Goal: Task Accomplishment & Management: Complete application form

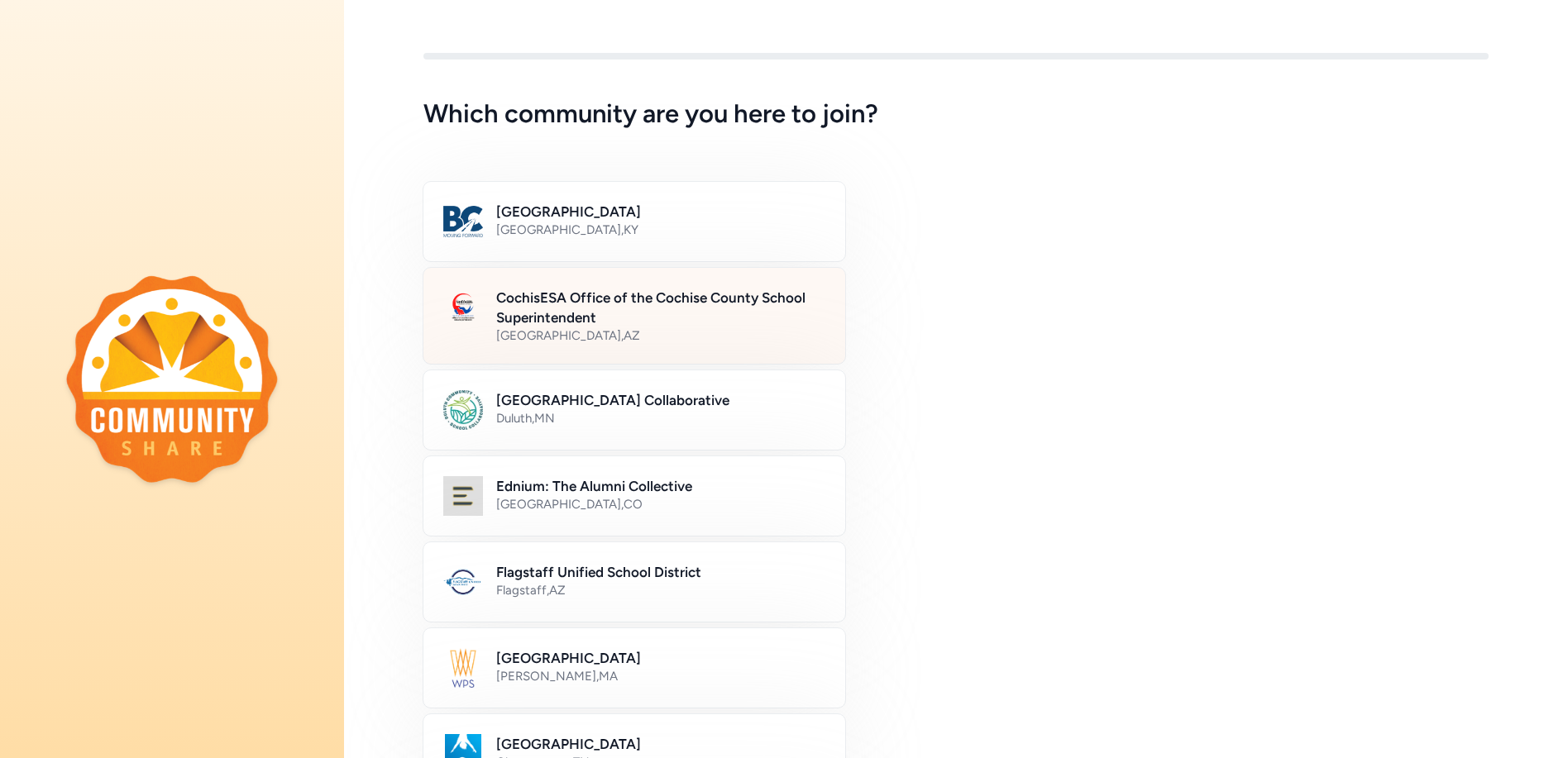
click at [555, 309] on h2 "CochisESA Office of the Cochise County School Superintendent" at bounding box center [660, 307] width 329 height 40
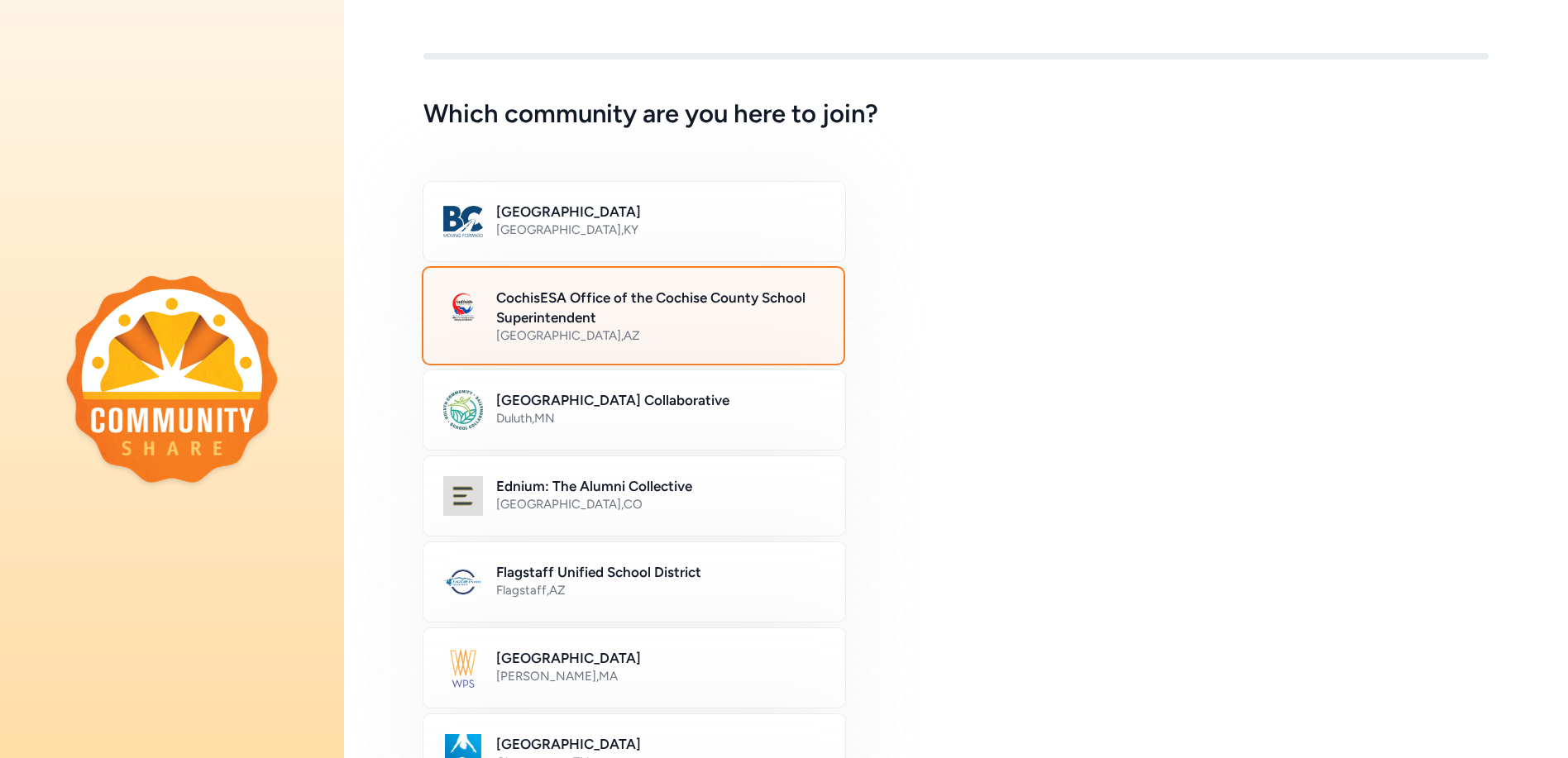
click at [558, 298] on h2 "CochisESA Office of the Cochise County School Superintendent" at bounding box center [659, 307] width 327 height 40
click at [1196, 299] on div "CochisESA Office of the Cochise County School Superintendent [GEOGRAPHIC_DATA] …" at bounding box center [956, 316] width 1065 height 96
click at [462, 305] on img at bounding box center [462, 307] width 40 height 40
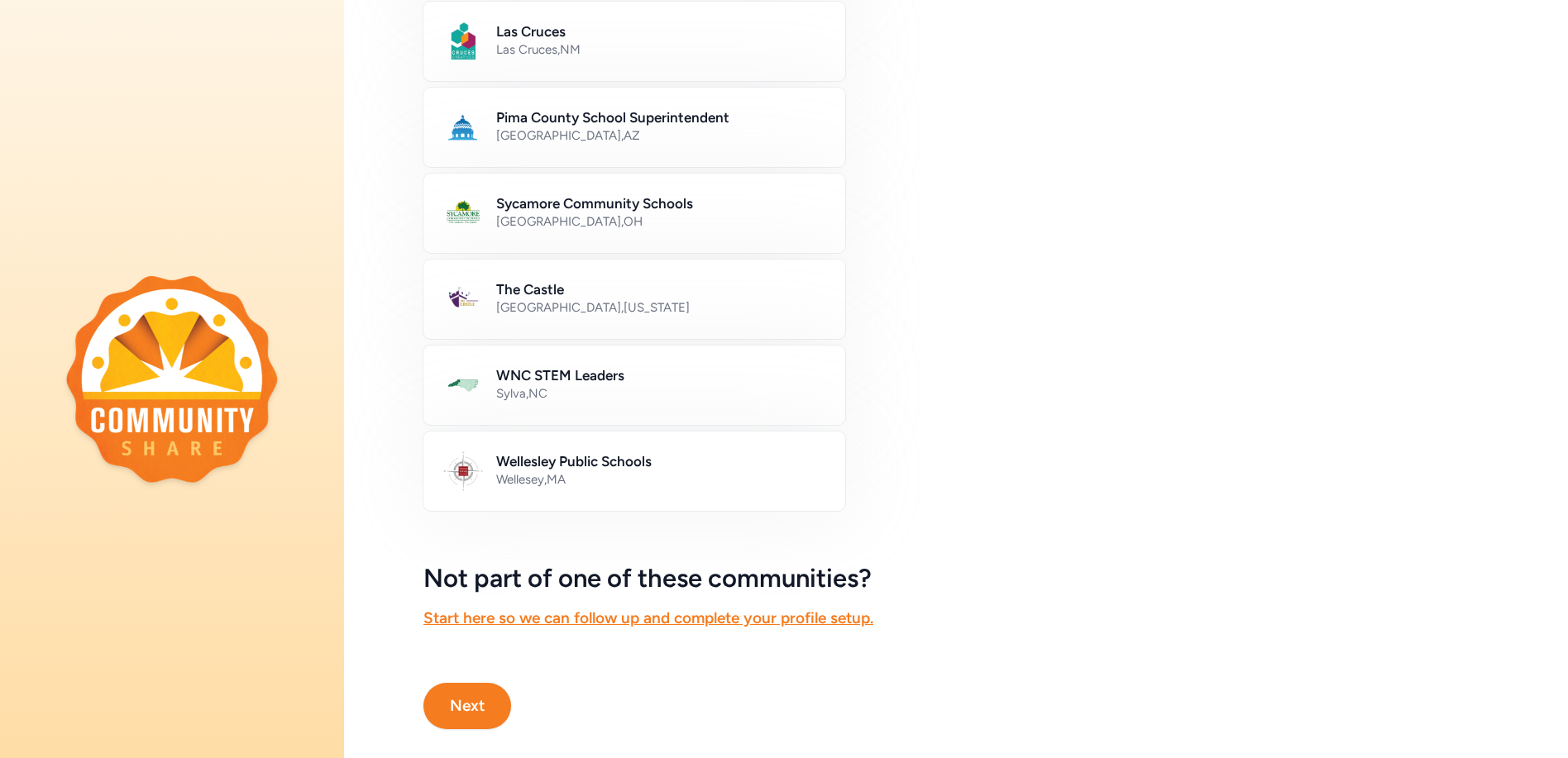
scroll to position [835, 0]
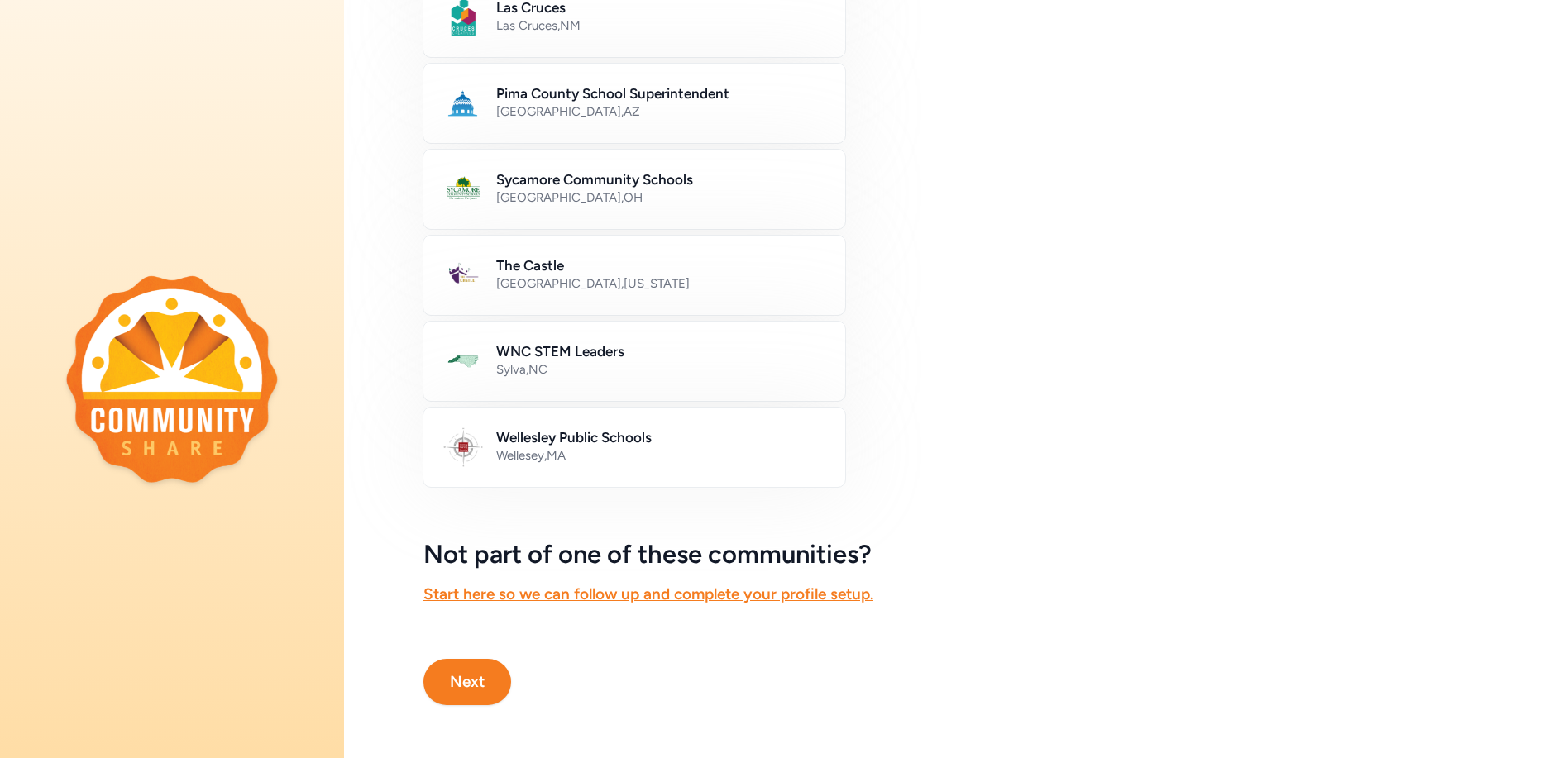
click at [464, 670] on button "Next" at bounding box center [467, 683] width 88 height 46
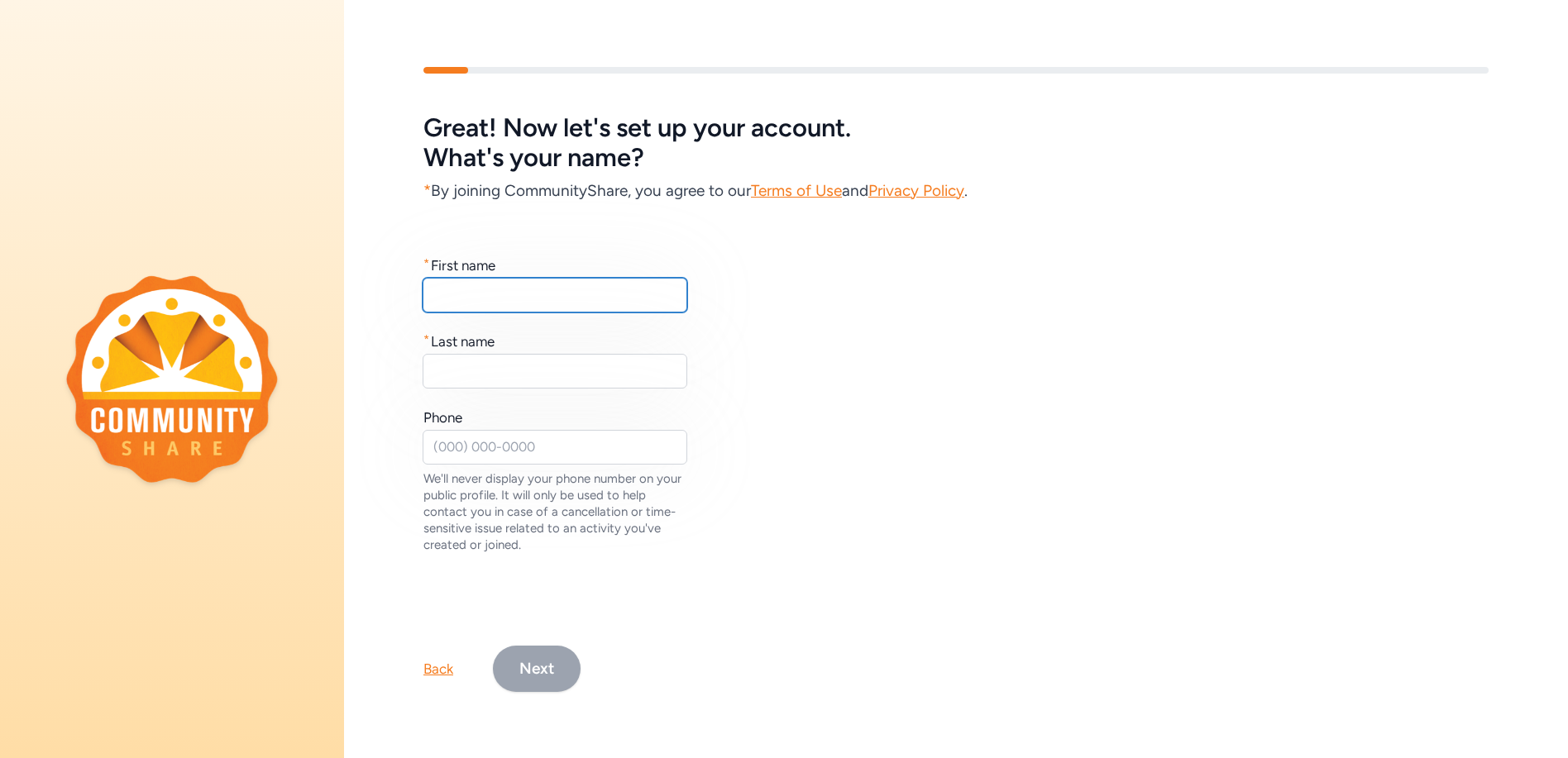
click at [453, 284] on input "text" at bounding box center [555, 295] width 265 height 35
type input "Kristin"
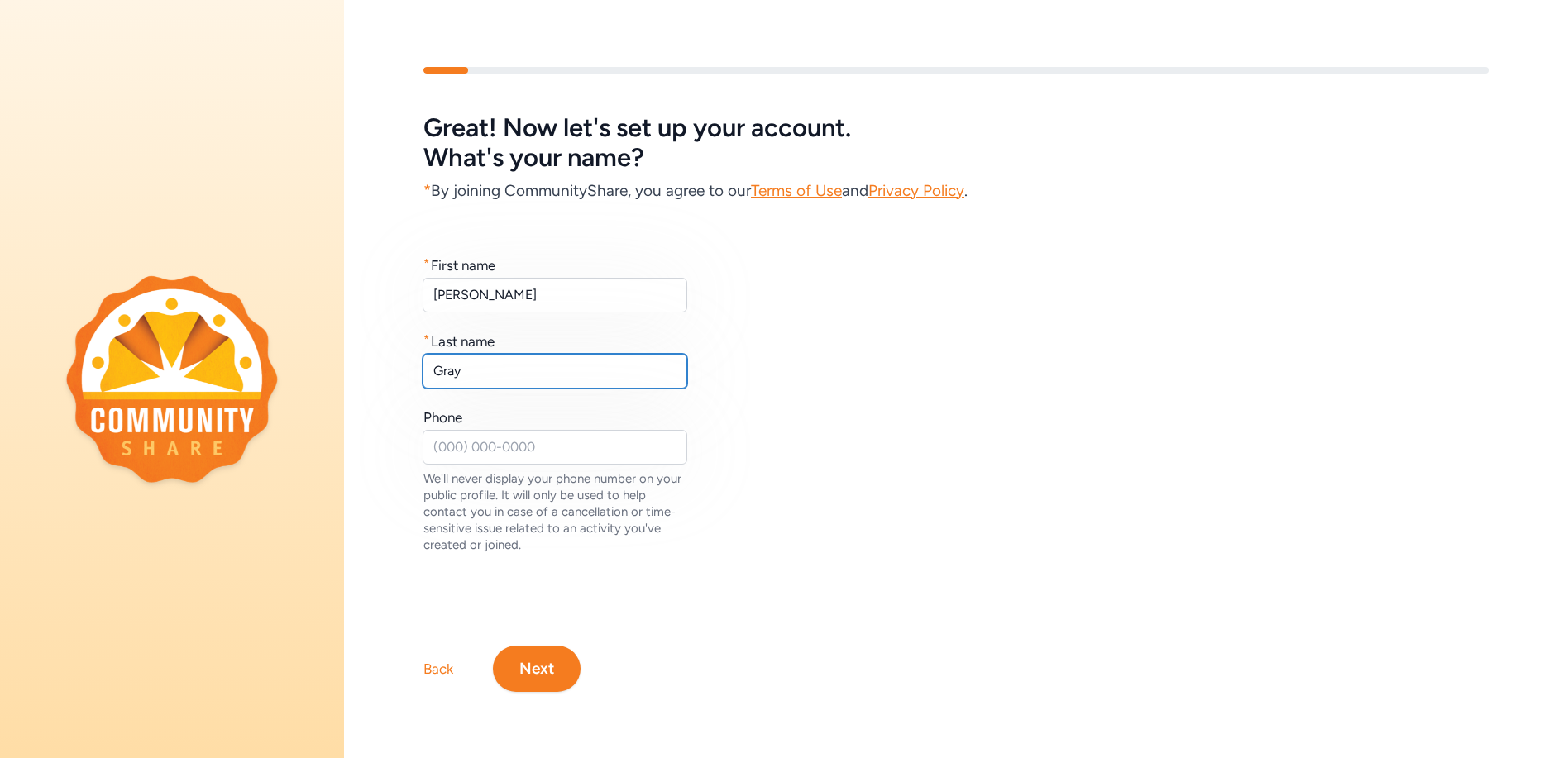
type input "Gray"
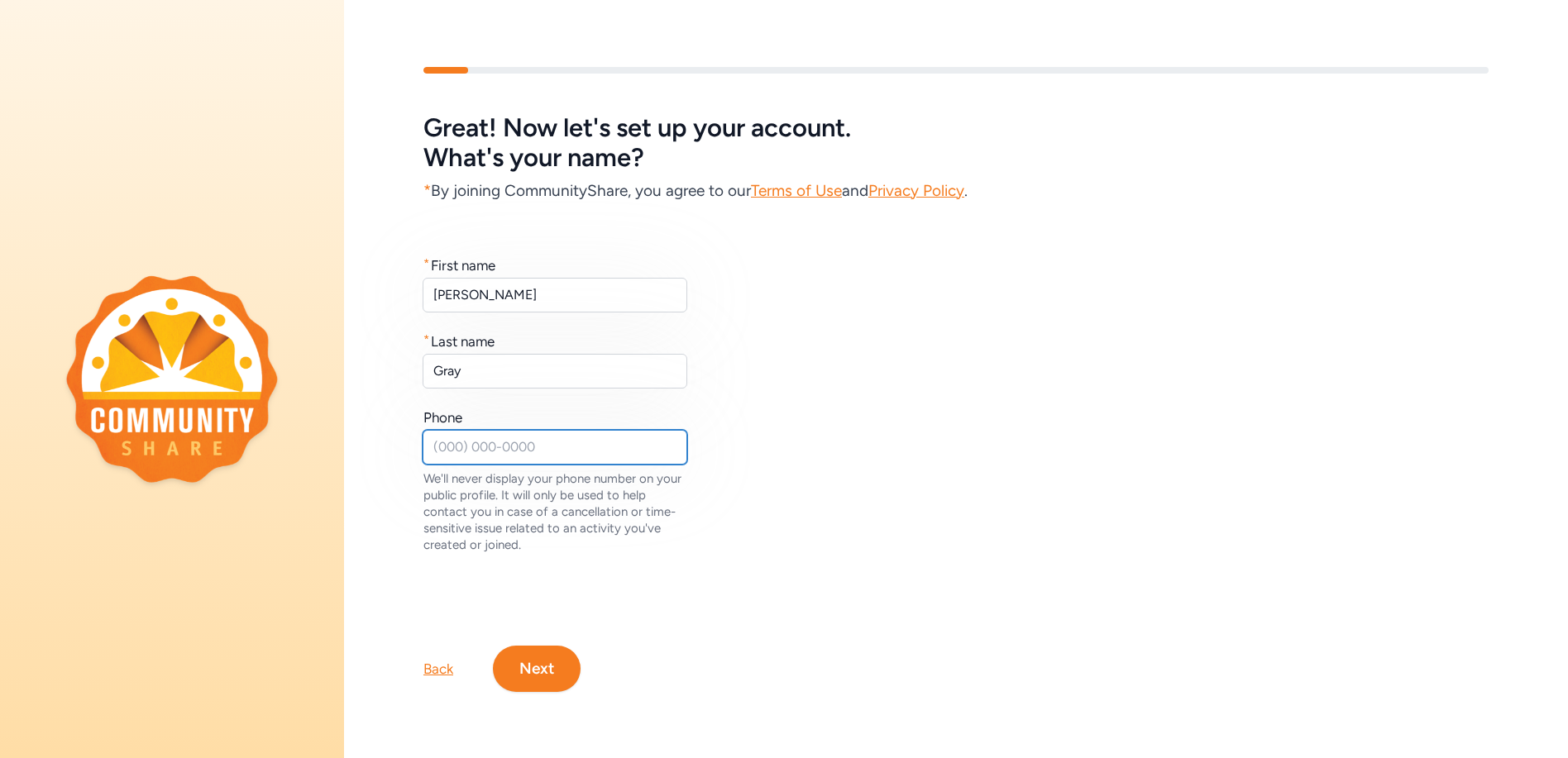
click at [477, 438] on input "text" at bounding box center [555, 447] width 265 height 35
type input "5203191807"
click at [527, 660] on button "Next" at bounding box center [537, 669] width 88 height 46
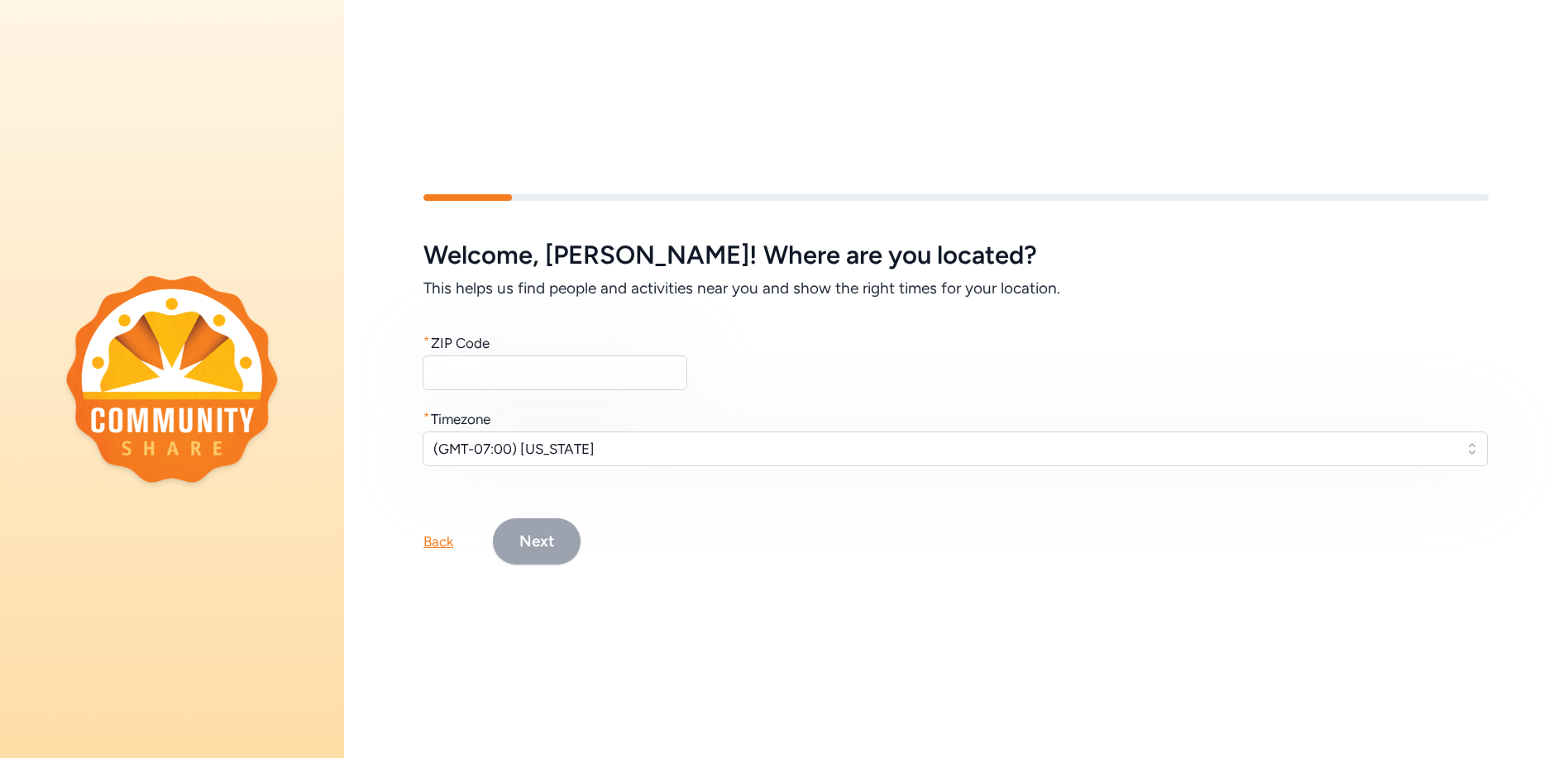
click at [435, 537] on div "Back" at bounding box center [438, 542] width 30 height 20
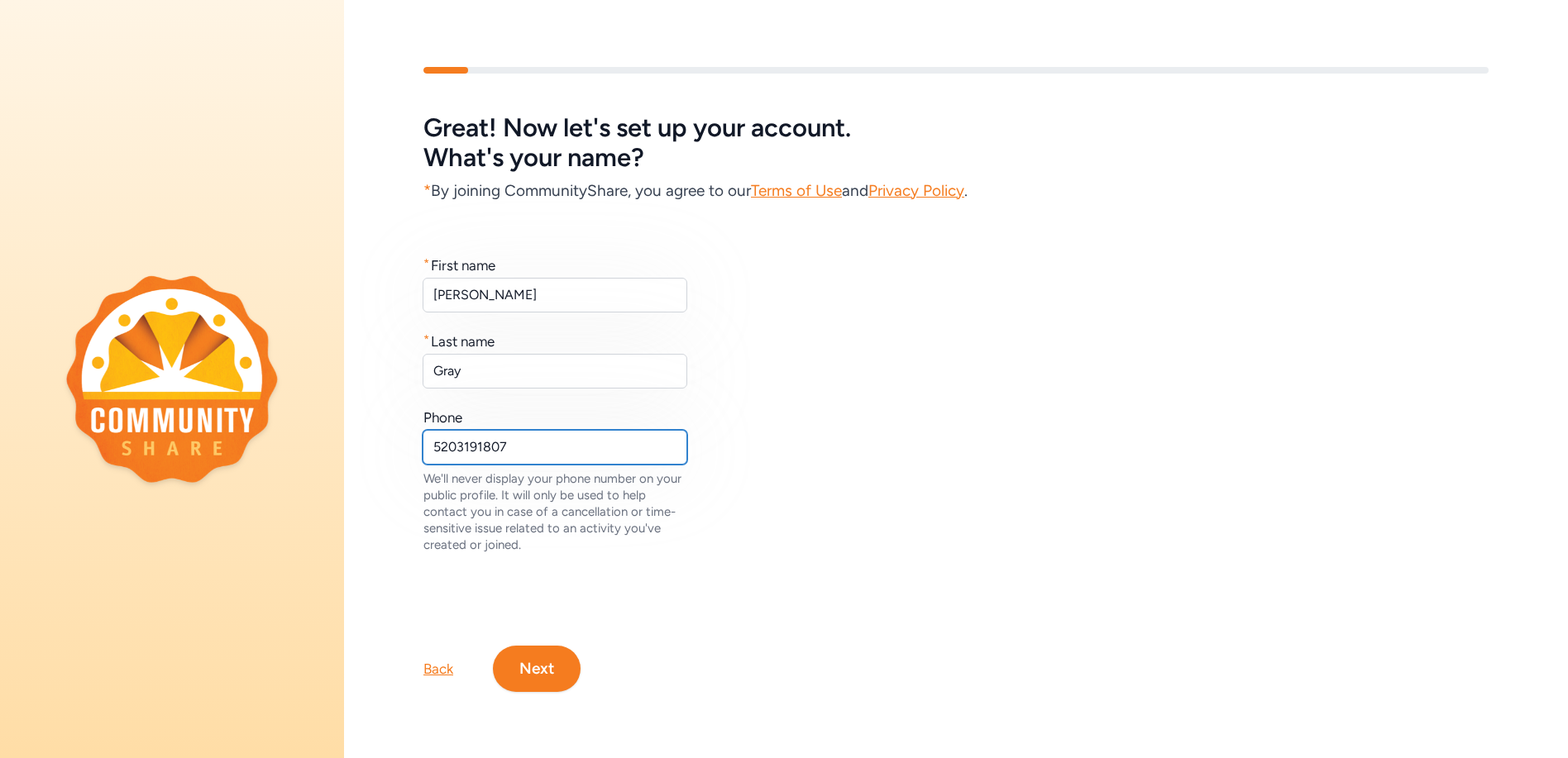
drag, startPoint x: 542, startPoint y: 435, endPoint x: 388, endPoint y: 435, distance: 154.0
click at [388, 435] on div "* First name Kristin * Last name Gray Phone 5203191807 We'll never display your…" at bounding box center [956, 378] width 1224 height 351
type input "5204153472"
click at [535, 662] on button "Next" at bounding box center [537, 669] width 88 height 46
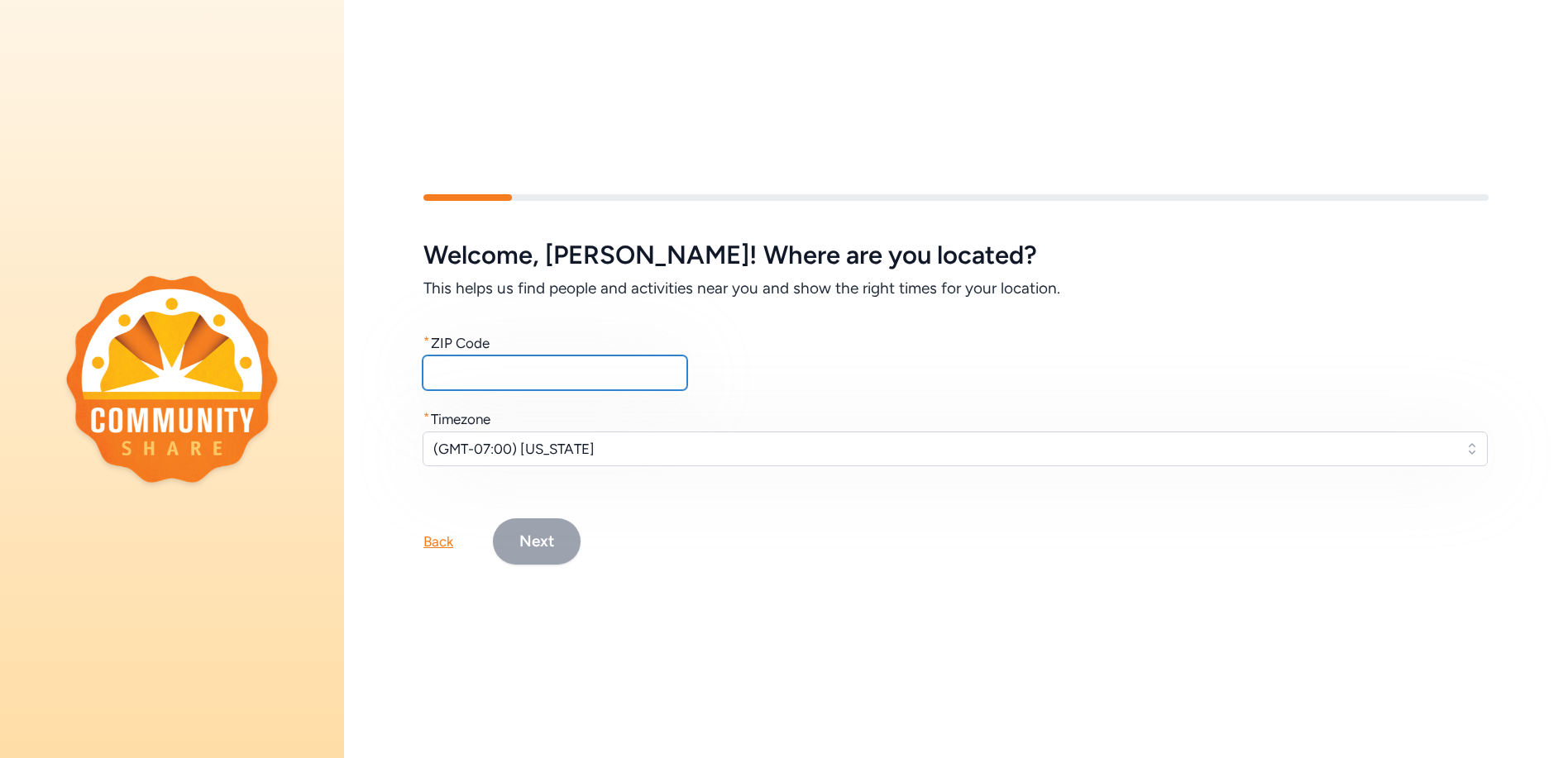
click at [464, 371] on input "text" at bounding box center [555, 373] width 265 height 35
type input "85635"
click at [533, 531] on button "Next" at bounding box center [537, 542] width 88 height 46
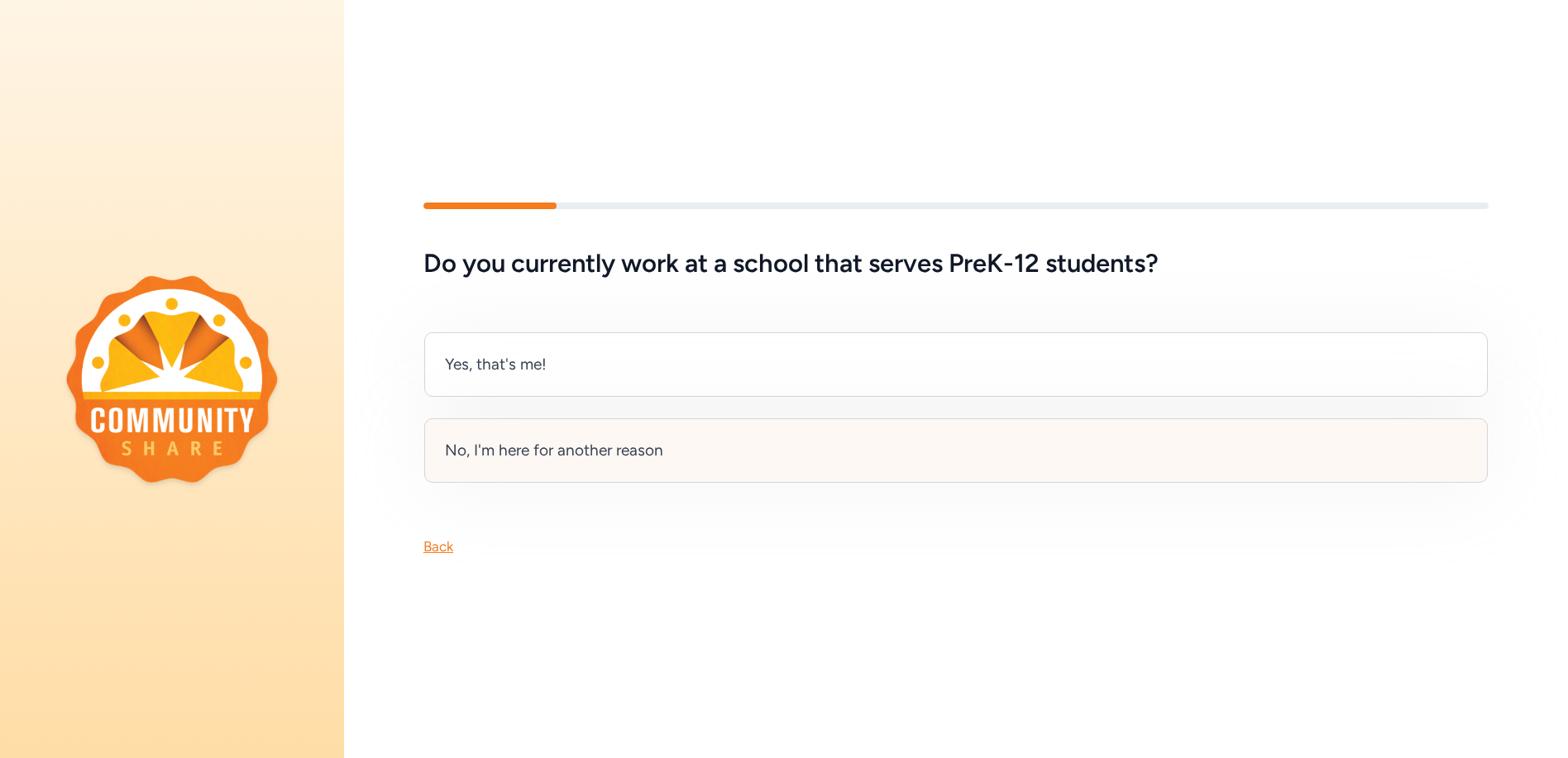
click at [572, 441] on div "No, I'm here for another reason" at bounding box center [554, 451] width 218 height 23
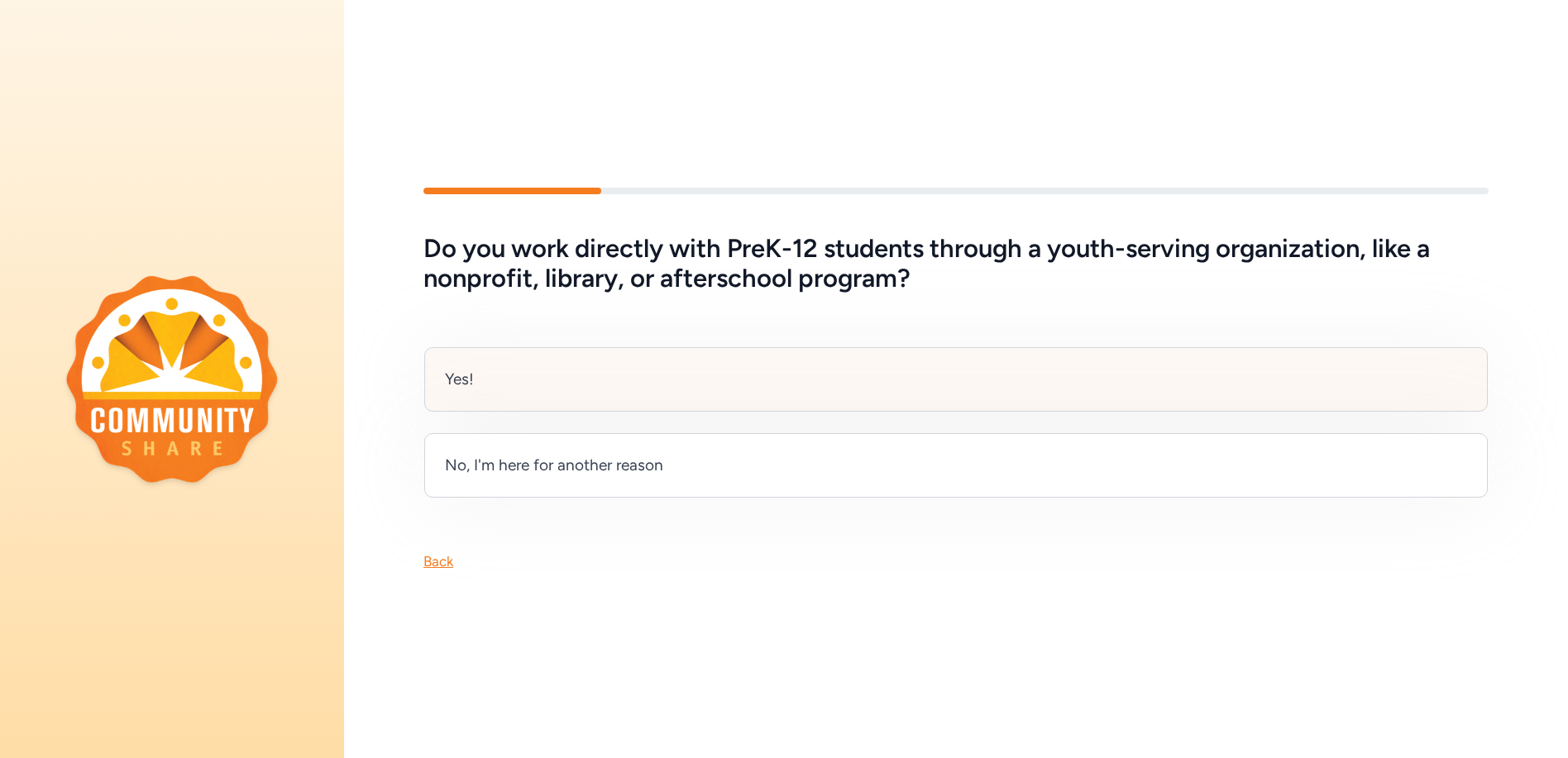
click at [472, 369] on div "Yes!" at bounding box center [460, 379] width 29 height 23
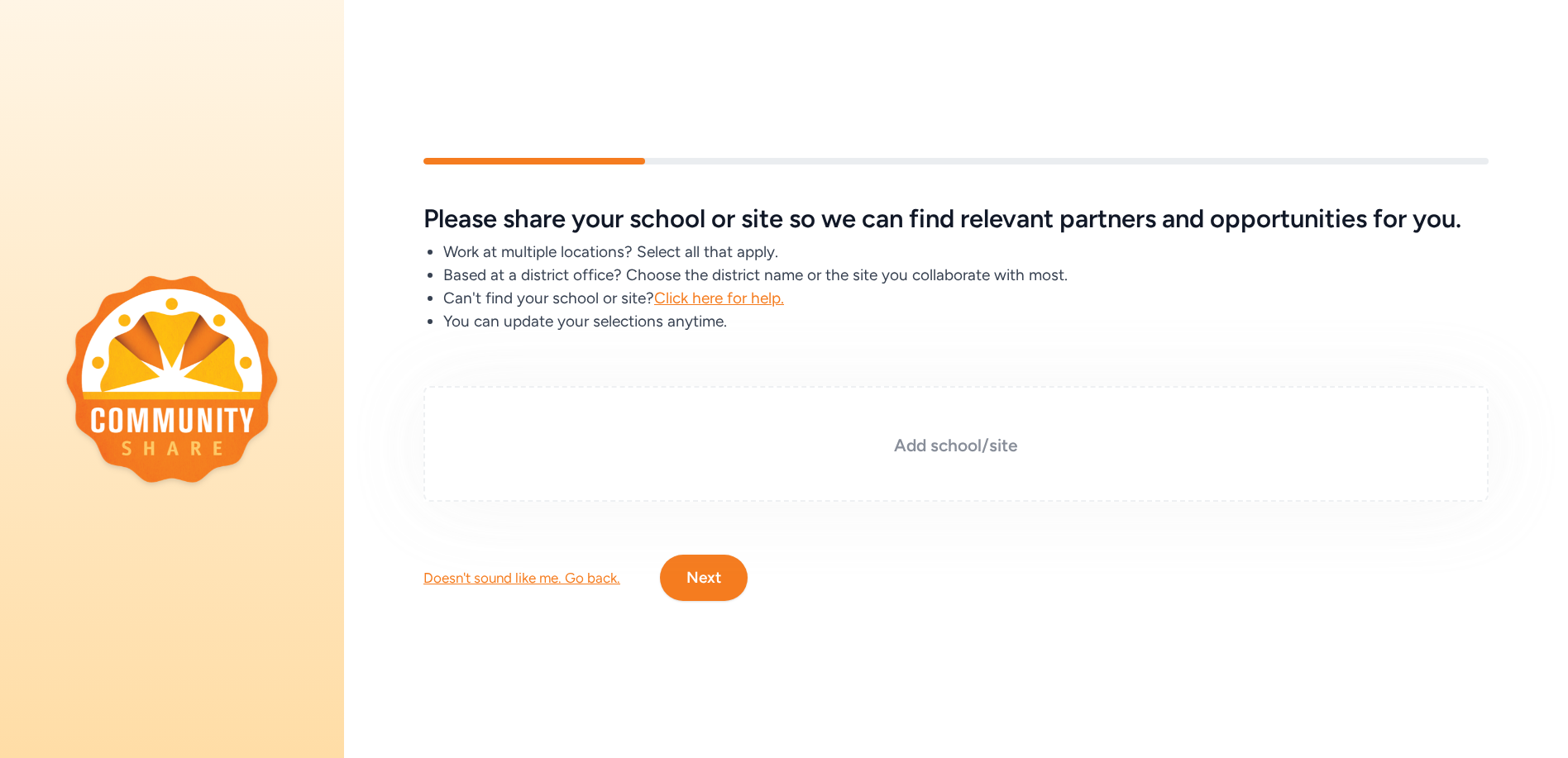
click at [955, 435] on h3 "Add school/site" at bounding box center [956, 446] width 983 height 23
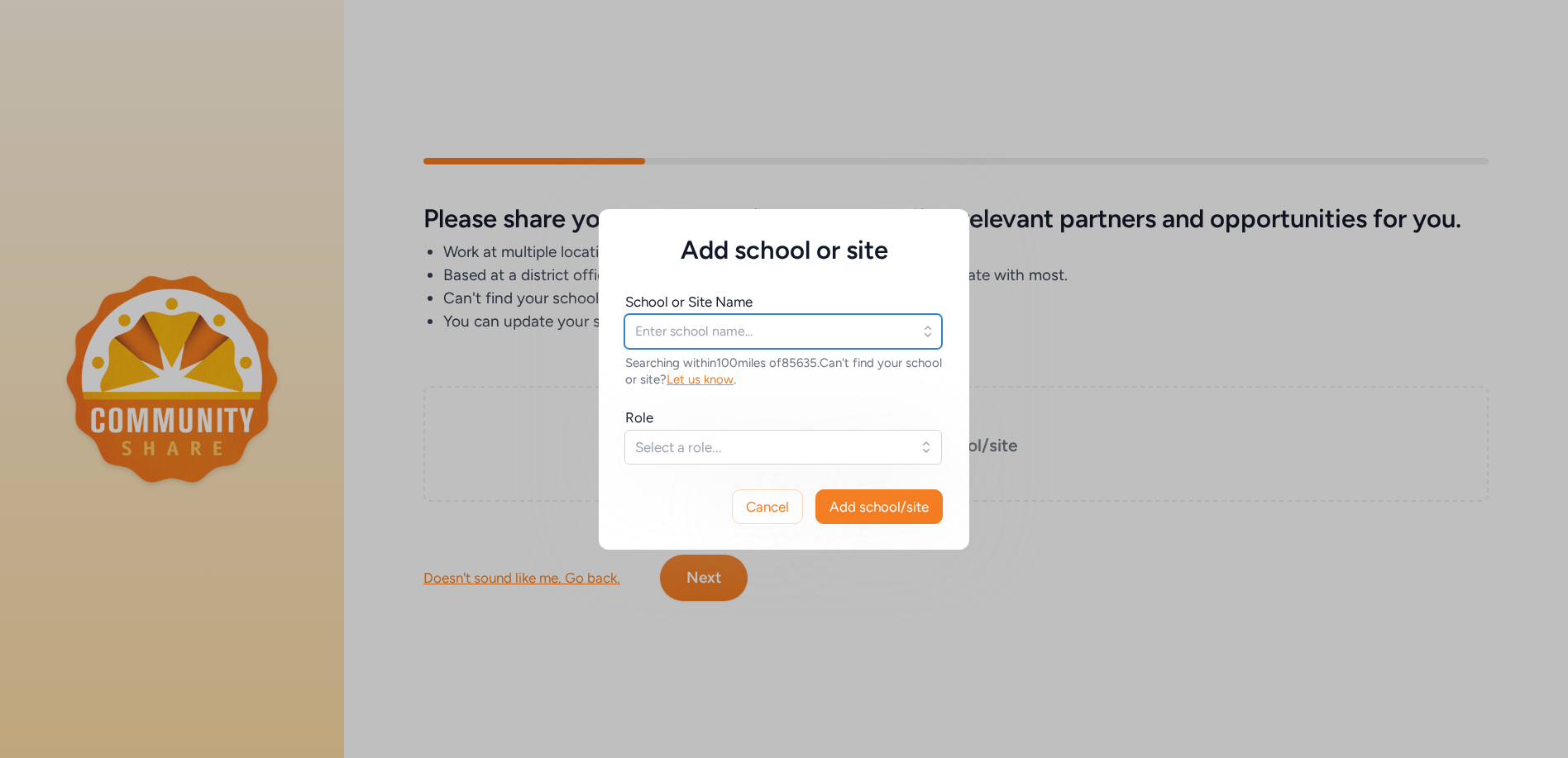
click at [703, 331] on input "text" at bounding box center [783, 332] width 318 height 35
type input "SSVEC"
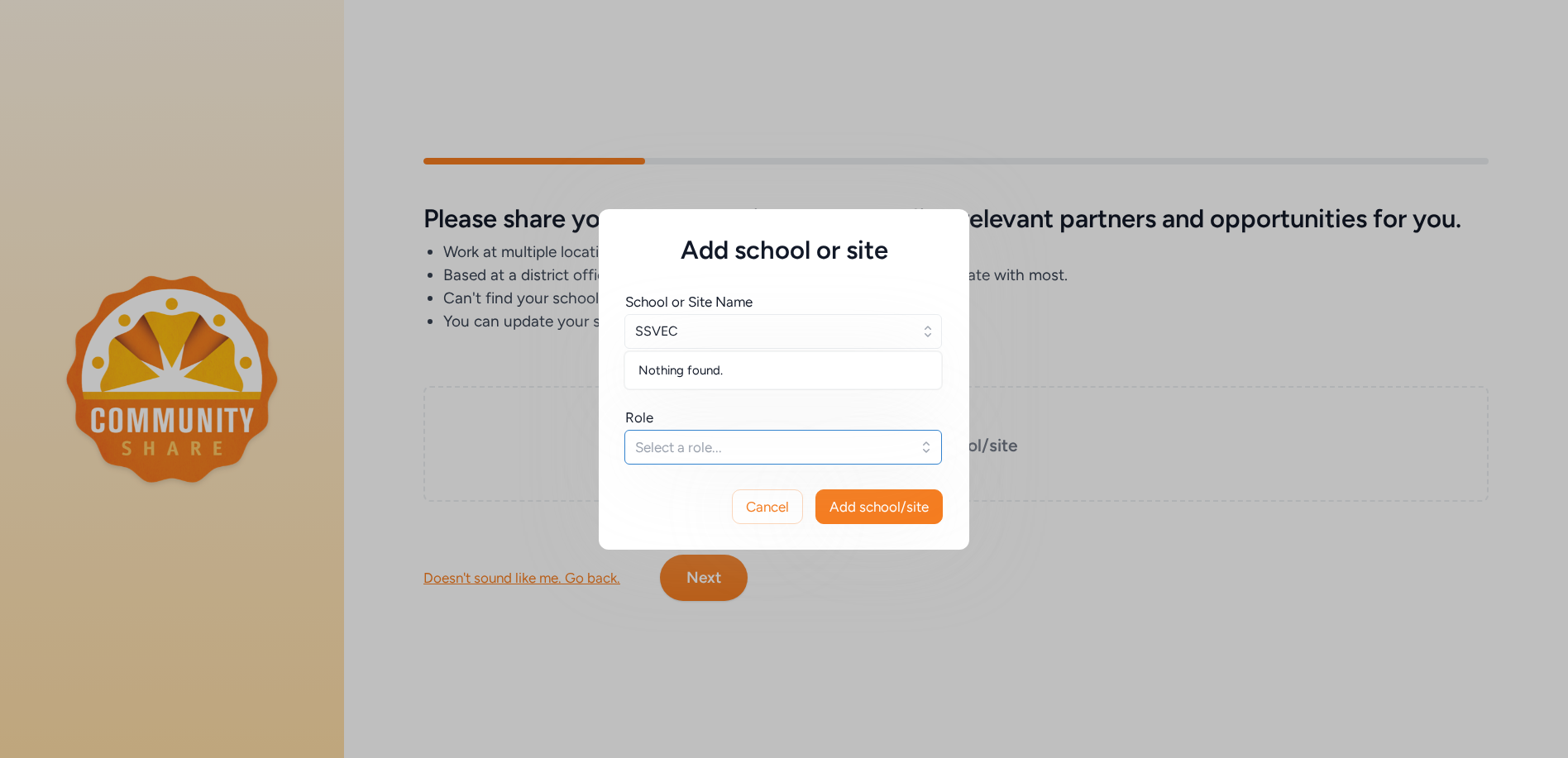
click at [926, 442] on button "Select a role..." at bounding box center [783, 447] width 318 height 35
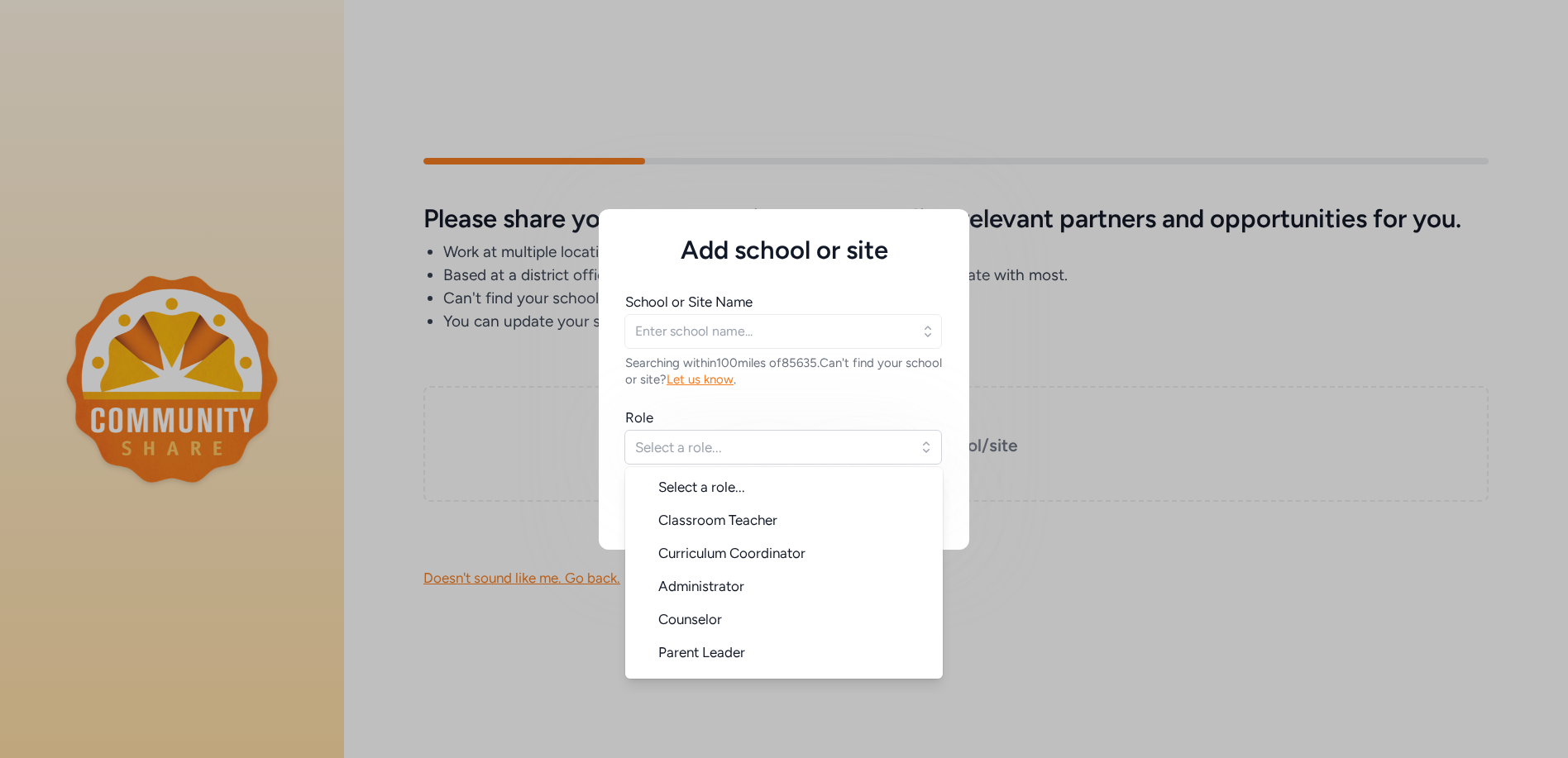
scroll to position [26, 0]
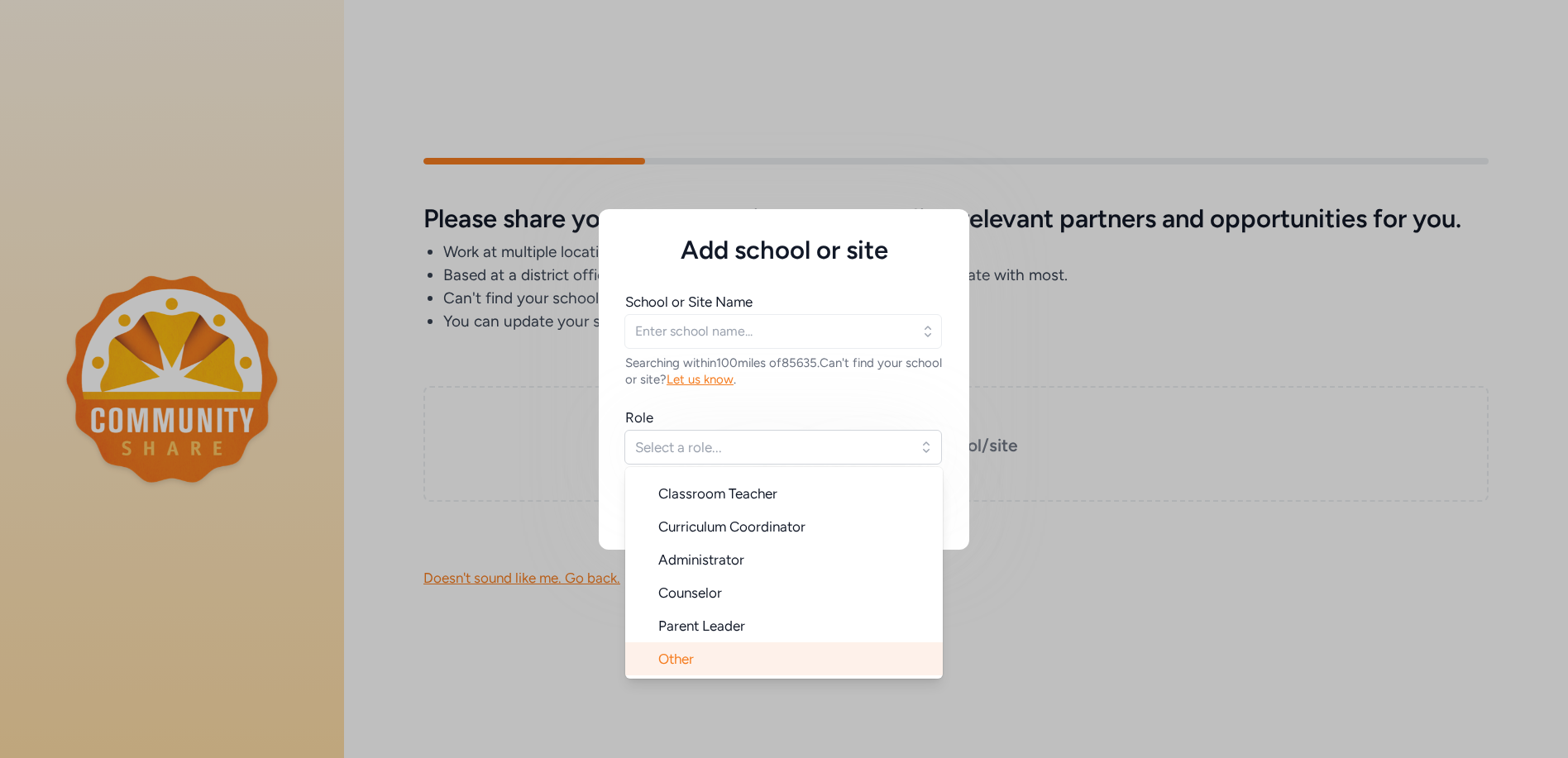
click at [679, 662] on span "Other" at bounding box center [676, 659] width 36 height 16
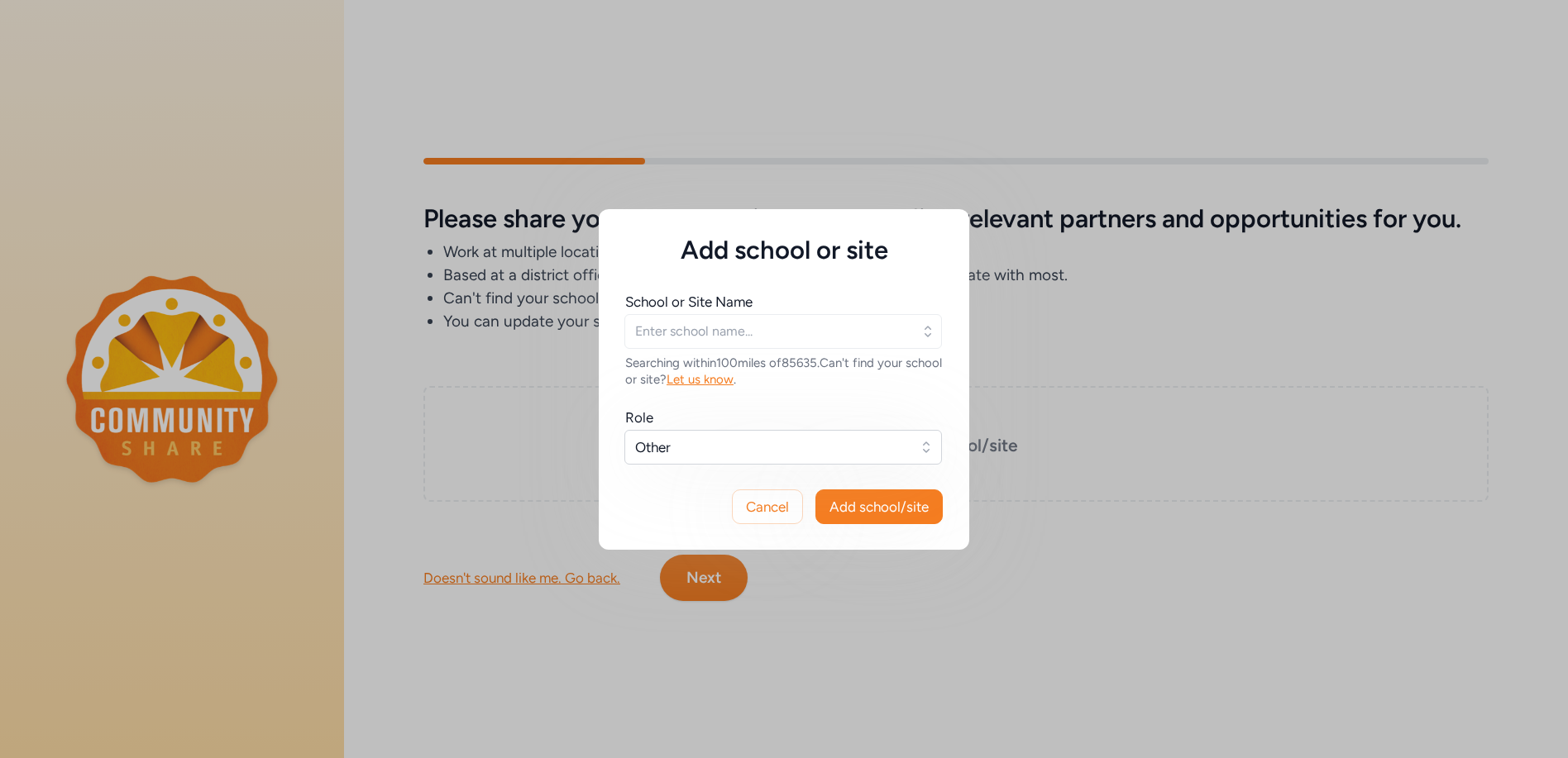
click at [927, 328] on icon "button" at bounding box center [928, 331] width 16 height 16
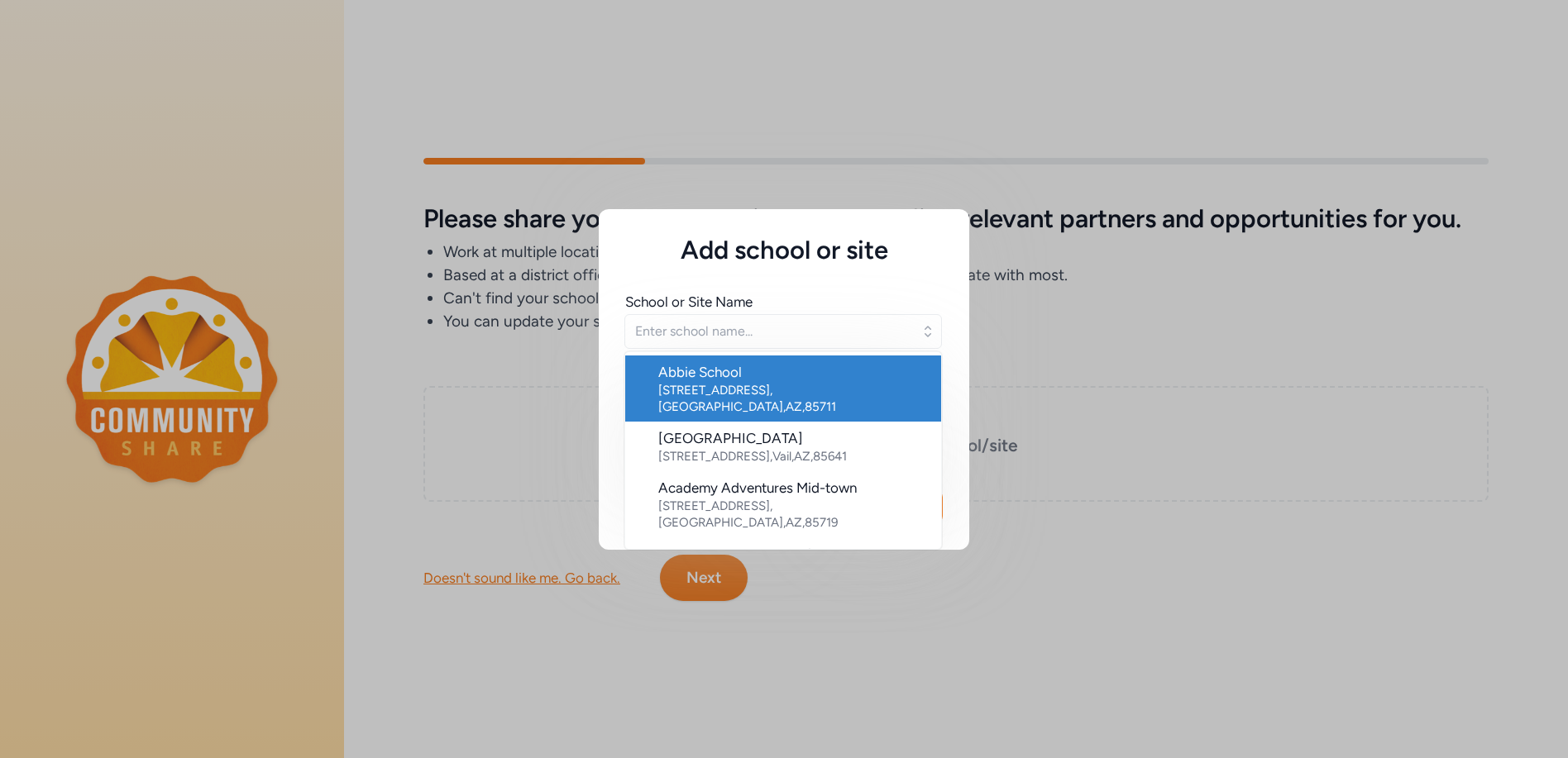
click at [927, 328] on icon "button" at bounding box center [928, 331] width 16 height 16
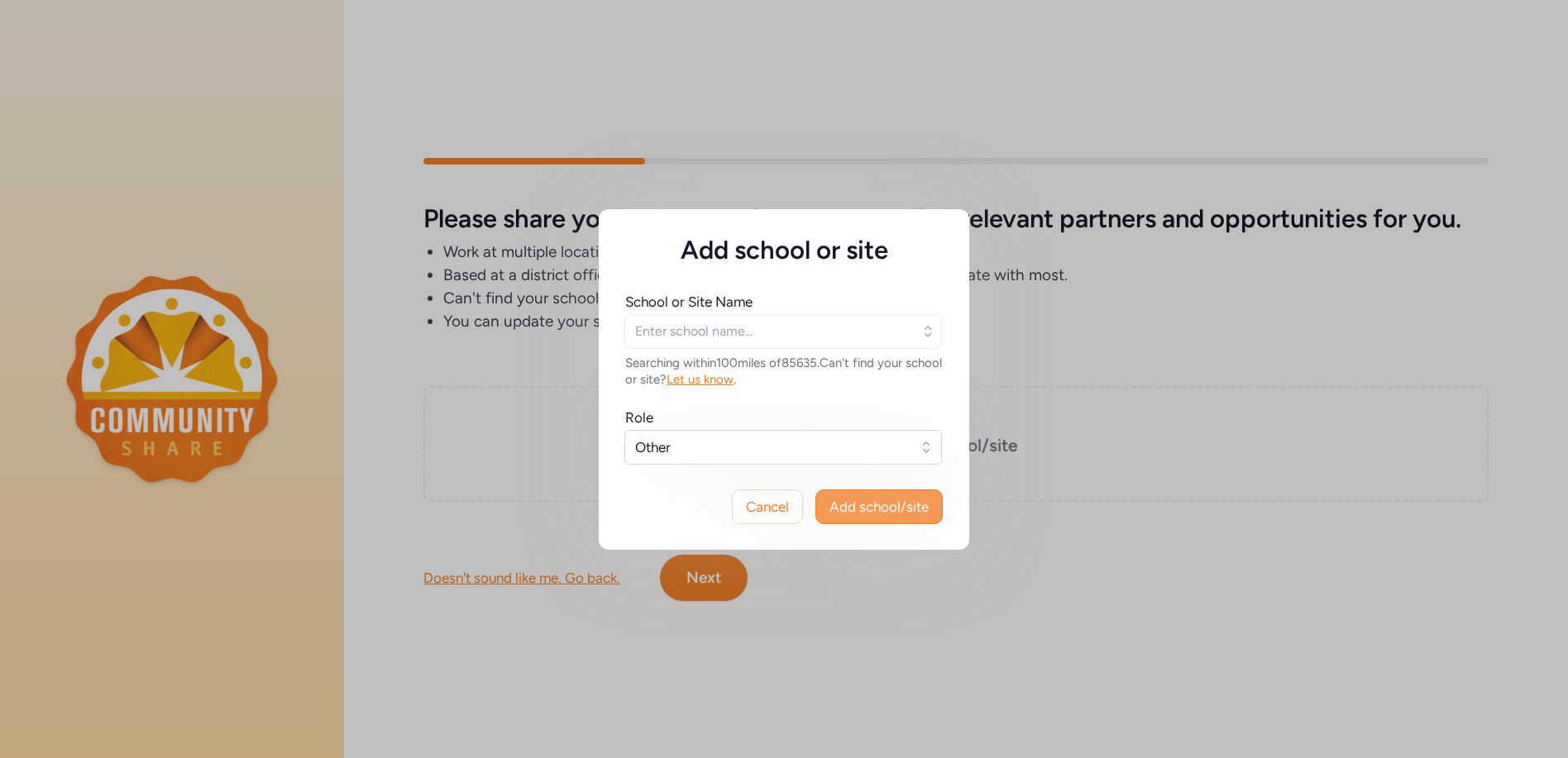
click at [882, 507] on span "Add school/site" at bounding box center [879, 507] width 99 height 20
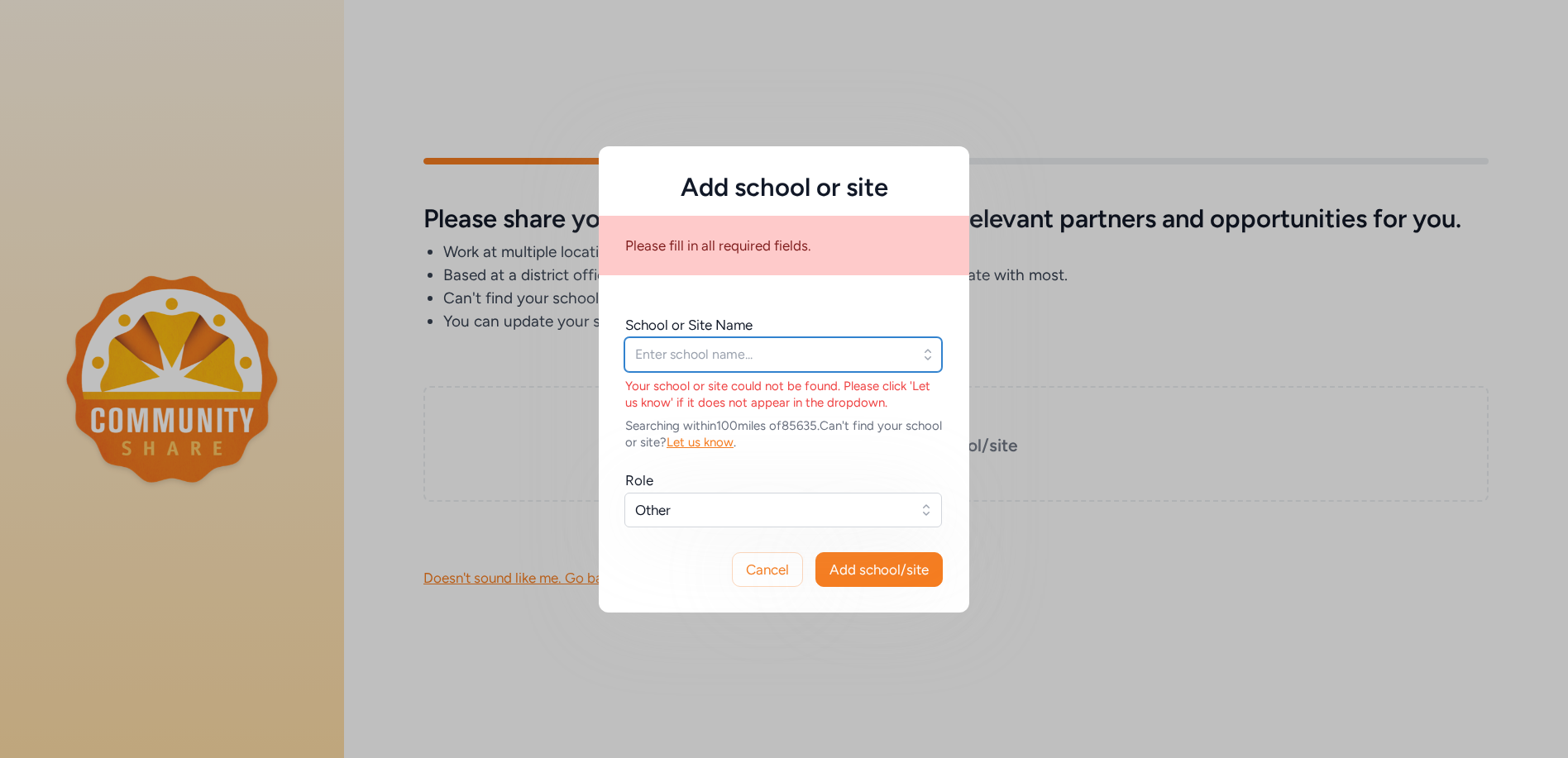
click at [694, 348] on input "text" at bounding box center [783, 354] width 318 height 35
type input "SSVEC"
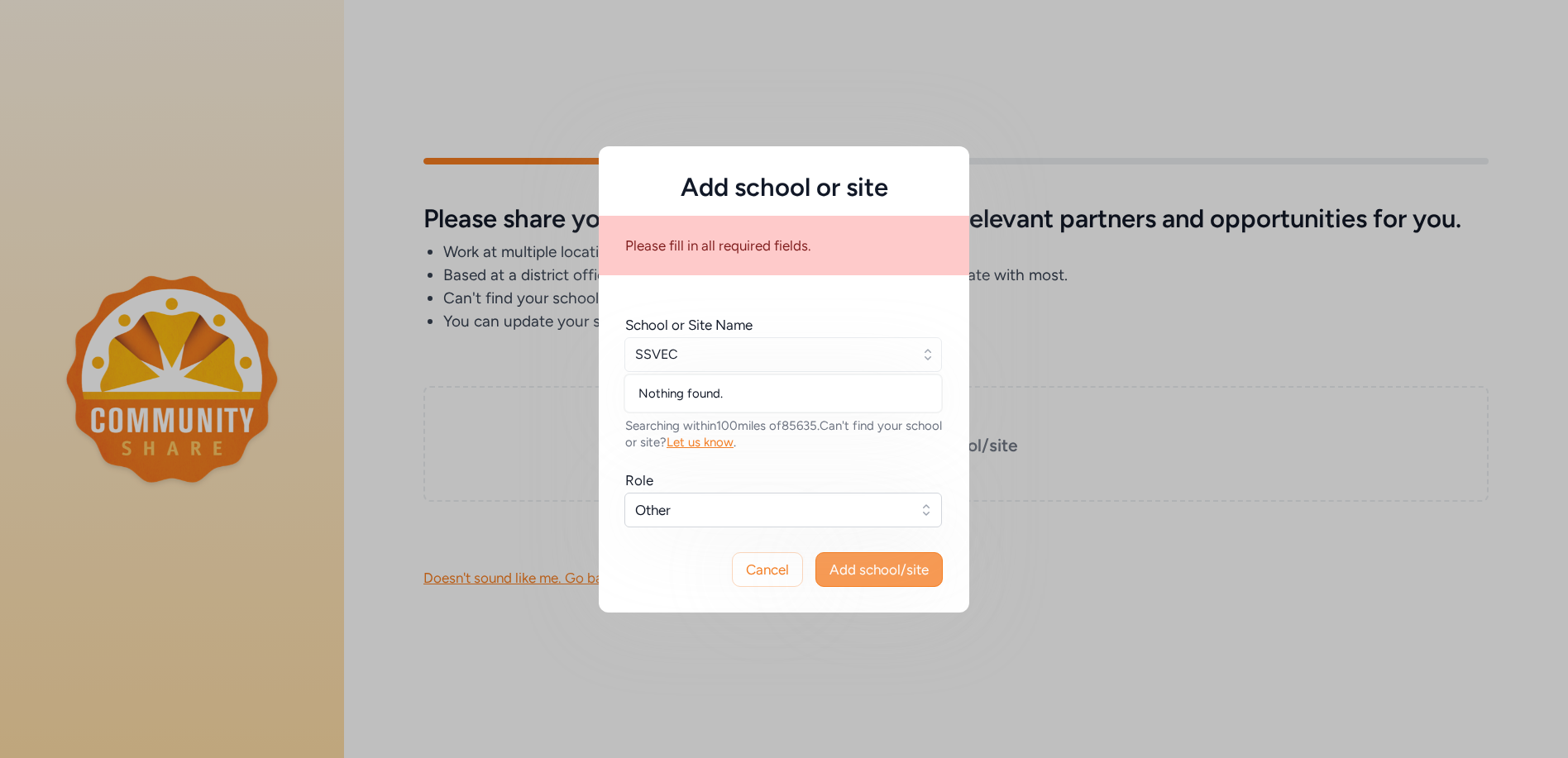
click at [886, 568] on span "Add school/site" at bounding box center [879, 570] width 99 height 20
click at [733, 442] on span "Let us know" at bounding box center [699, 442] width 67 height 14
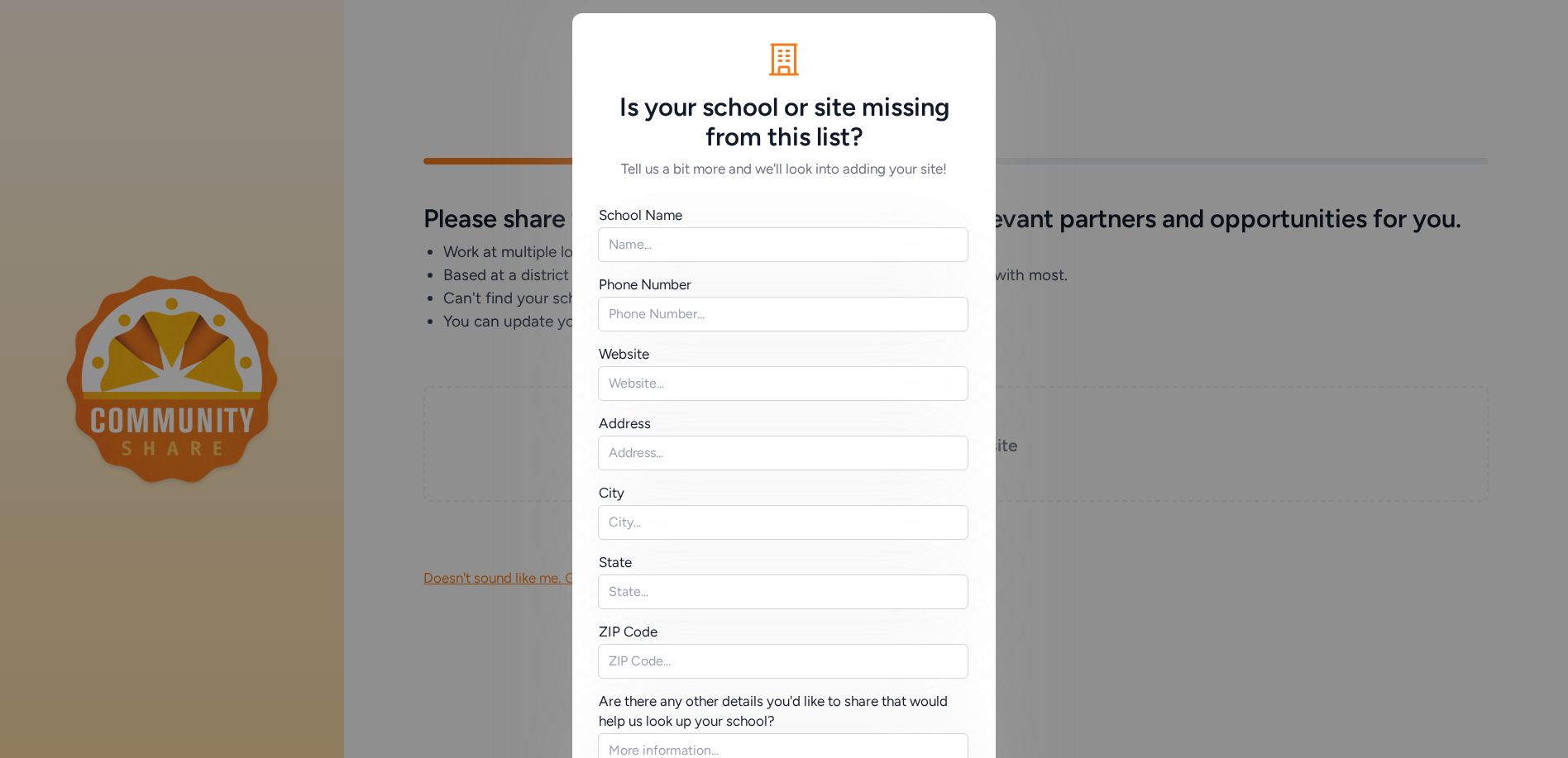
scroll to position [148, 0]
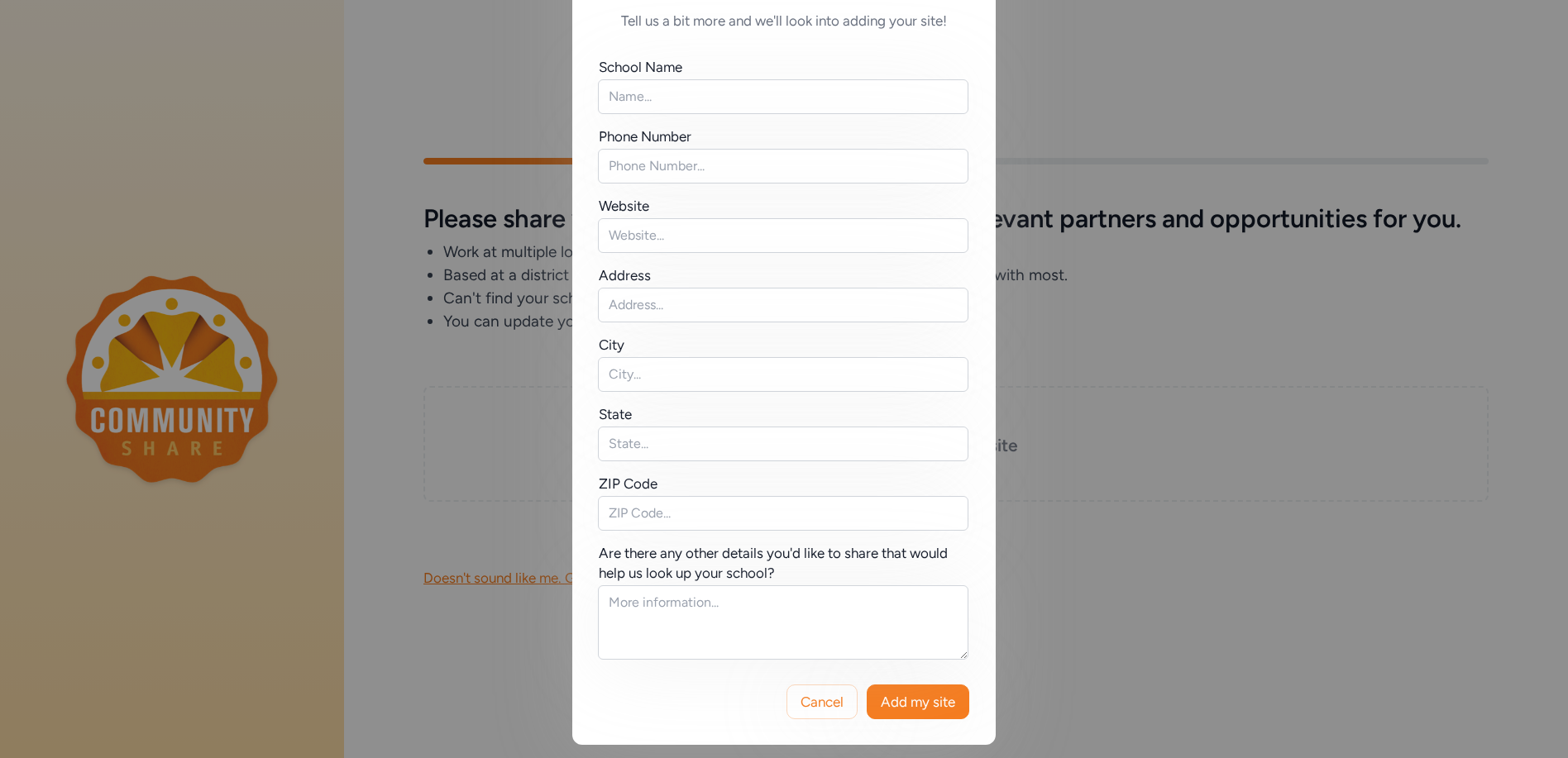
click at [1171, 61] on div "Is your school or site missing from this list? Tell us a bit more and we'll loo…" at bounding box center [784, 305] width 1568 height 907
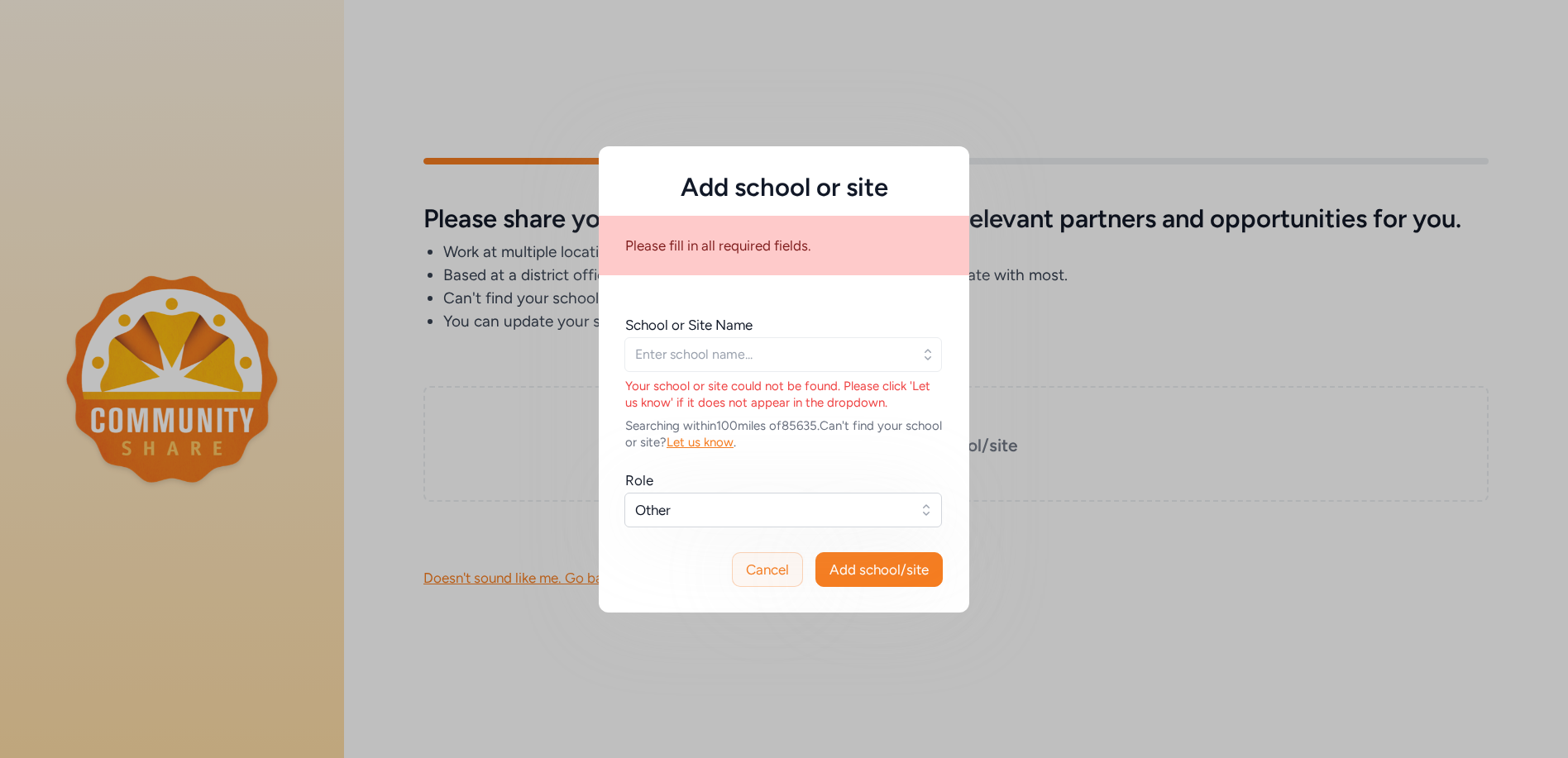
click at [760, 564] on span "Cancel" at bounding box center [768, 570] width 43 height 20
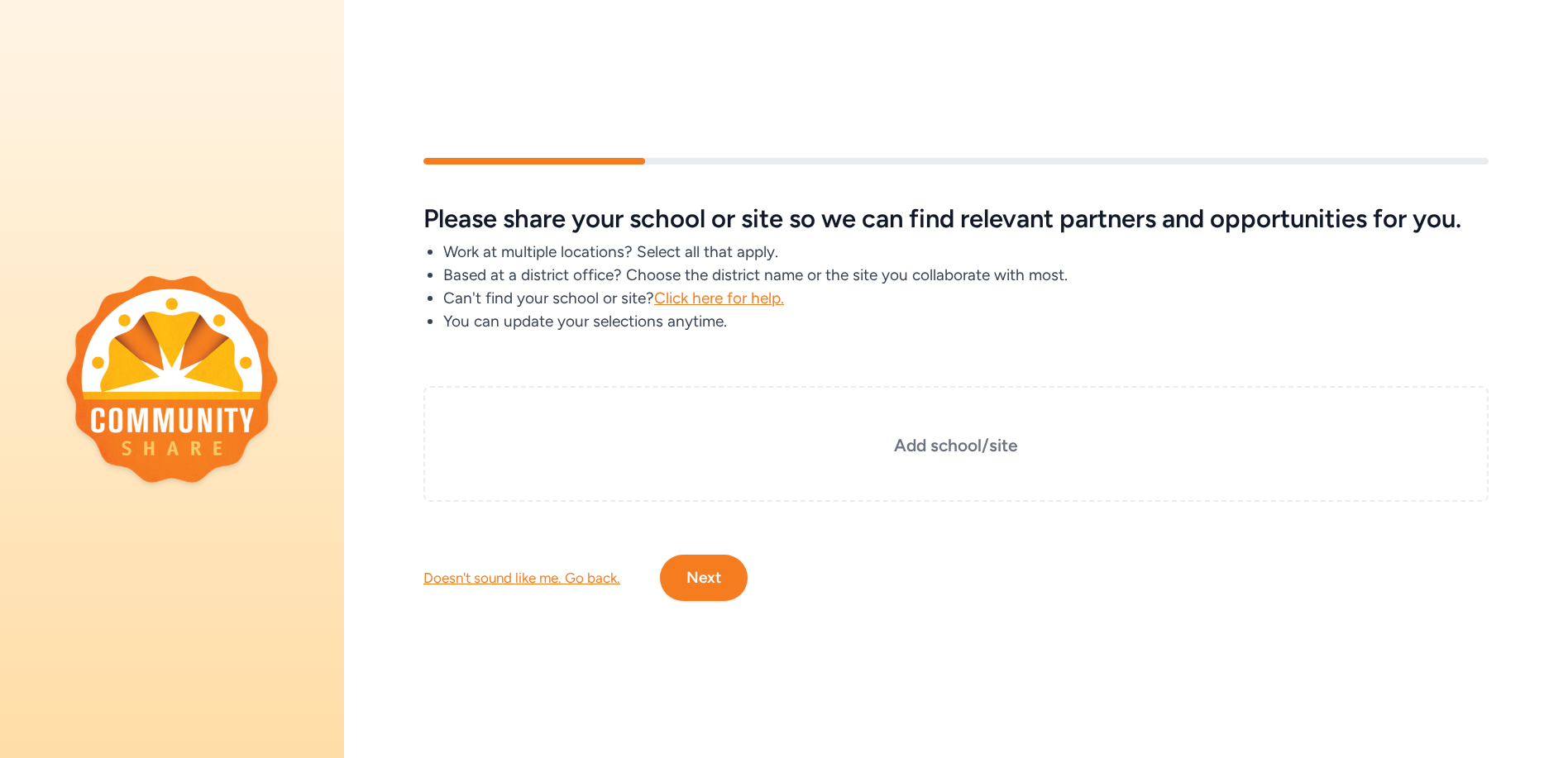
click at [476, 571] on div "Doesn't sound like me. Go back." at bounding box center [522, 577] width 197 height 20
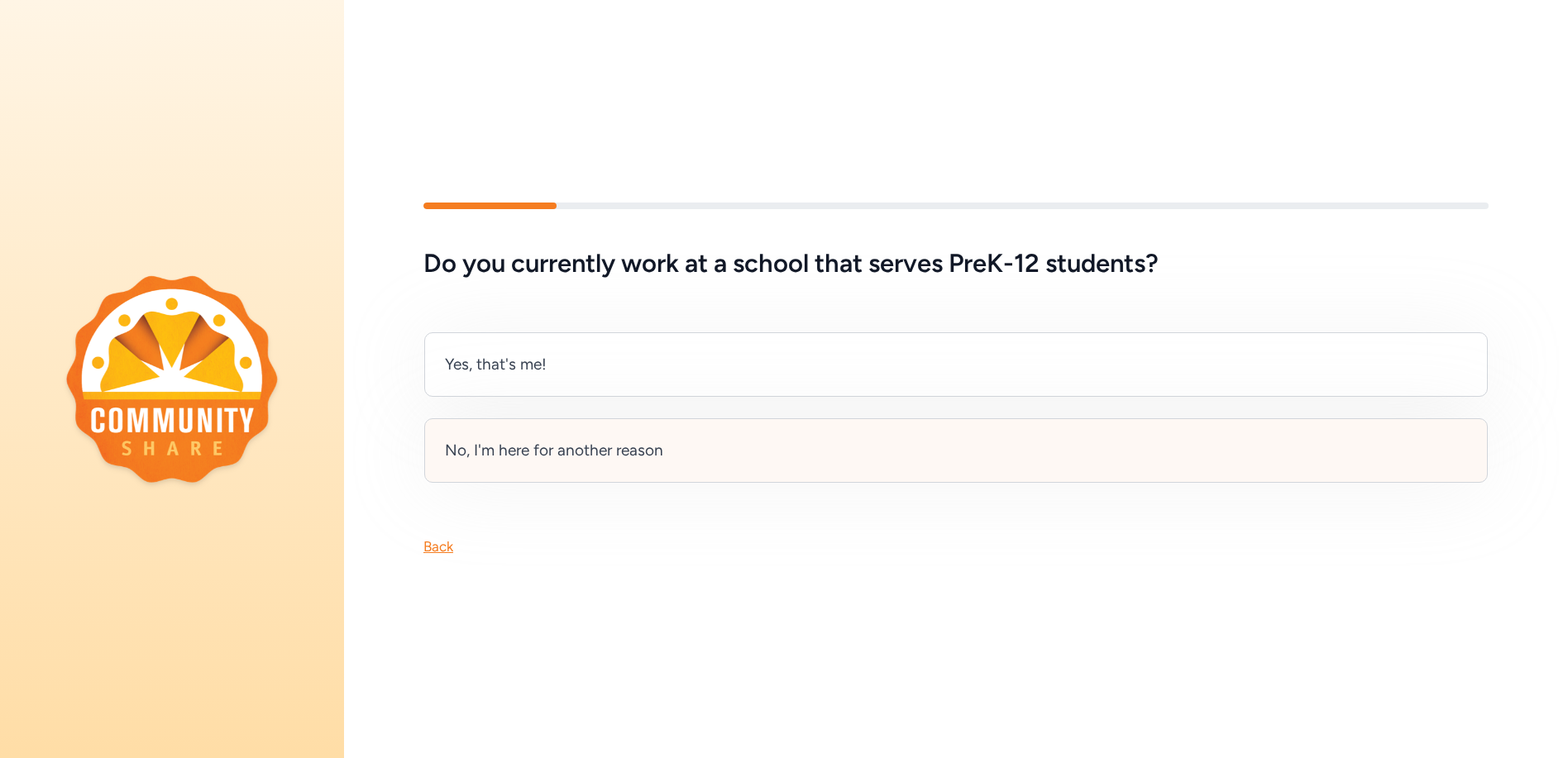
click at [563, 441] on div "No, I'm here for another reason" at bounding box center [554, 451] width 218 height 23
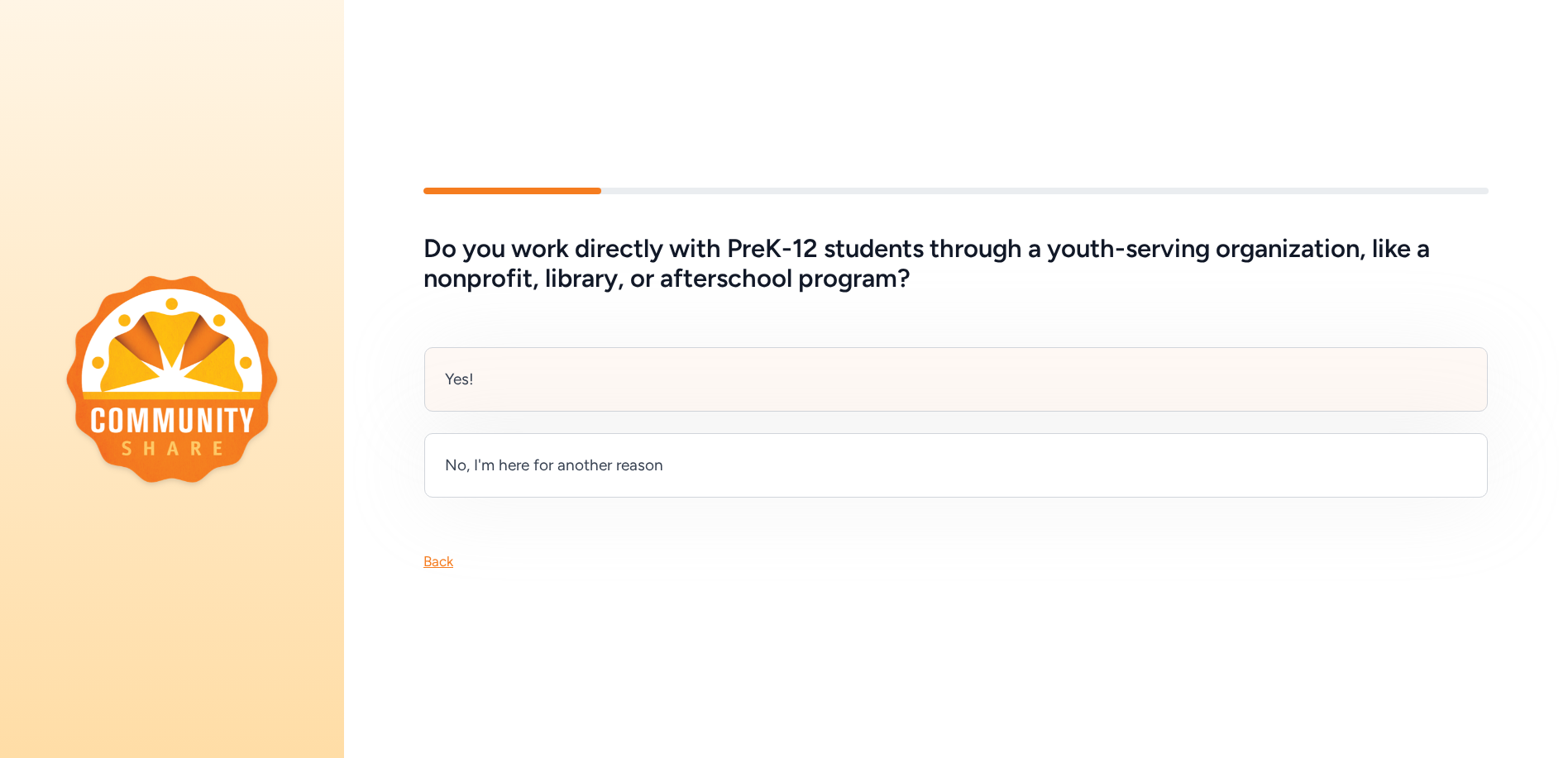
click at [464, 374] on div "Yes!" at bounding box center [460, 379] width 29 height 23
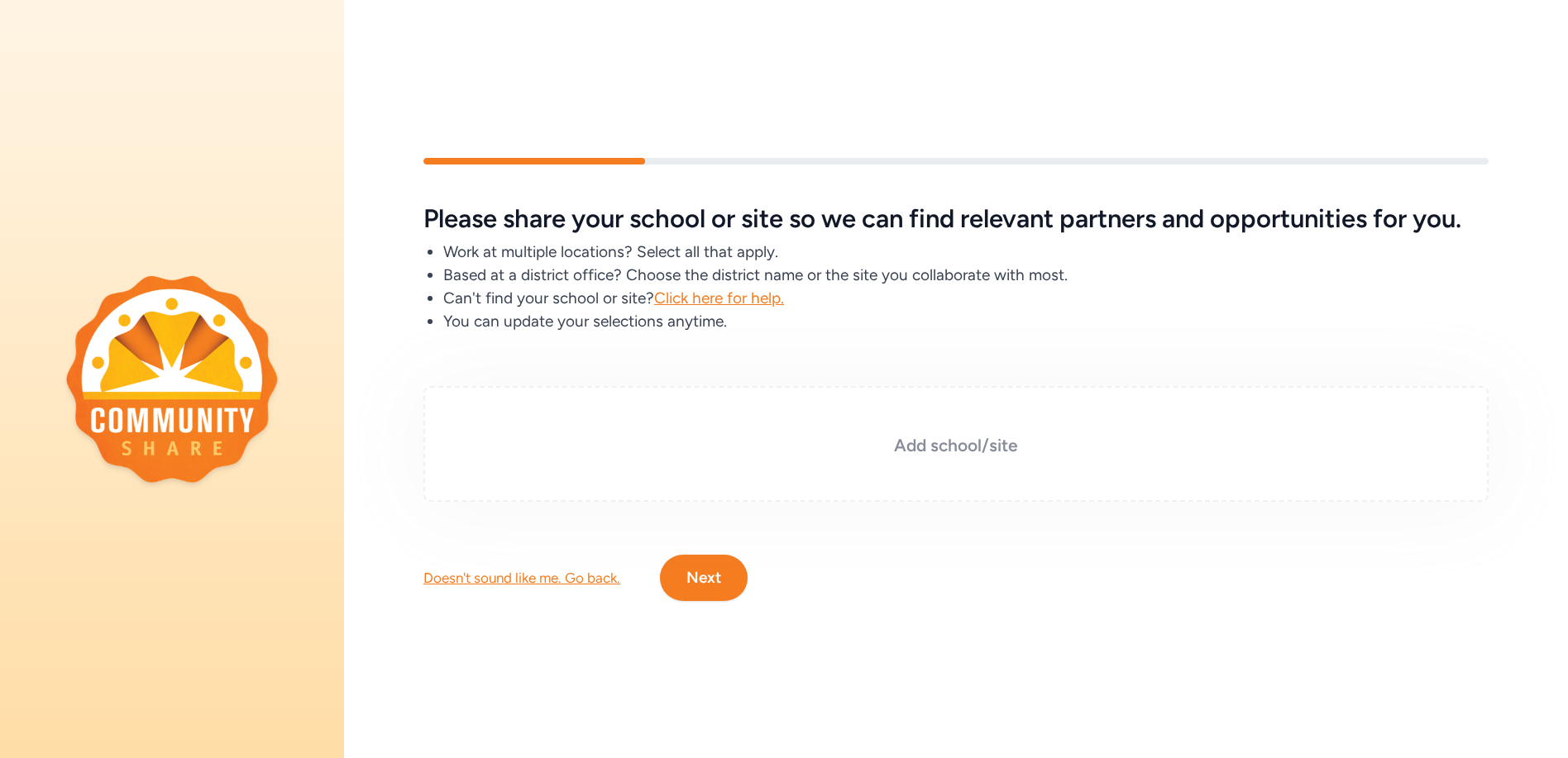
click at [965, 435] on h3 "Add school/site" at bounding box center [956, 446] width 983 height 23
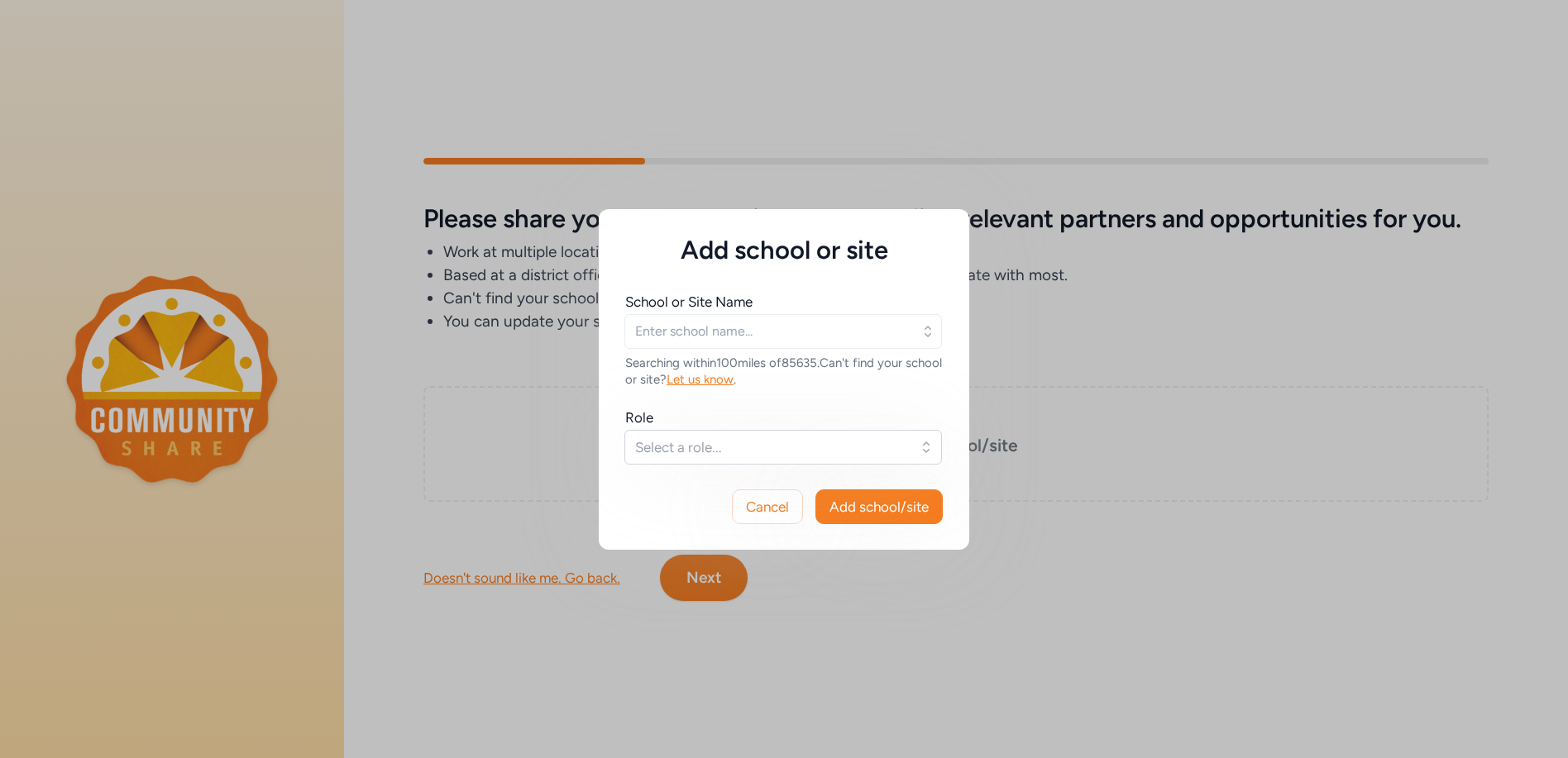
click at [734, 378] on span "Let us know" at bounding box center [699, 379] width 67 height 14
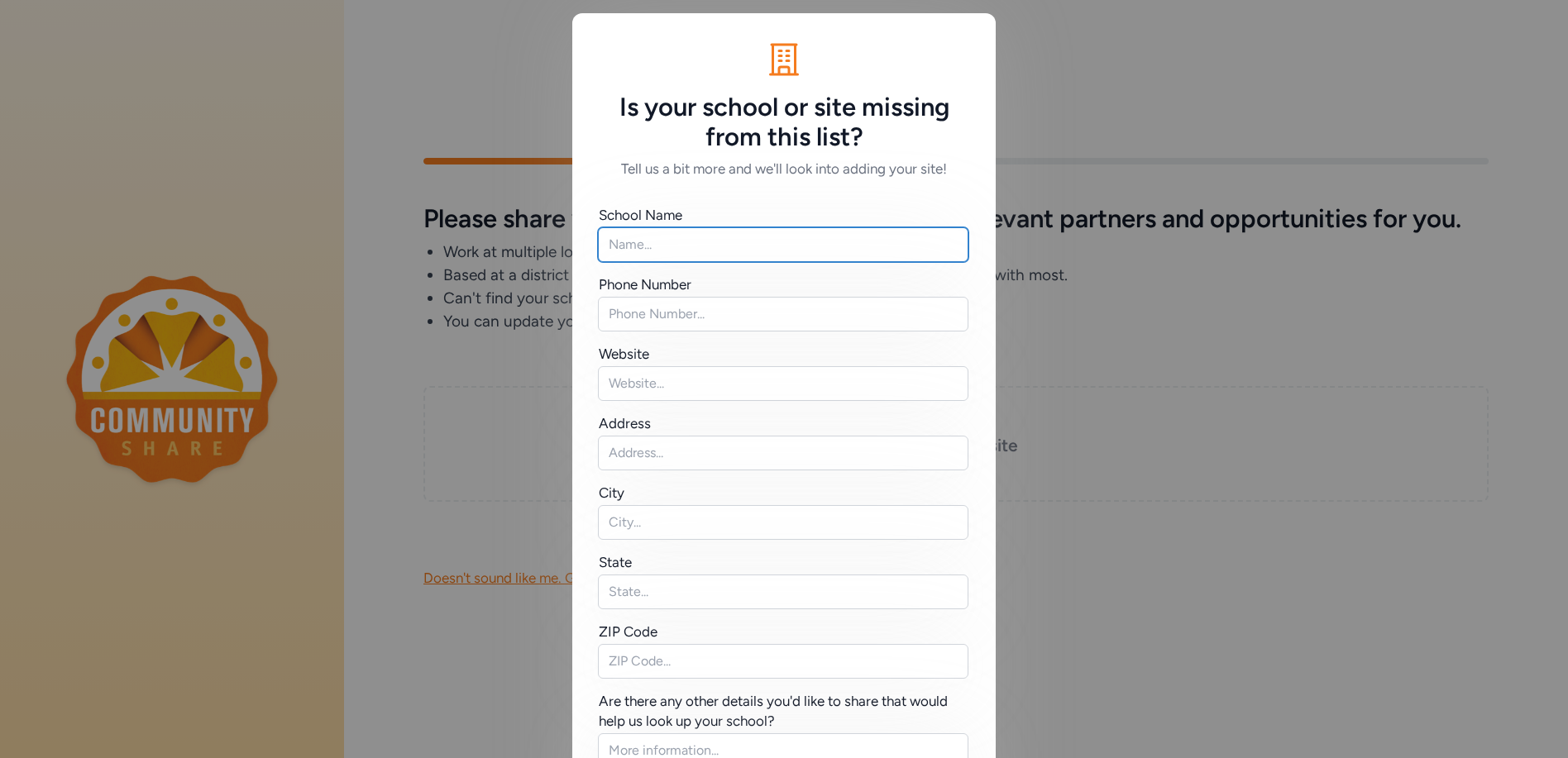
click at [657, 242] on input "text" at bounding box center [783, 245] width 371 height 35
type input "SSVEC Foundation"
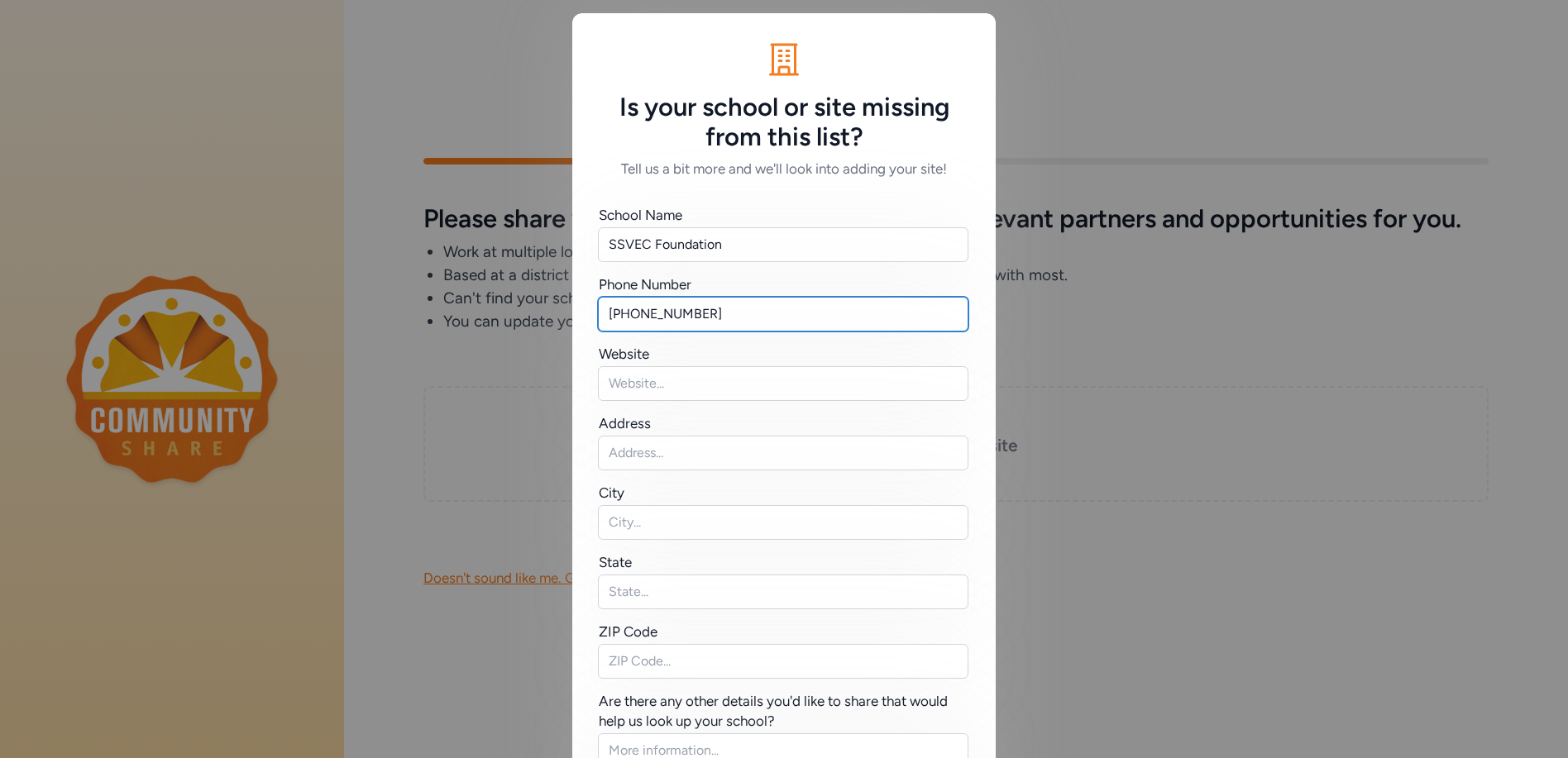
type input "520-515-3472"
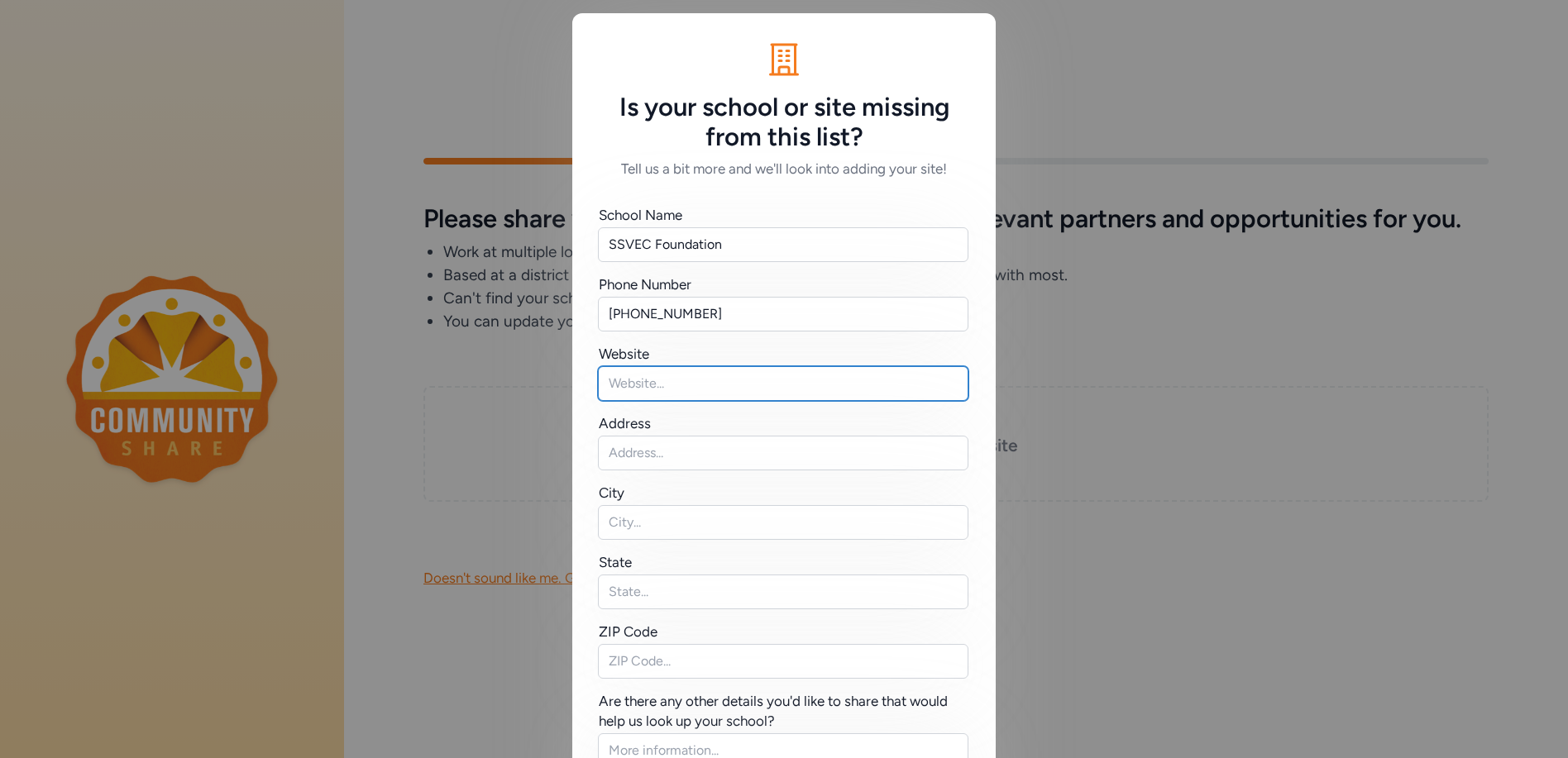
click at [674, 382] on input "text" at bounding box center [783, 383] width 371 height 35
type input "s"
type input "www.ssvec.org"
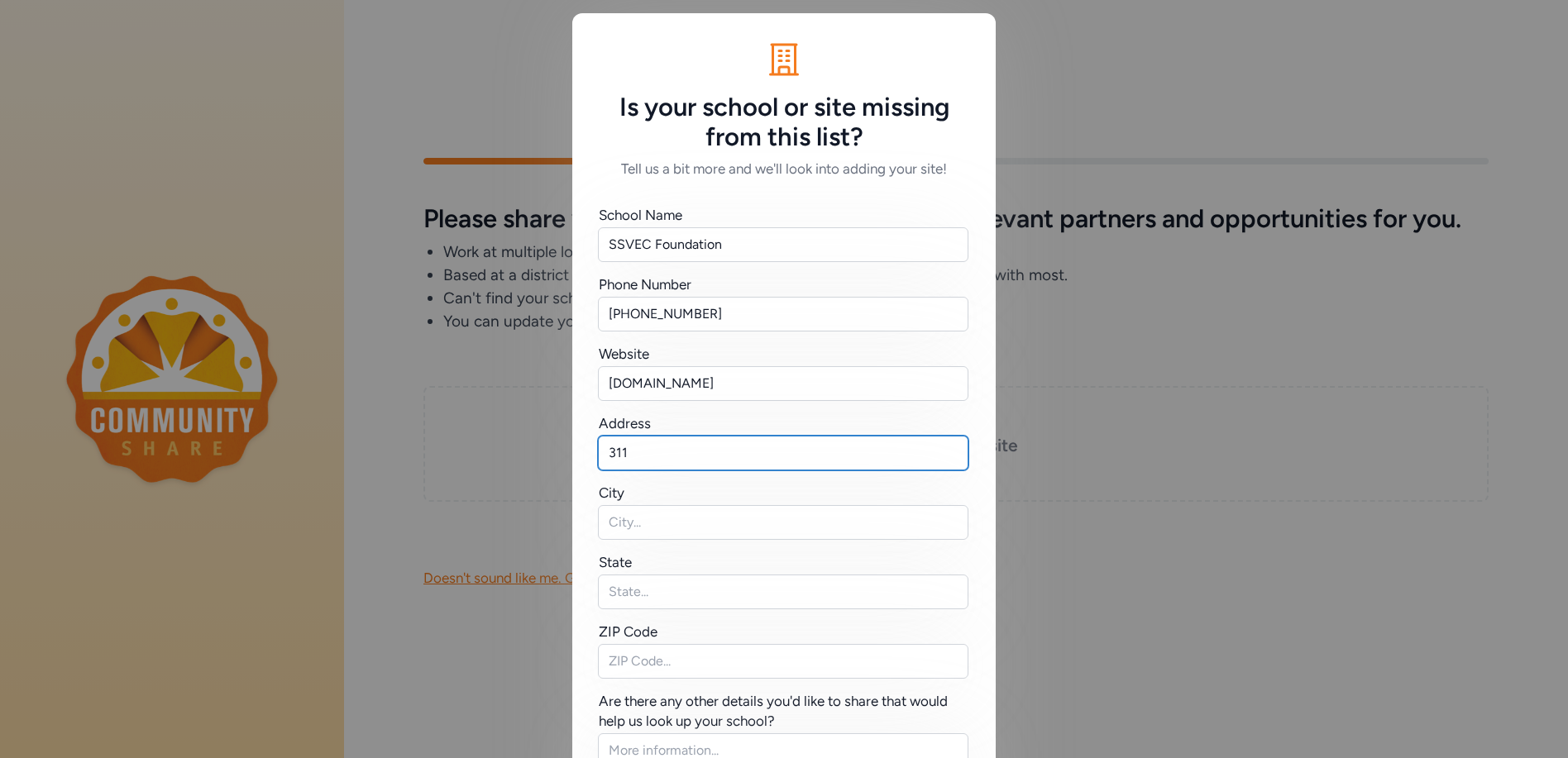
type input "311 East Wilcox Drive"
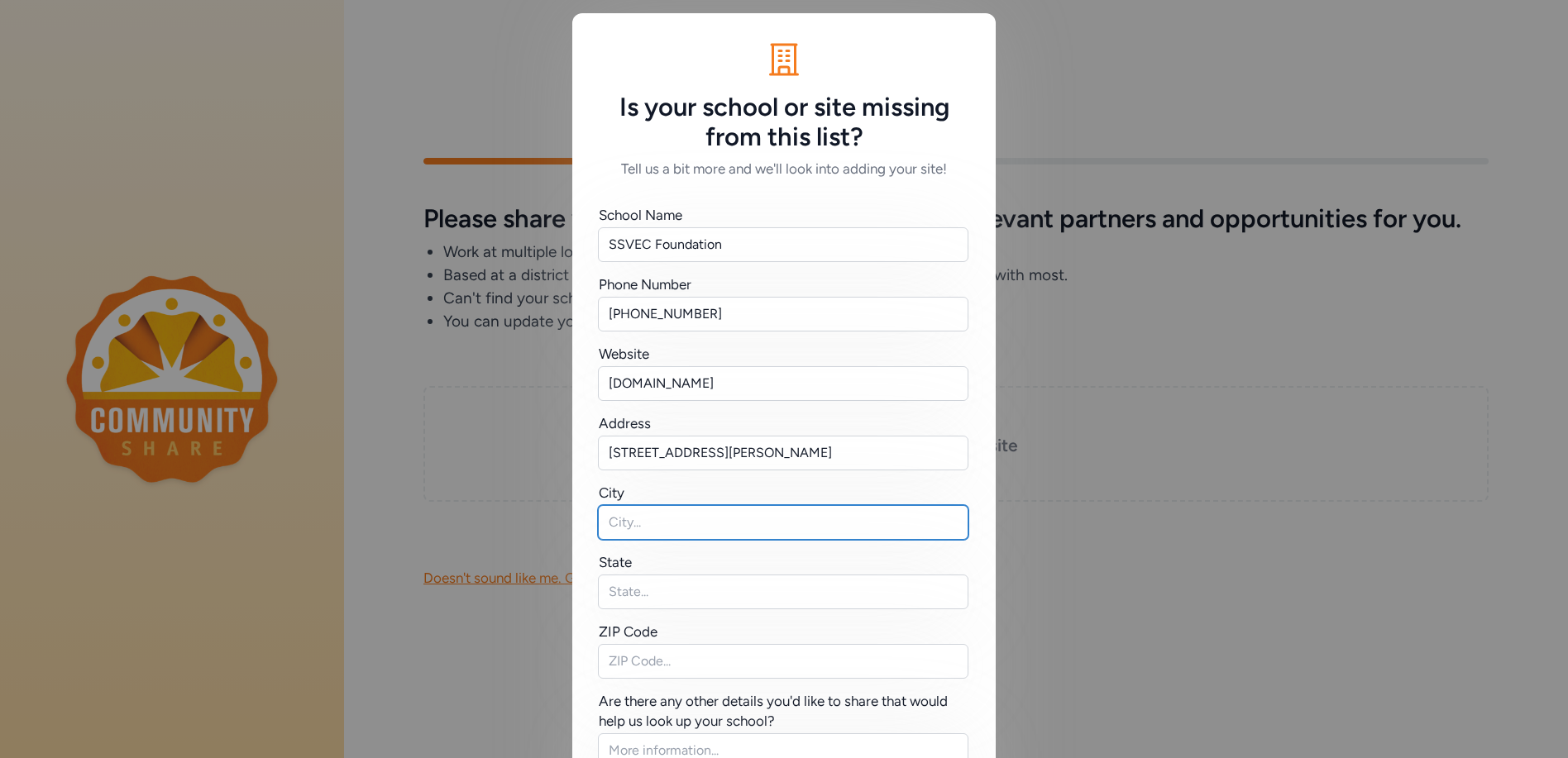
type input "Sierra Vista"
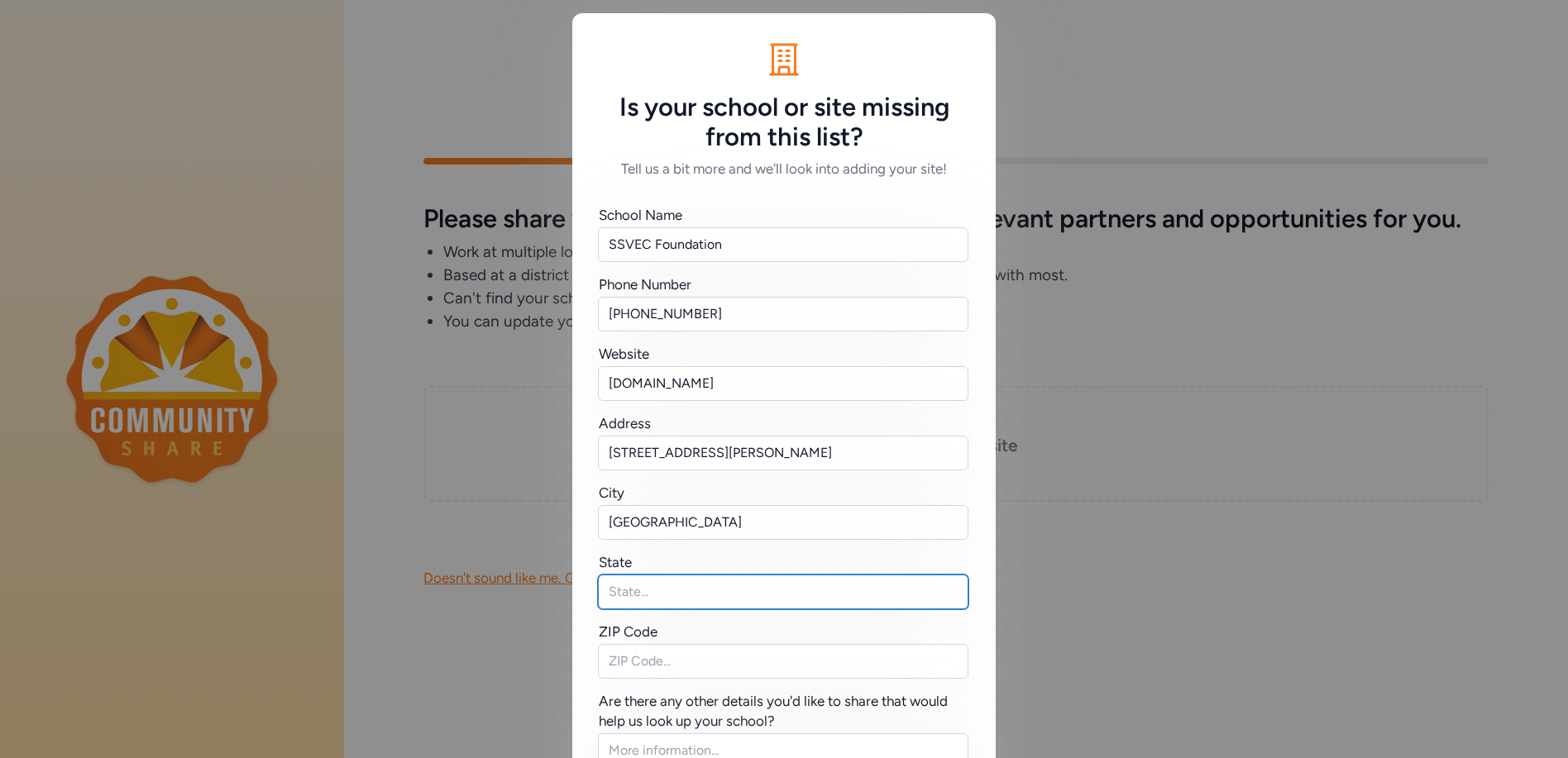
type input "AZ"
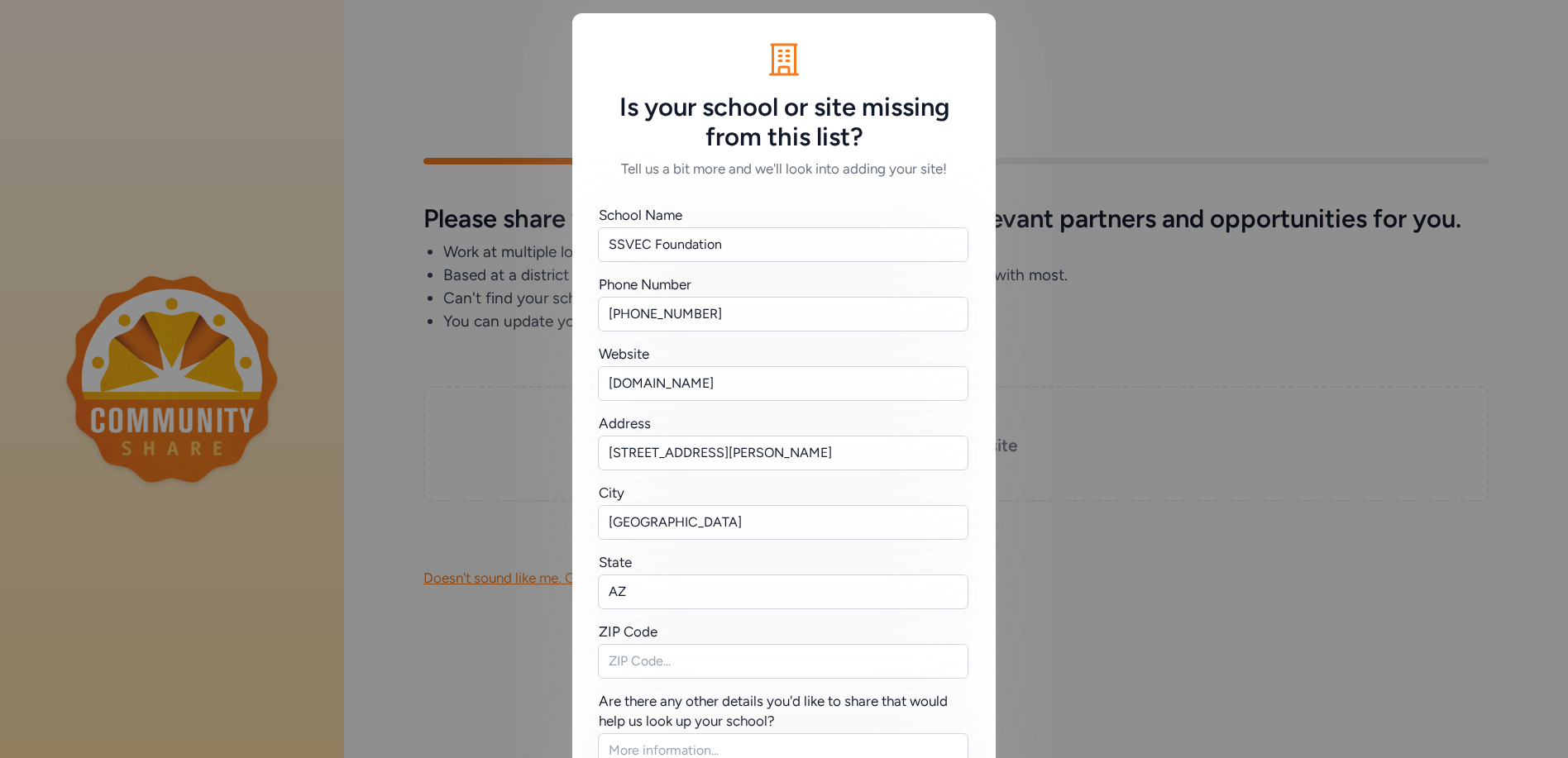
type input "85635"
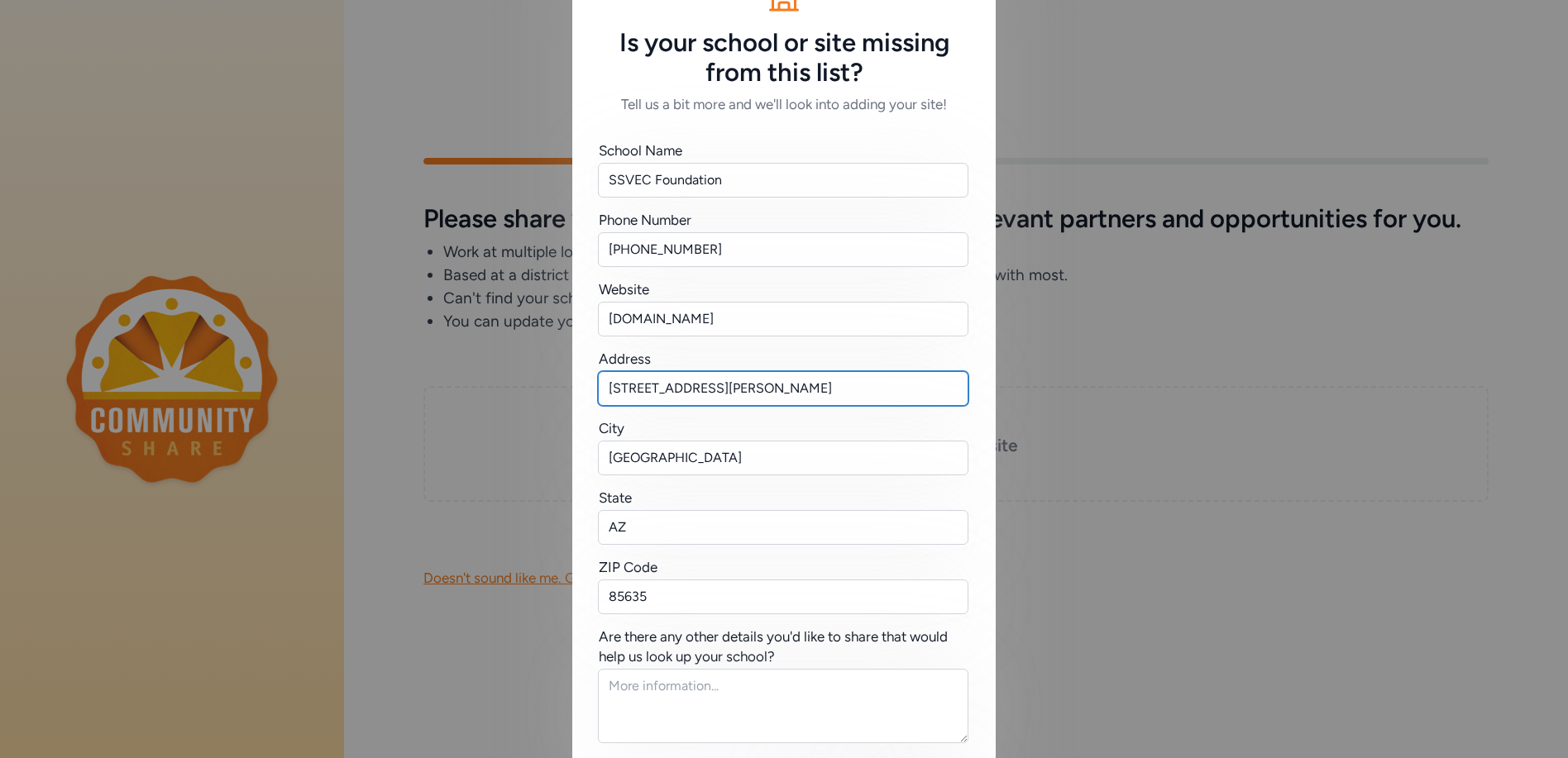
scroll to position [148, 0]
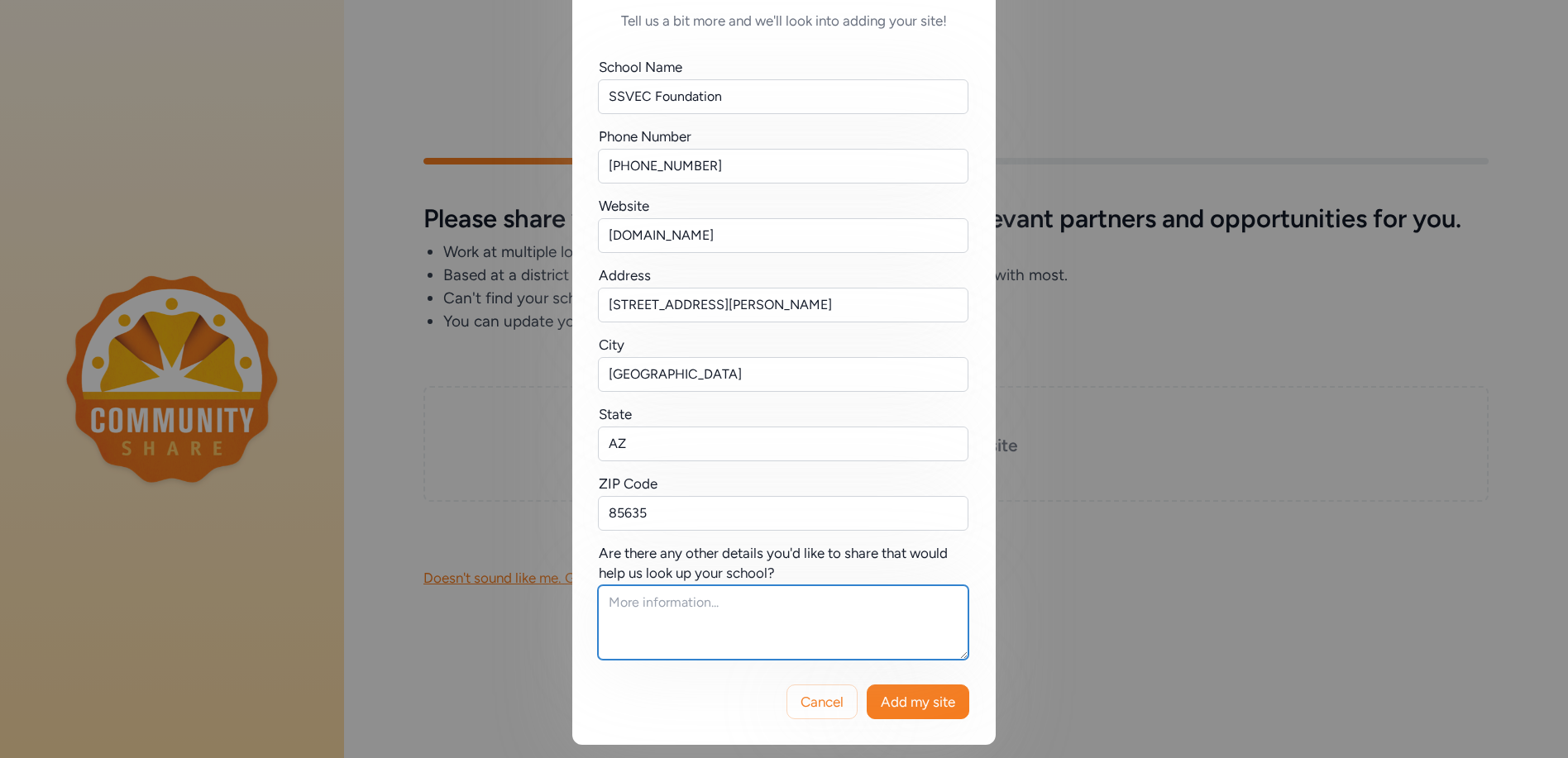
click at [684, 601] on textarea at bounding box center [783, 622] width 371 height 74
click at [677, 611] on textarea "We can partner with schools, students, and the community to provide:" at bounding box center [783, 622] width 371 height 74
click at [682, 626] on textarea "We can partner with schools, students, and the community to provide:" at bounding box center [783, 622] width 371 height 74
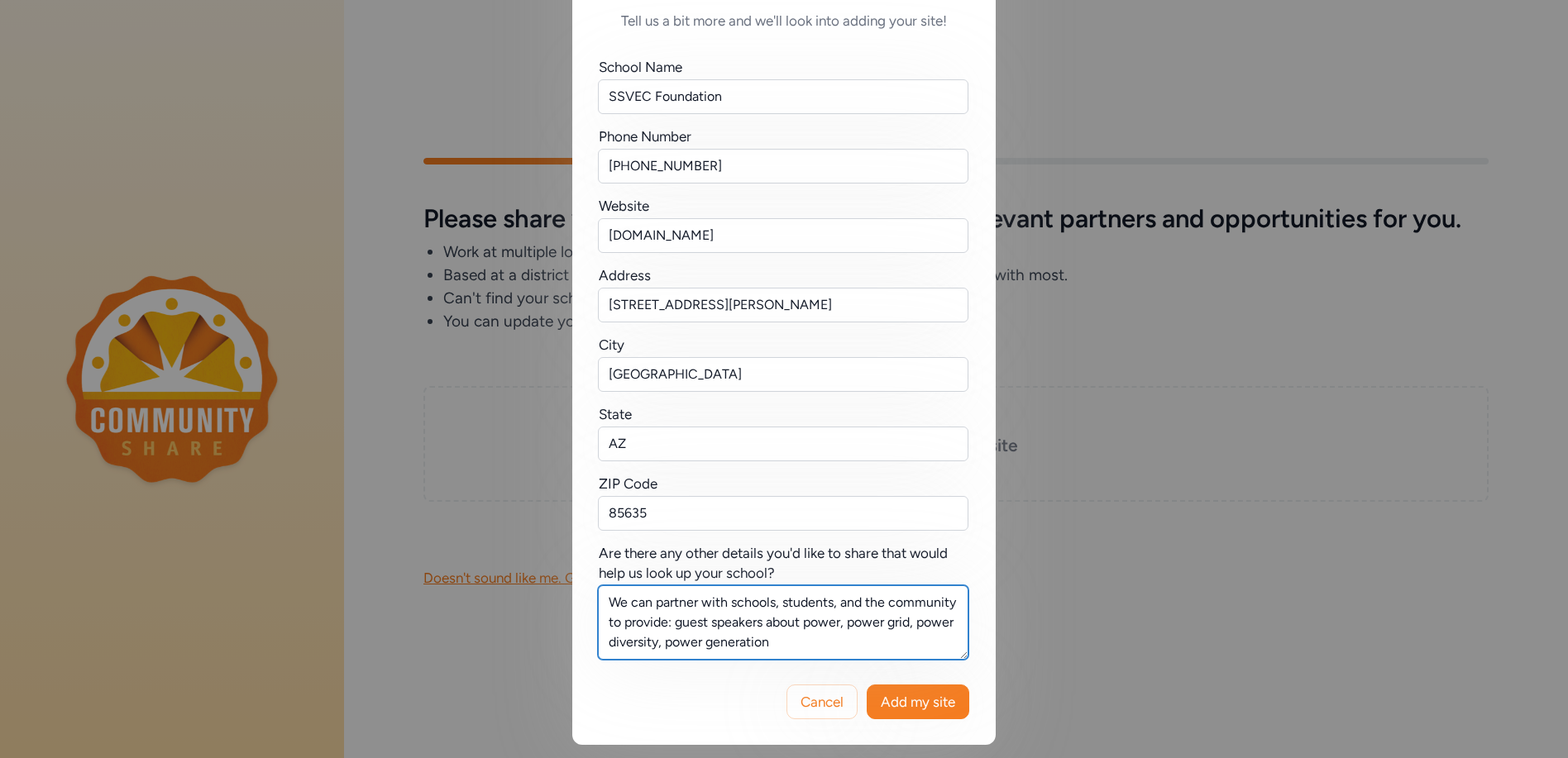
click at [670, 625] on textarea "We can partner with schools, students, and the community to provide: guest spea…" at bounding box center [783, 622] width 371 height 74
click at [769, 643] on textarea "We can partner with schools, students, and the community to provide: guest spea…" at bounding box center [783, 622] width 371 height 74
click at [920, 631] on textarea "We can partner with schools, students, and the community to provide: guest spea…" at bounding box center [783, 622] width 371 height 74
click at [806, 651] on textarea "We can partner with schools, students, and the community to provide: guest spea…" at bounding box center [783, 622] width 371 height 74
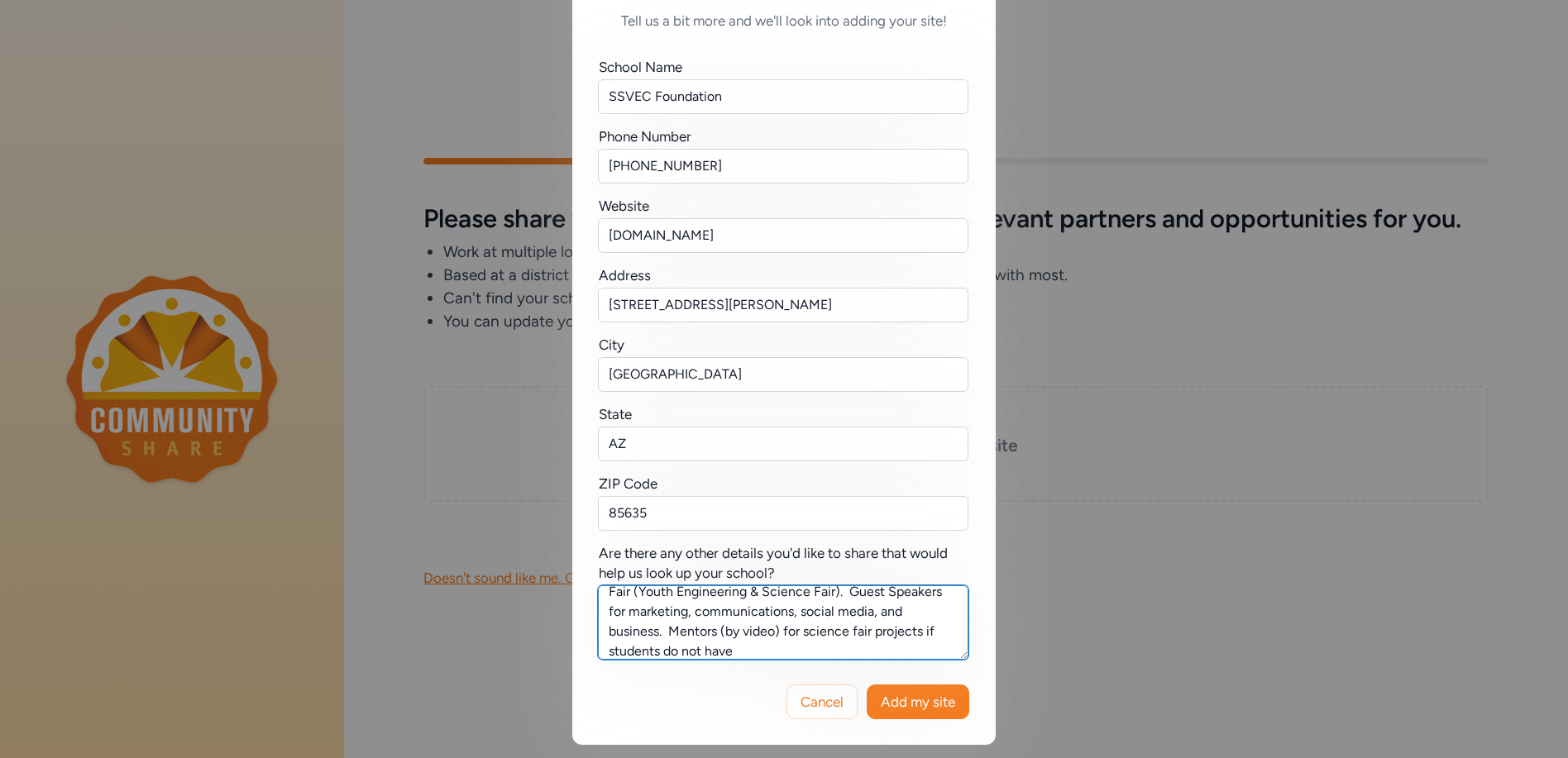
scroll to position [110, 0]
click at [883, 611] on textarea "We can partner with schools, students, and the community to provide: guest spea…" at bounding box center [783, 622] width 371 height 74
click at [821, 650] on textarea "We can partner with schools, students, and the community to provide: guest spea…" at bounding box center [783, 622] width 371 height 74
type textarea "We can partner with schools, students, and the community to provide: guest spea…"
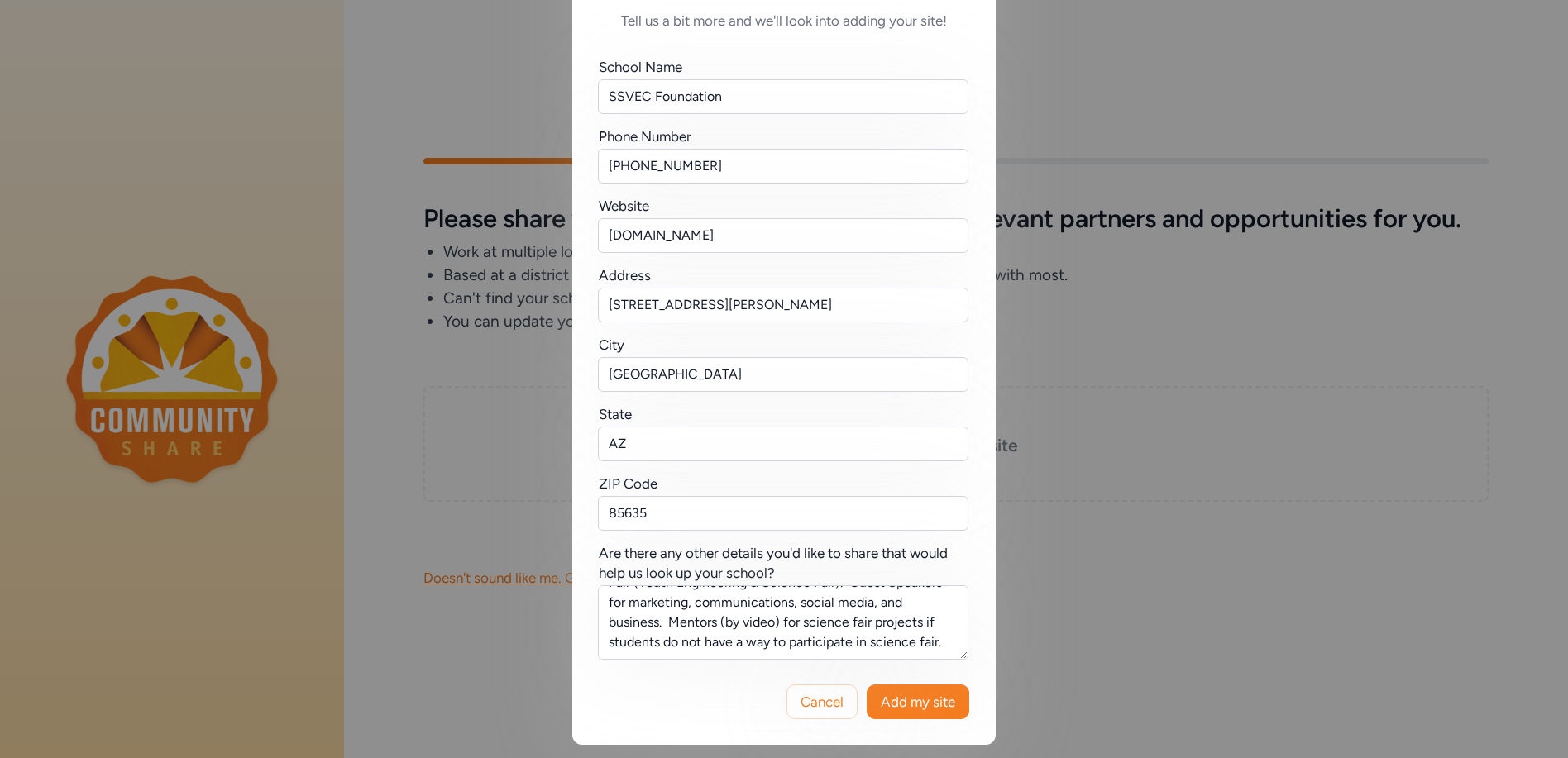
click at [1321, 574] on div "Is your school or site missing from this list? Tell us a bit more and we'll loo…" at bounding box center [784, 305] width 1568 height 907
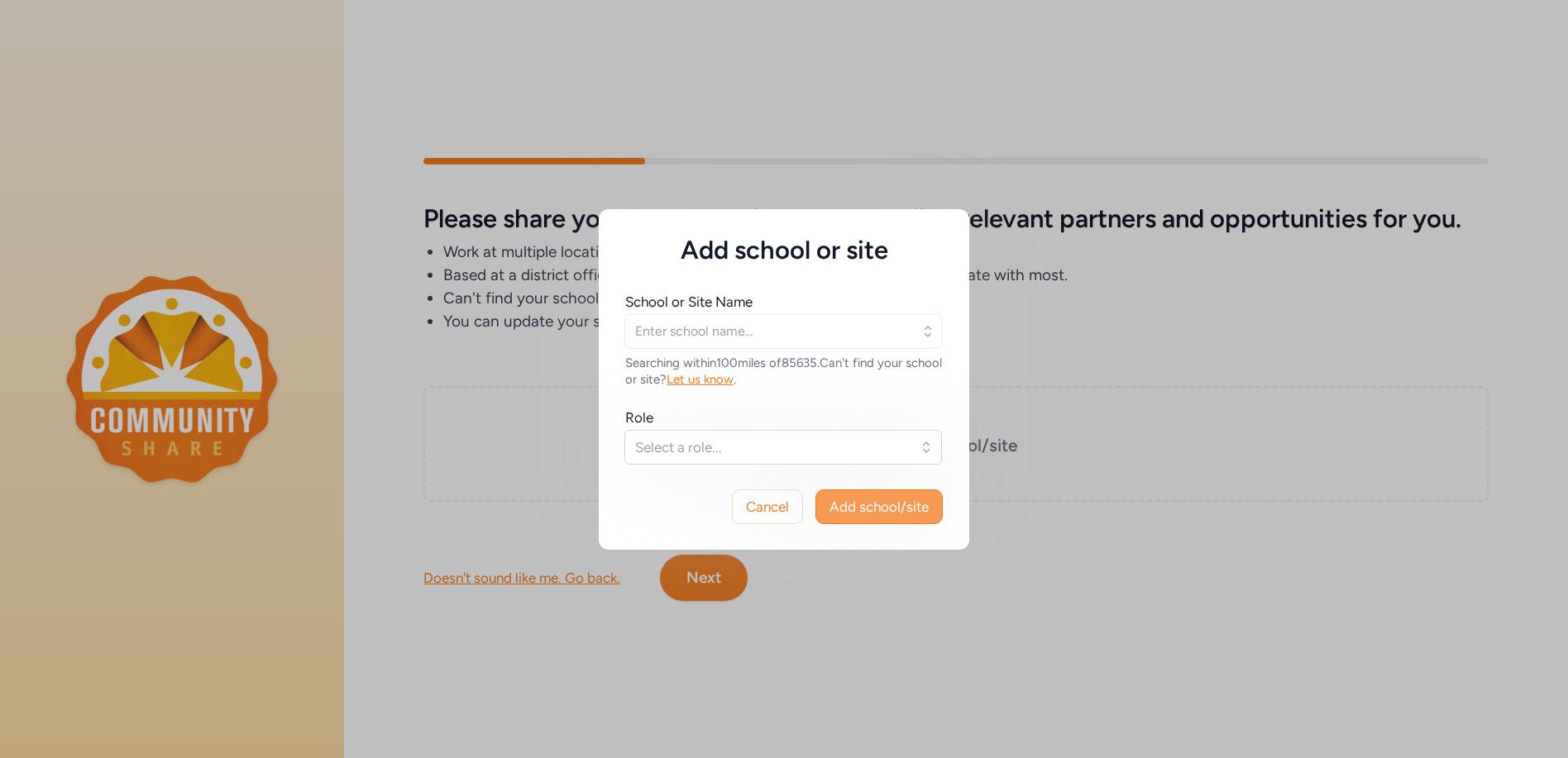
click at [871, 511] on span "Add school/site" at bounding box center [879, 507] width 99 height 20
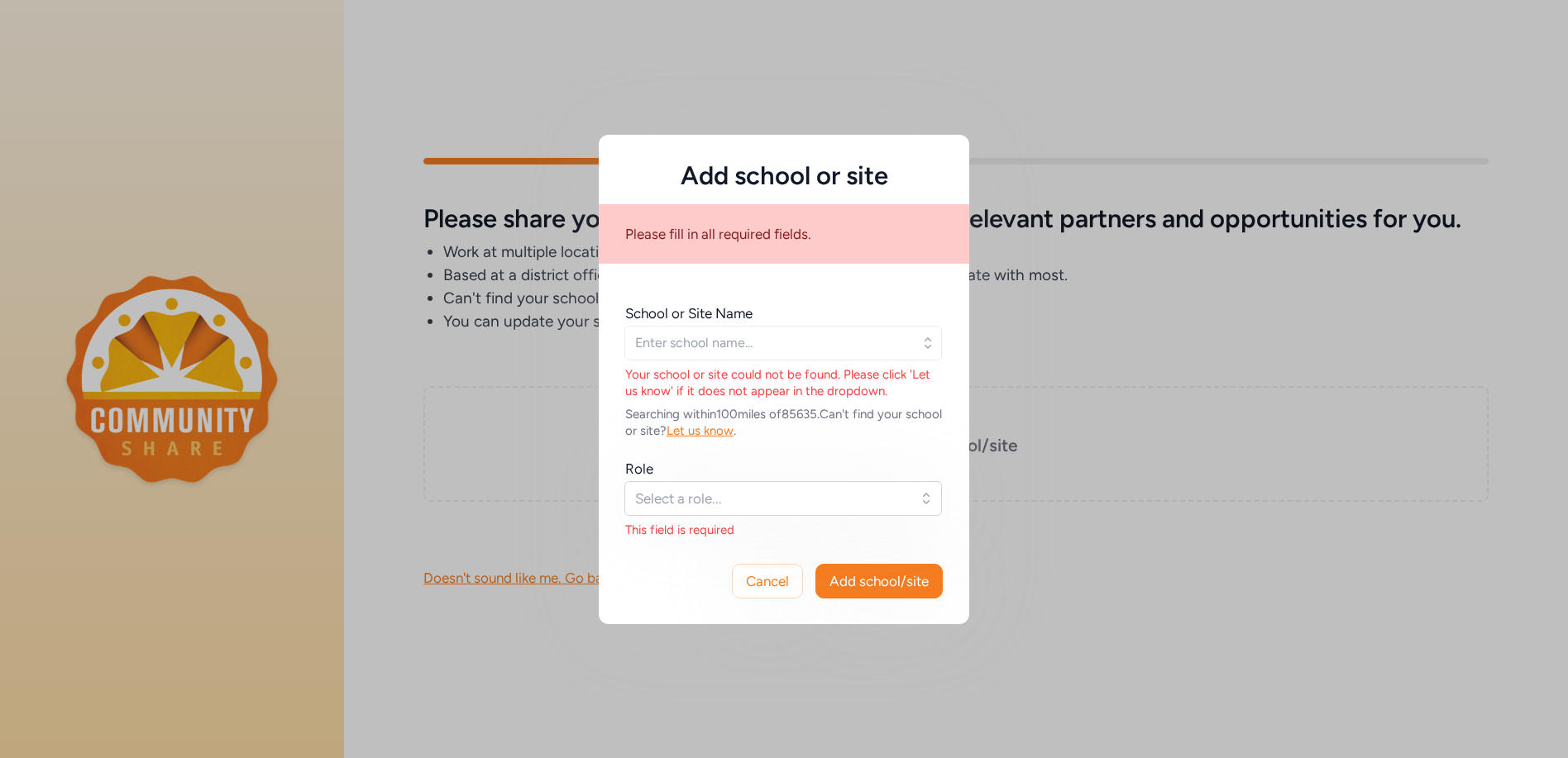
click at [1084, 508] on div "Add school or site Please fill in all required fields. School or Site Name Your…" at bounding box center [784, 379] width 1568 height 758
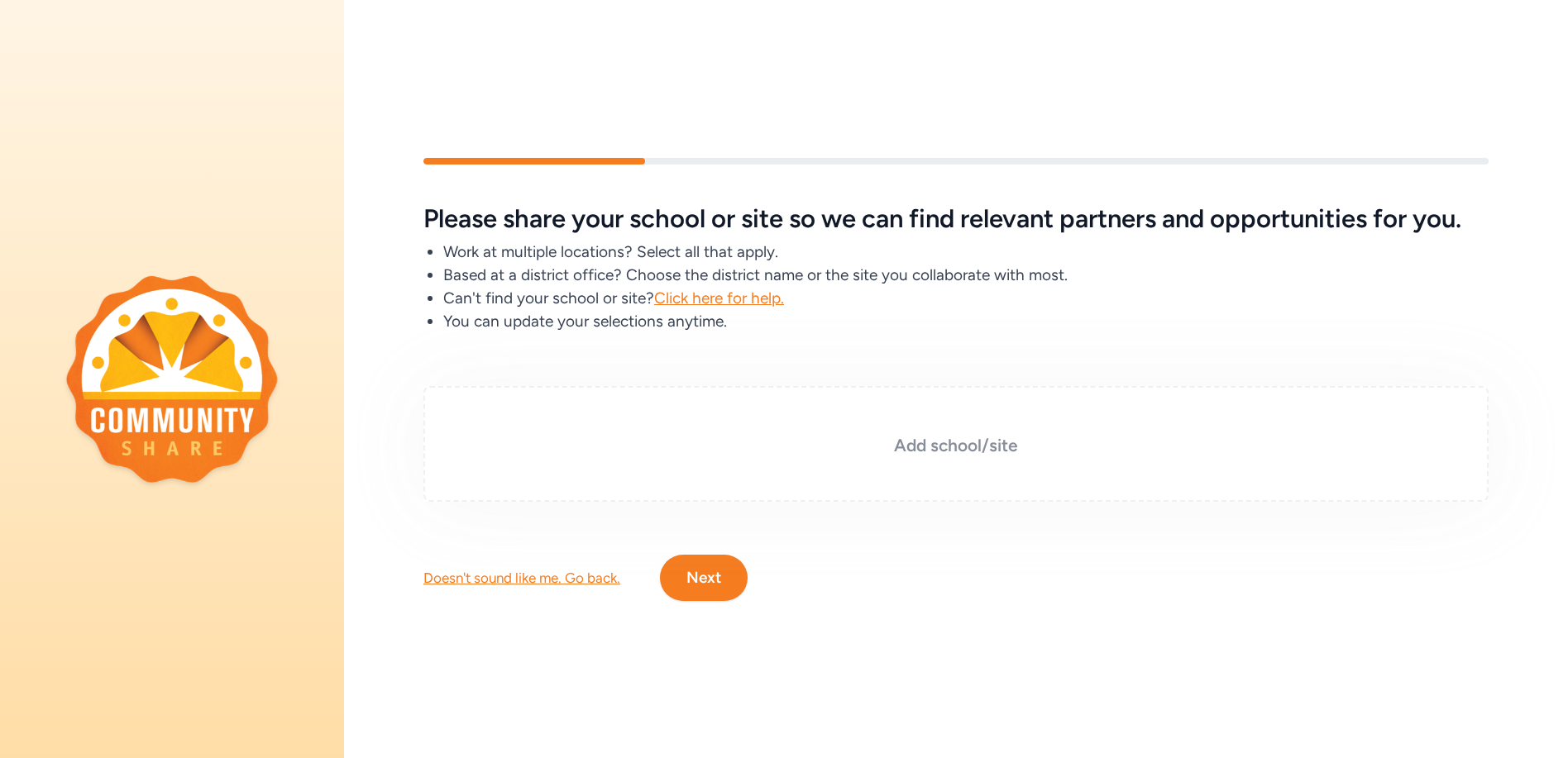
click at [954, 439] on h3 "Add school/site" at bounding box center [956, 446] width 983 height 23
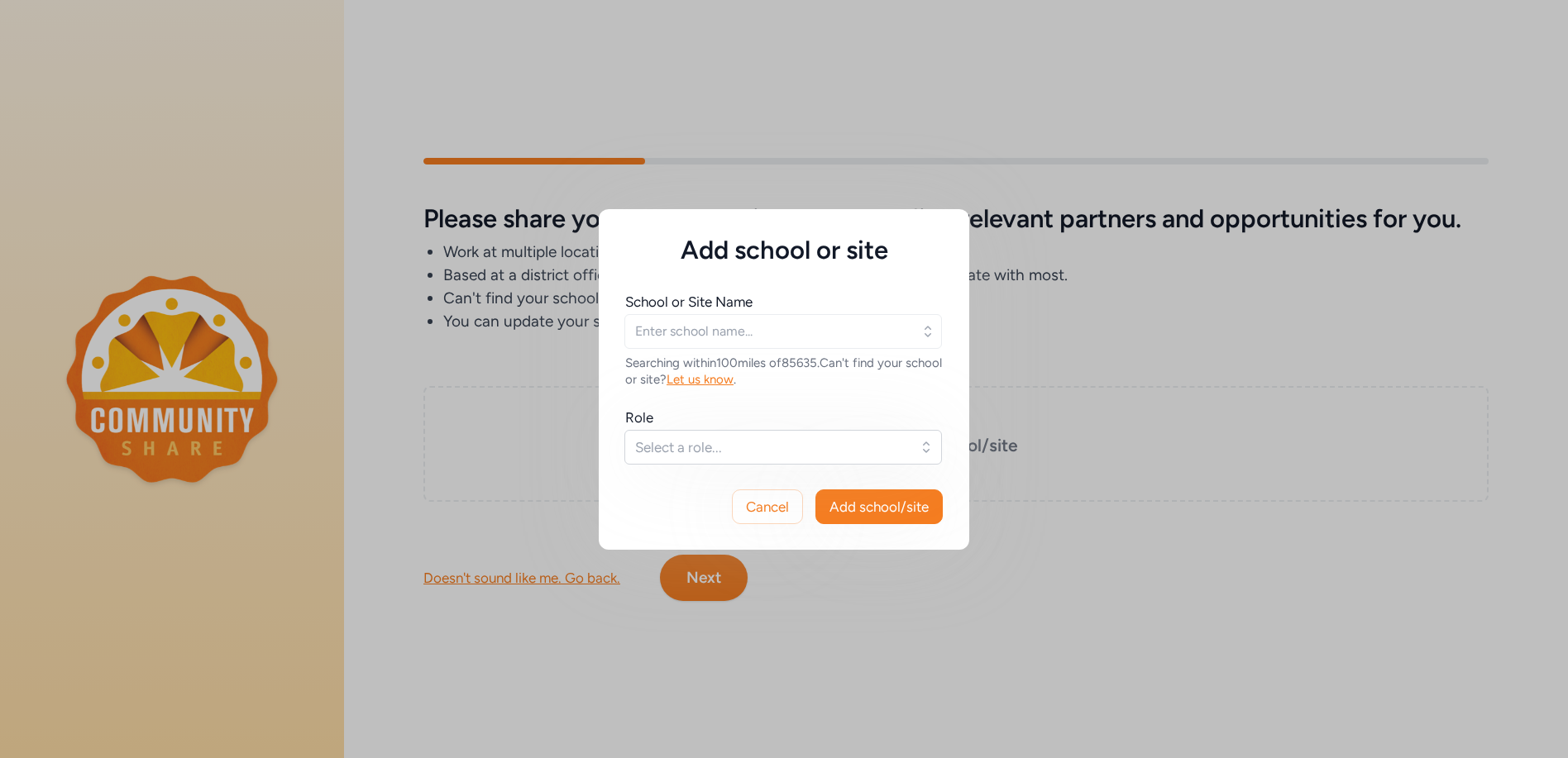
click at [730, 379] on span "Let us know" at bounding box center [699, 379] width 67 height 14
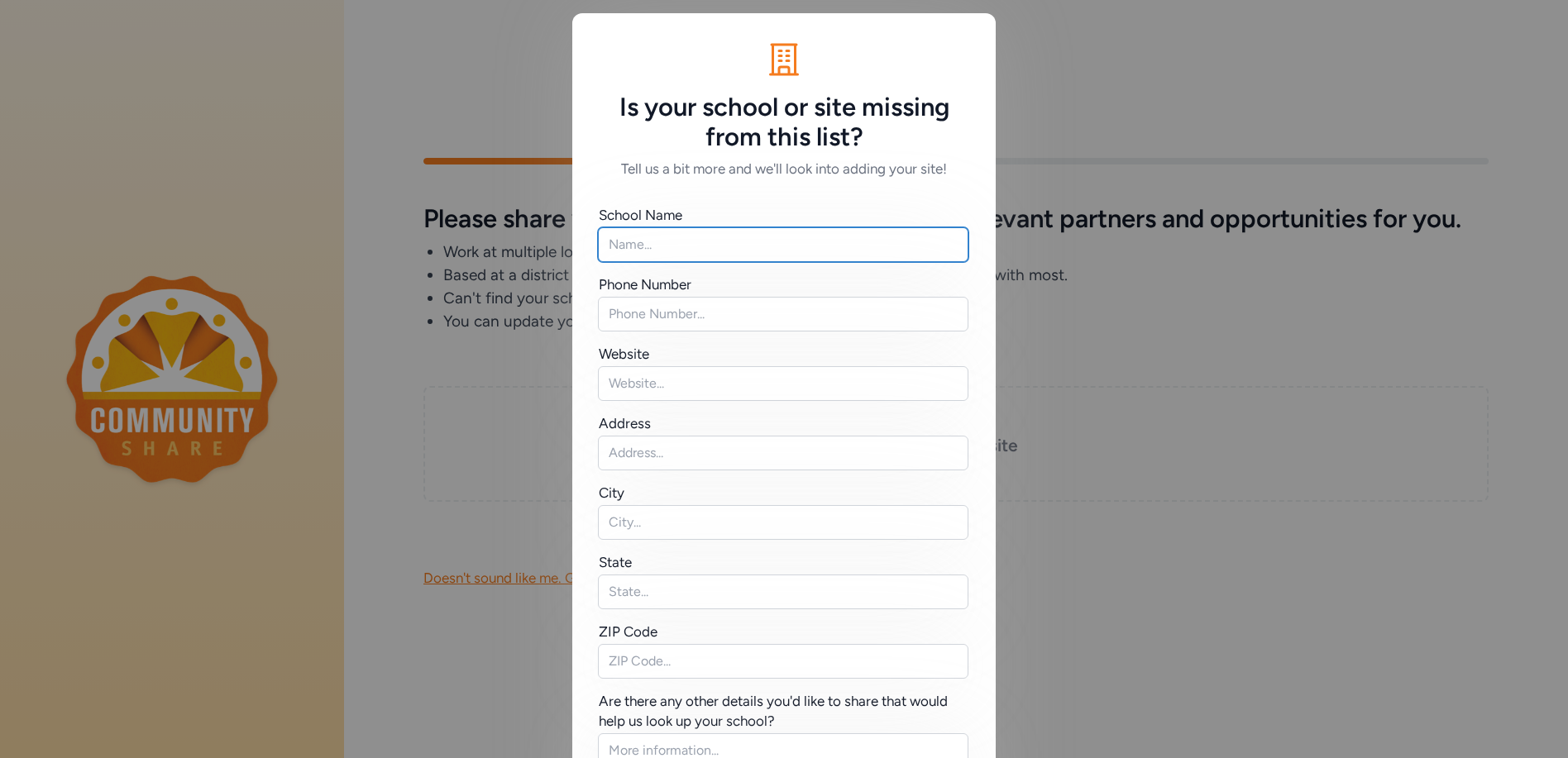
click at [650, 248] on input "text" at bounding box center [783, 245] width 371 height 35
type input "SSVEC Foundation"
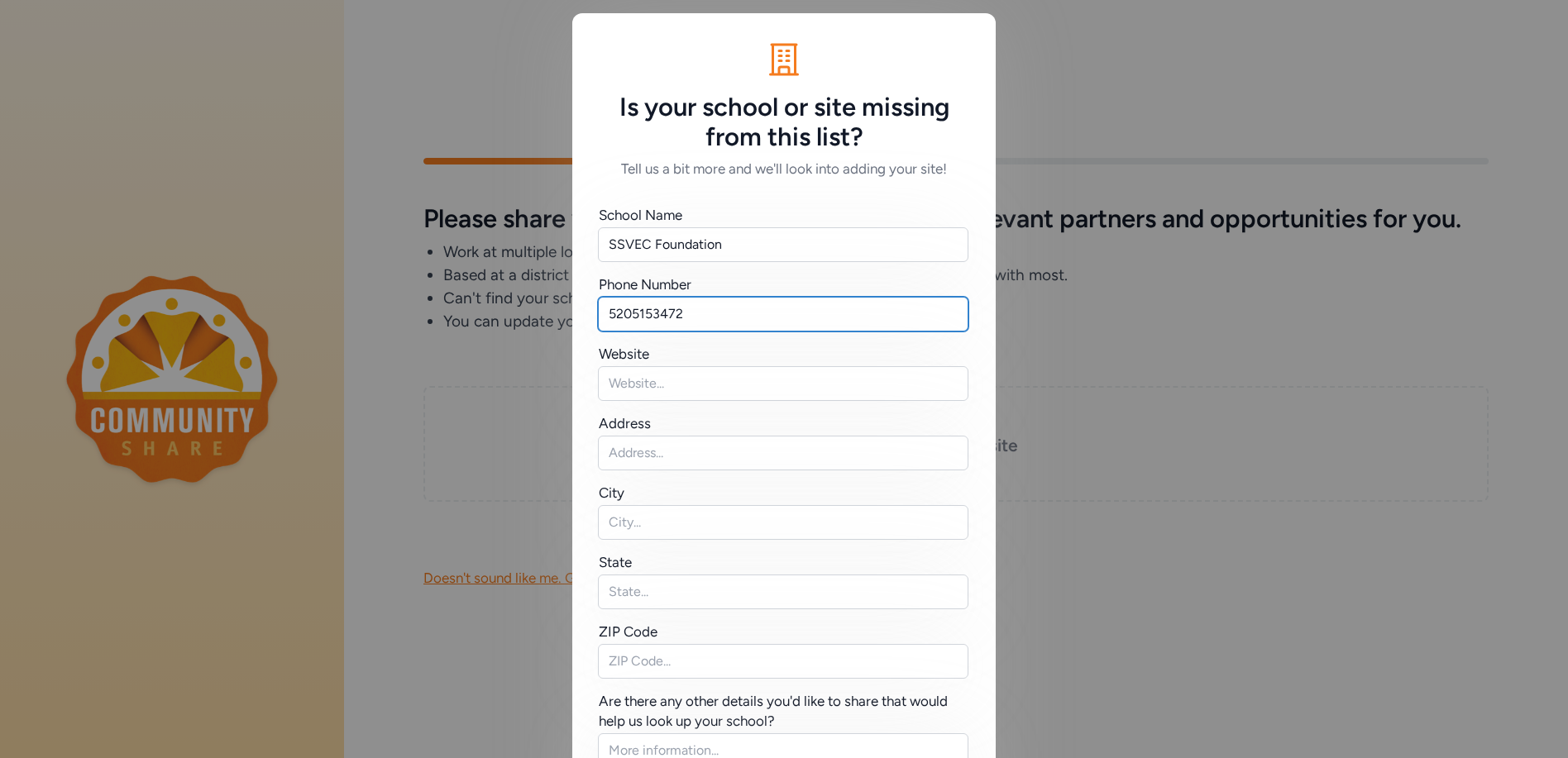
type input "5205153472"
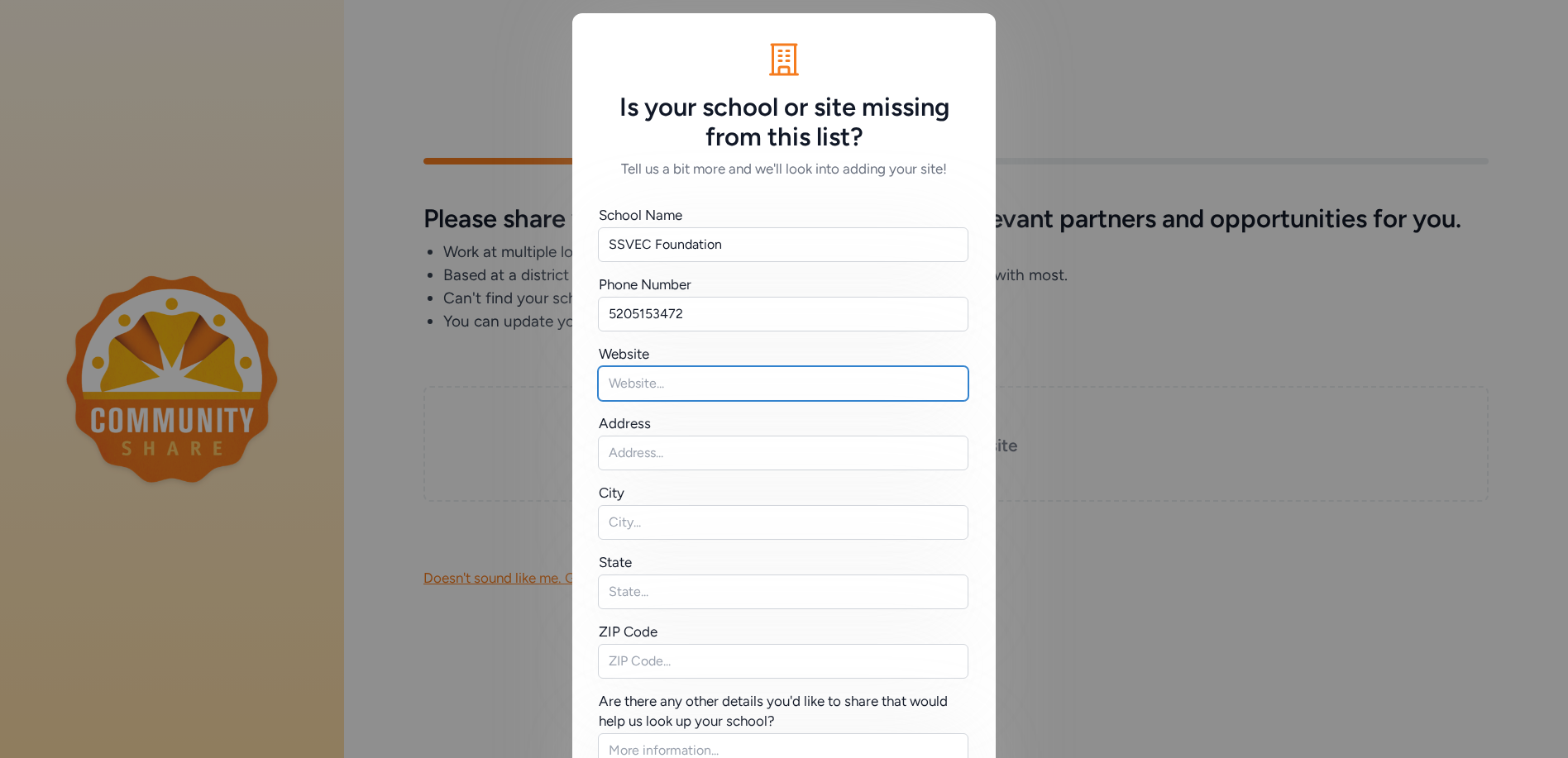
drag, startPoint x: 615, startPoint y: 386, endPoint x: 609, endPoint y: 376, distance: 11.7
click at [615, 386] on input "text" at bounding box center [783, 383] width 371 height 35
type input "s"
type input "www.ssvec.org"
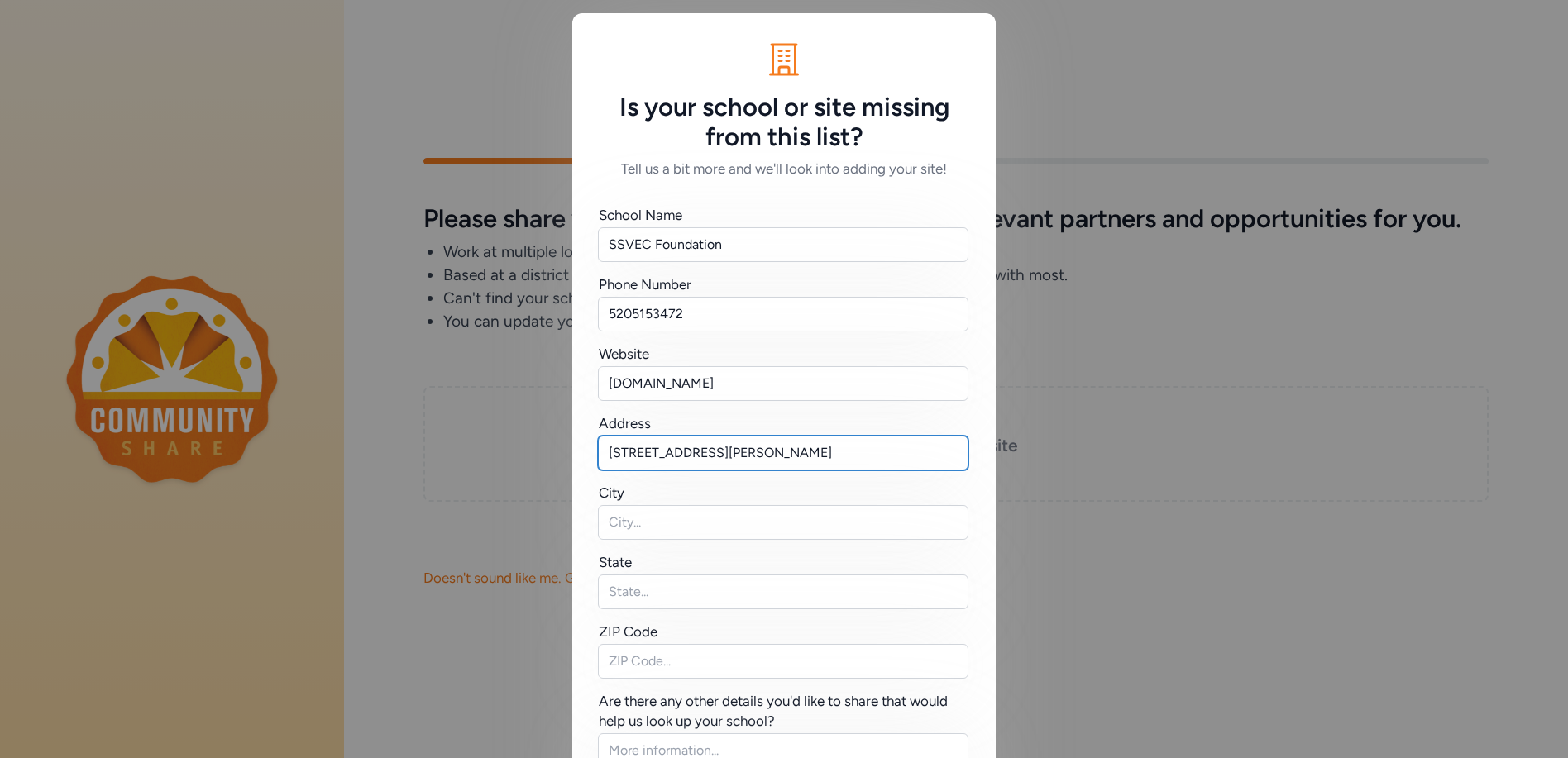
type input "311 E. Wilcox Dr"
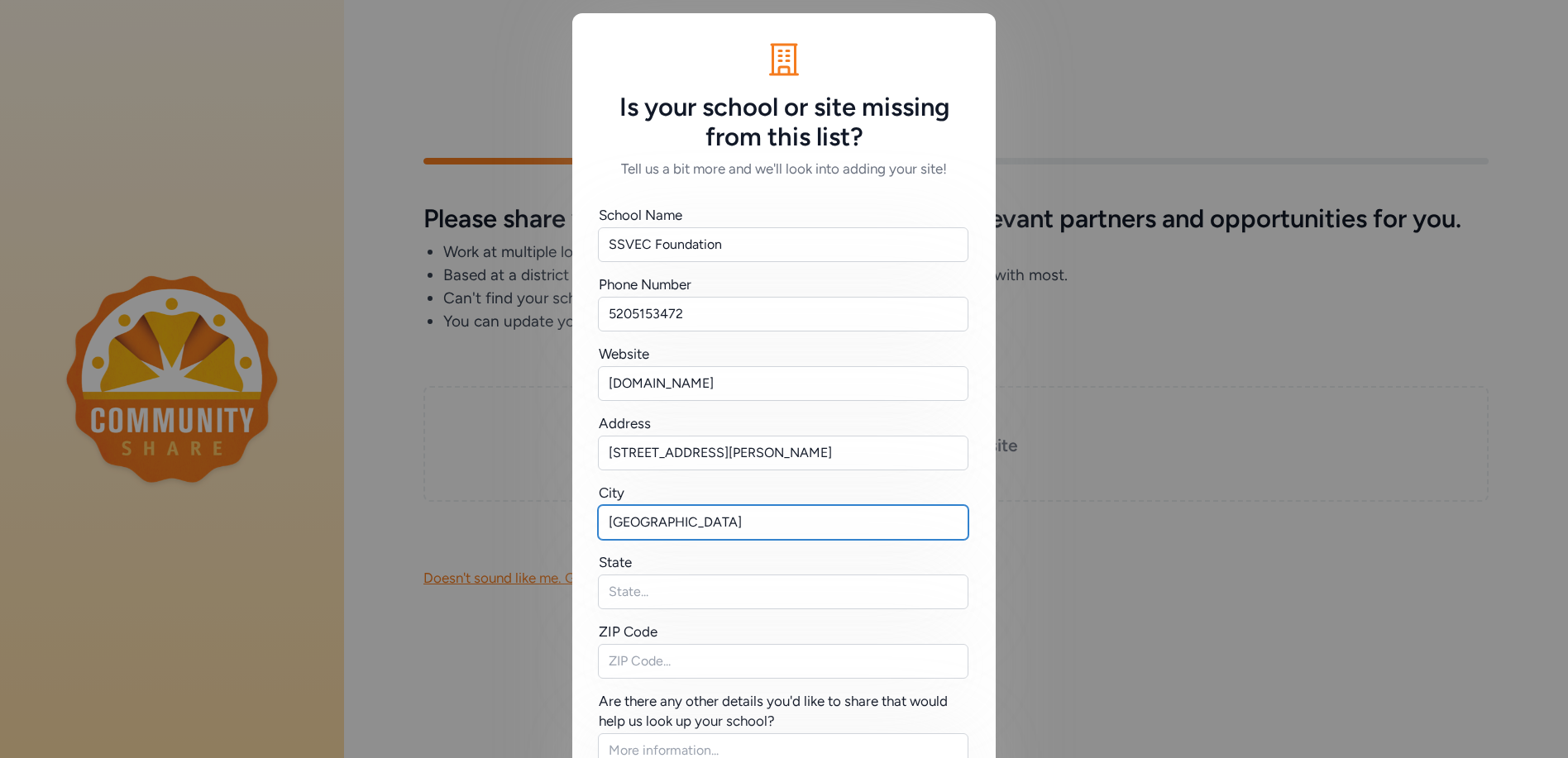
type input "Sierra Vista"
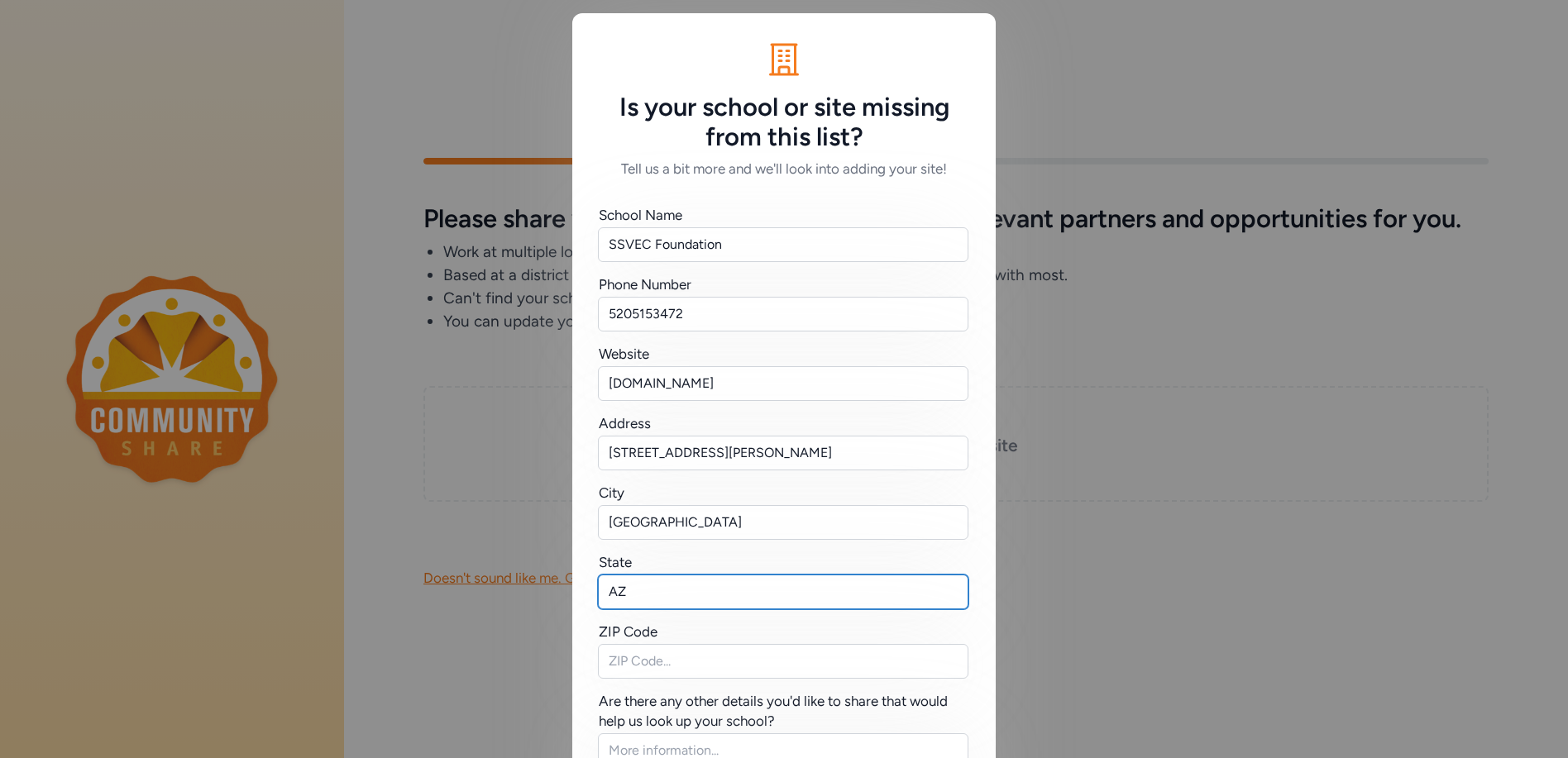
type input "AZ"
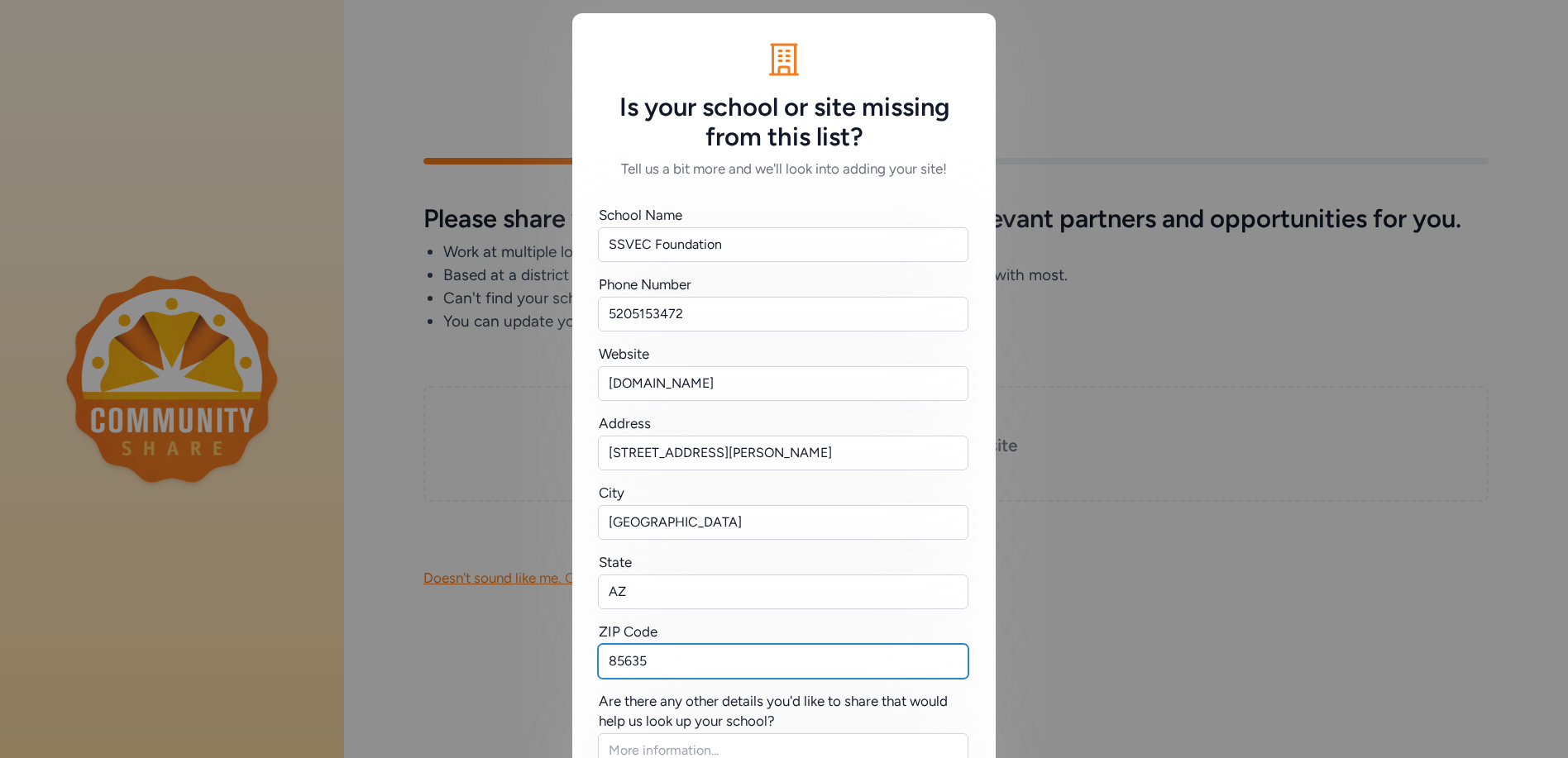
type input "85635"
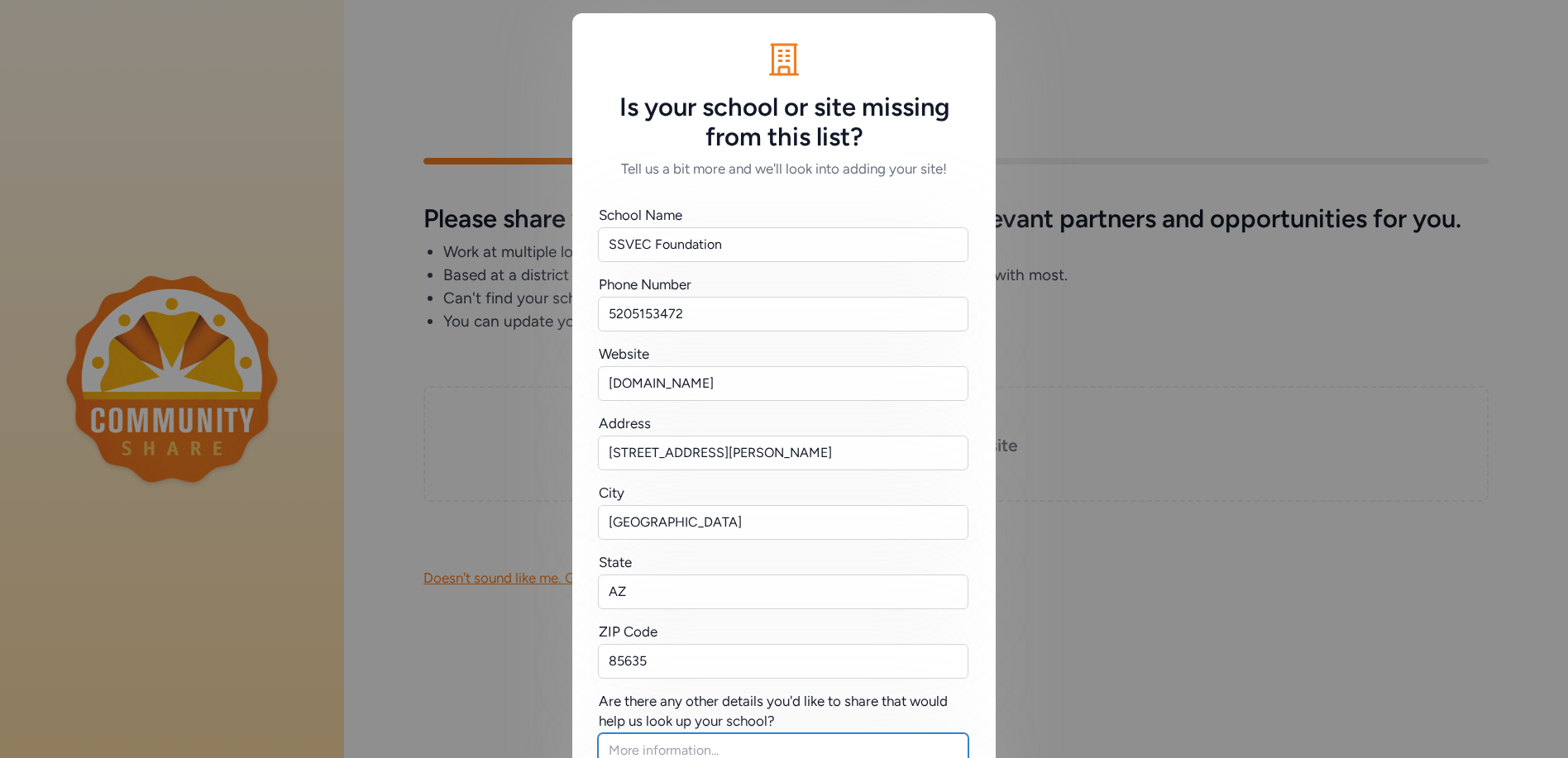
click at [662, 746] on textarea at bounding box center [783, 771] width 371 height 74
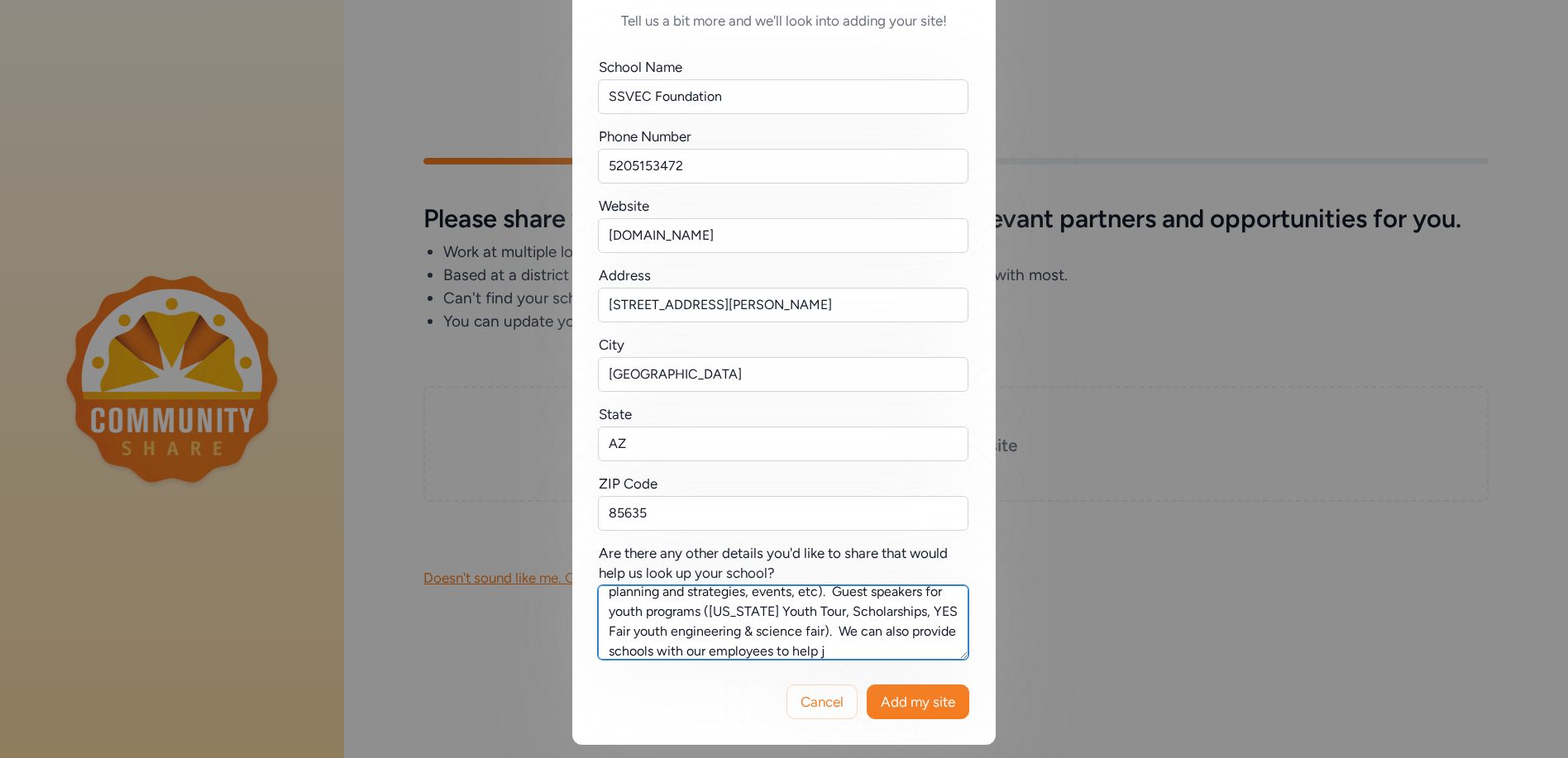
scroll to position [110, 0]
click at [755, 653] on textarea "SSVEC can provide: Guest speakers for power generation, power gride, importance…" at bounding box center [783, 622] width 371 height 74
type textarea "SSVEC can provide: Guest speakers for power generation, power gride, importance…"
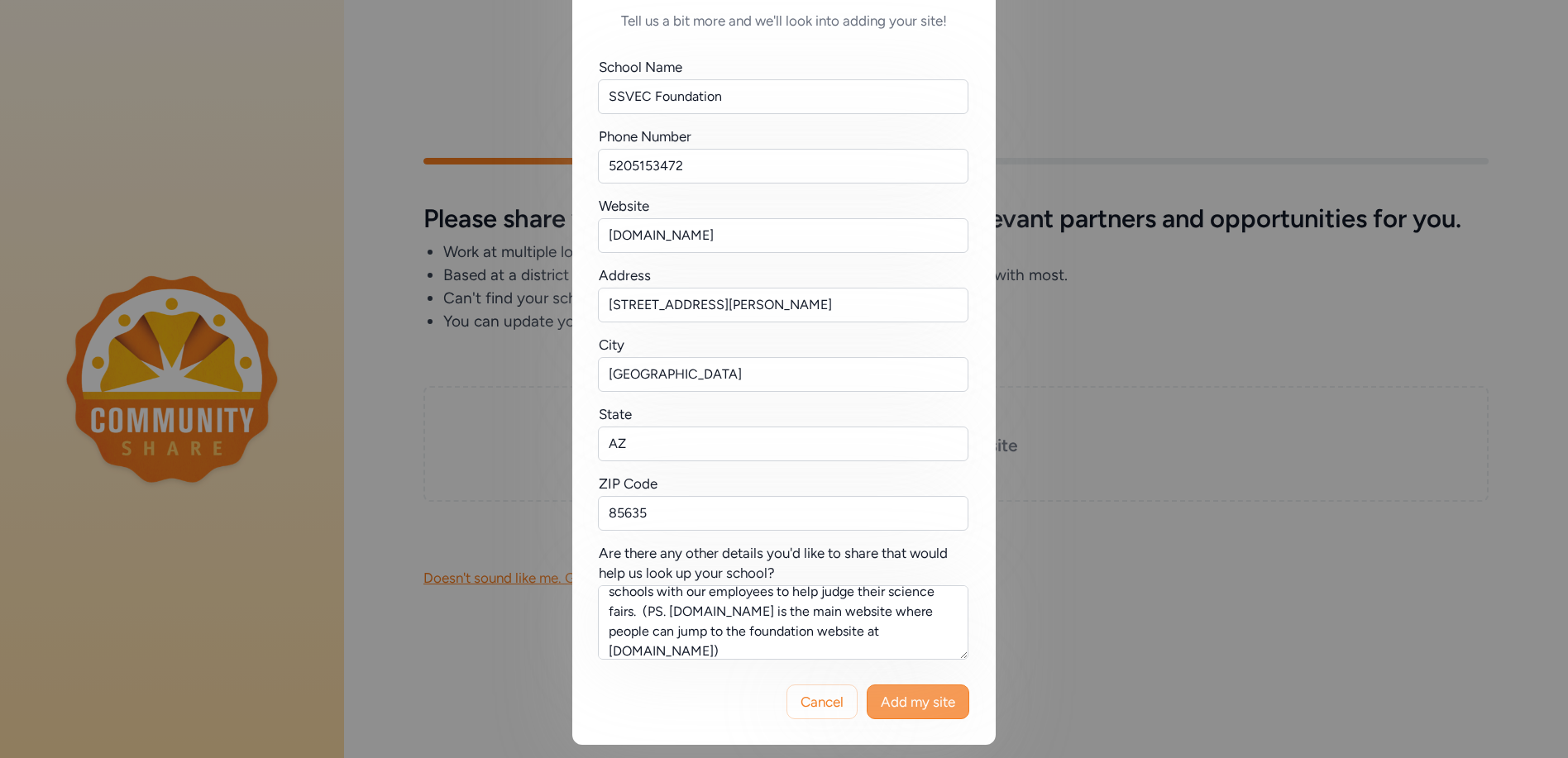
click at [920, 701] on span "Add my site" at bounding box center [917, 702] width 74 height 20
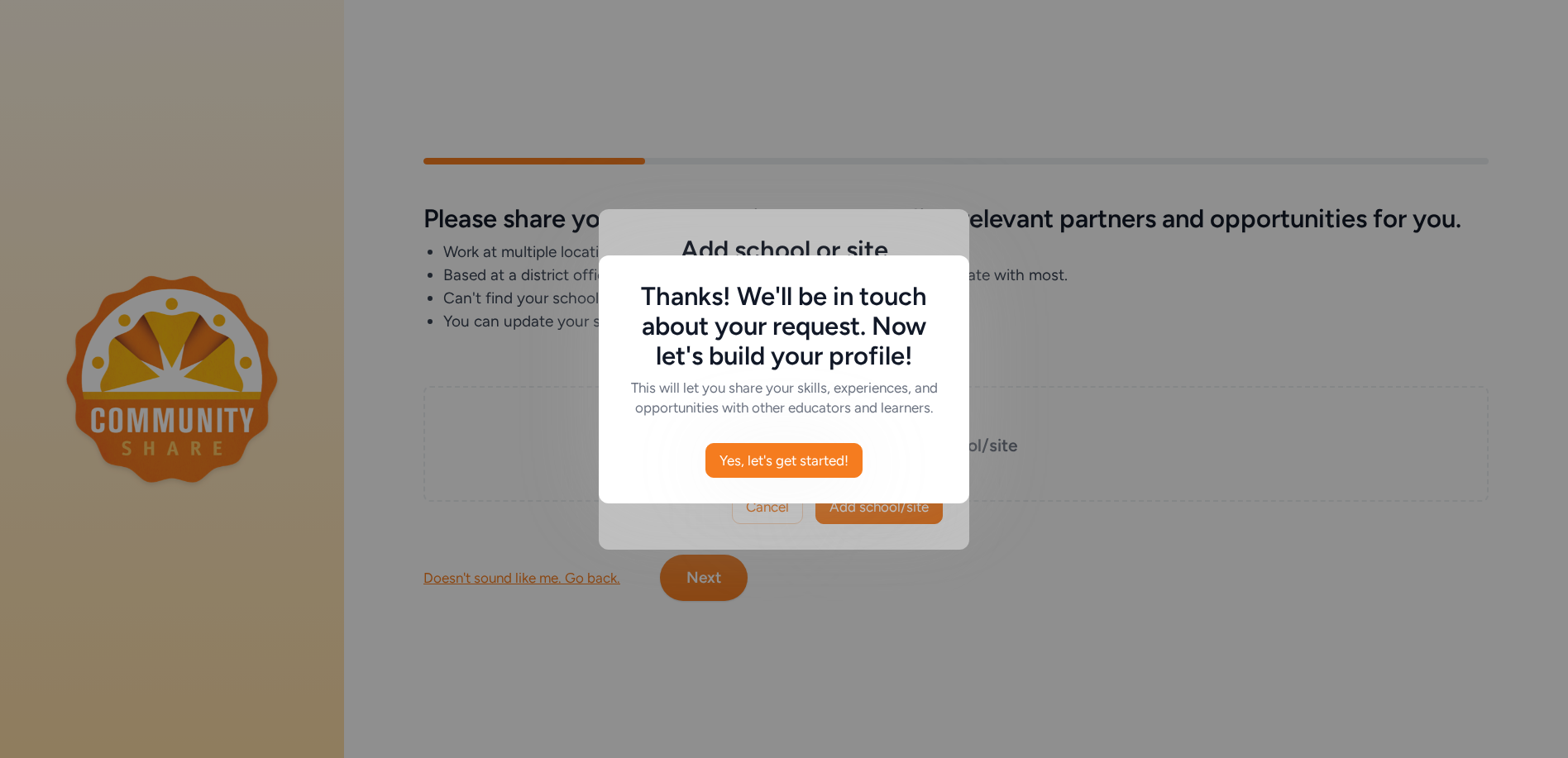
scroll to position [0, 0]
click at [770, 463] on span "Yes, let's get started!" at bounding box center [784, 461] width 129 height 20
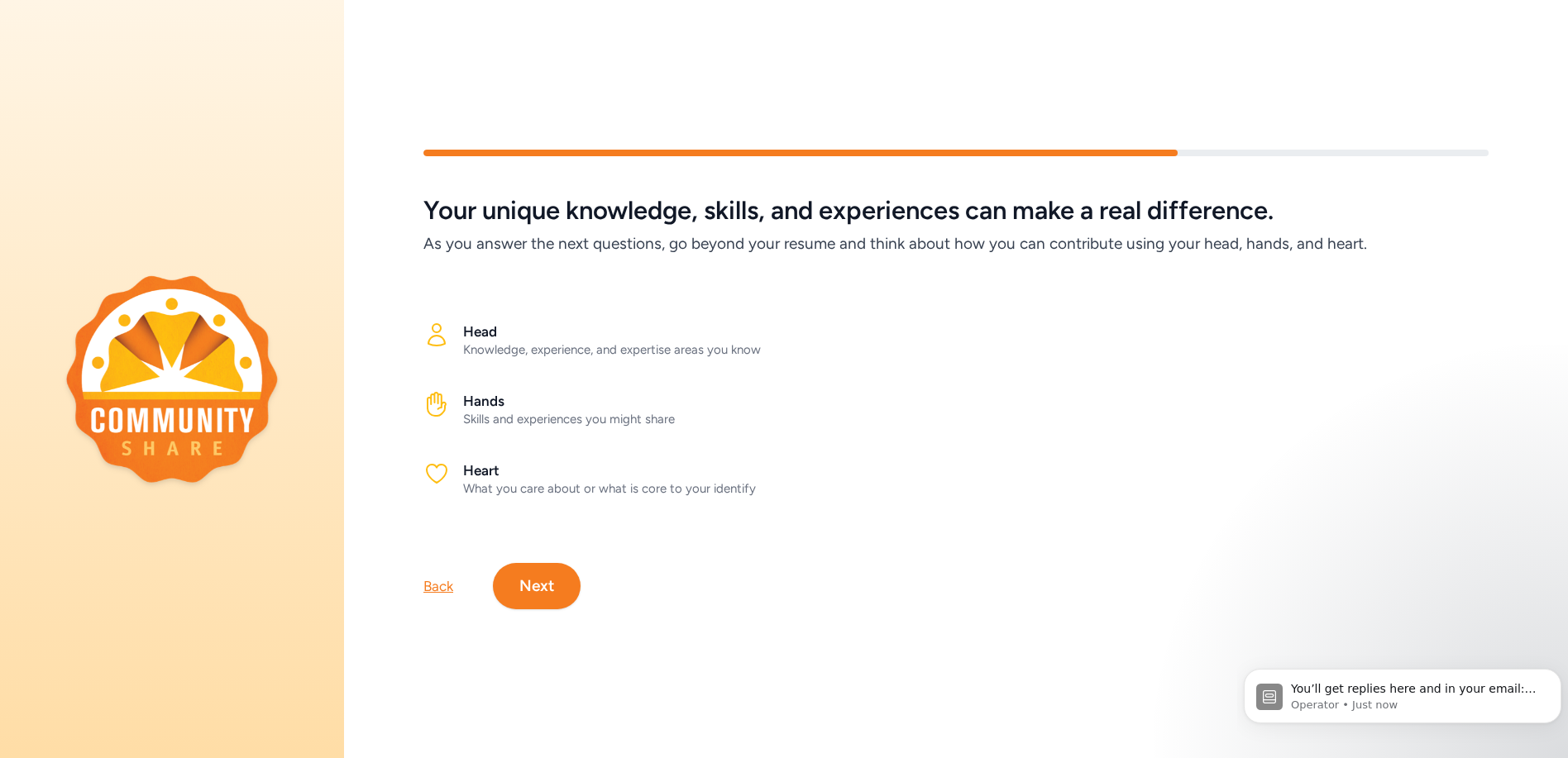
click at [474, 329] on h2 "Head" at bounding box center [976, 331] width 1025 height 20
click at [550, 575] on button "Next" at bounding box center [537, 586] width 88 height 46
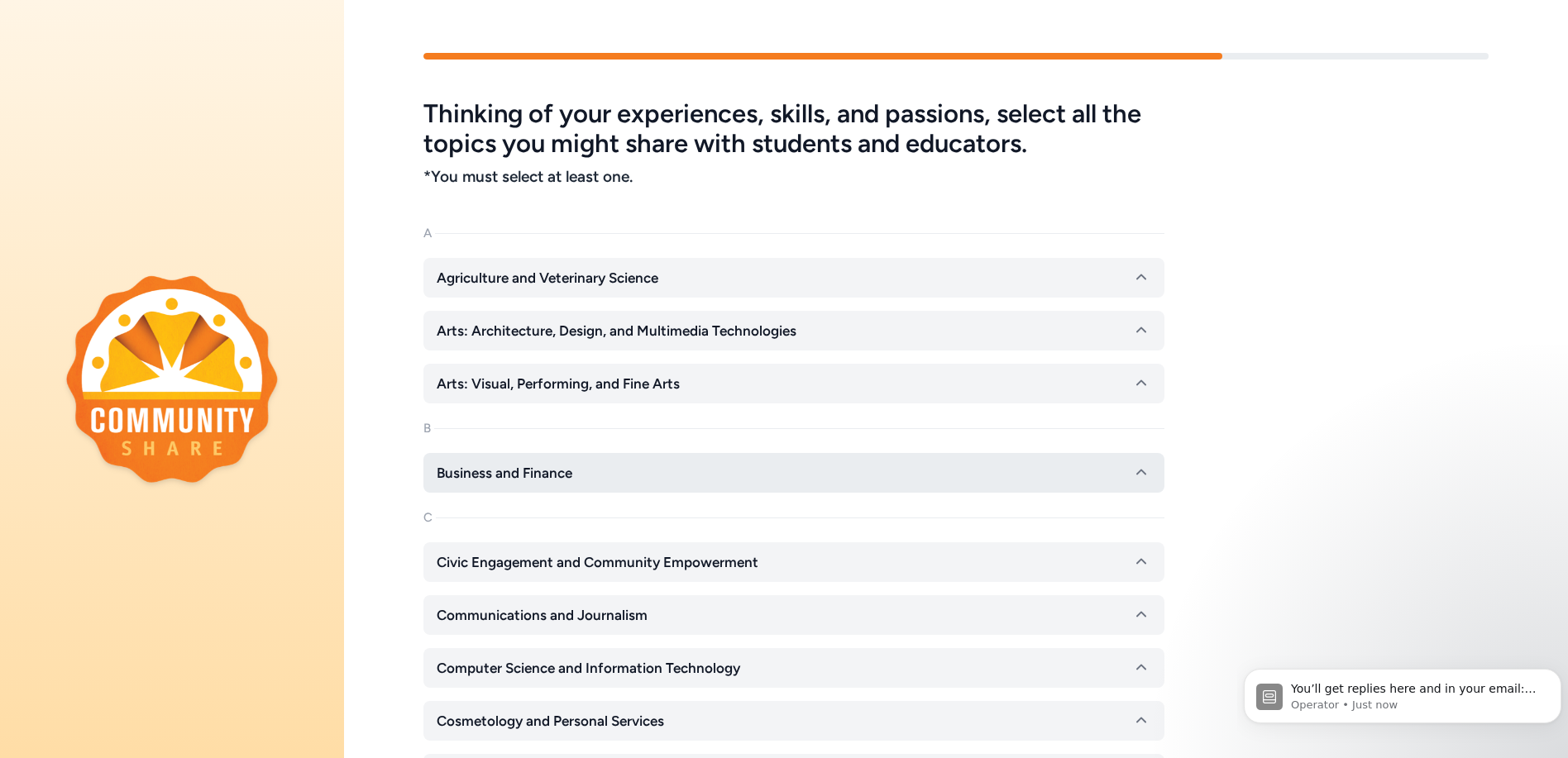
click at [1143, 470] on icon "button" at bounding box center [1141, 473] width 20 height 20
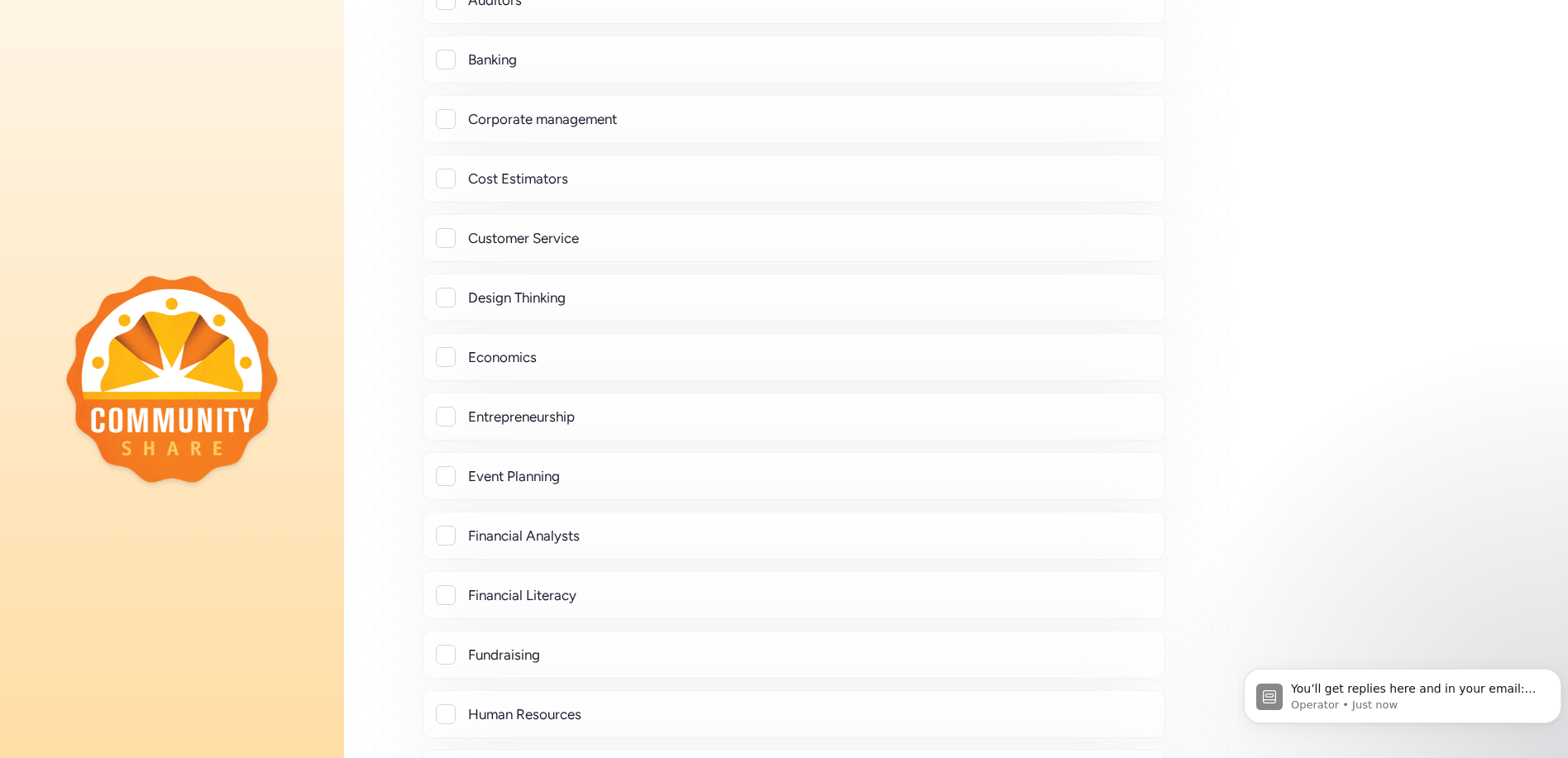
scroll to position [744, 0]
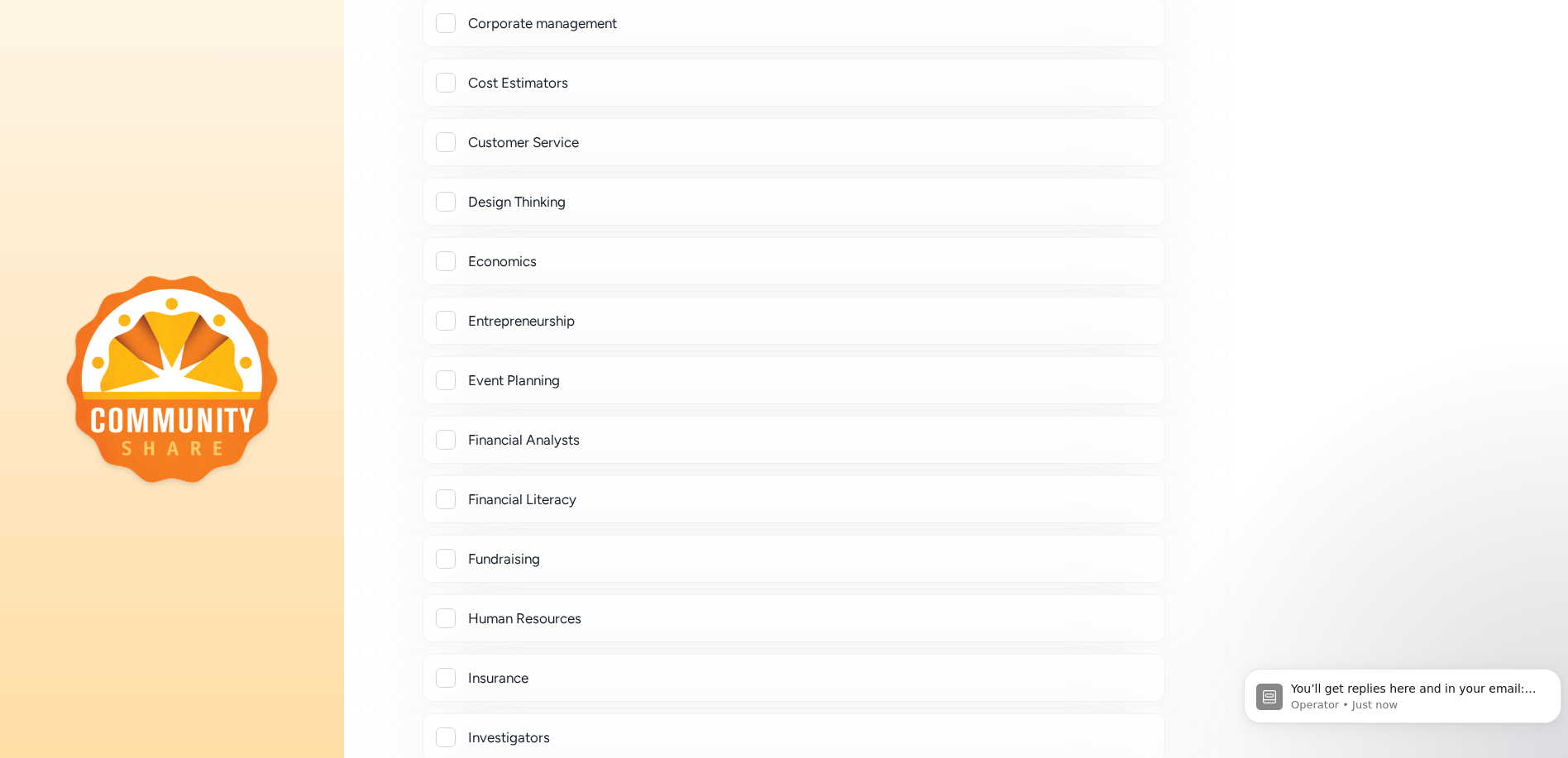
click at [448, 200] on div at bounding box center [445, 202] width 20 height 20
checkbox input "true"
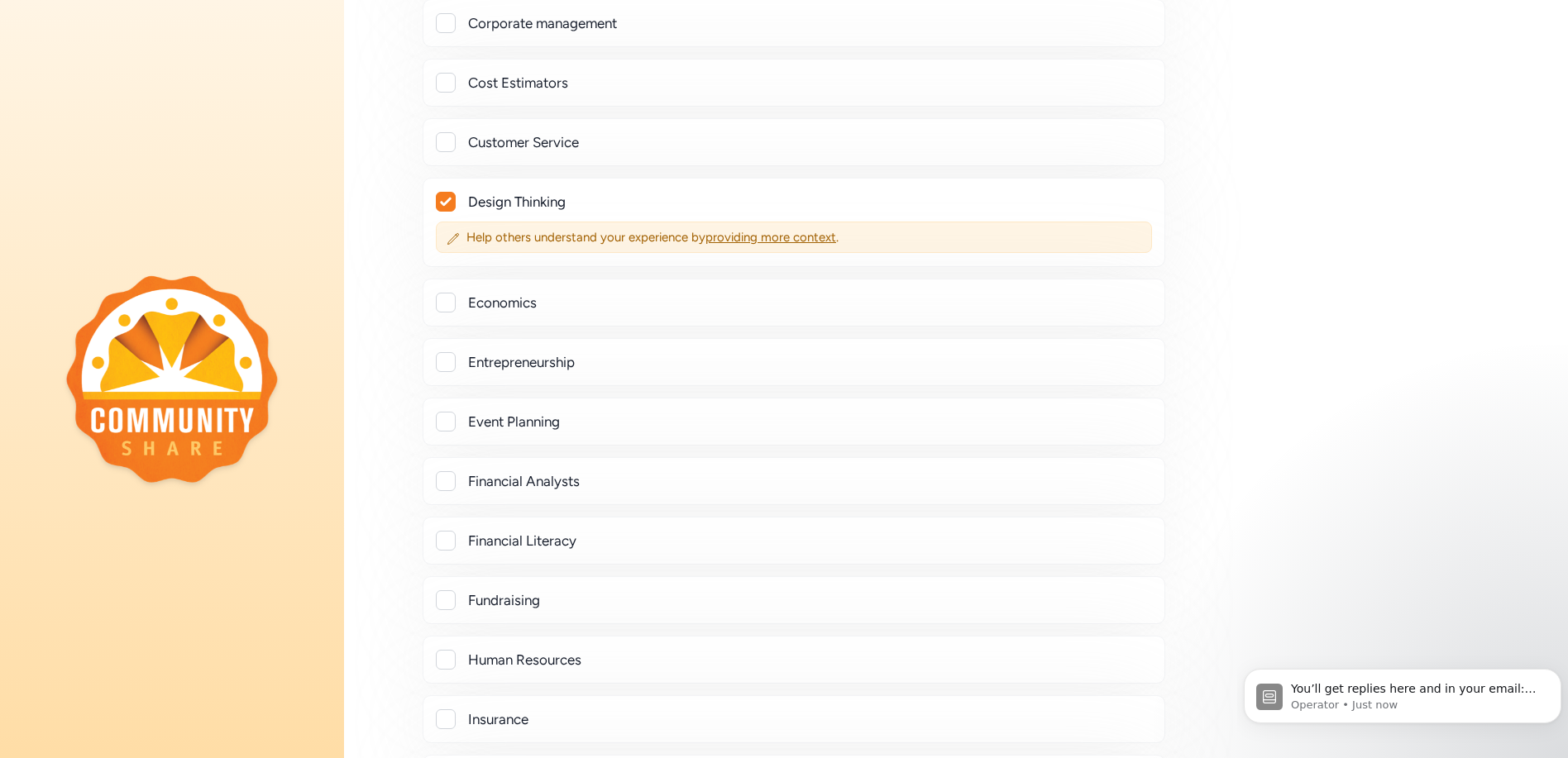
click at [447, 139] on div at bounding box center [445, 142] width 20 height 20
checkbox input "true"
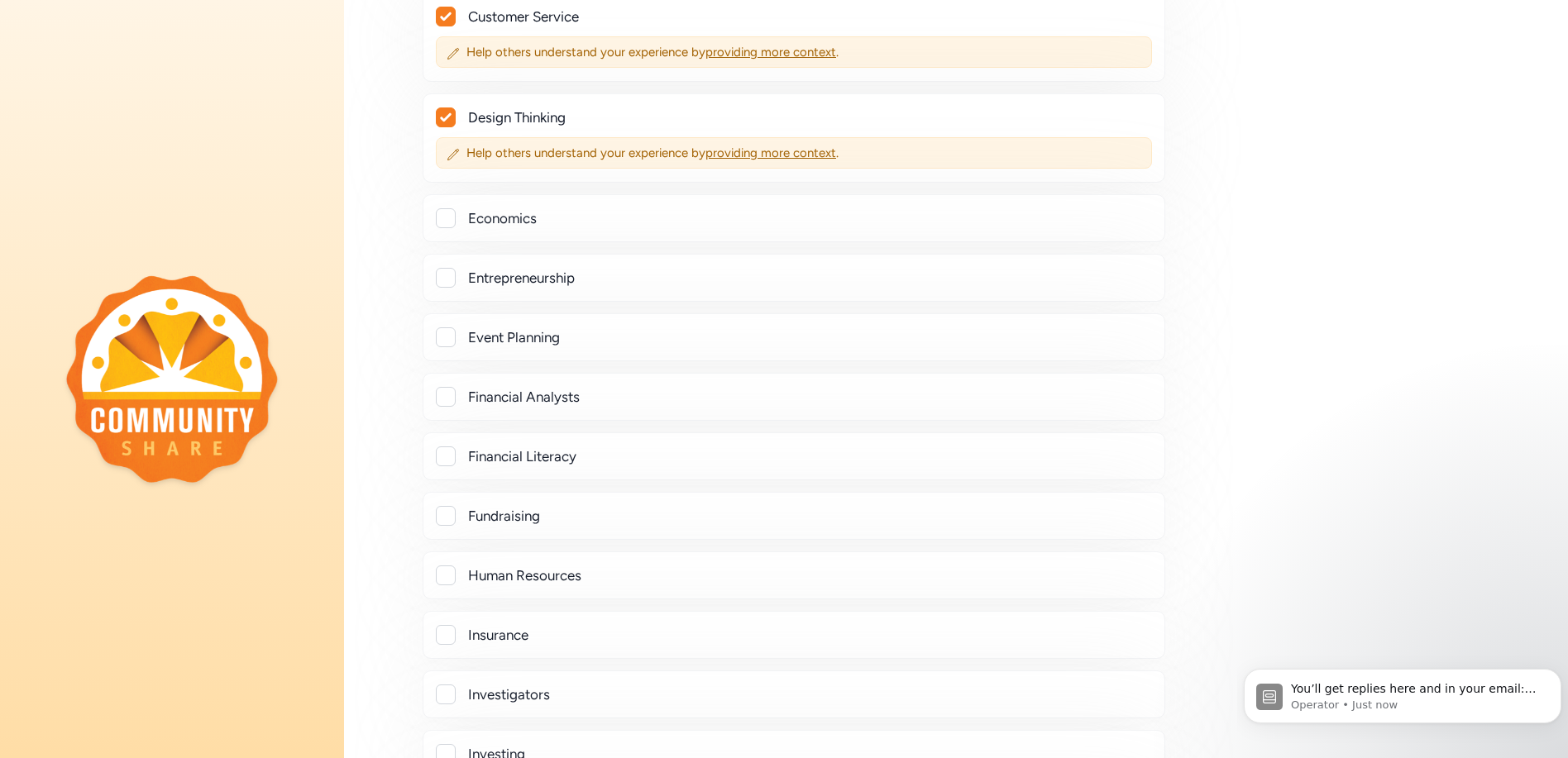
scroll to position [993, 0]
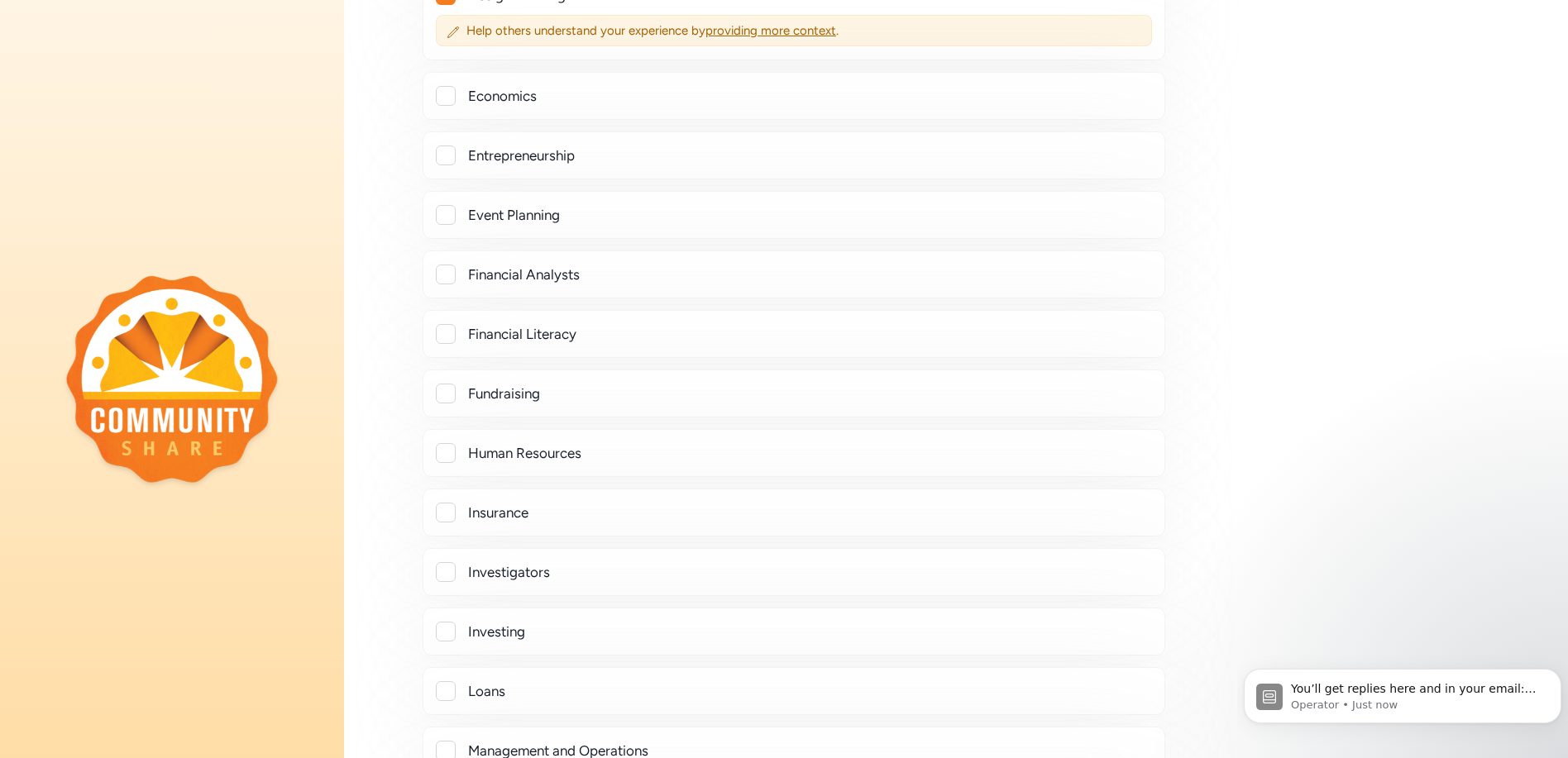
click at [445, 150] on div at bounding box center [445, 155] width 20 height 20
checkbox input "true"
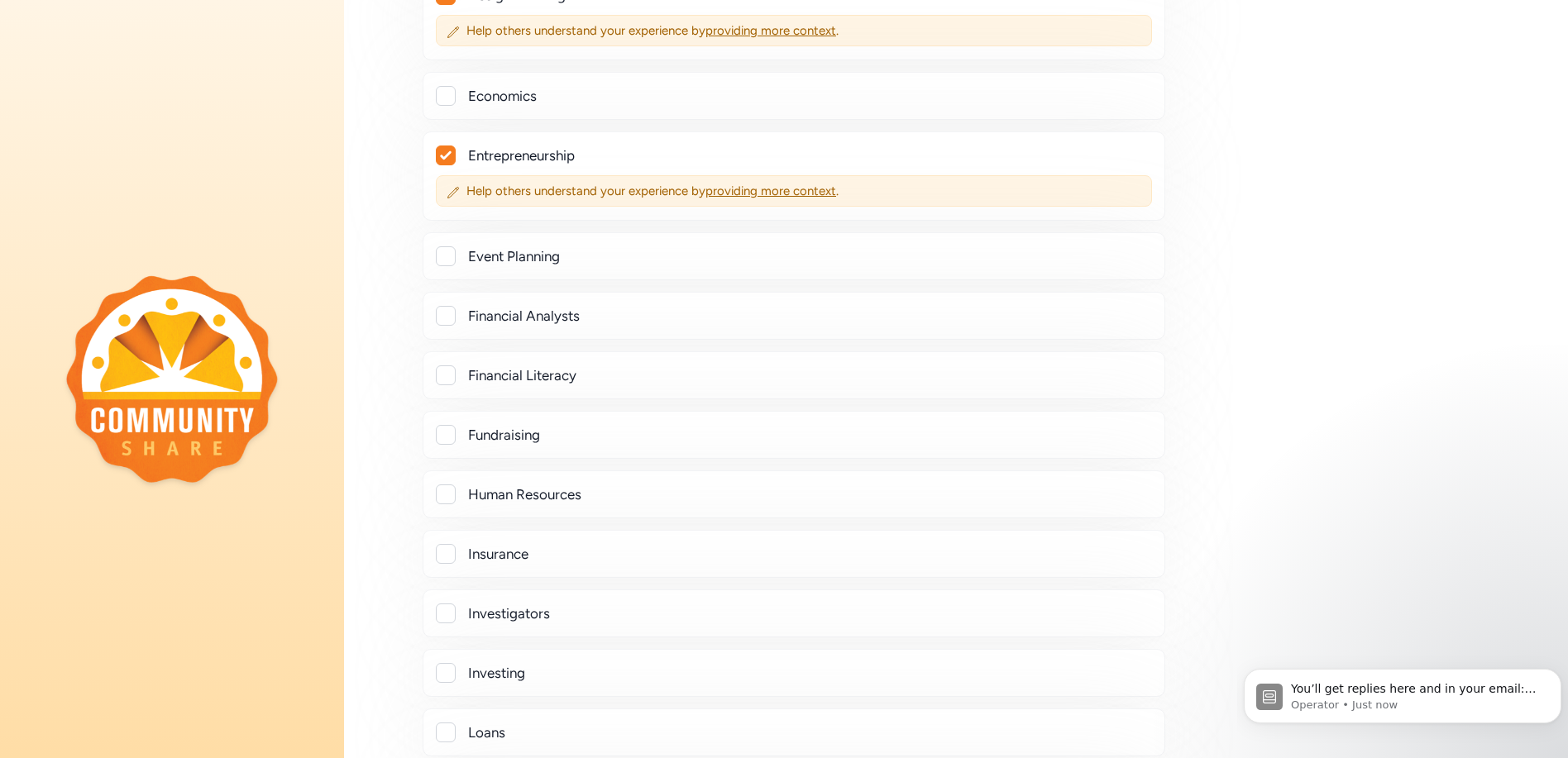
click at [447, 257] on div at bounding box center [445, 256] width 20 height 20
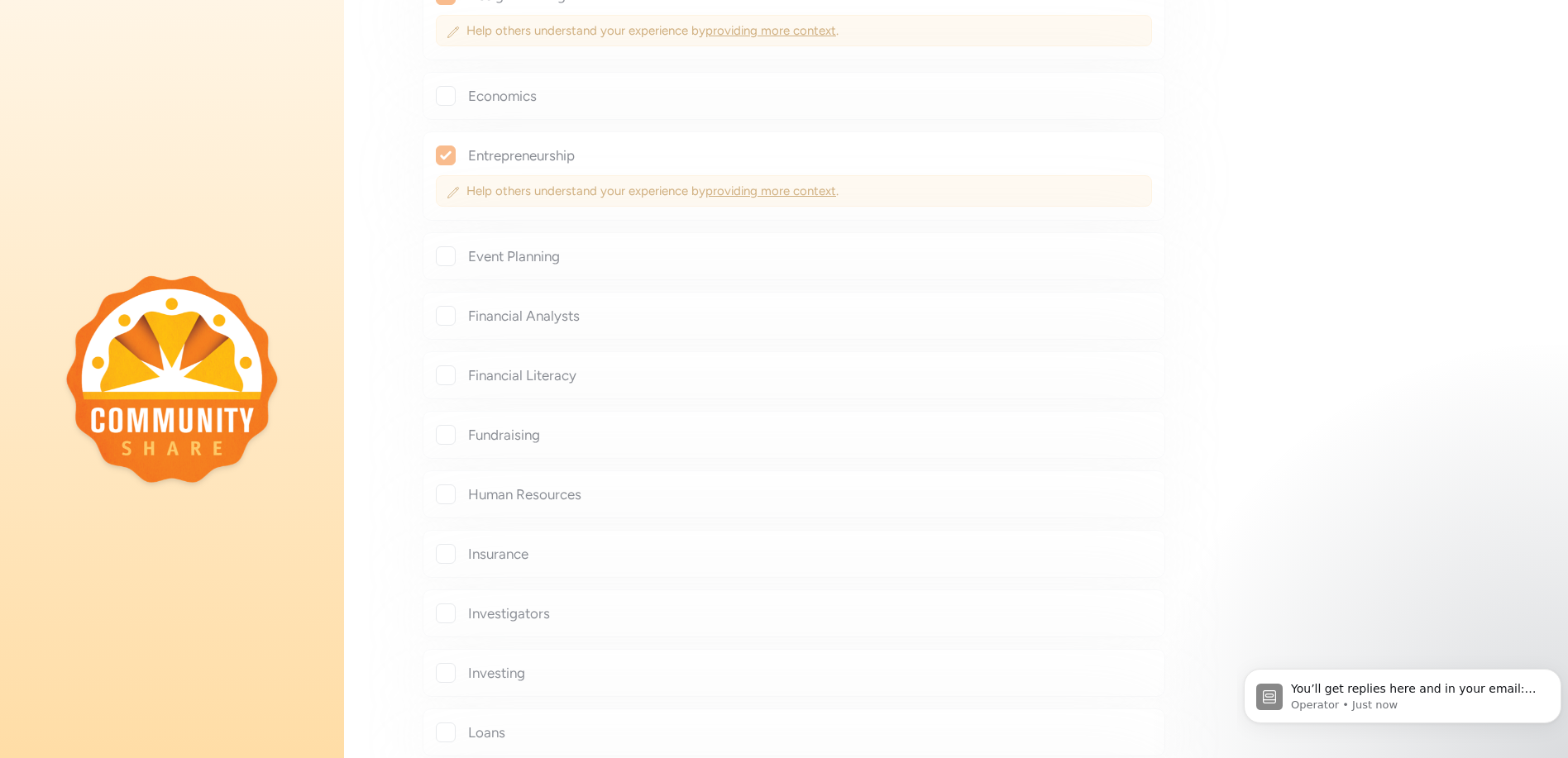
checkbox input "true"
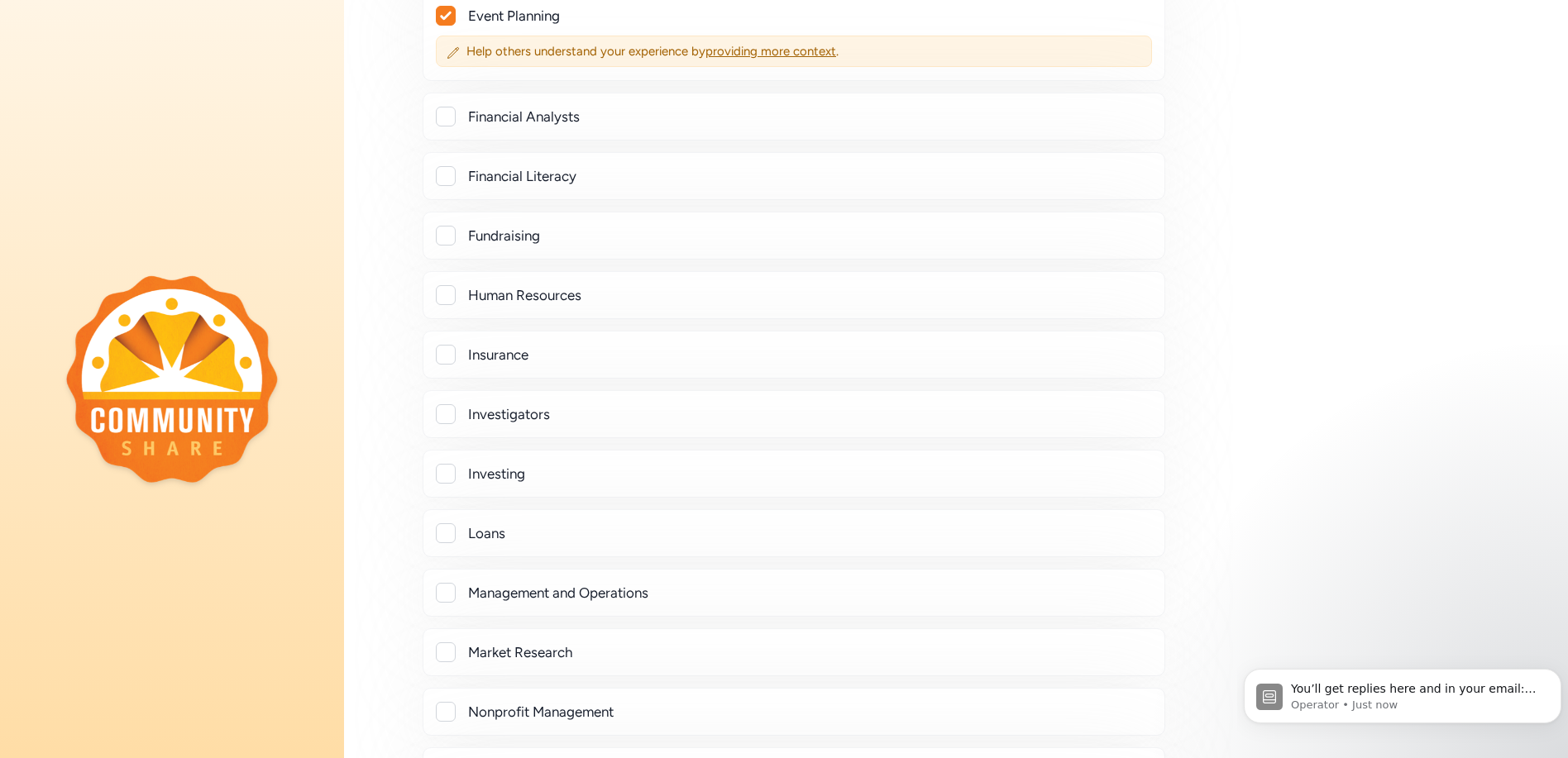
scroll to position [1241, 0]
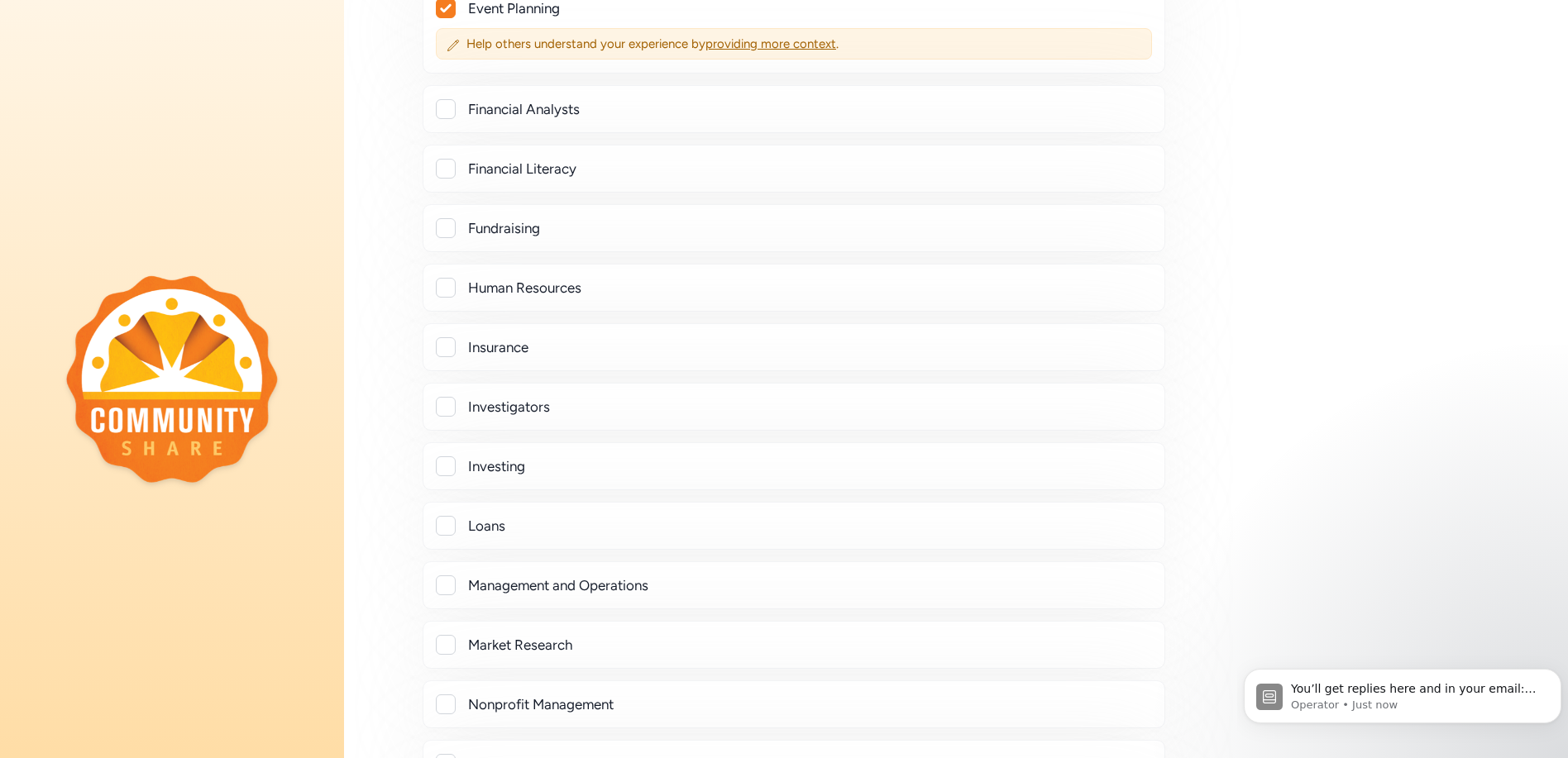
click at [448, 165] on div at bounding box center [445, 168] width 20 height 20
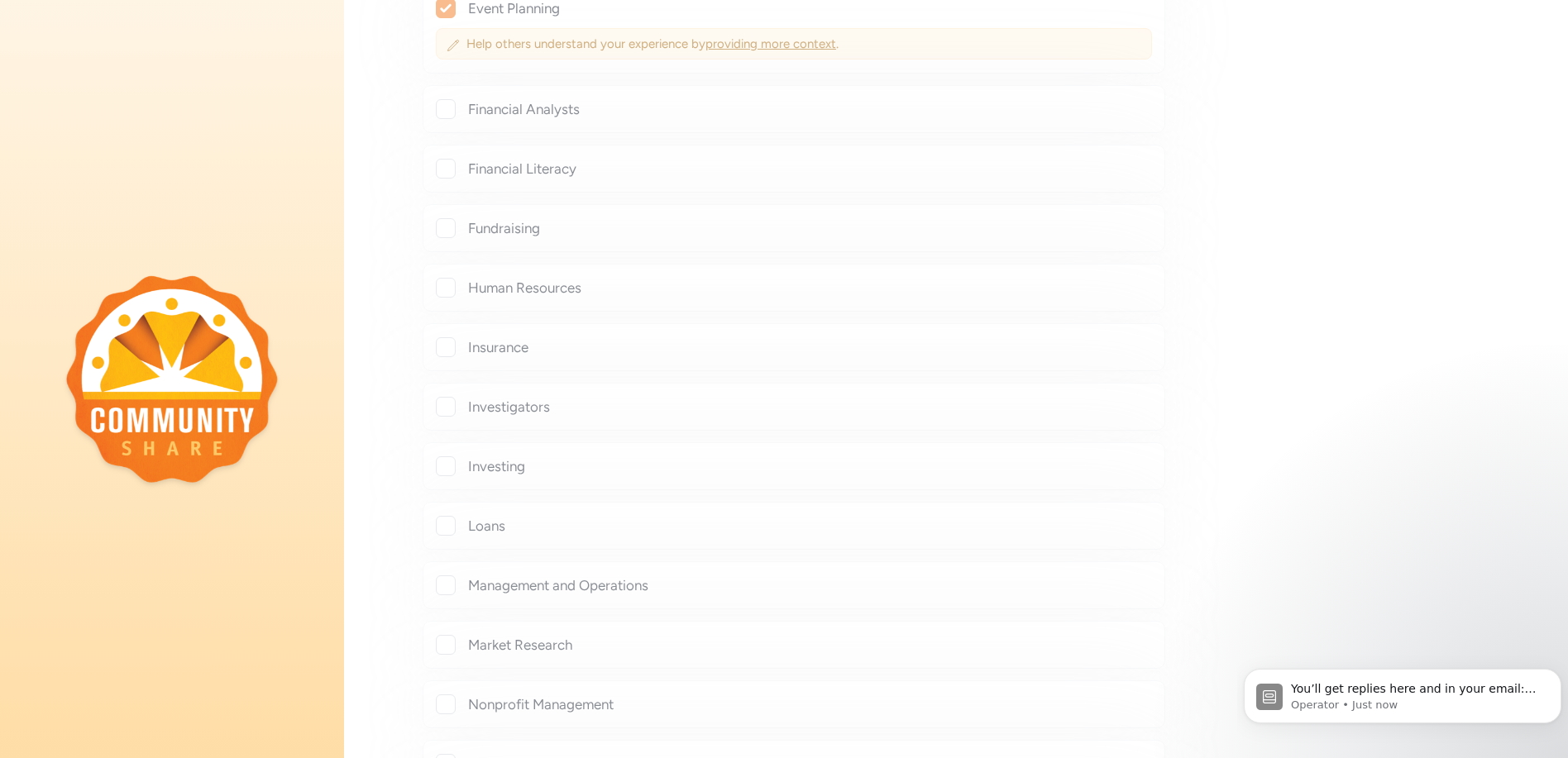
checkbox input "true"
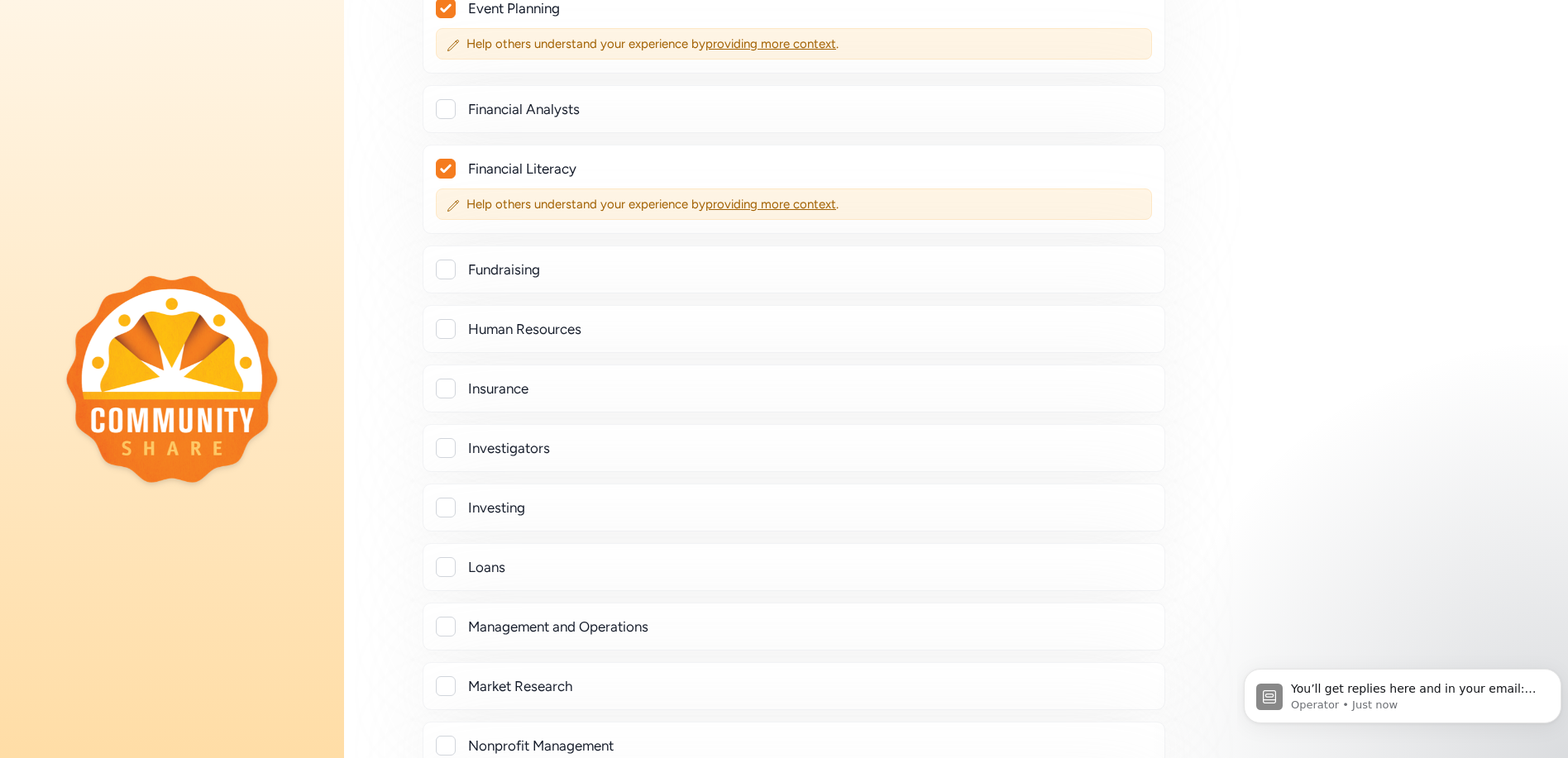
click at [443, 266] on div at bounding box center [445, 269] width 20 height 20
checkbox input "true"
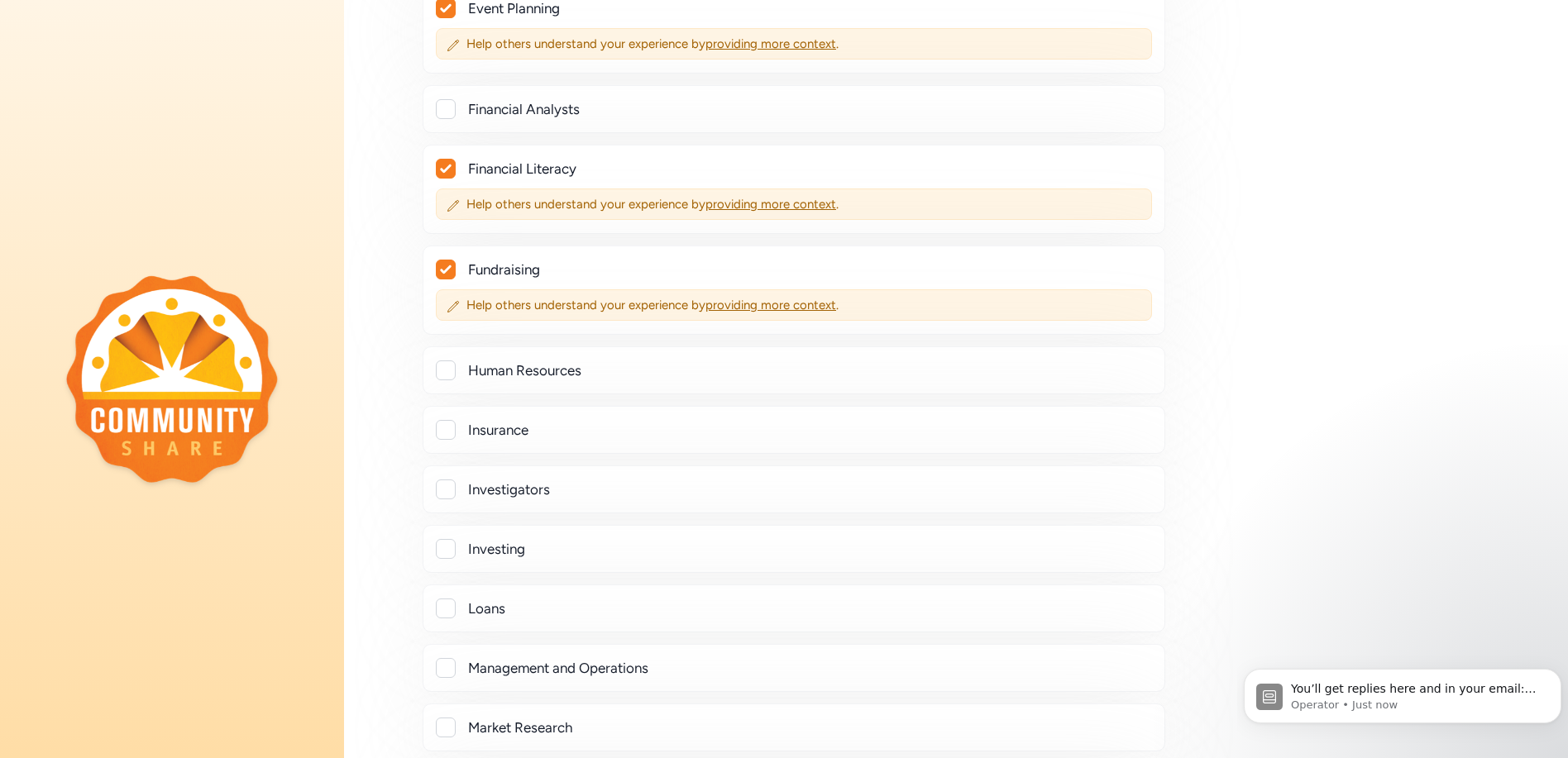
click at [447, 368] on div at bounding box center [445, 370] width 20 height 20
checkbox input "true"
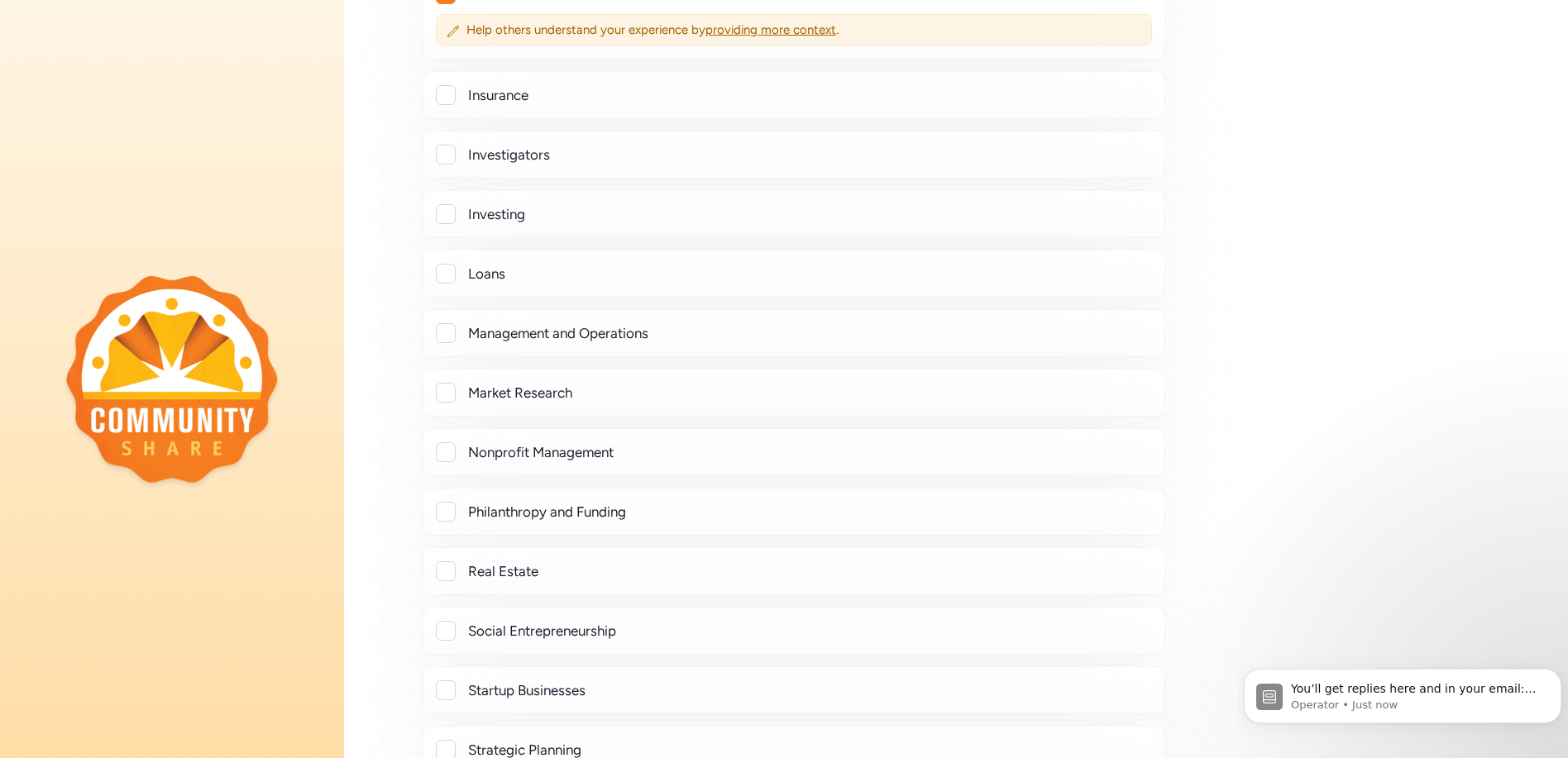
scroll to position [1654, 0]
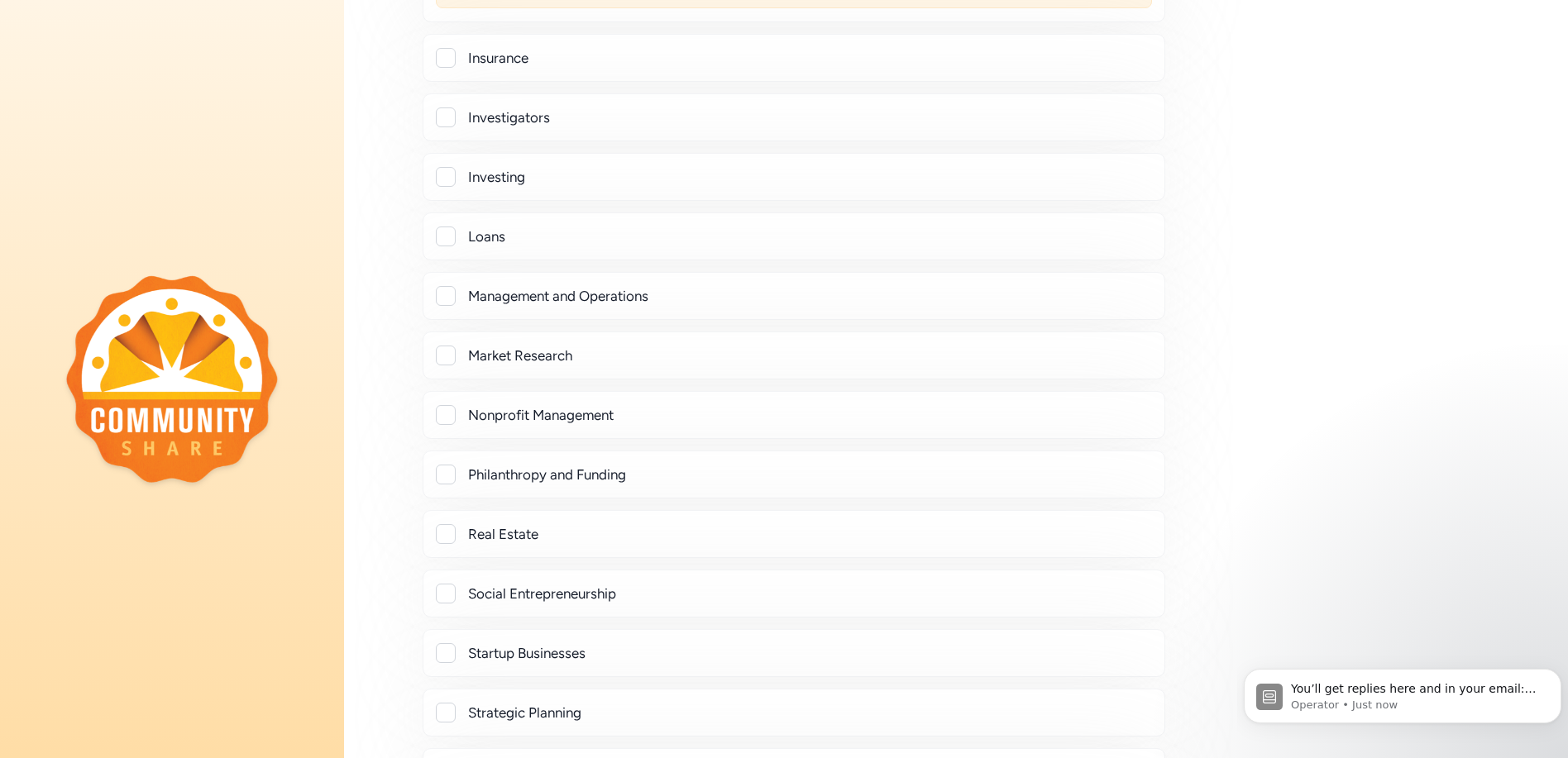
click at [446, 414] on div at bounding box center [445, 415] width 20 height 20
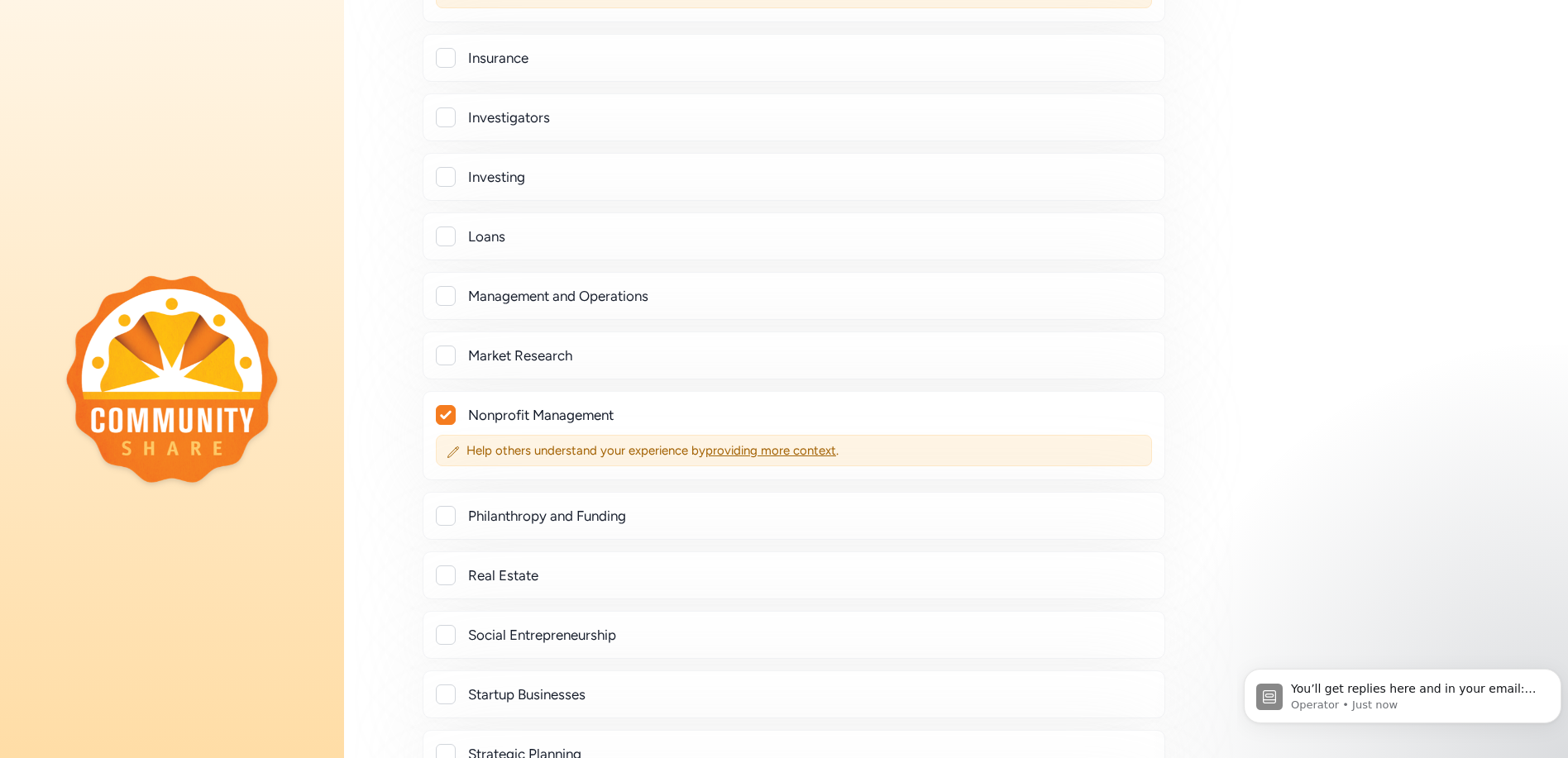
click at [446, 414] on icon at bounding box center [446, 415] width 12 height 10
checkbox input "false"
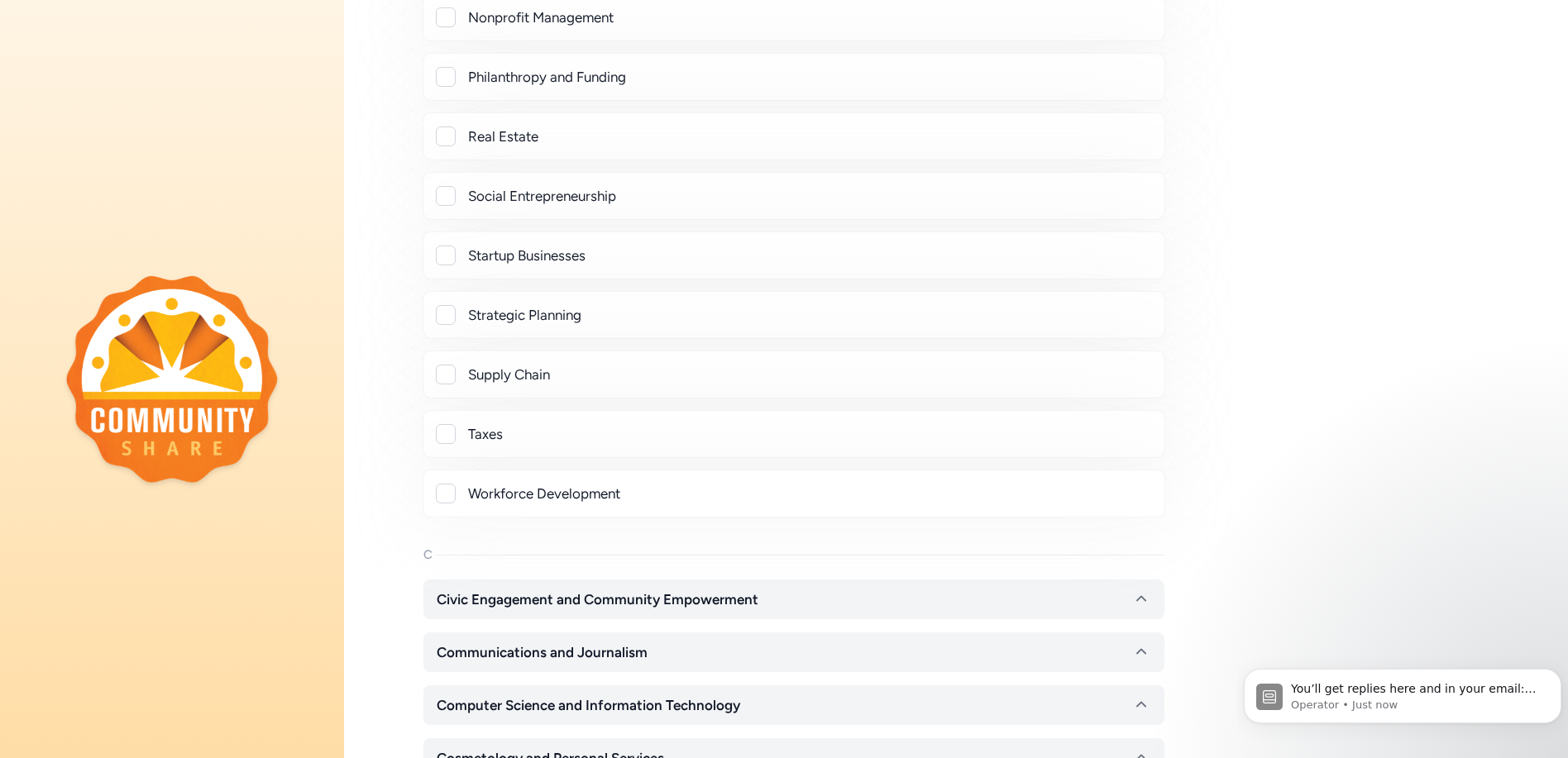
scroll to position [2067, 0]
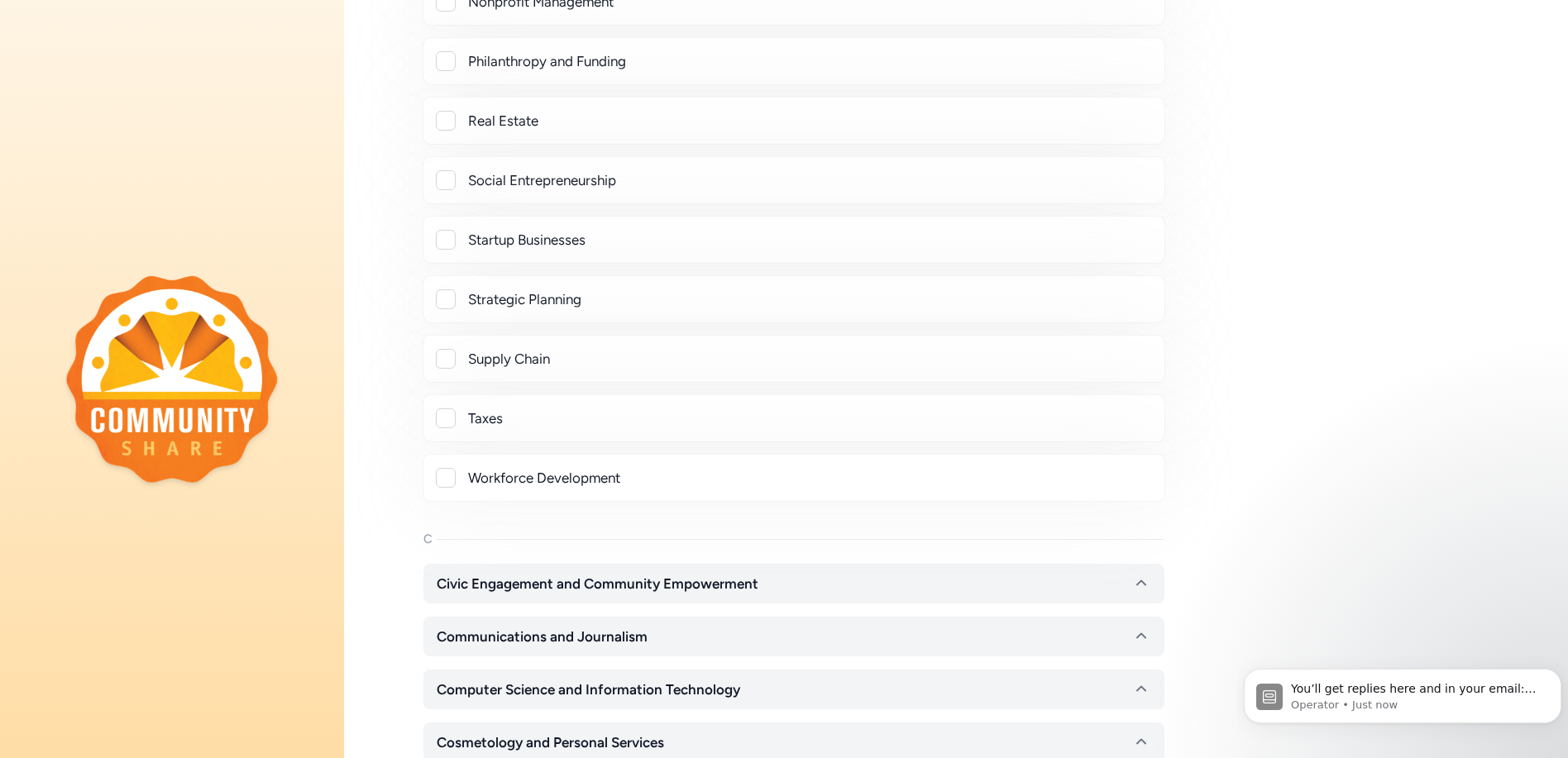
click at [447, 297] on div at bounding box center [445, 299] width 20 height 20
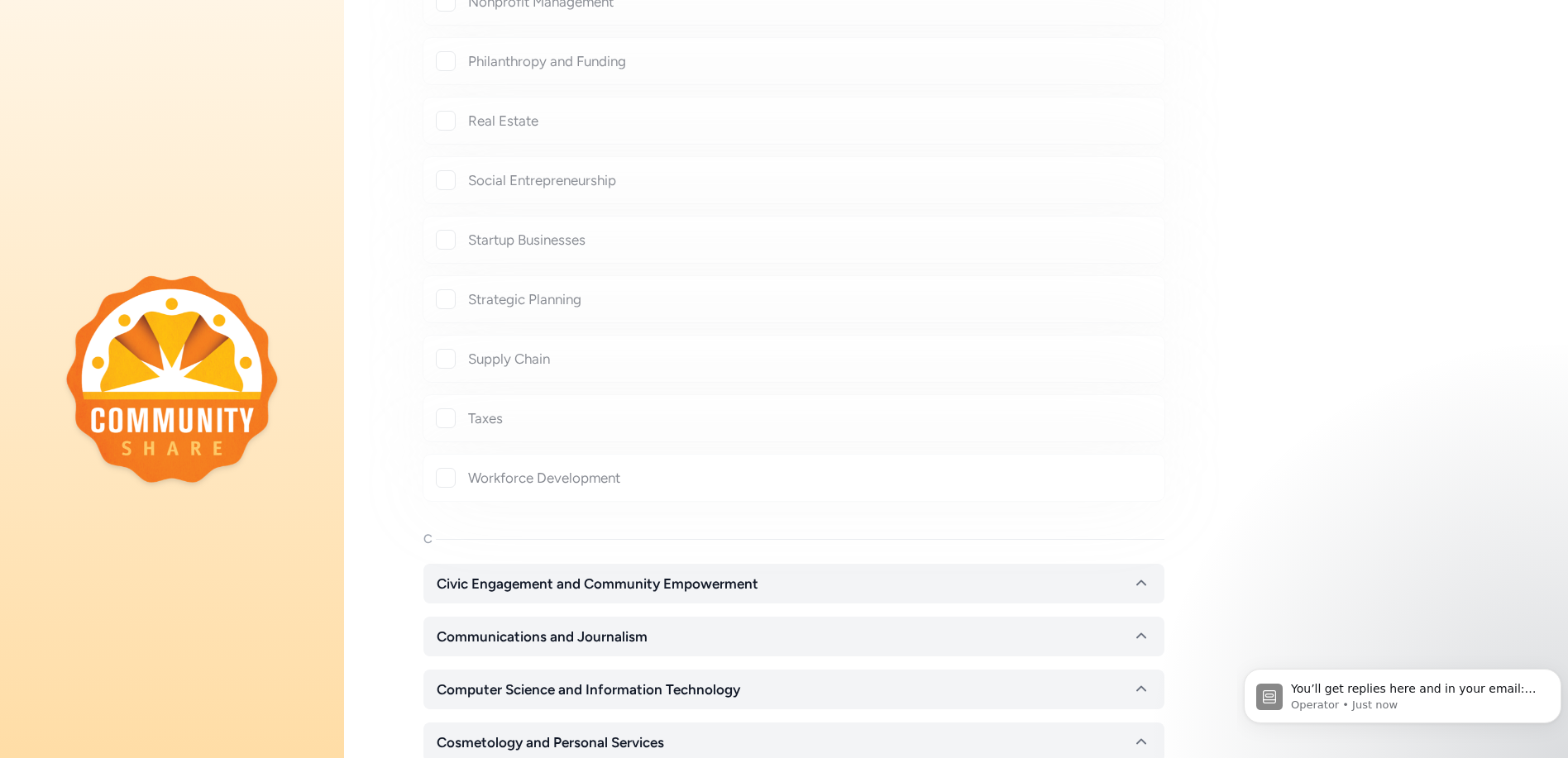
checkbox input "true"
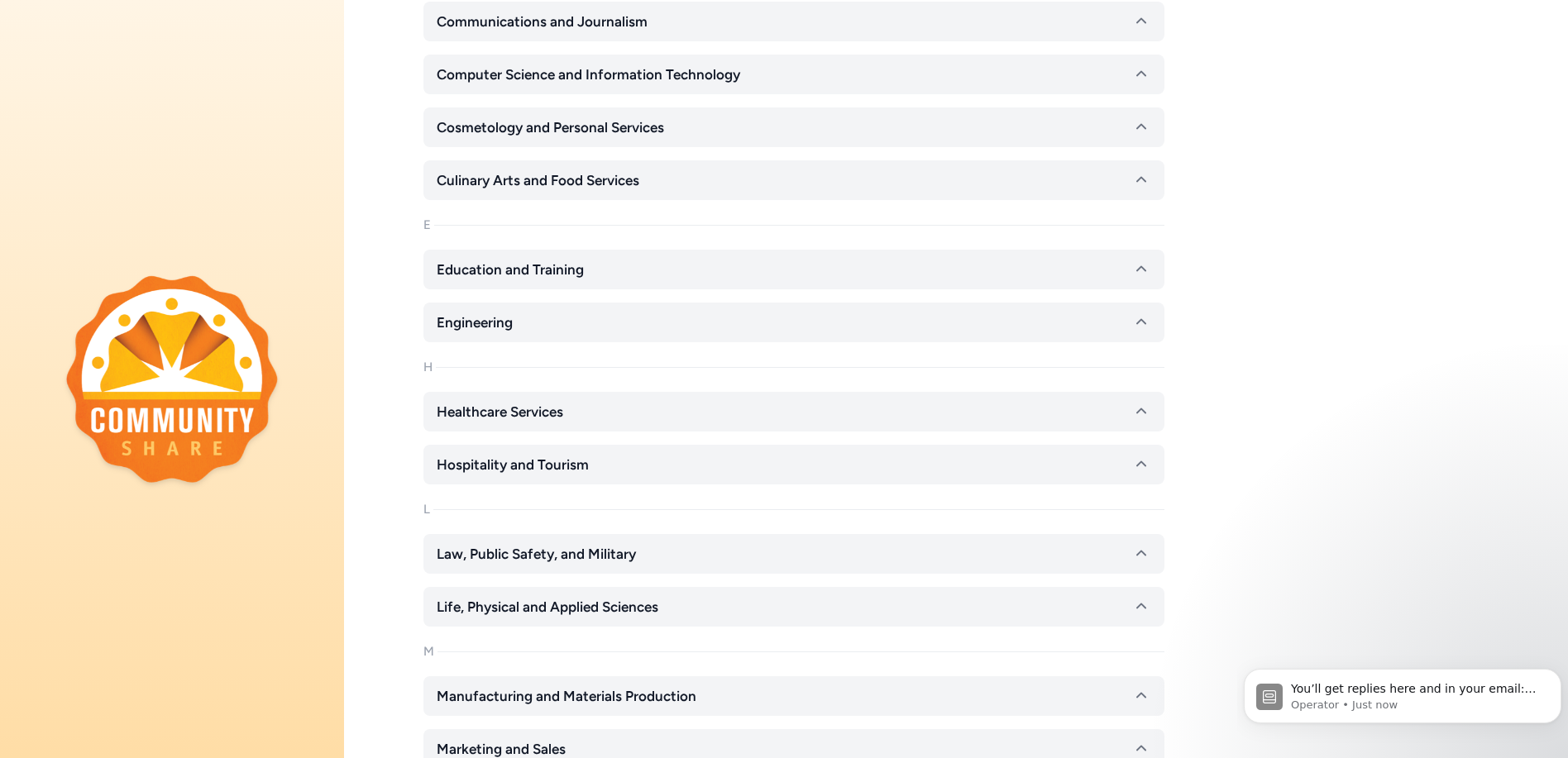
scroll to position [2730, 0]
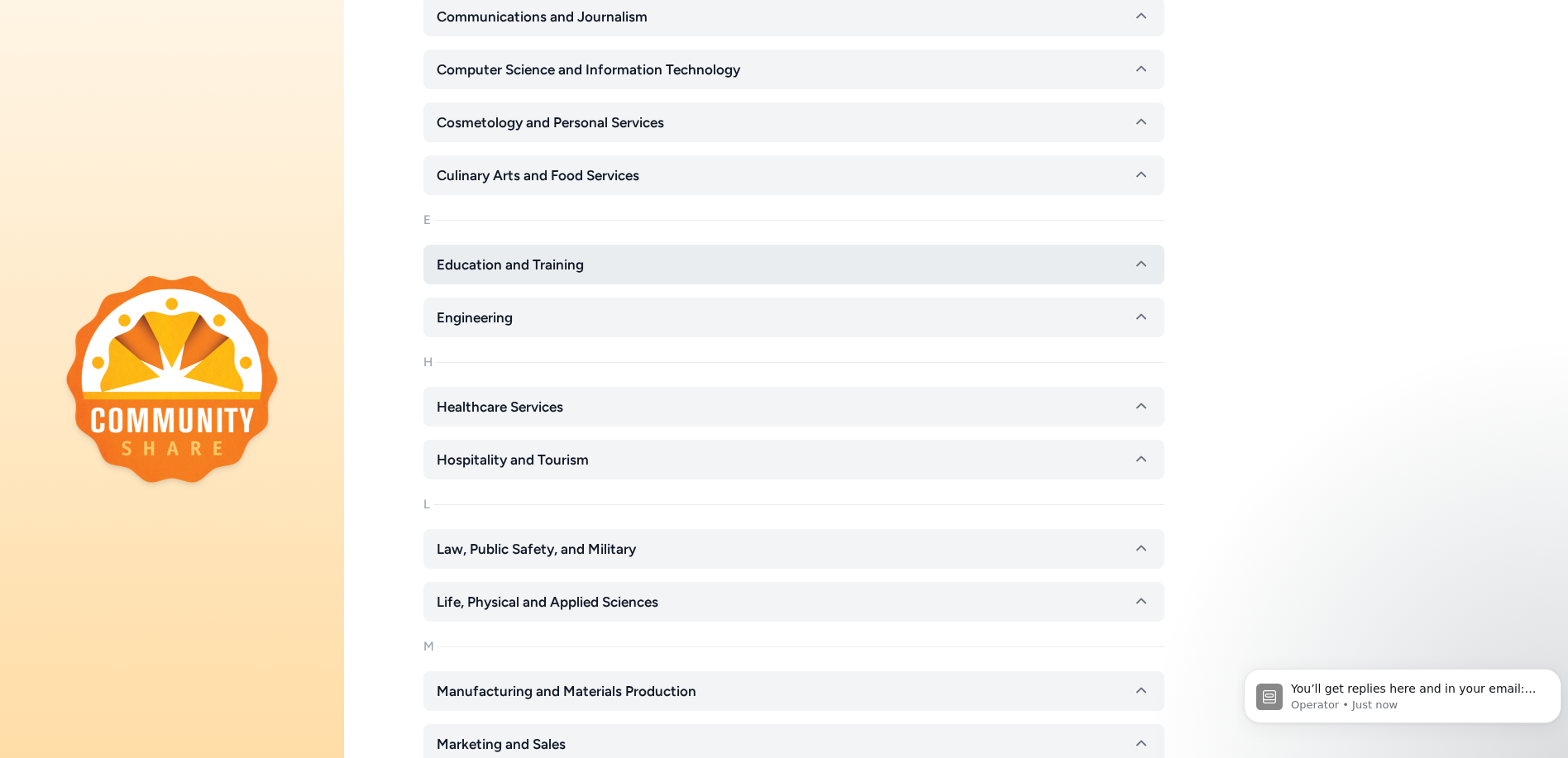
click at [1142, 263] on icon "button" at bounding box center [1141, 265] width 10 height 6
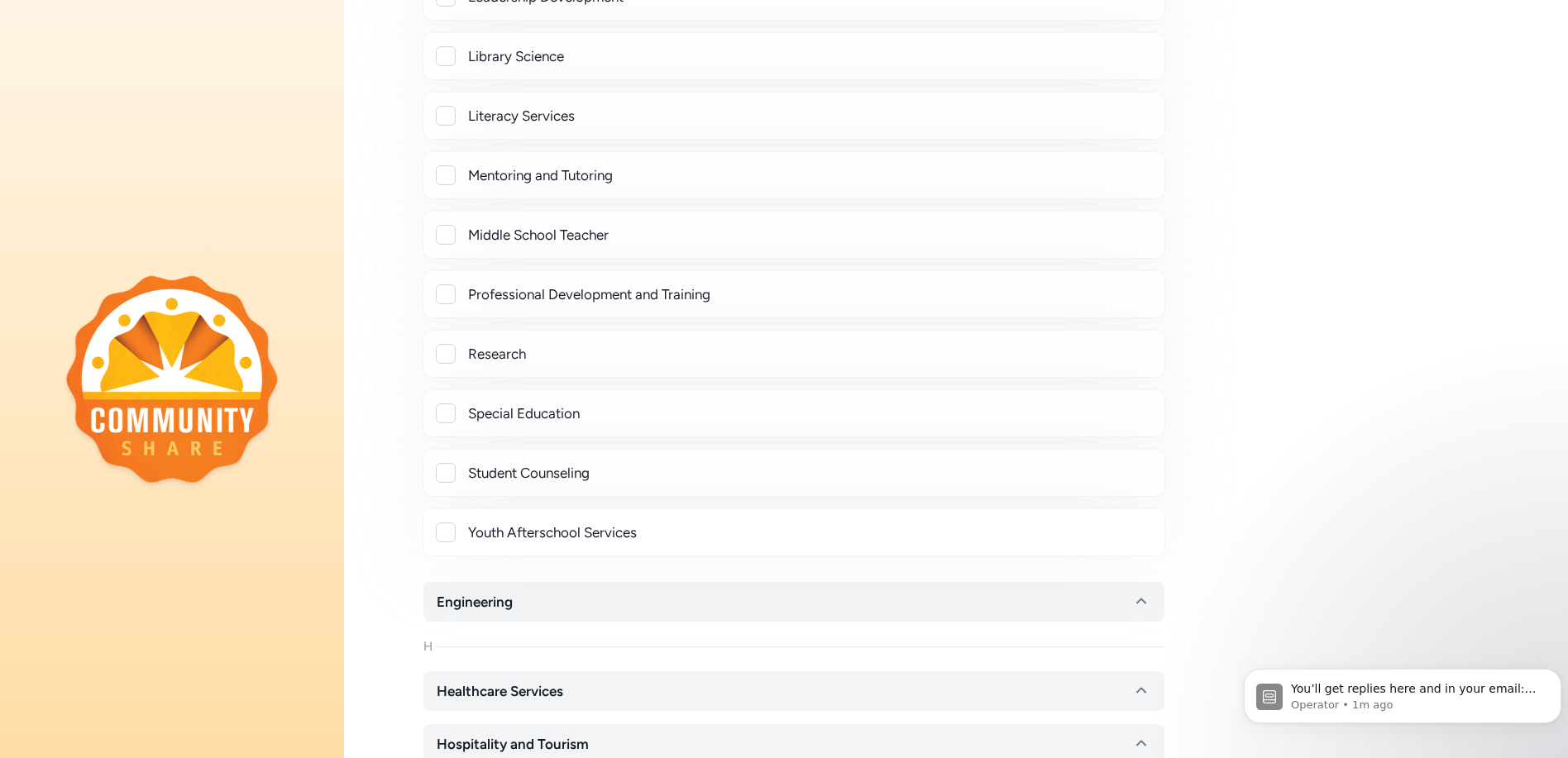
scroll to position [3804, 0]
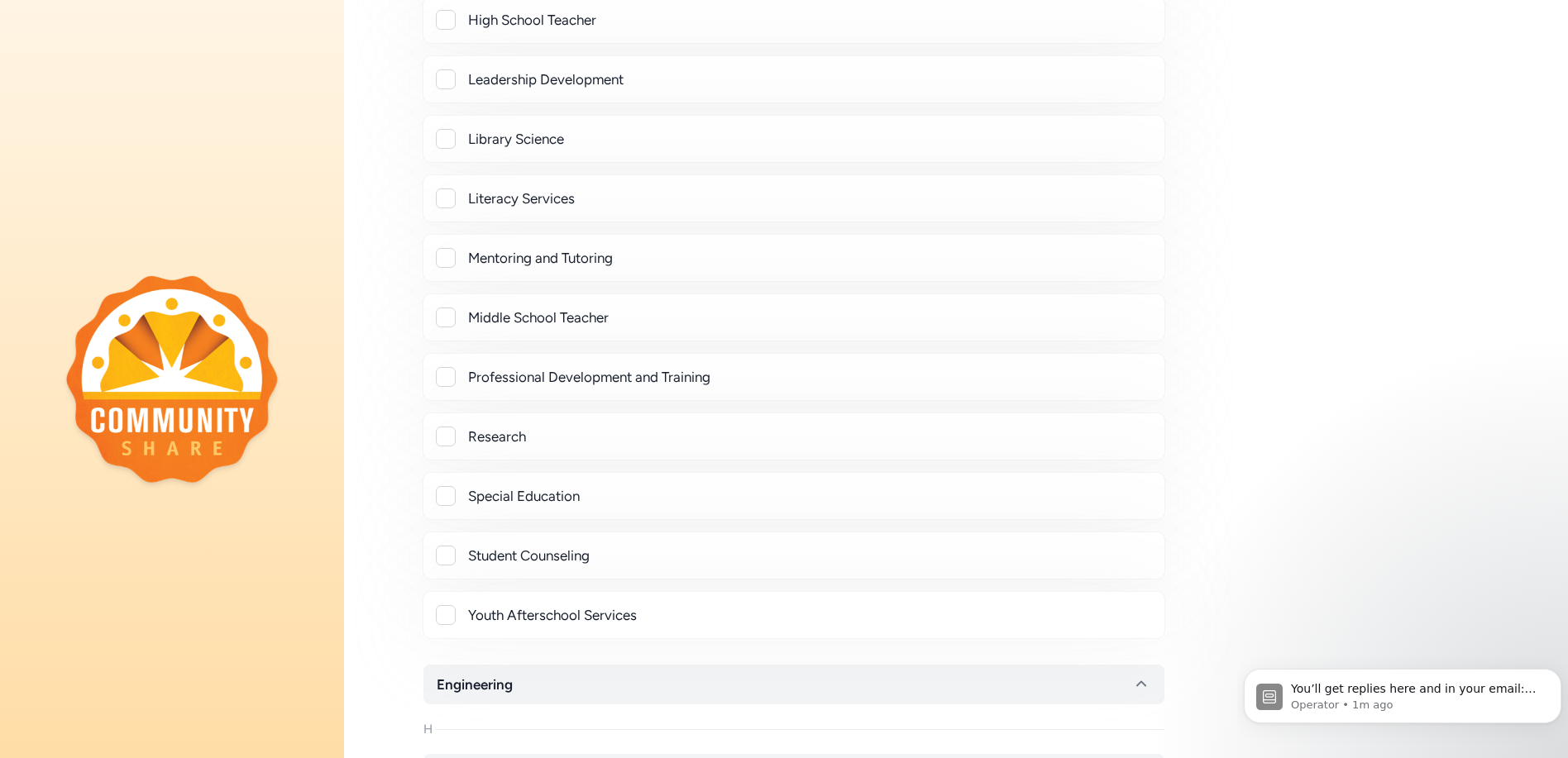
click at [449, 75] on div at bounding box center [445, 79] width 20 height 20
checkbox input "true"
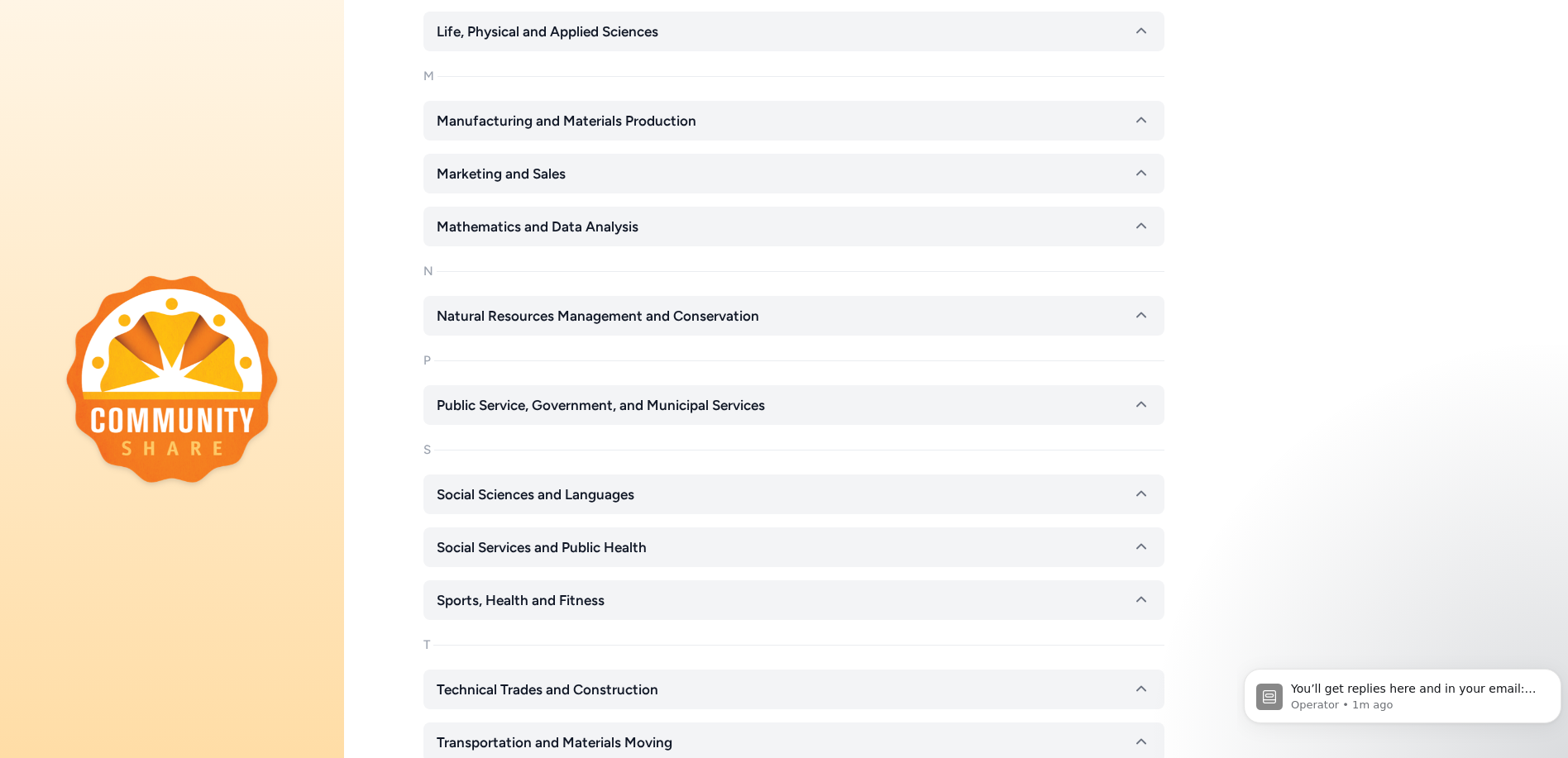
scroll to position [4797, 0]
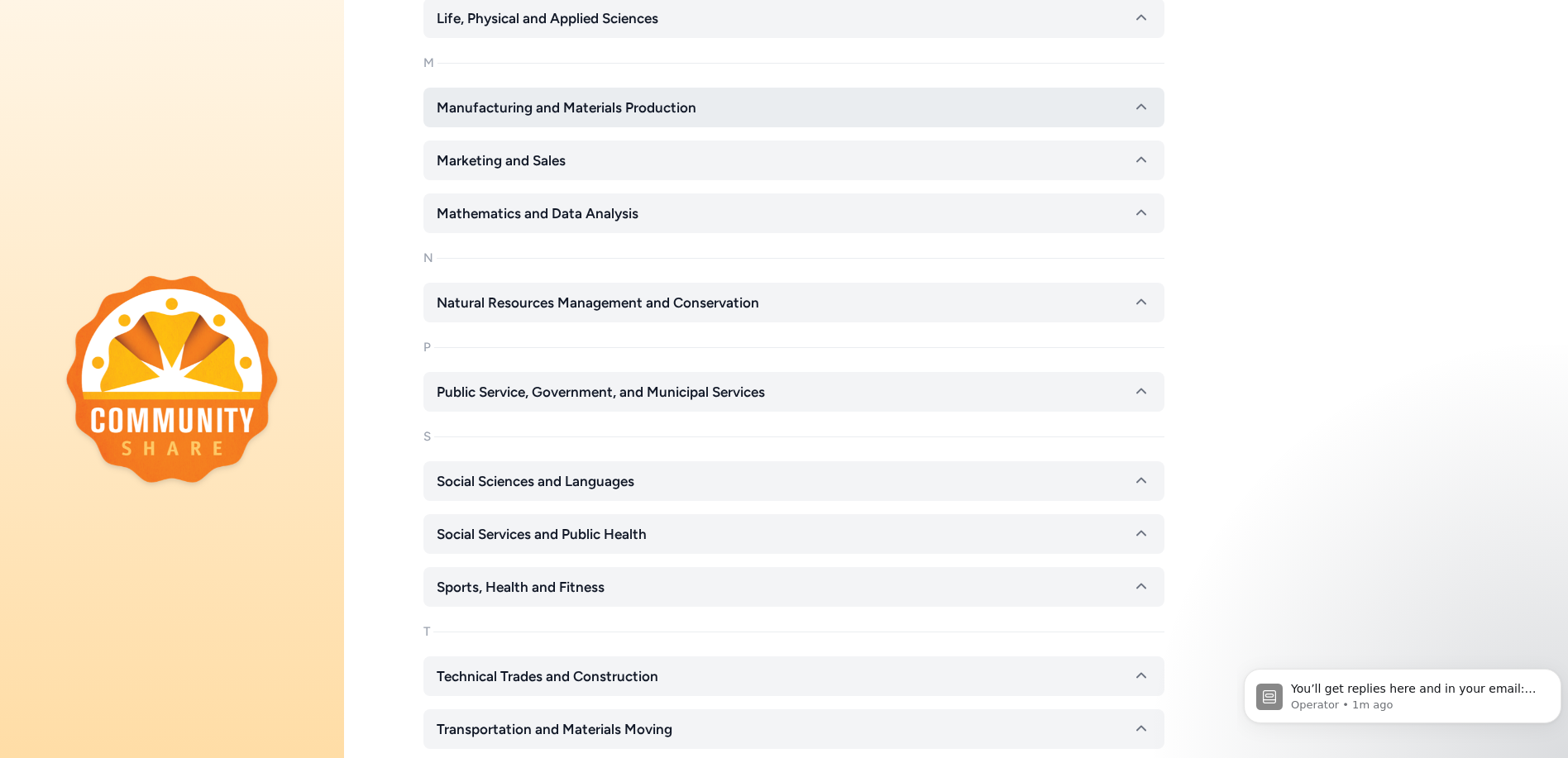
click at [1143, 104] on icon "button" at bounding box center [1141, 107] width 20 height 20
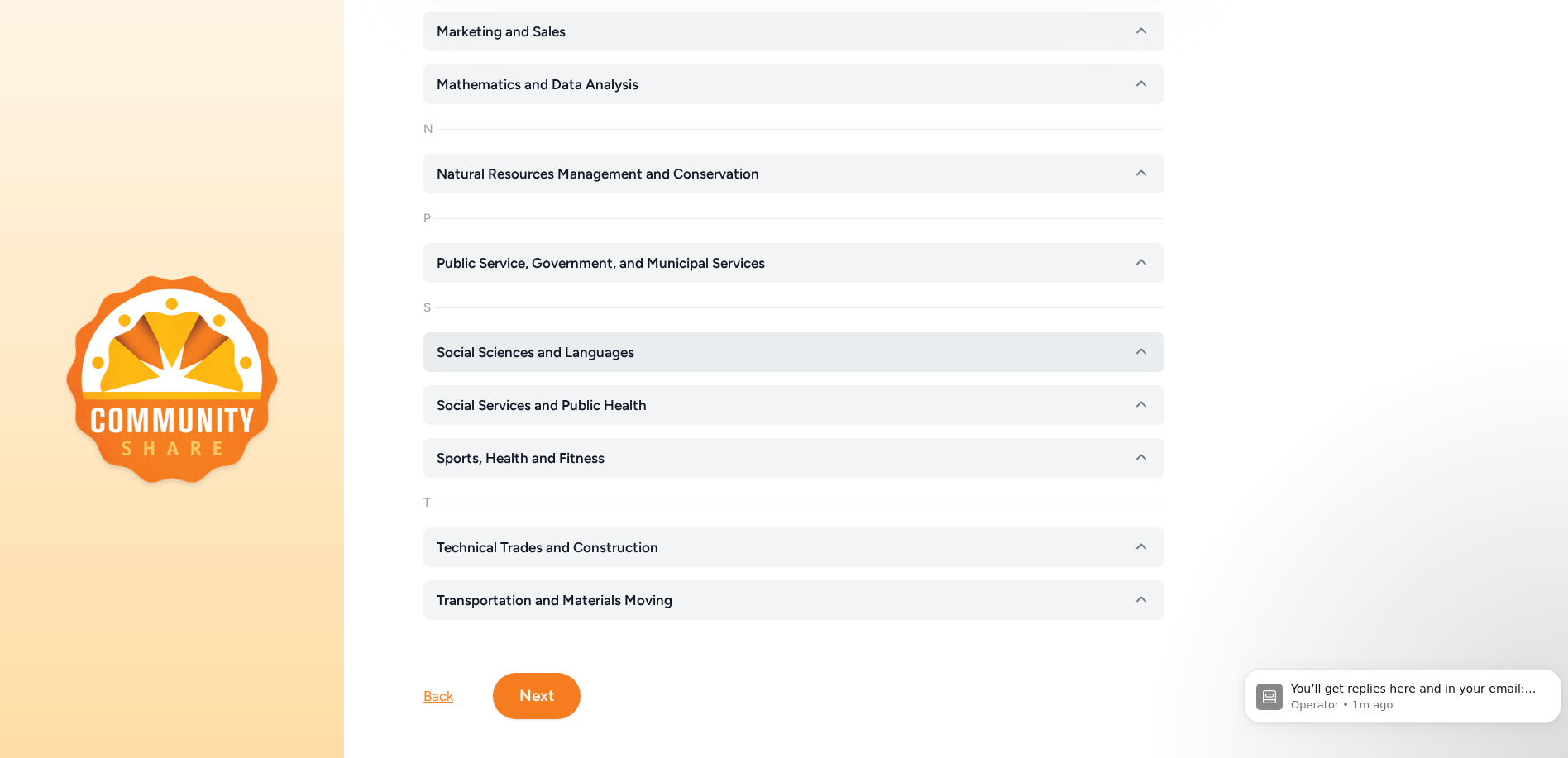
scroll to position [5799, 0]
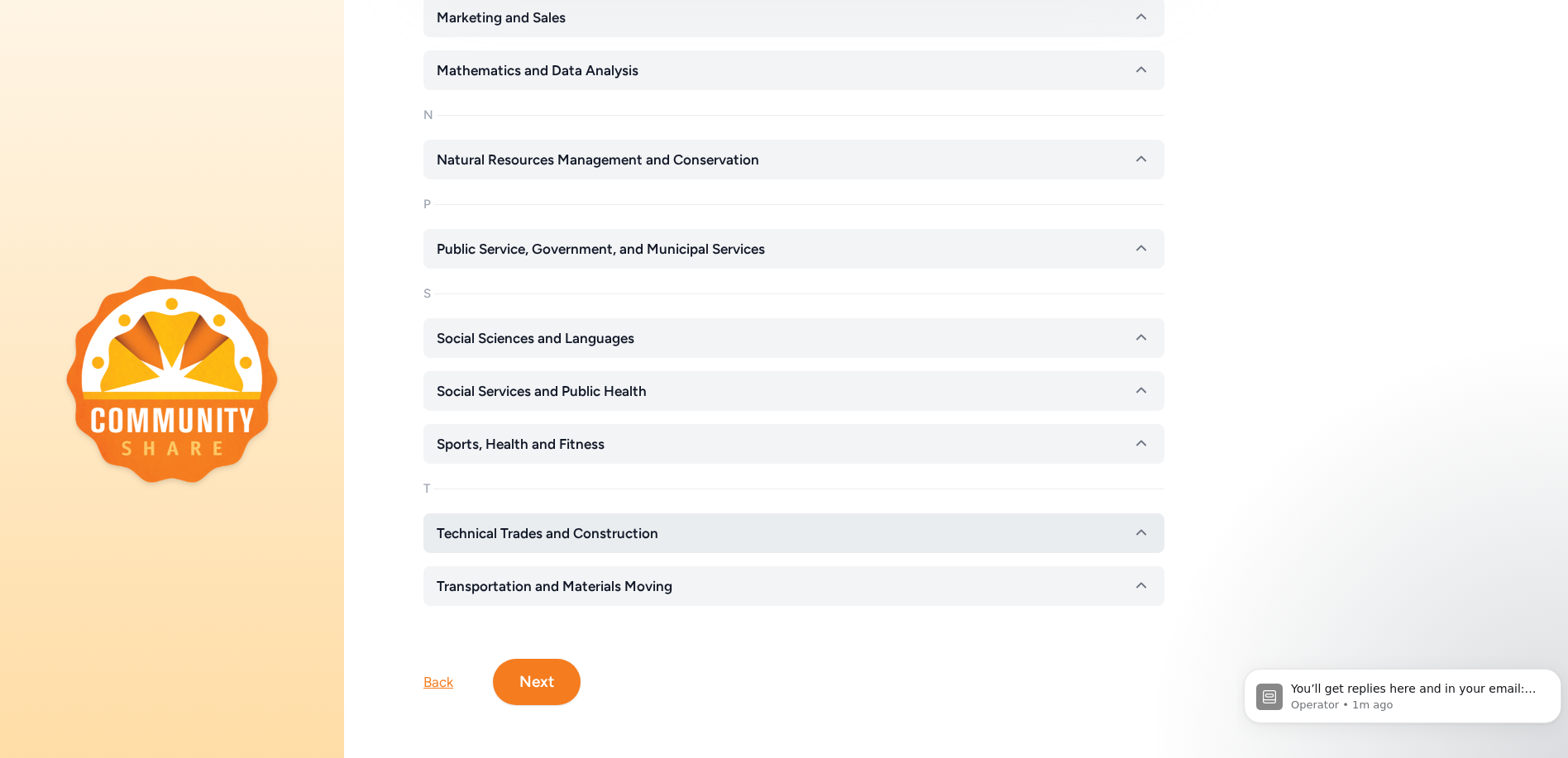
click at [1141, 523] on icon "button" at bounding box center [1141, 533] width 20 height 20
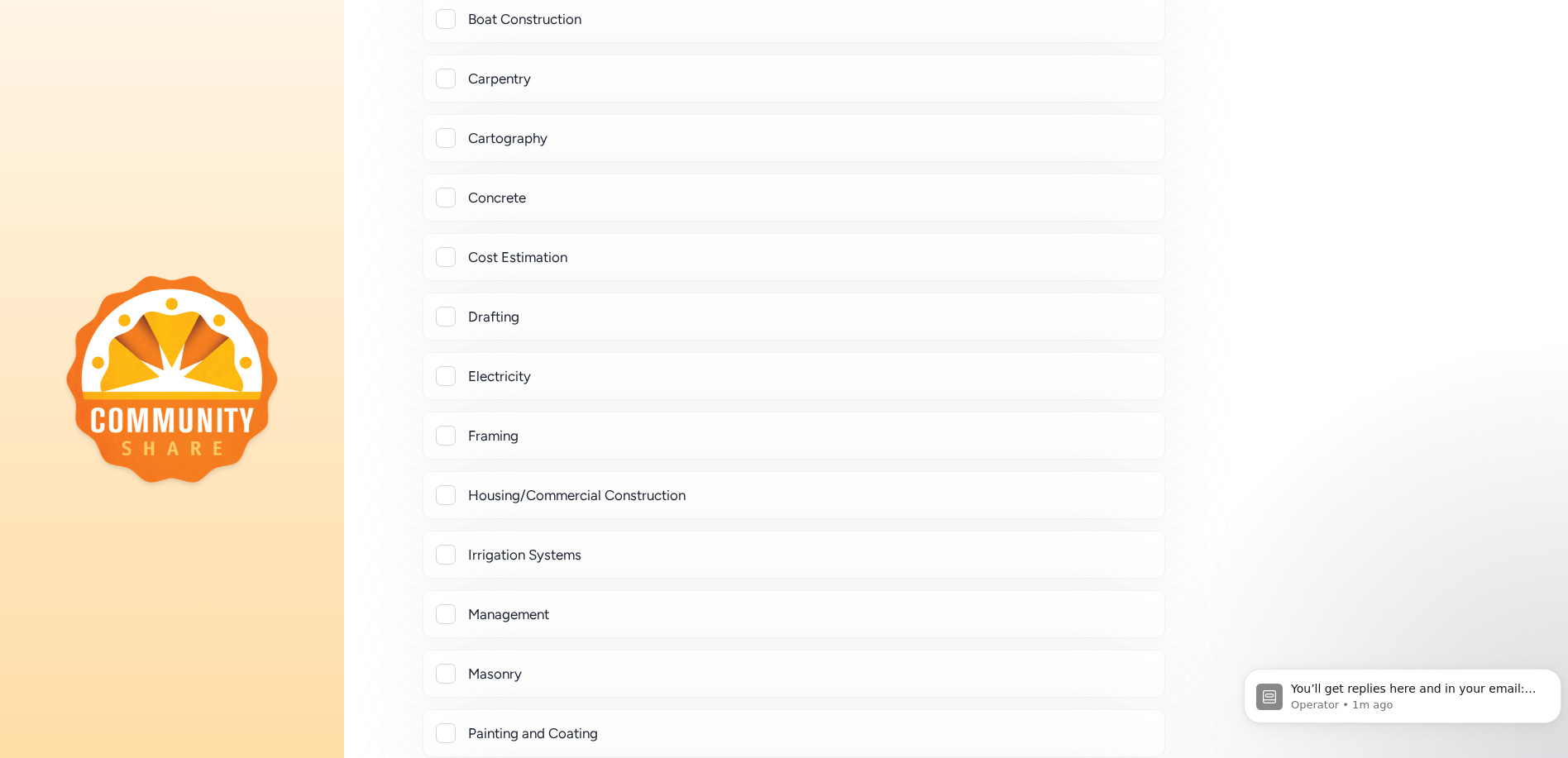
scroll to position [6544, 0]
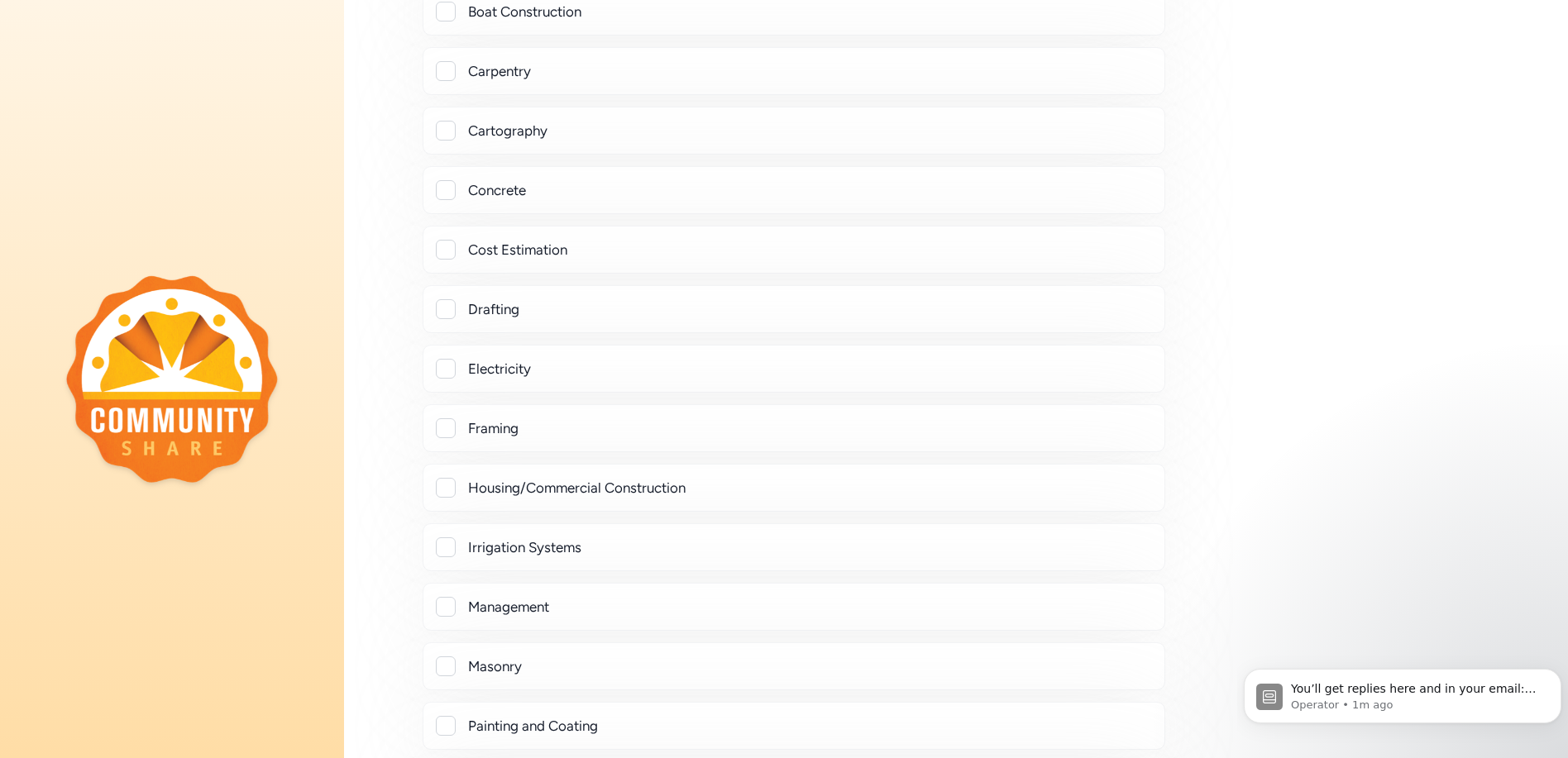
click at [445, 368] on div at bounding box center [445, 369] width 20 height 20
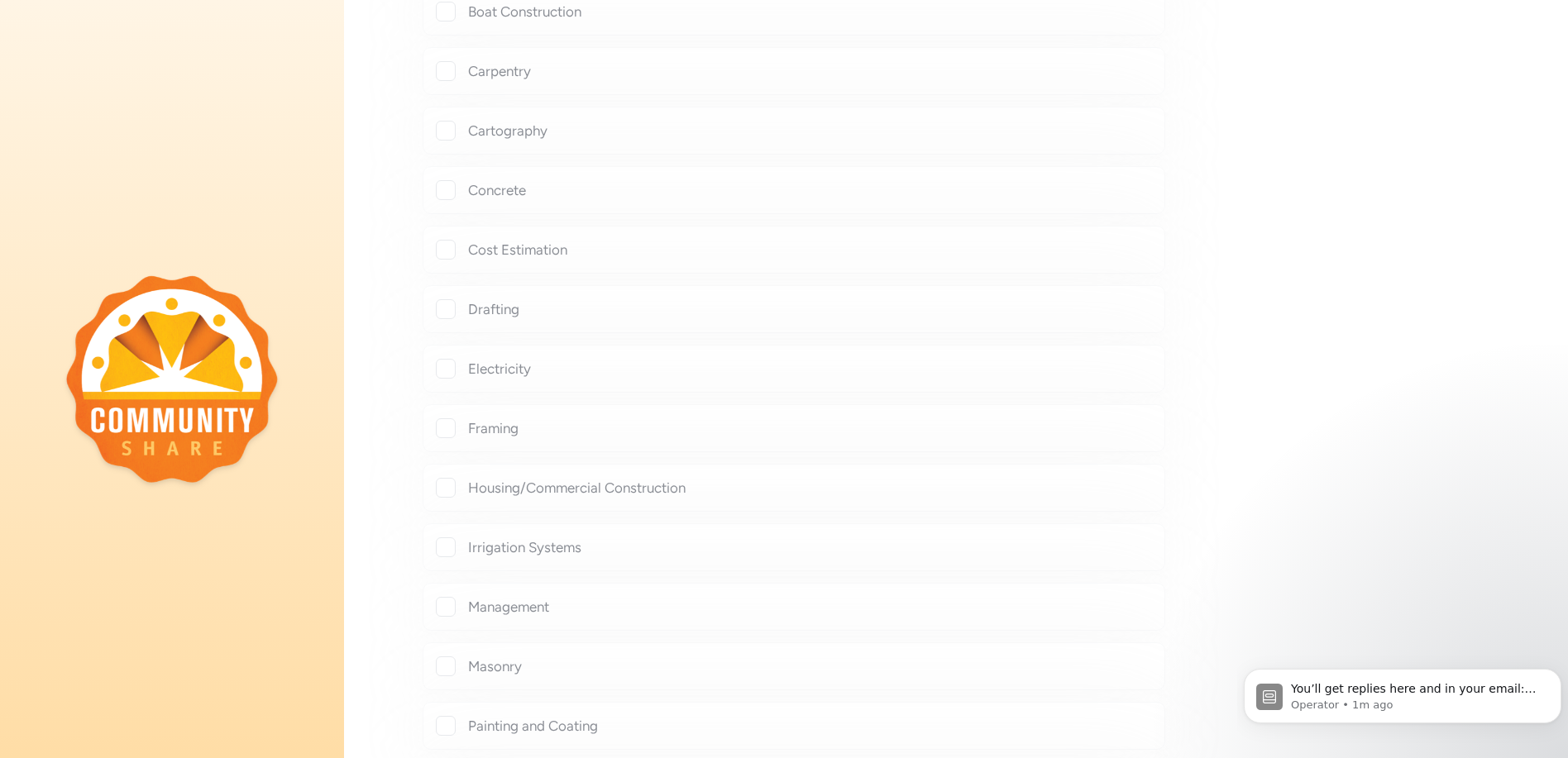
checkbox input "true"
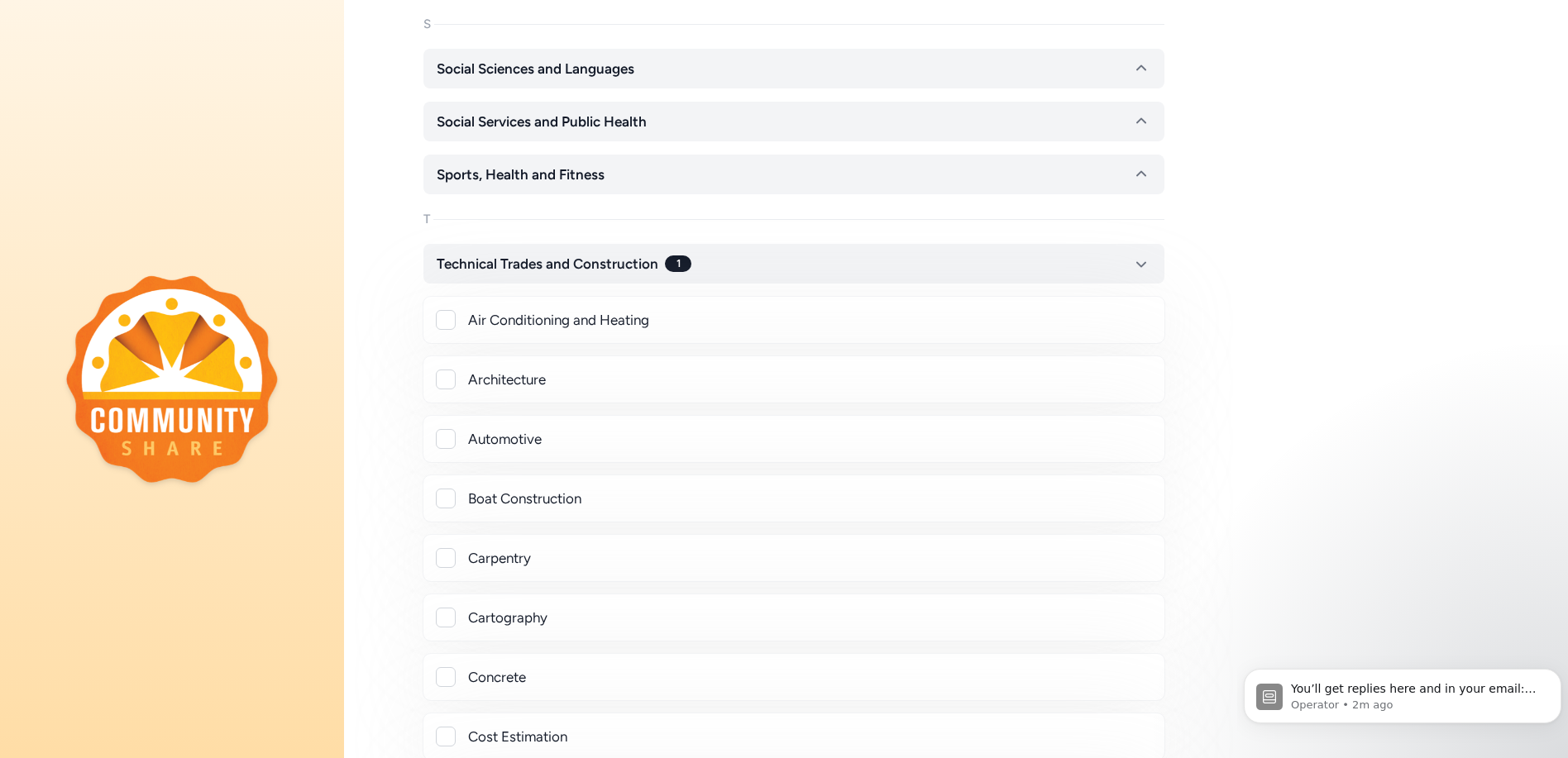
scroll to position [6029, 0]
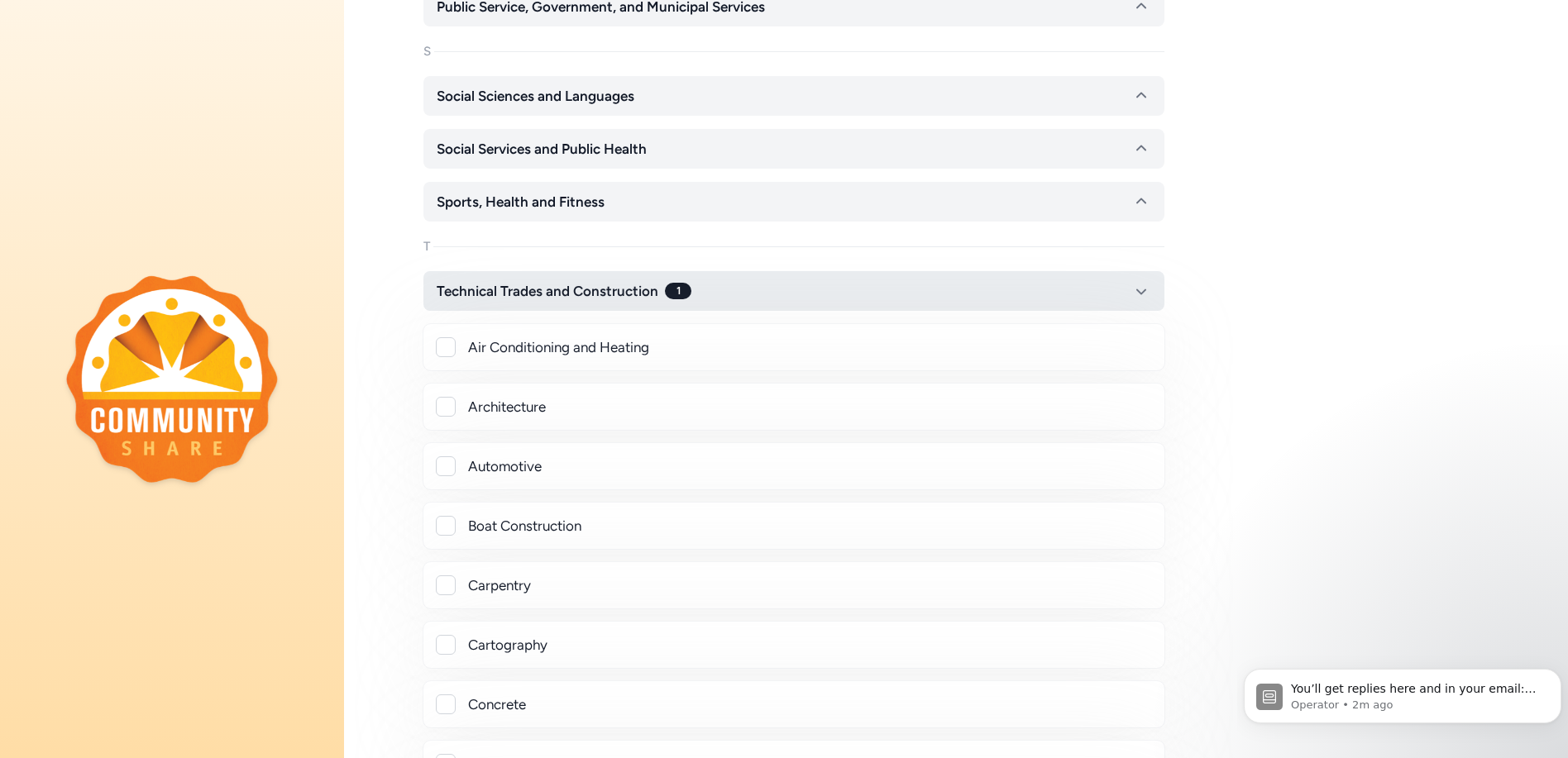
click at [1141, 289] on icon "button" at bounding box center [1141, 291] width 20 height 20
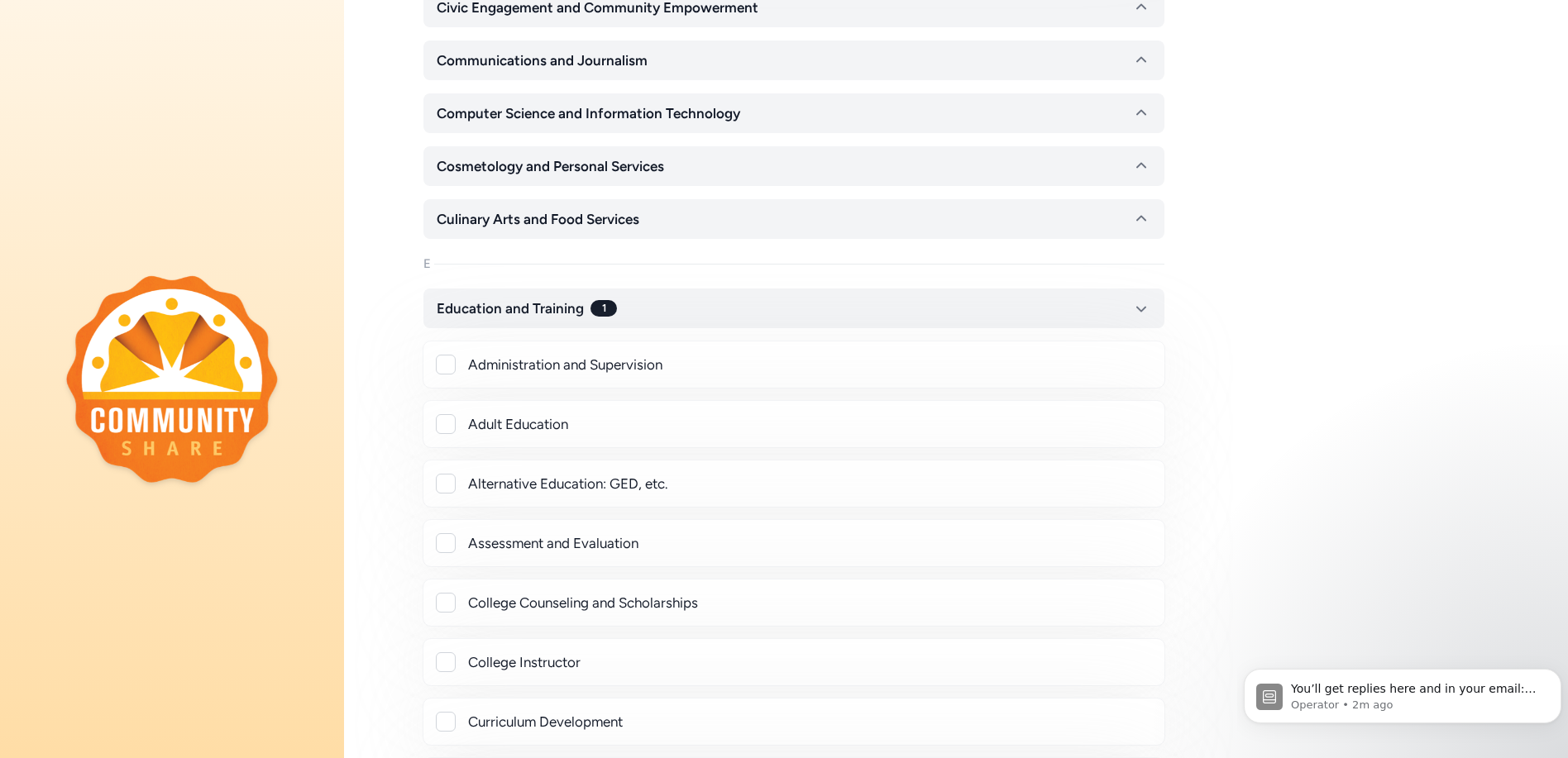
scroll to position [2656, 0]
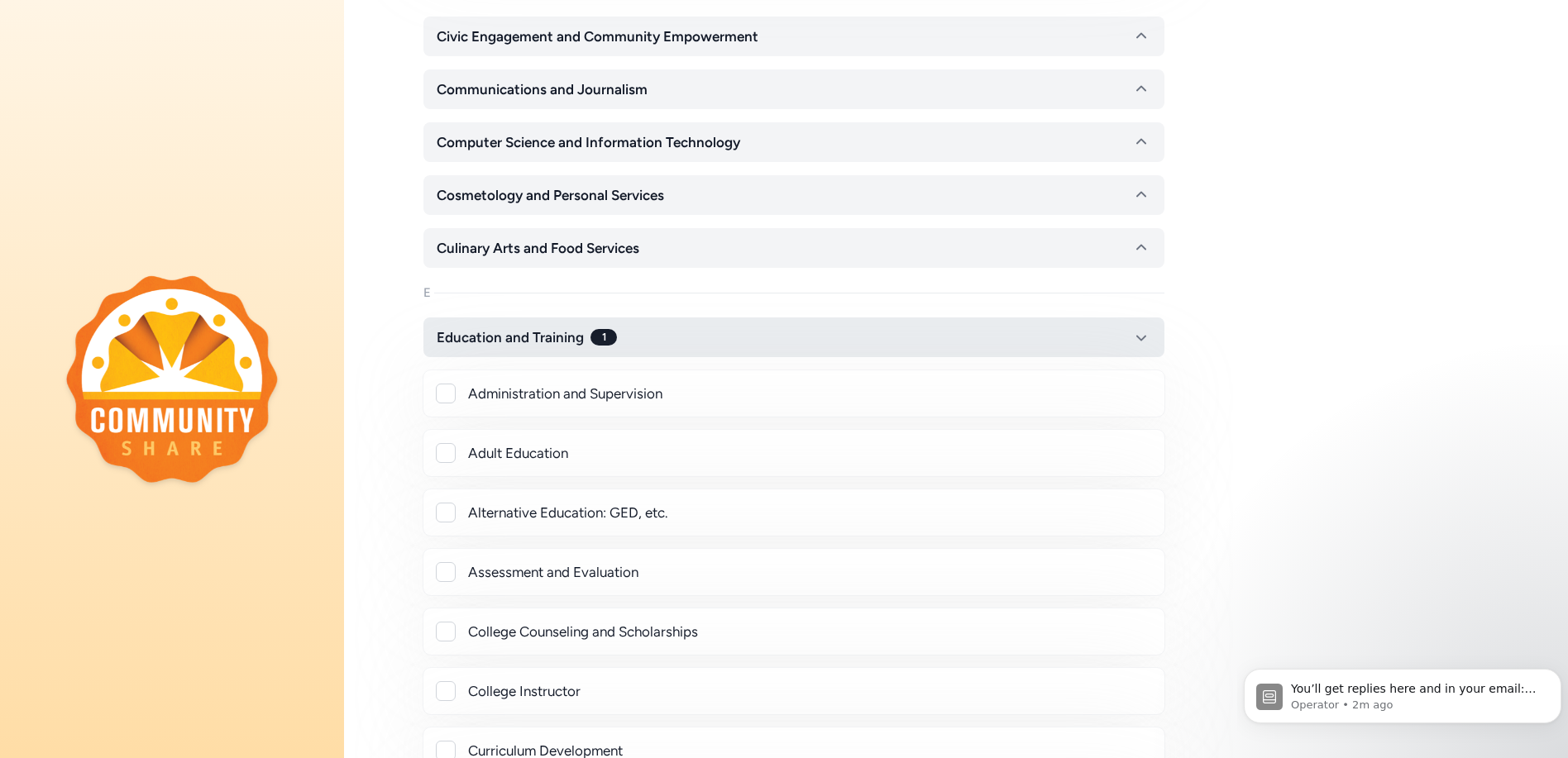
click at [1143, 335] on icon "button" at bounding box center [1141, 337] width 20 height 20
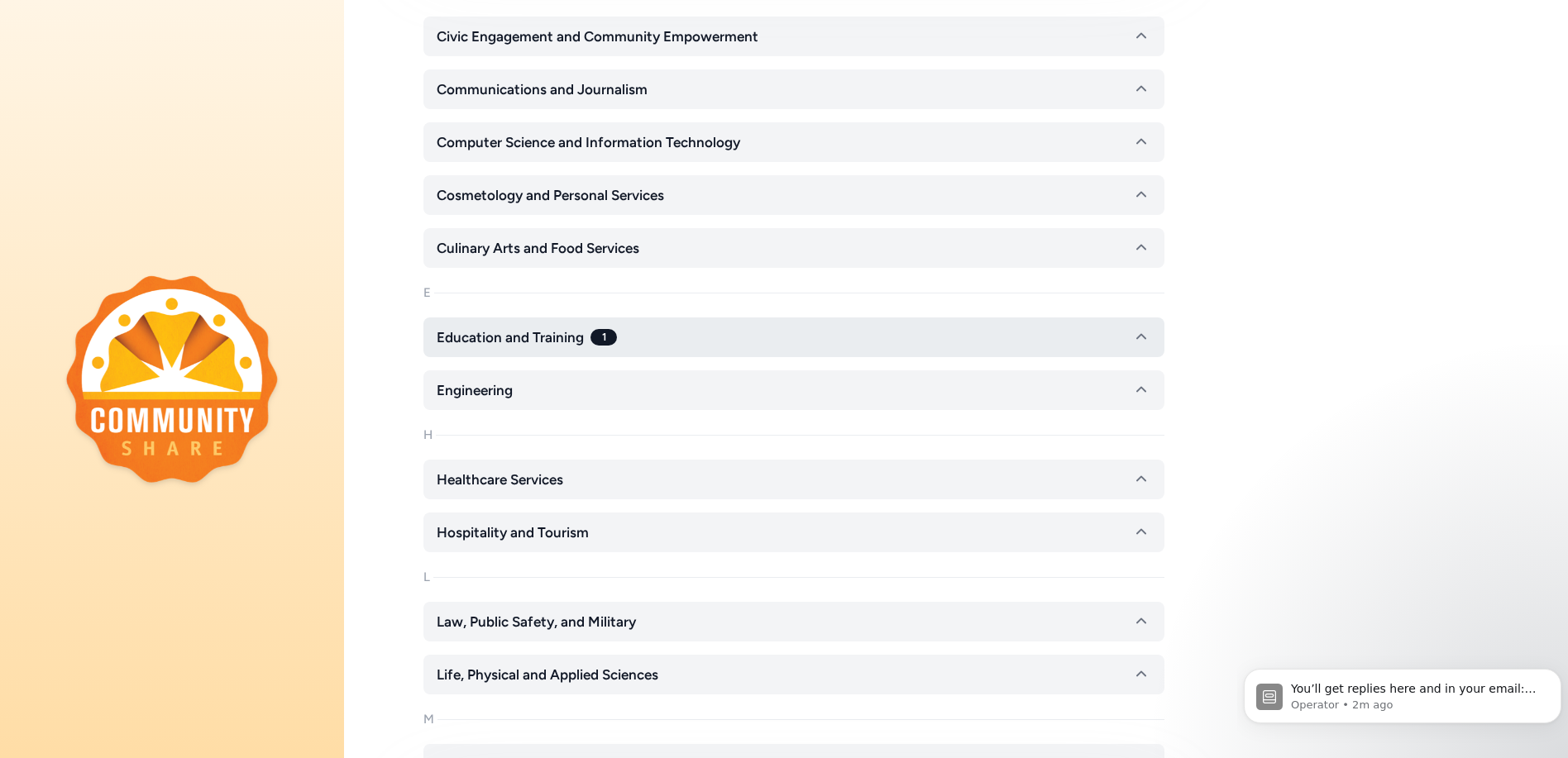
click at [1143, 335] on icon "button" at bounding box center [1141, 337] width 20 height 20
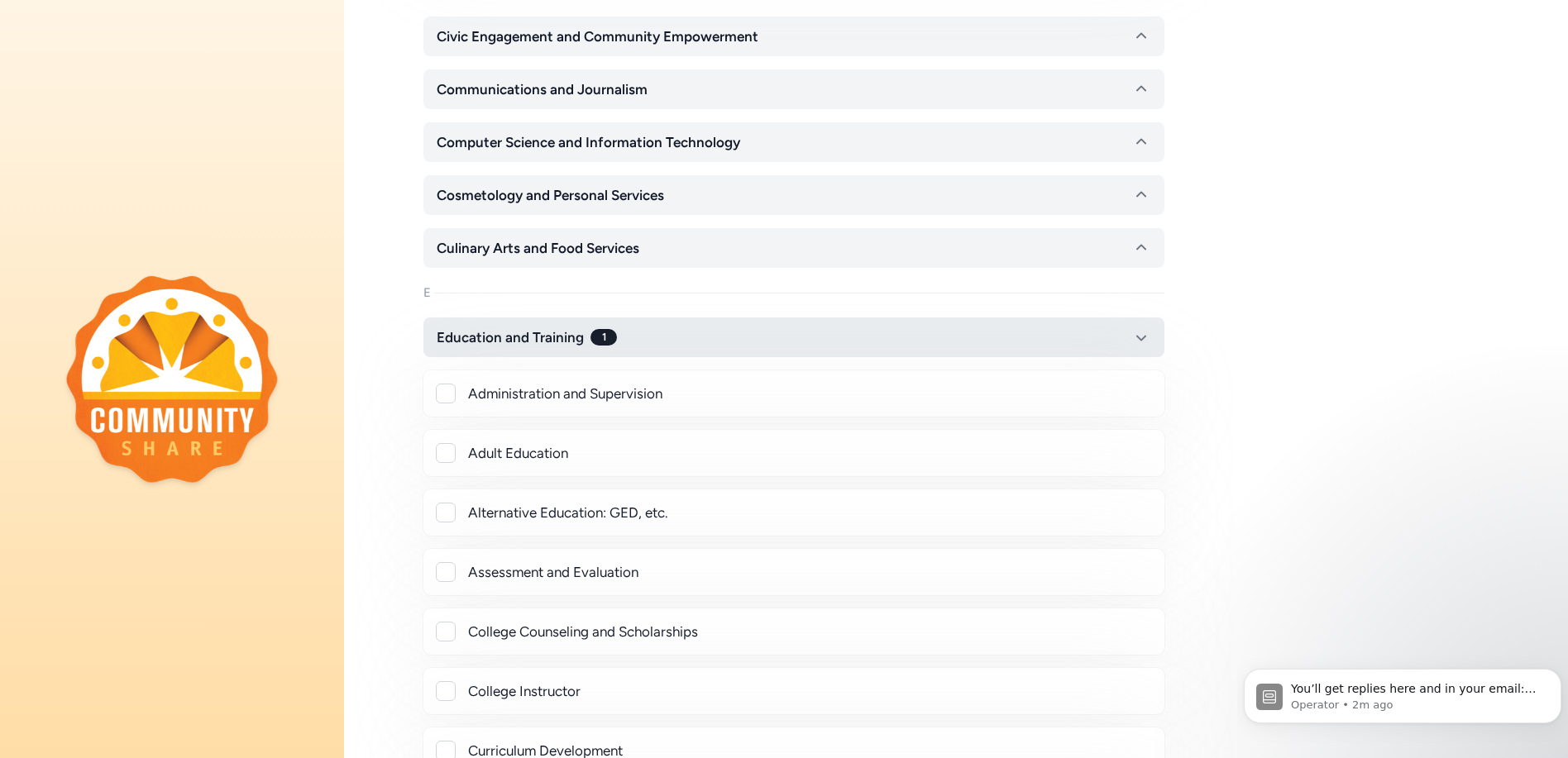
click at [1143, 335] on icon "button" at bounding box center [1141, 337] width 20 height 20
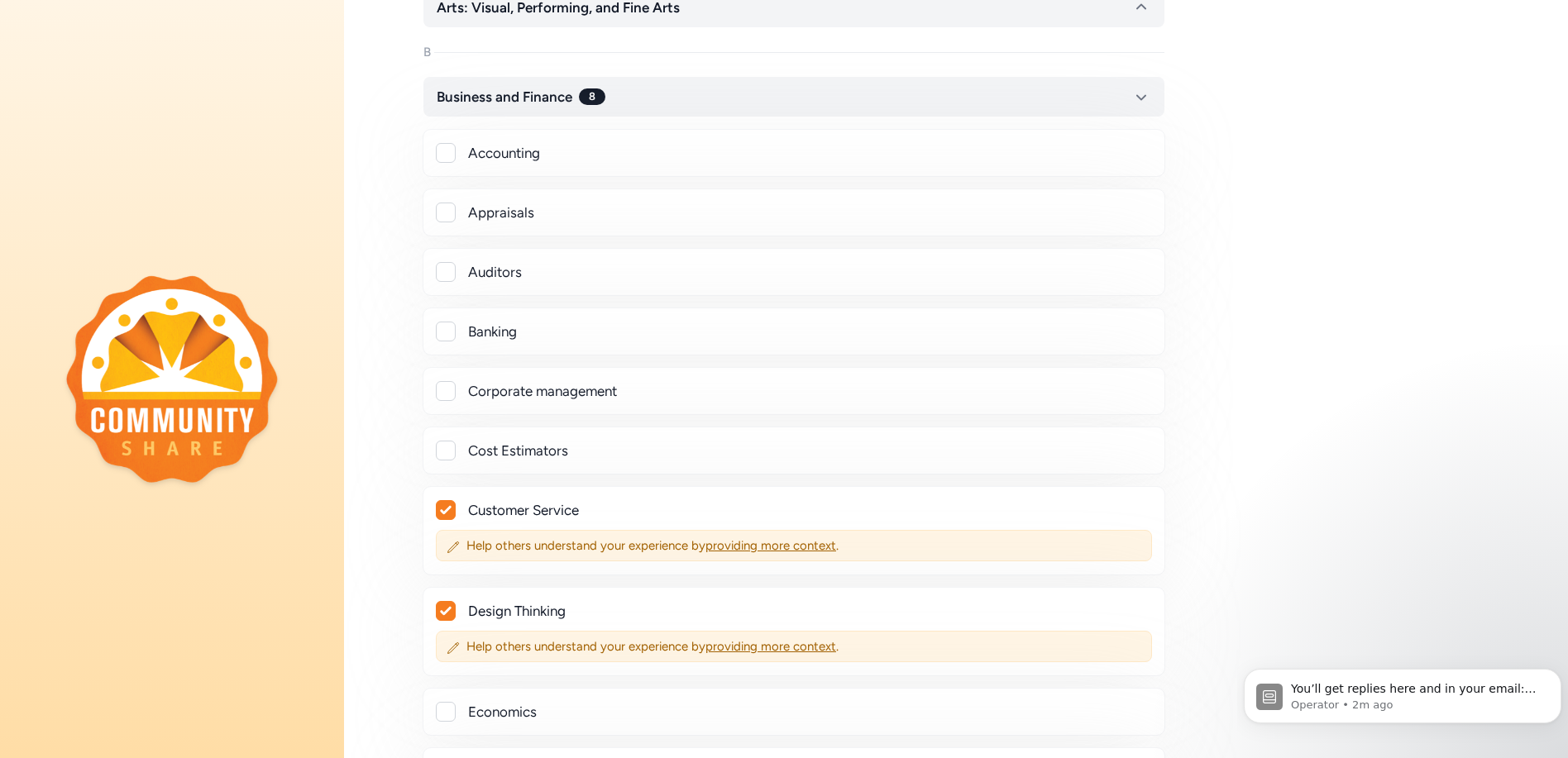
scroll to position [341, 0]
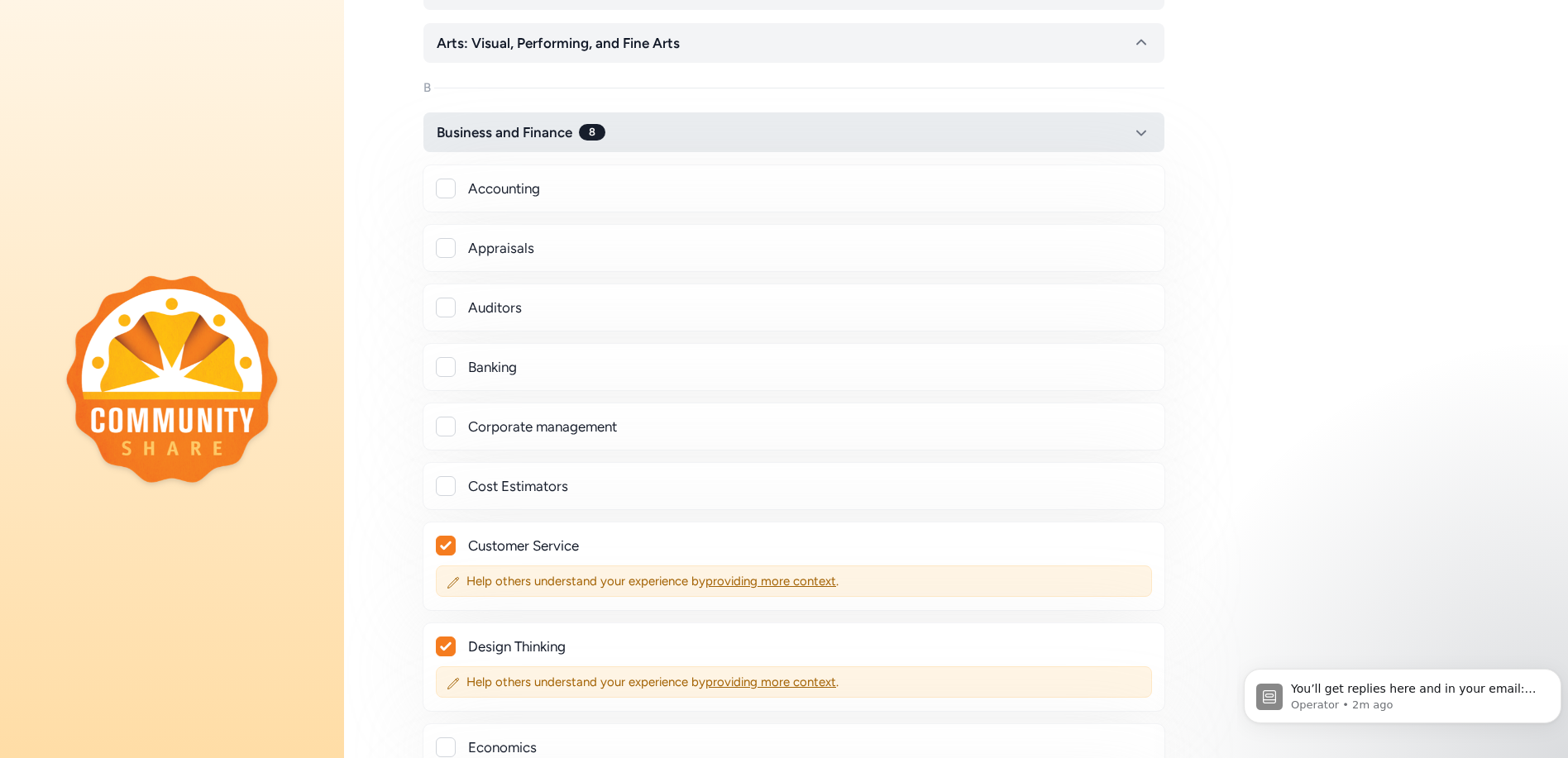
click at [1139, 131] on icon "button" at bounding box center [1141, 132] width 20 height 20
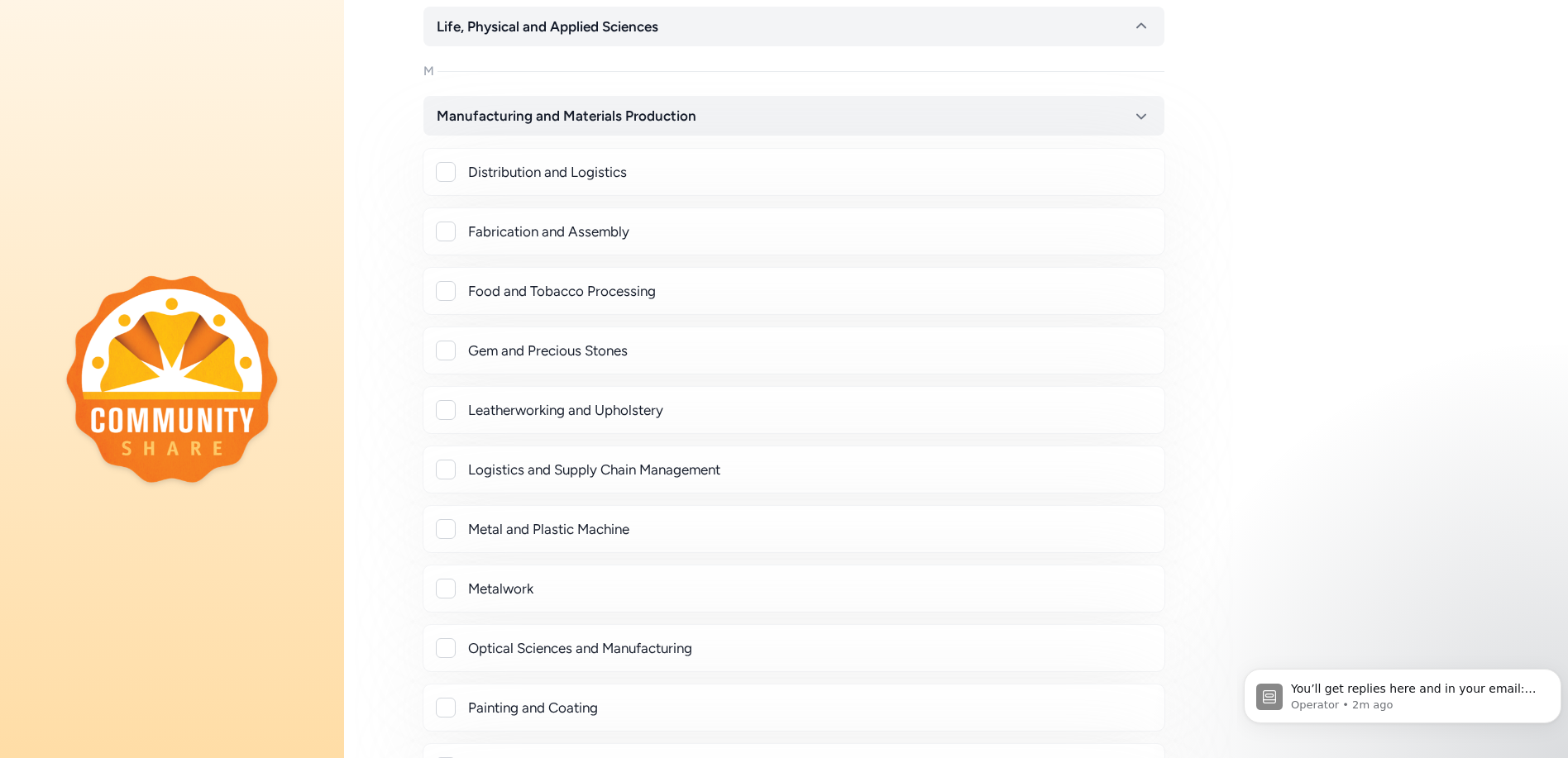
scroll to position [1167, 0]
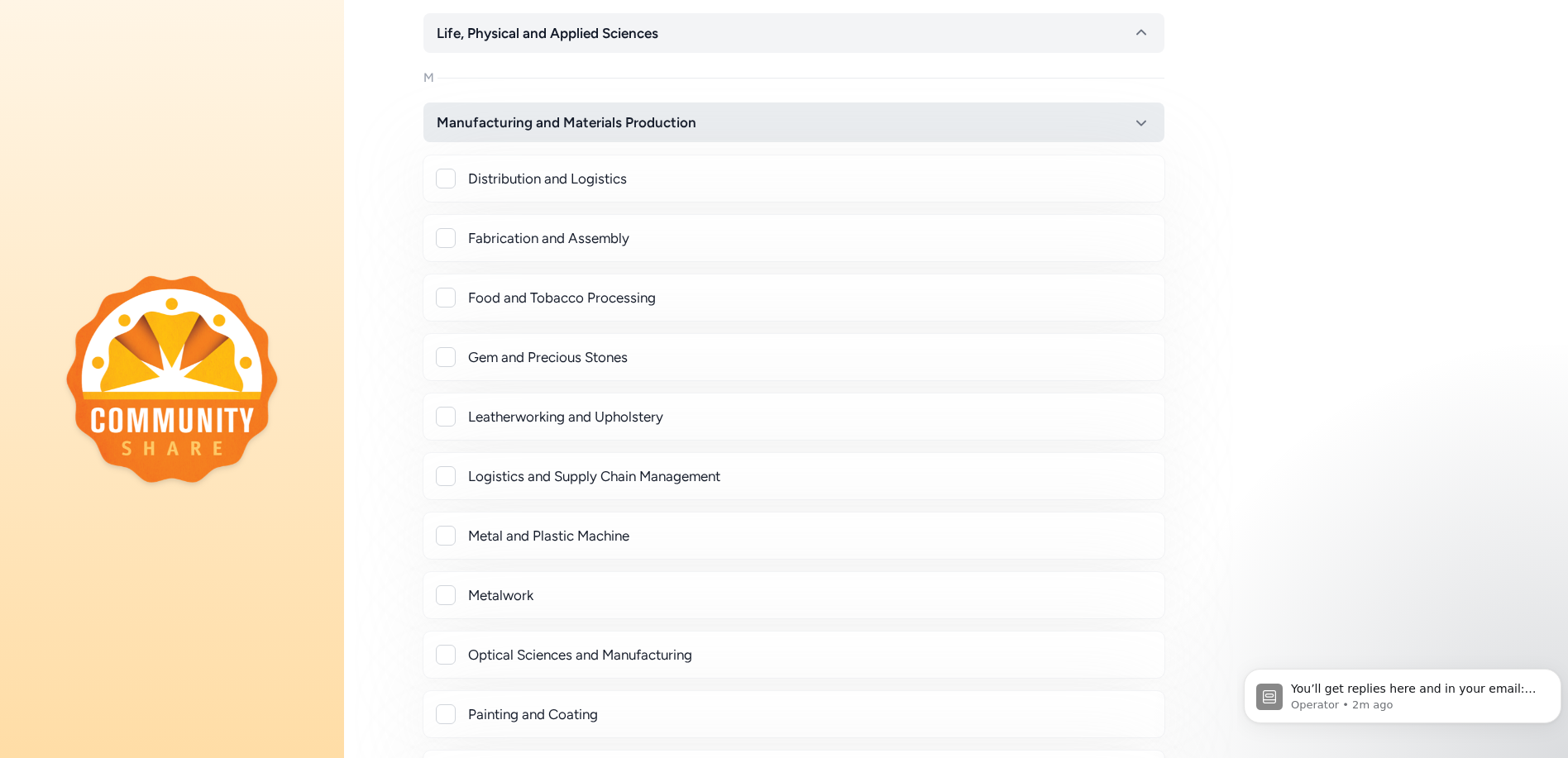
click at [1143, 119] on icon "button" at bounding box center [1141, 122] width 20 height 20
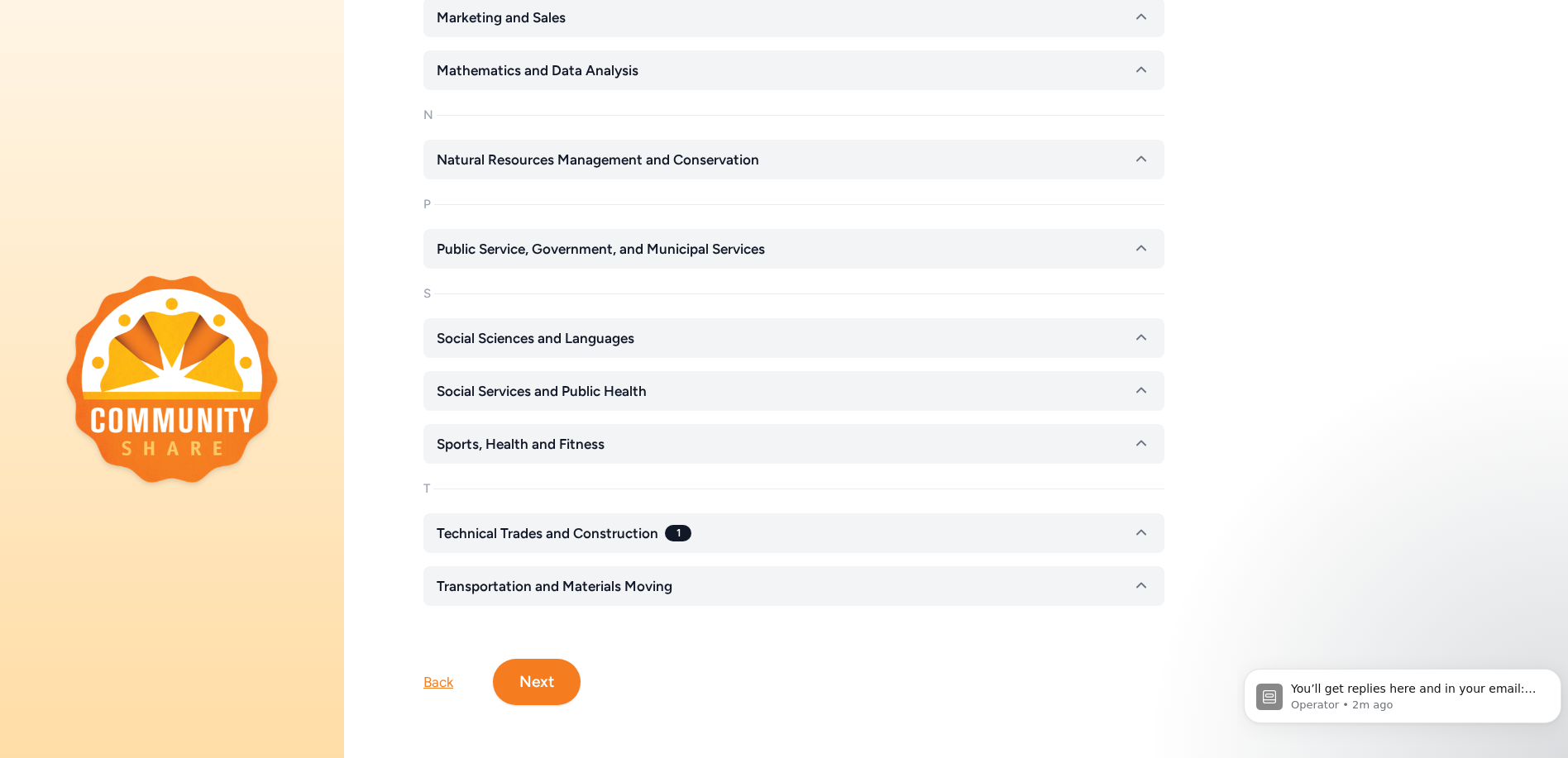
scroll to position [1338, 0]
click at [540, 667] on button "Next" at bounding box center [537, 683] width 88 height 46
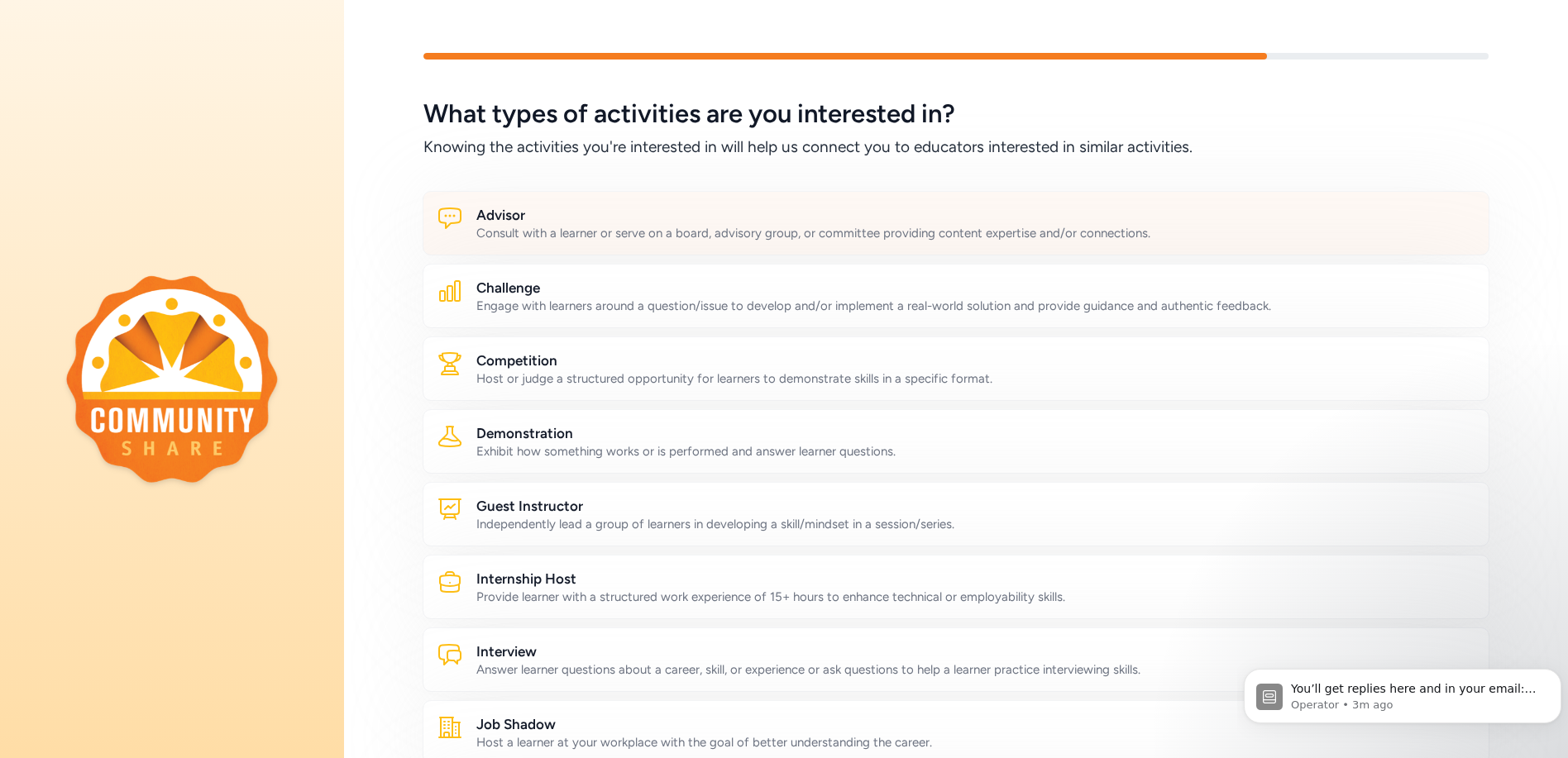
click at [856, 216] on h2 "Advisor" at bounding box center [975, 214] width 999 height 20
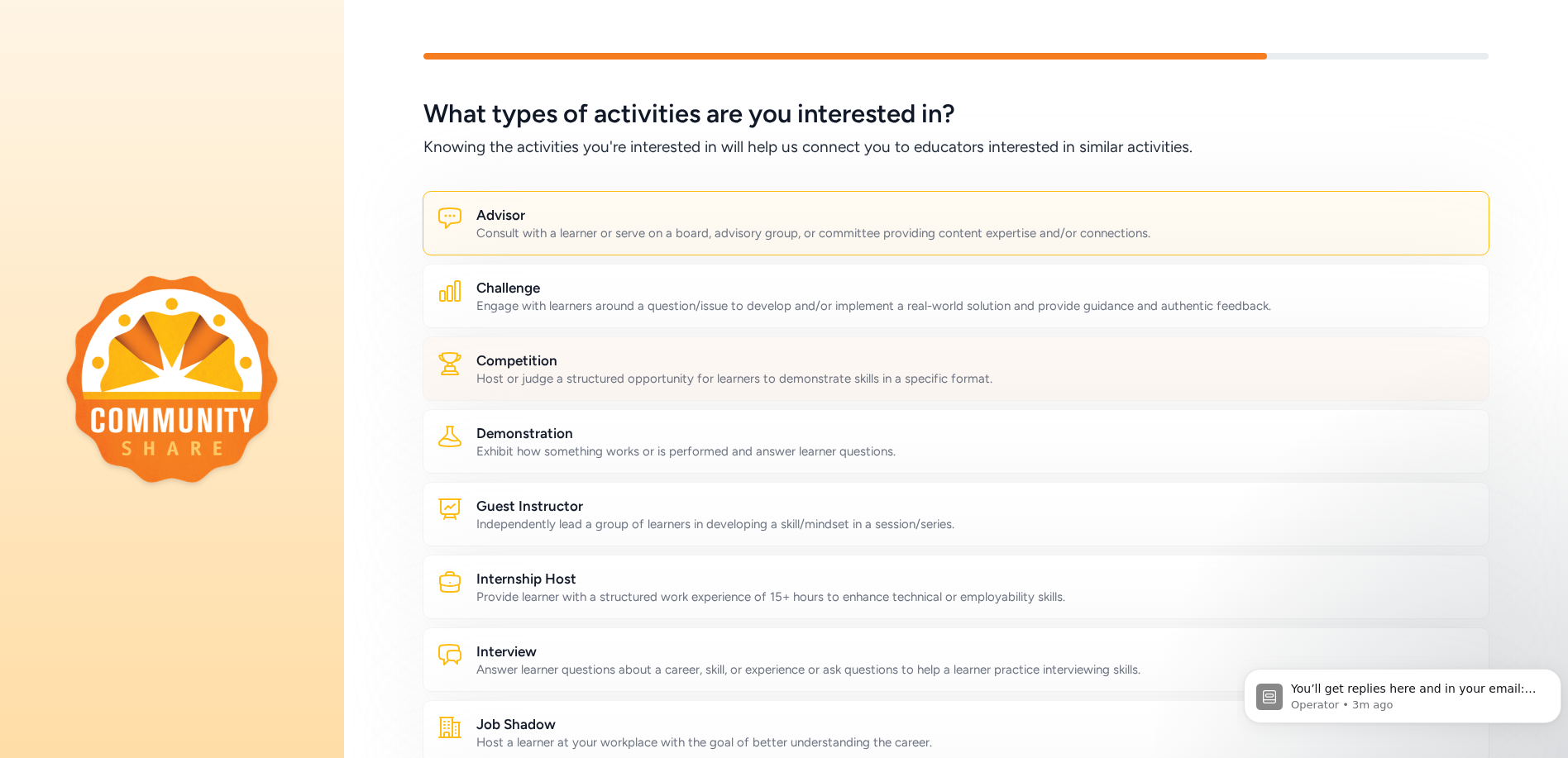
click at [546, 373] on div "Host or judge a structured opportunity for learners to demonstrate skills in a …" at bounding box center [975, 379] width 999 height 16
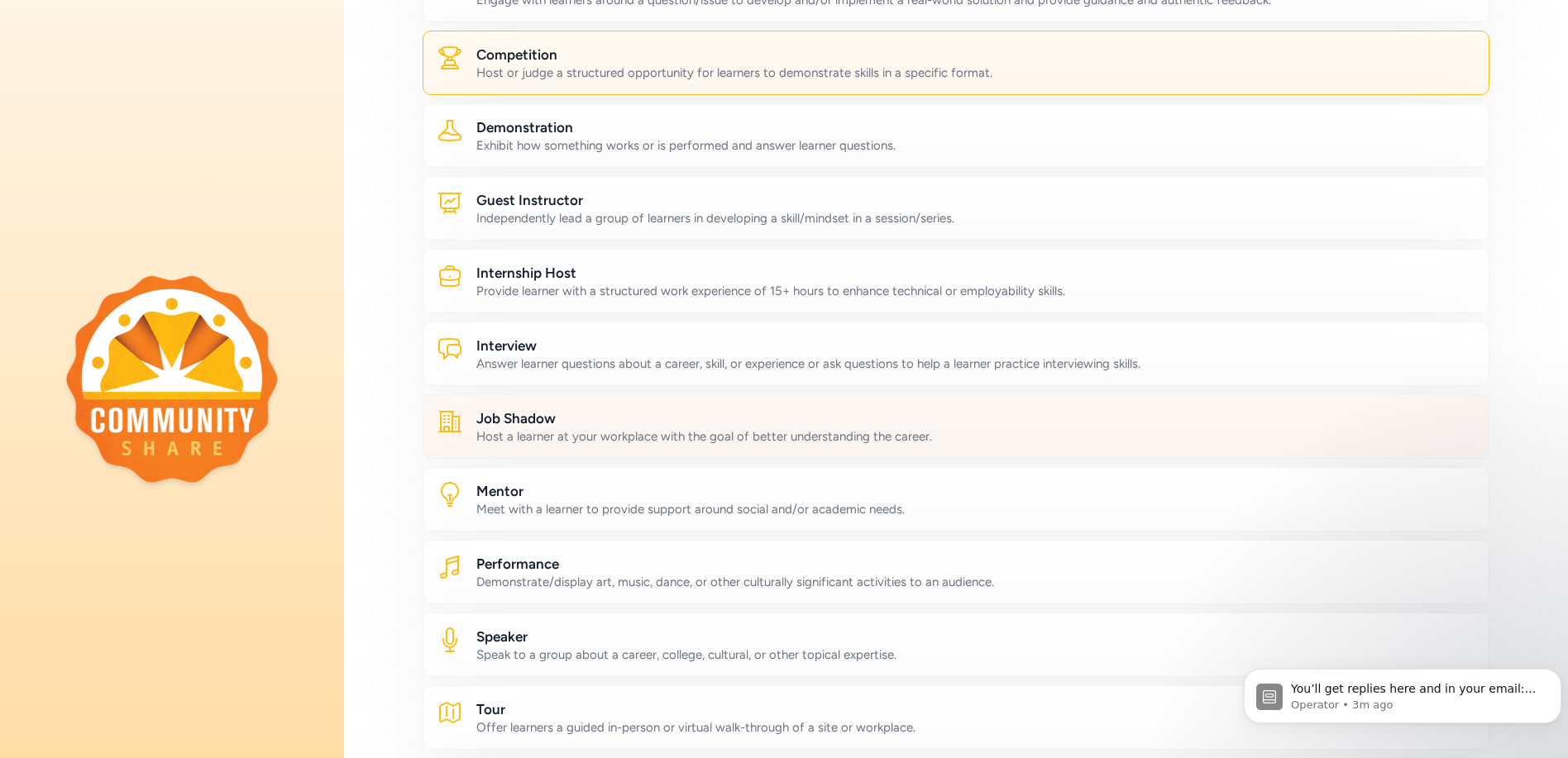
scroll to position [331, 0]
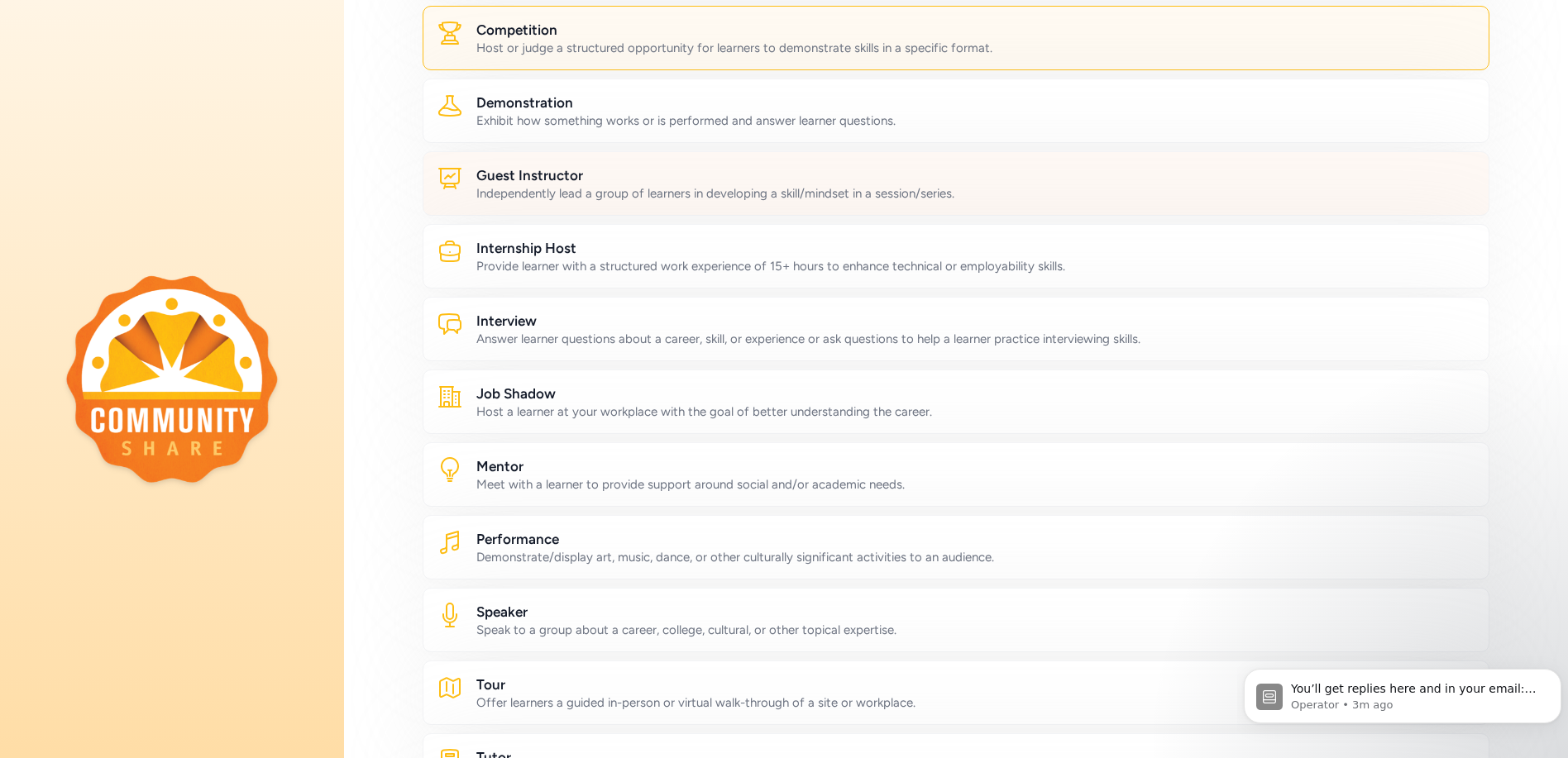
click at [534, 178] on h2 "Guest Instructor" at bounding box center [975, 175] width 999 height 20
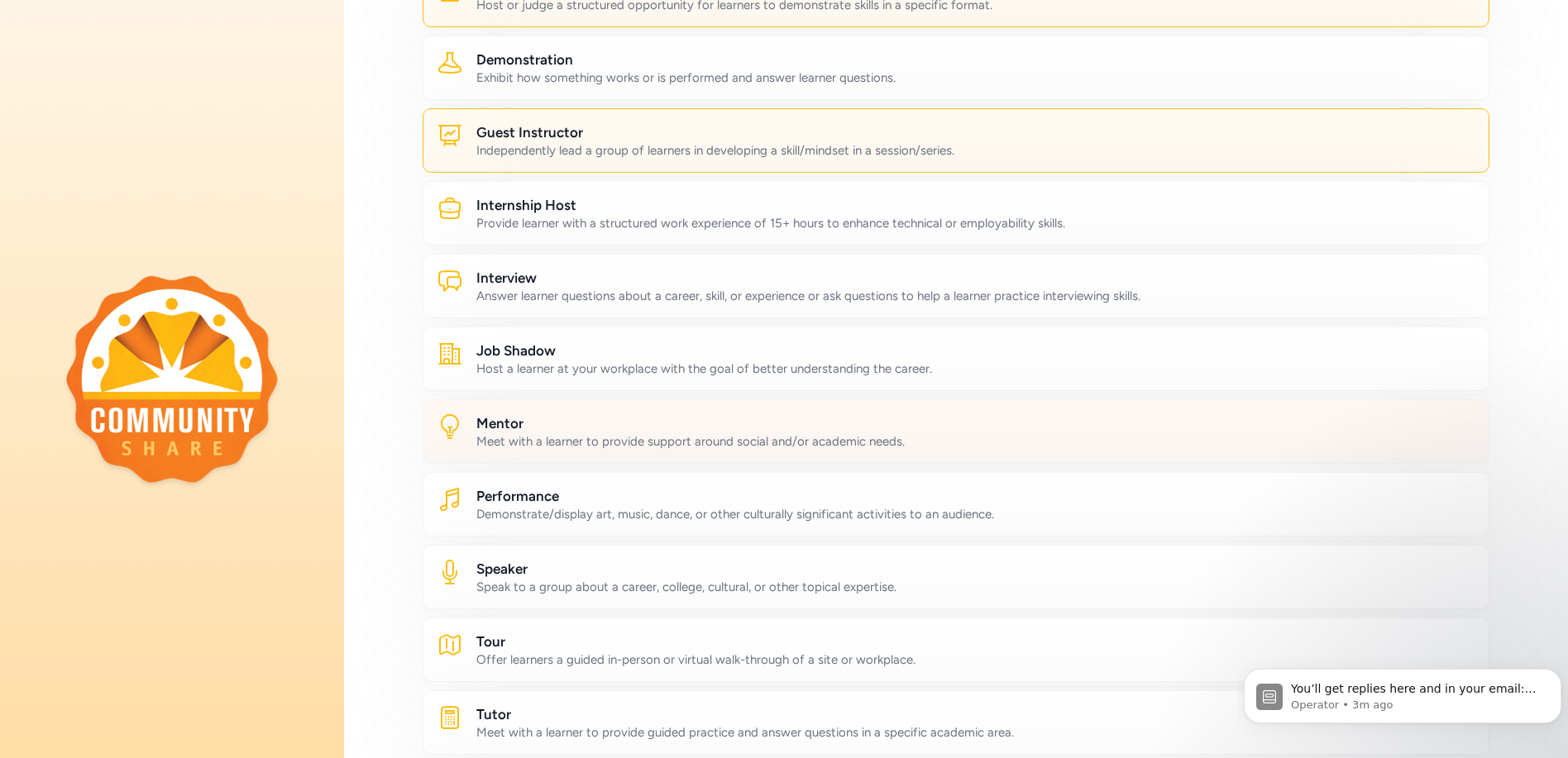
scroll to position [413, 0]
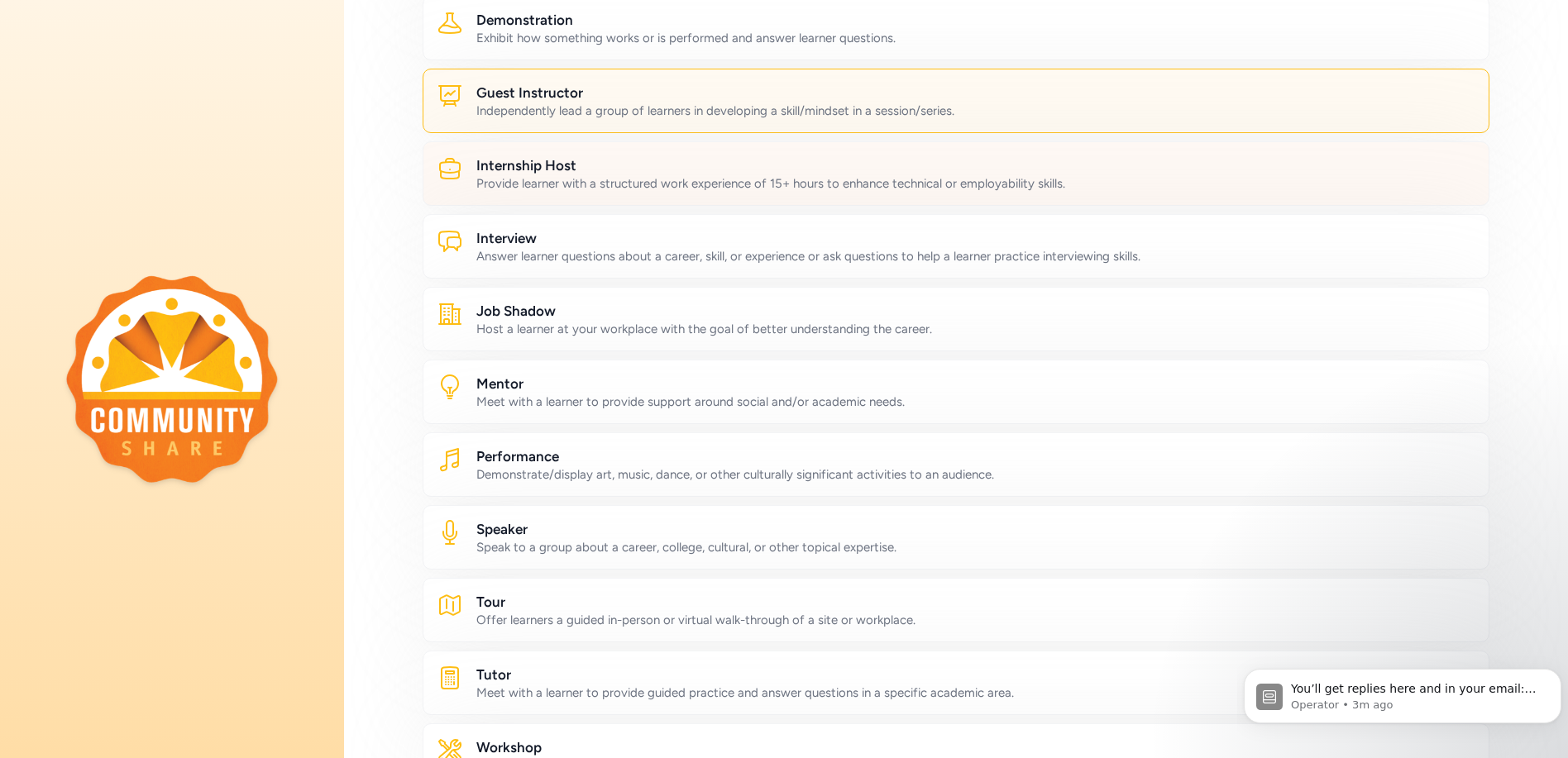
click at [496, 174] on h2 "Internship Host" at bounding box center [975, 165] width 999 height 20
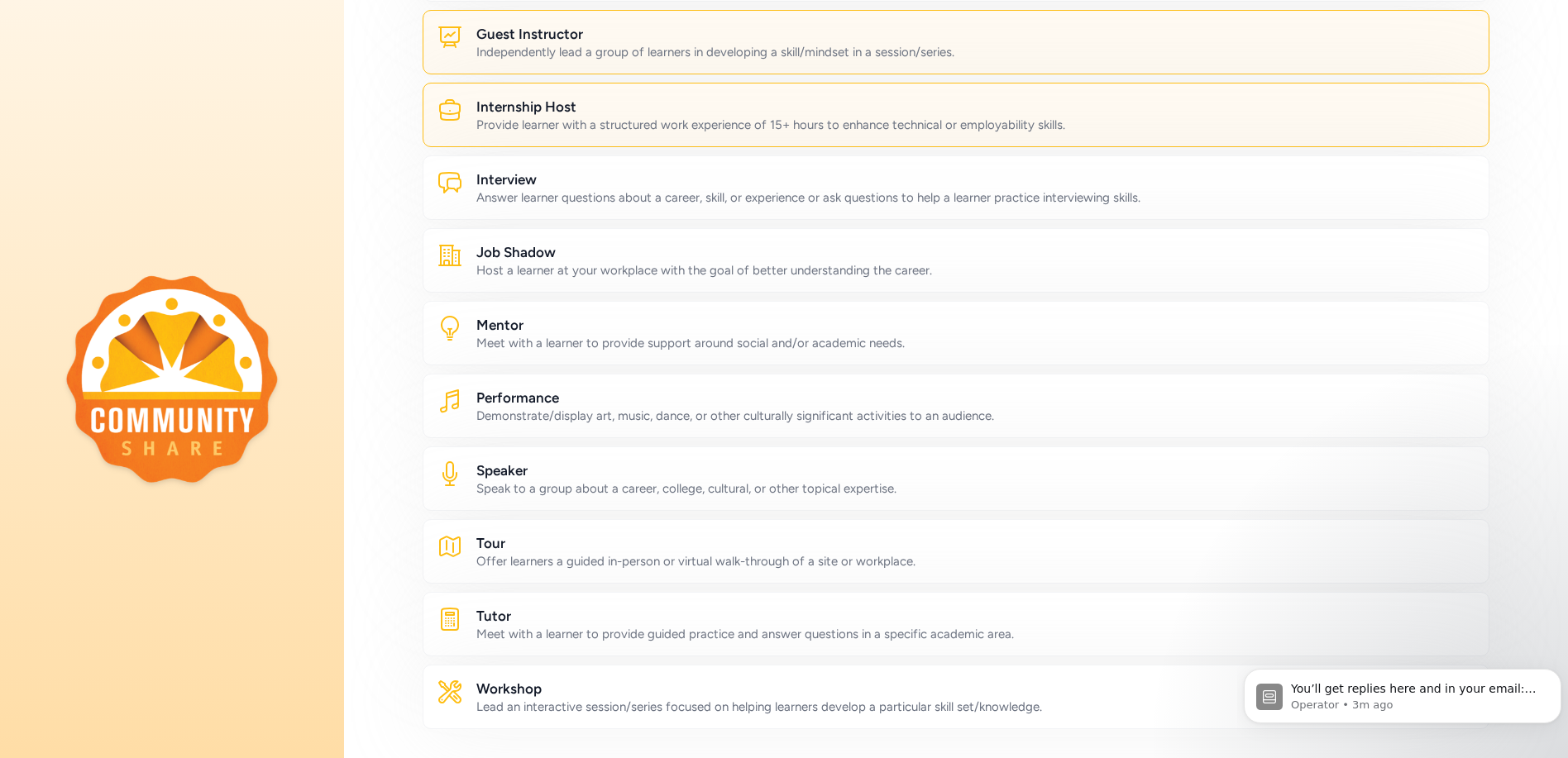
scroll to position [496, 0]
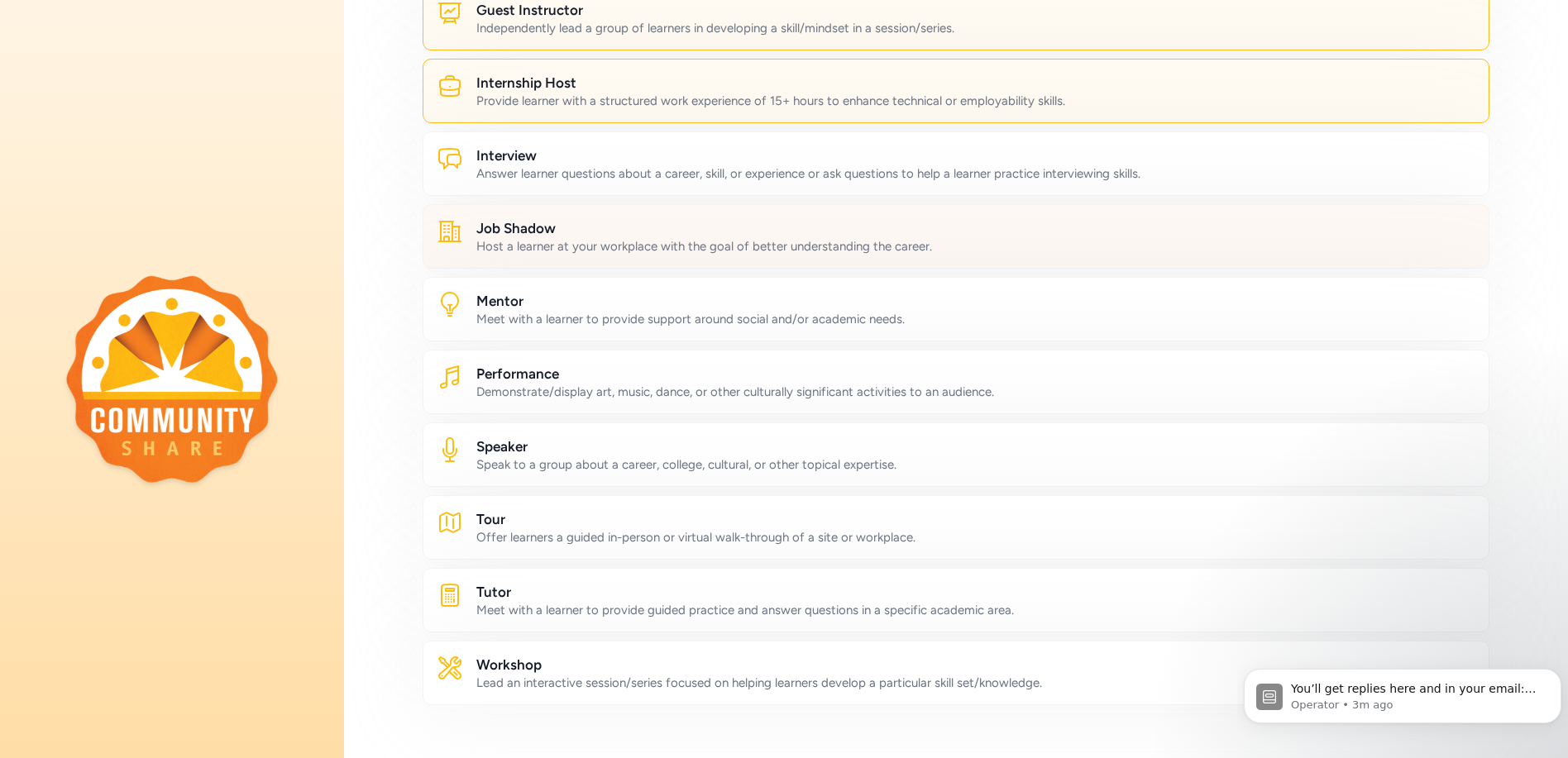
click at [508, 239] on div "Host a learner at your workplace with the goal of better understanding the care…" at bounding box center [975, 246] width 999 height 16
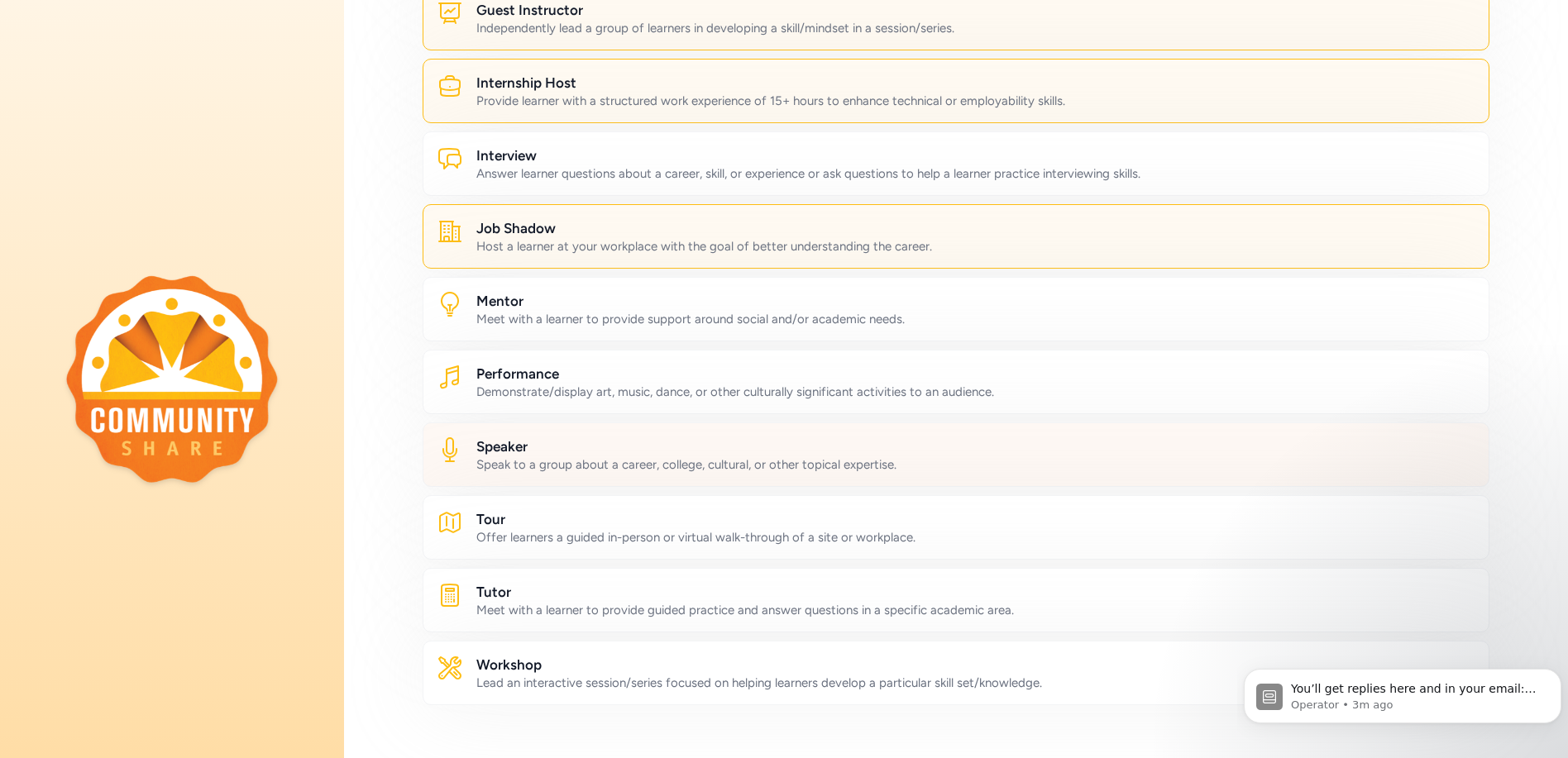
click at [503, 446] on h2 "Speaker" at bounding box center [975, 446] width 999 height 20
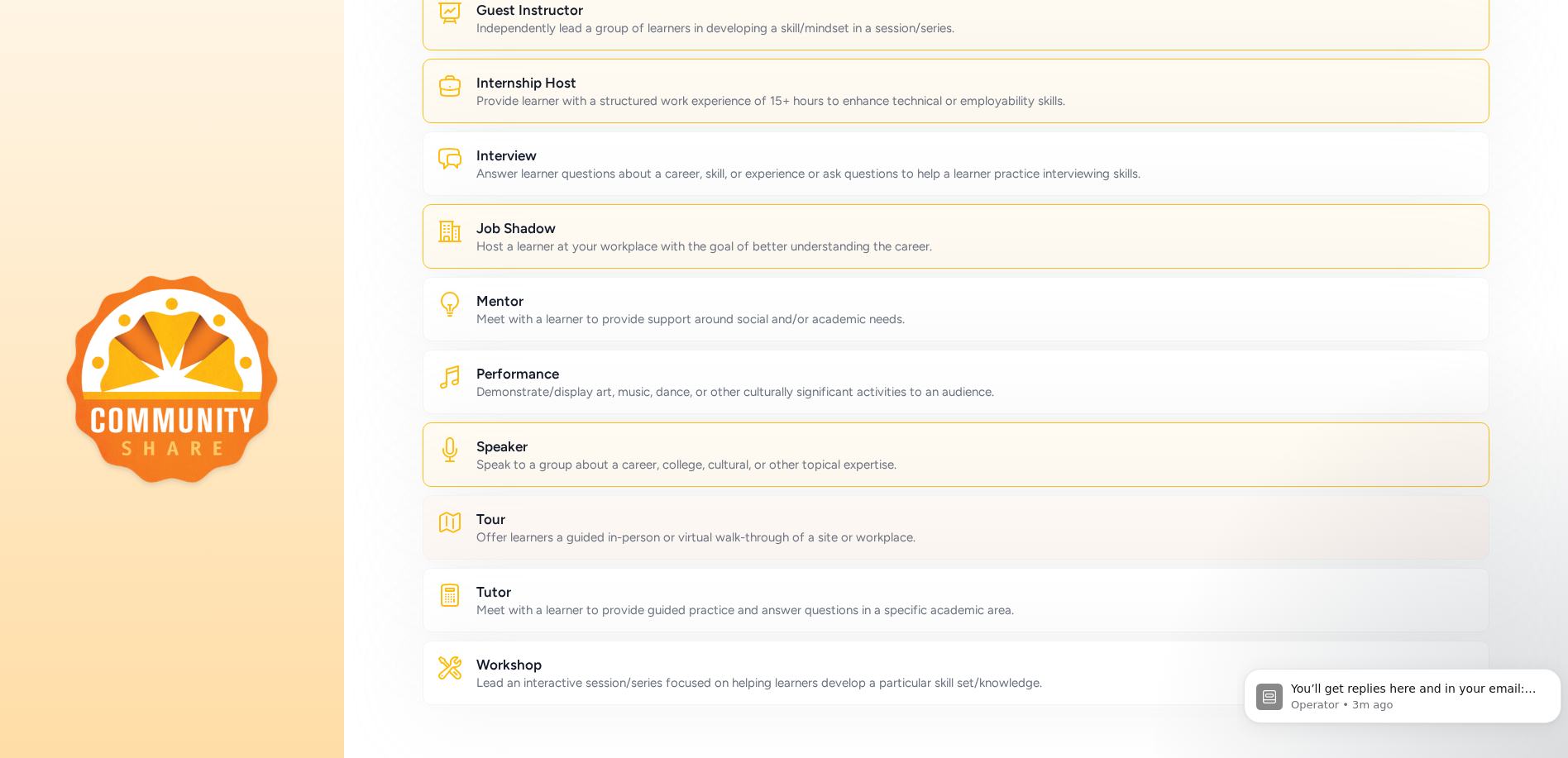
click at [558, 523] on h2 "Tour" at bounding box center [975, 519] width 999 height 20
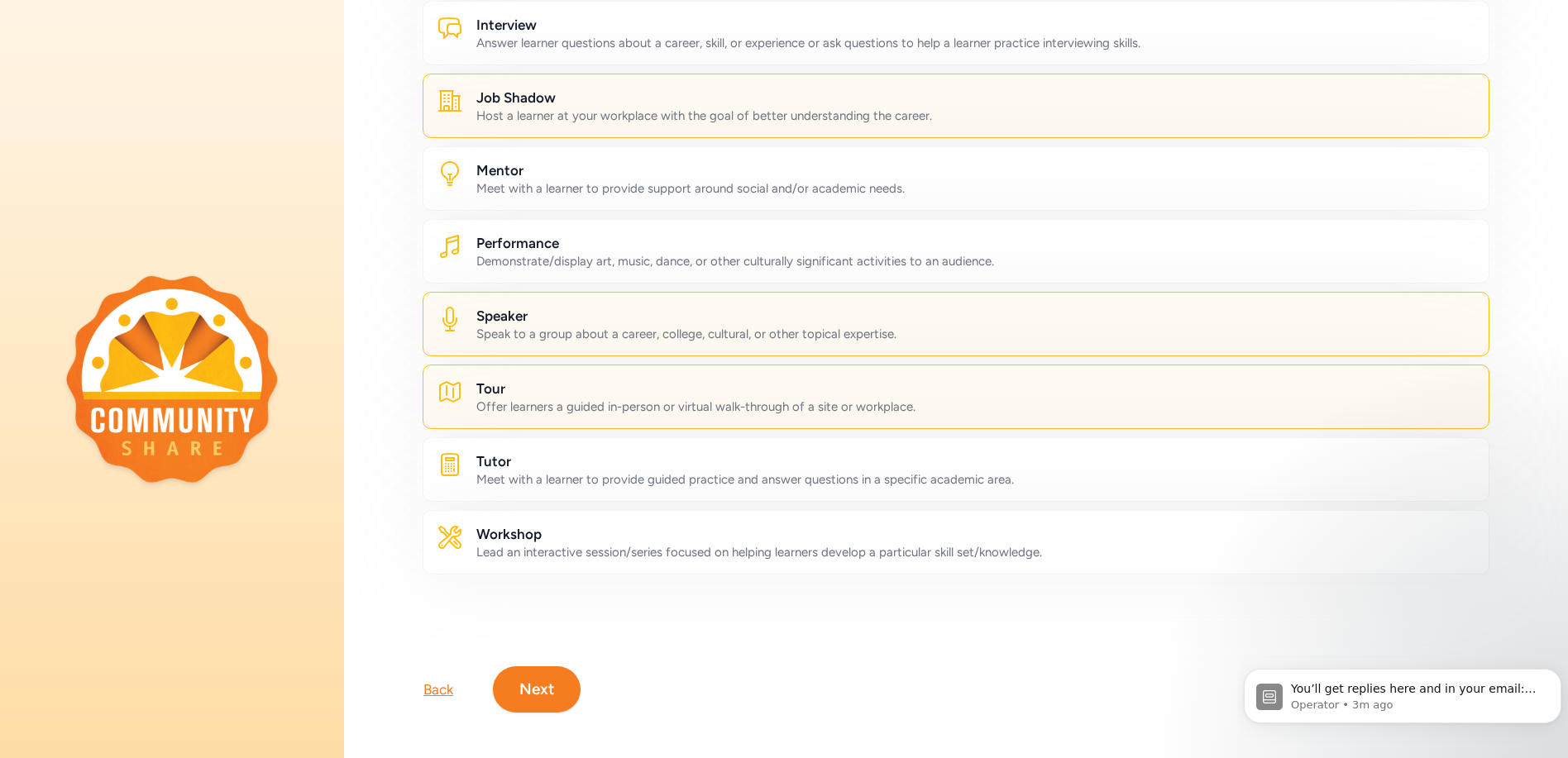
scroll to position [647, 0]
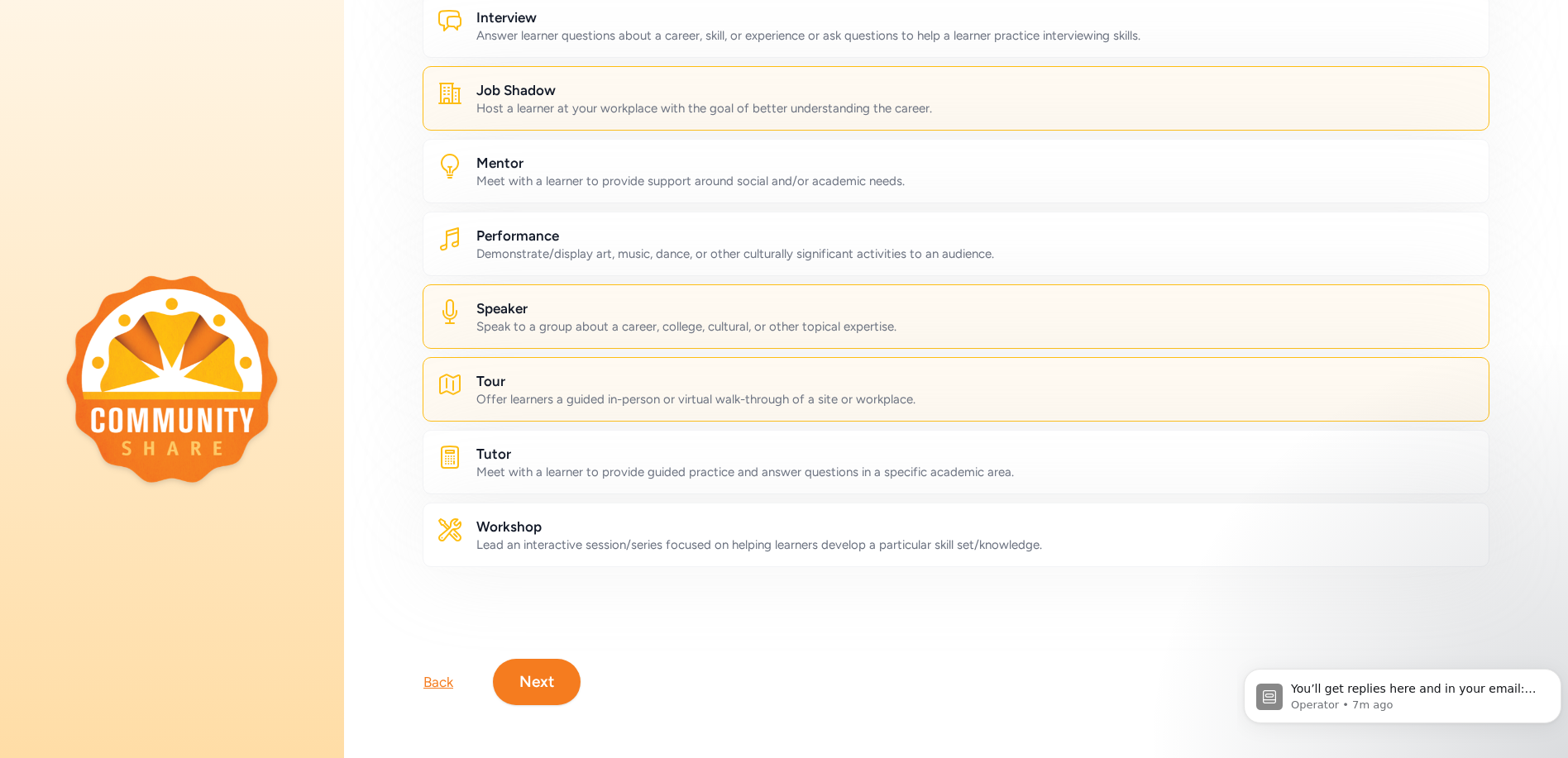
click at [543, 667] on button "Next" at bounding box center [537, 683] width 88 height 46
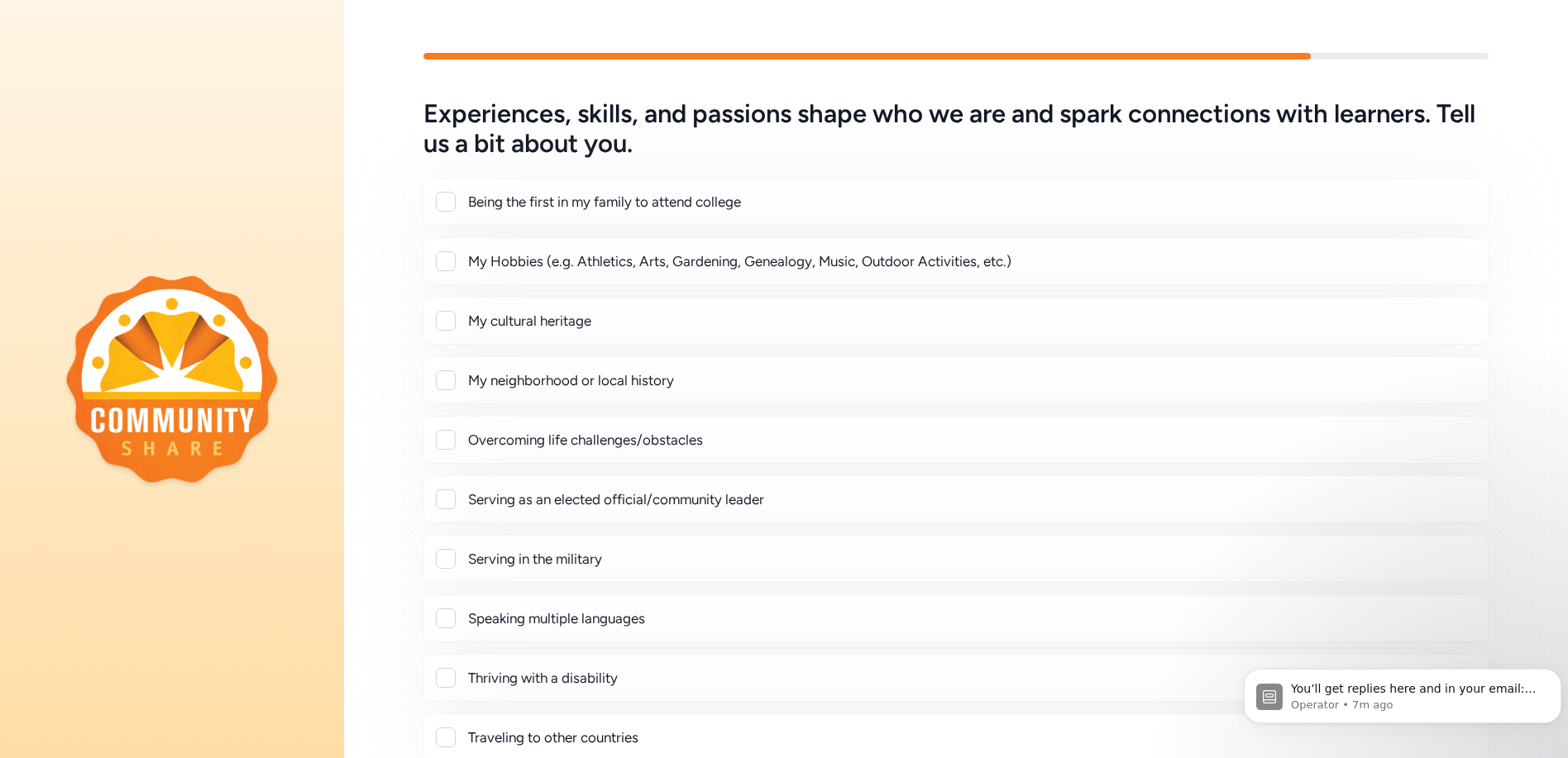
click at [450, 260] on div at bounding box center [445, 261] width 20 height 20
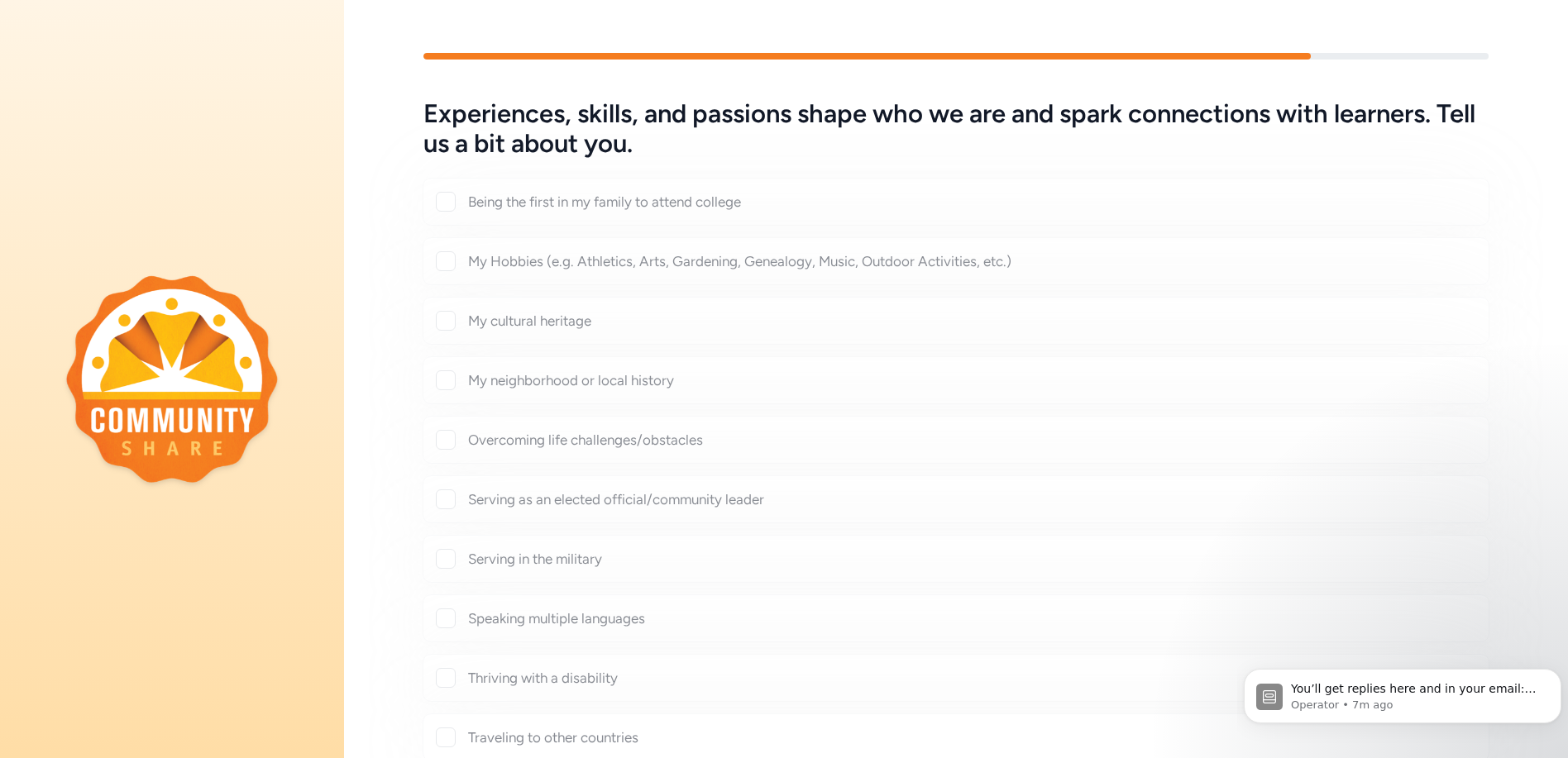
checkbox input "true"
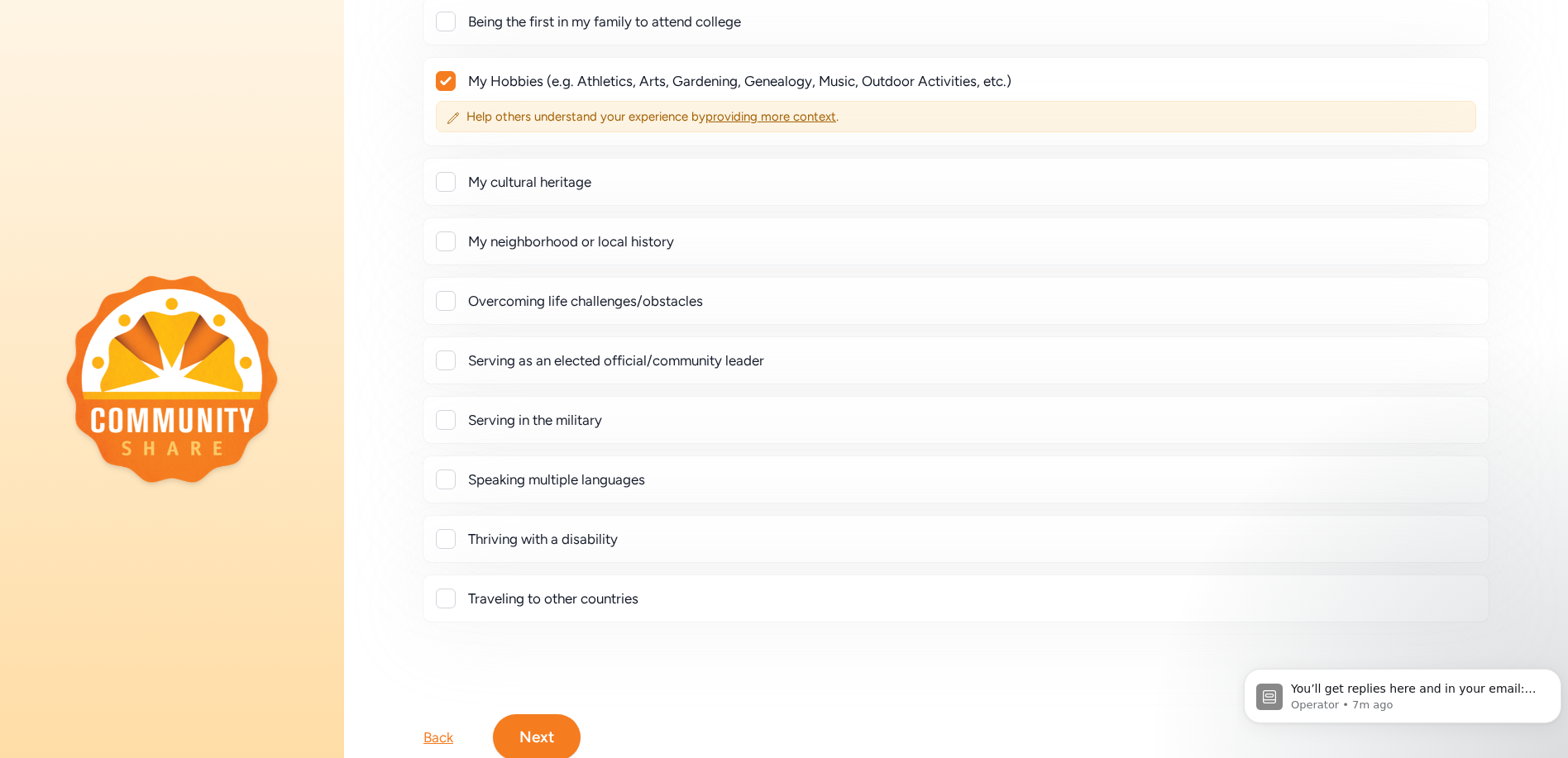
scroll to position [248, 0]
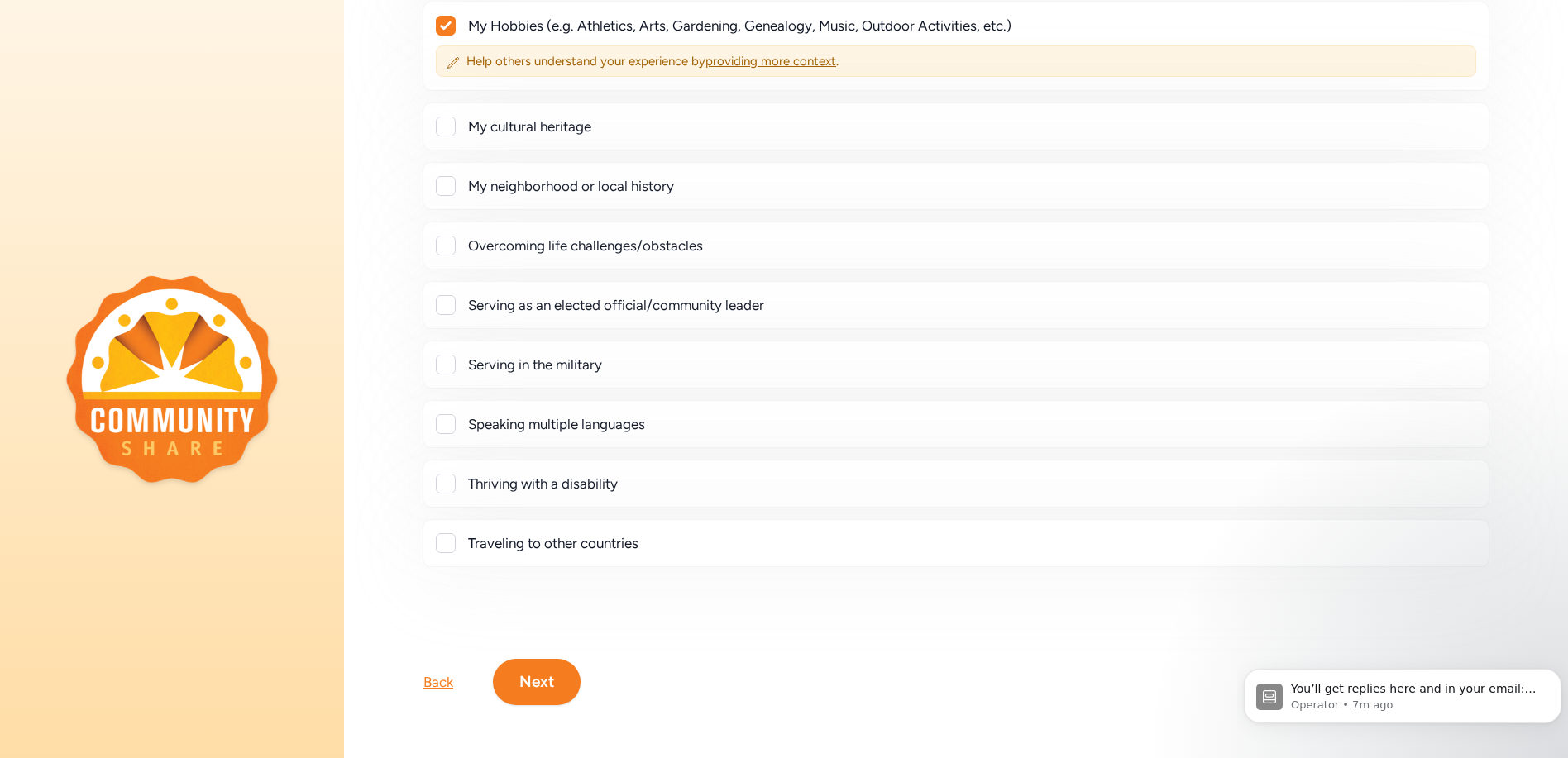
click at [533, 663] on button "Next" at bounding box center [537, 683] width 88 height 46
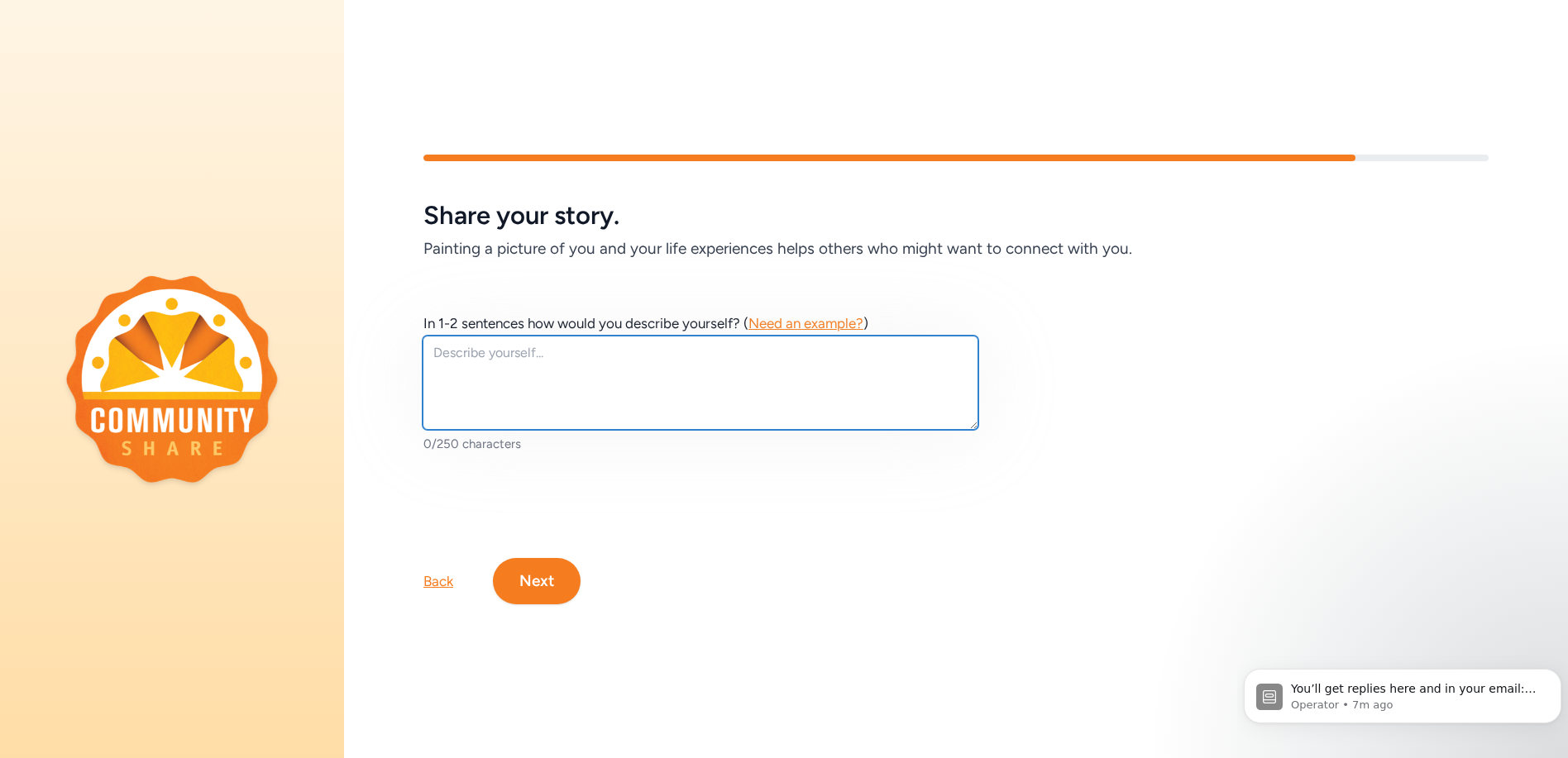
click at [561, 344] on textarea at bounding box center [701, 383] width 556 height 95
type textarea "T"
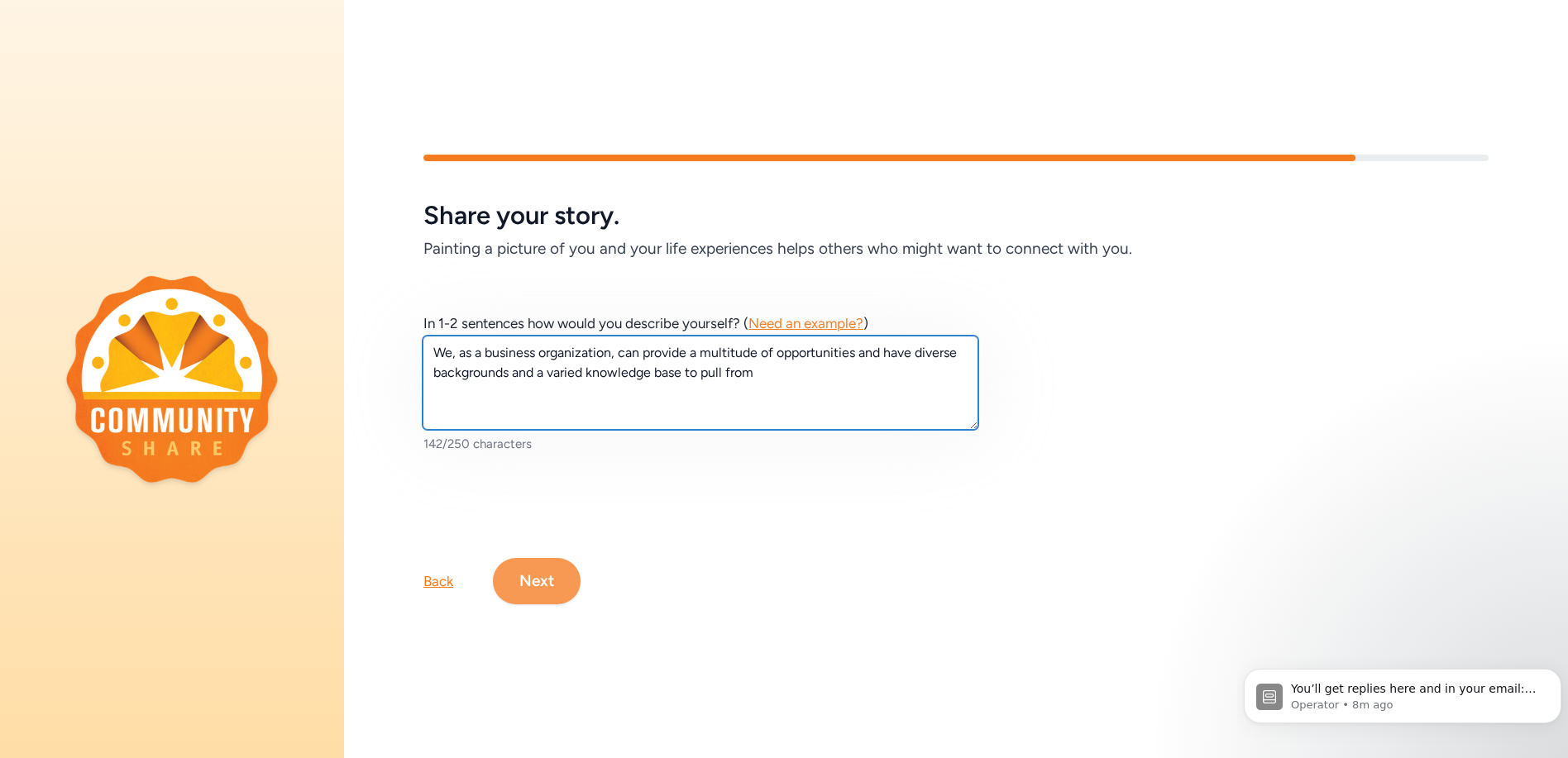
type textarea "We, as a business organization, can provide a multitude of opportunities and ha…"
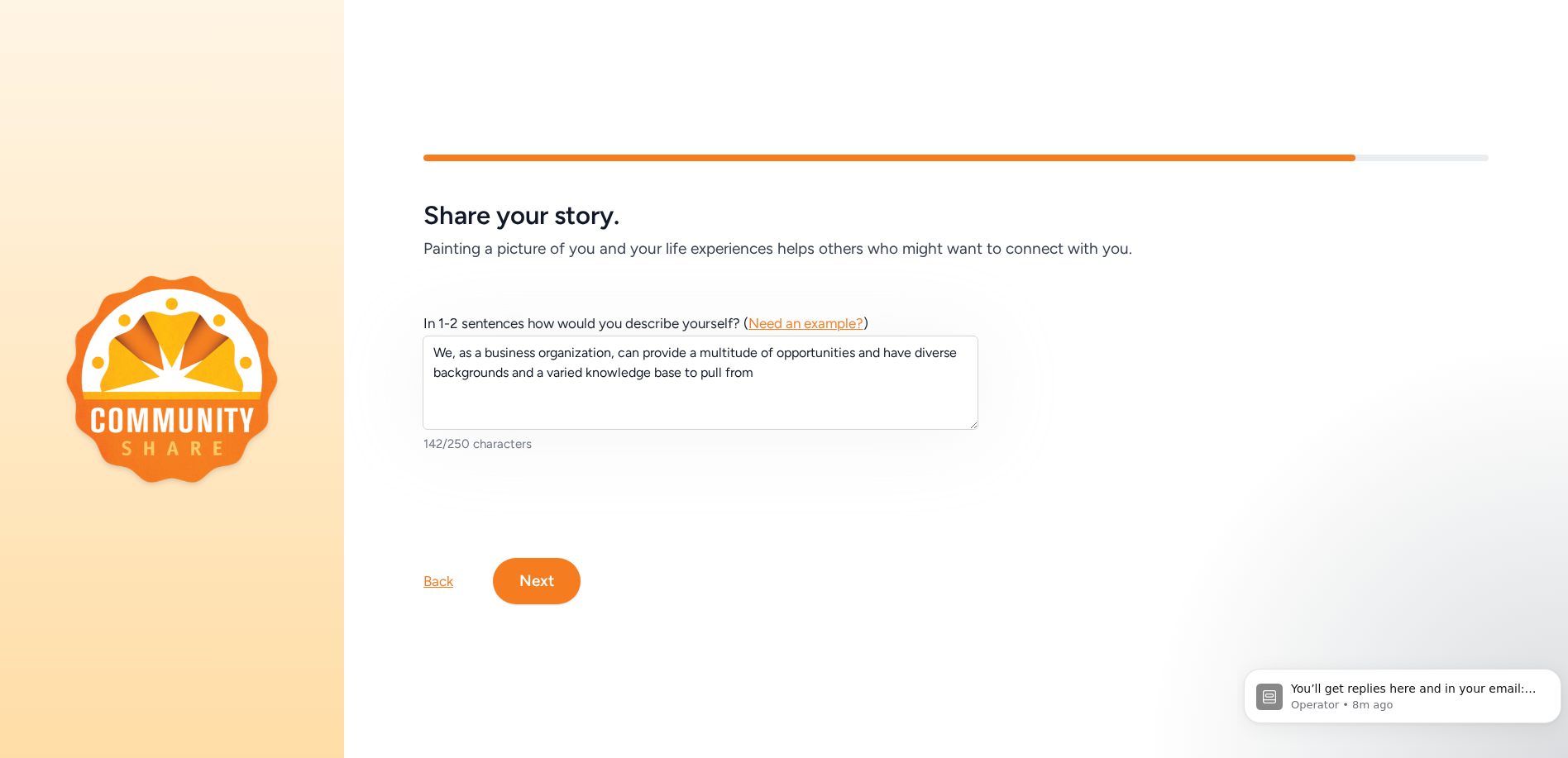
click at [530, 575] on button "Next" at bounding box center [537, 581] width 88 height 46
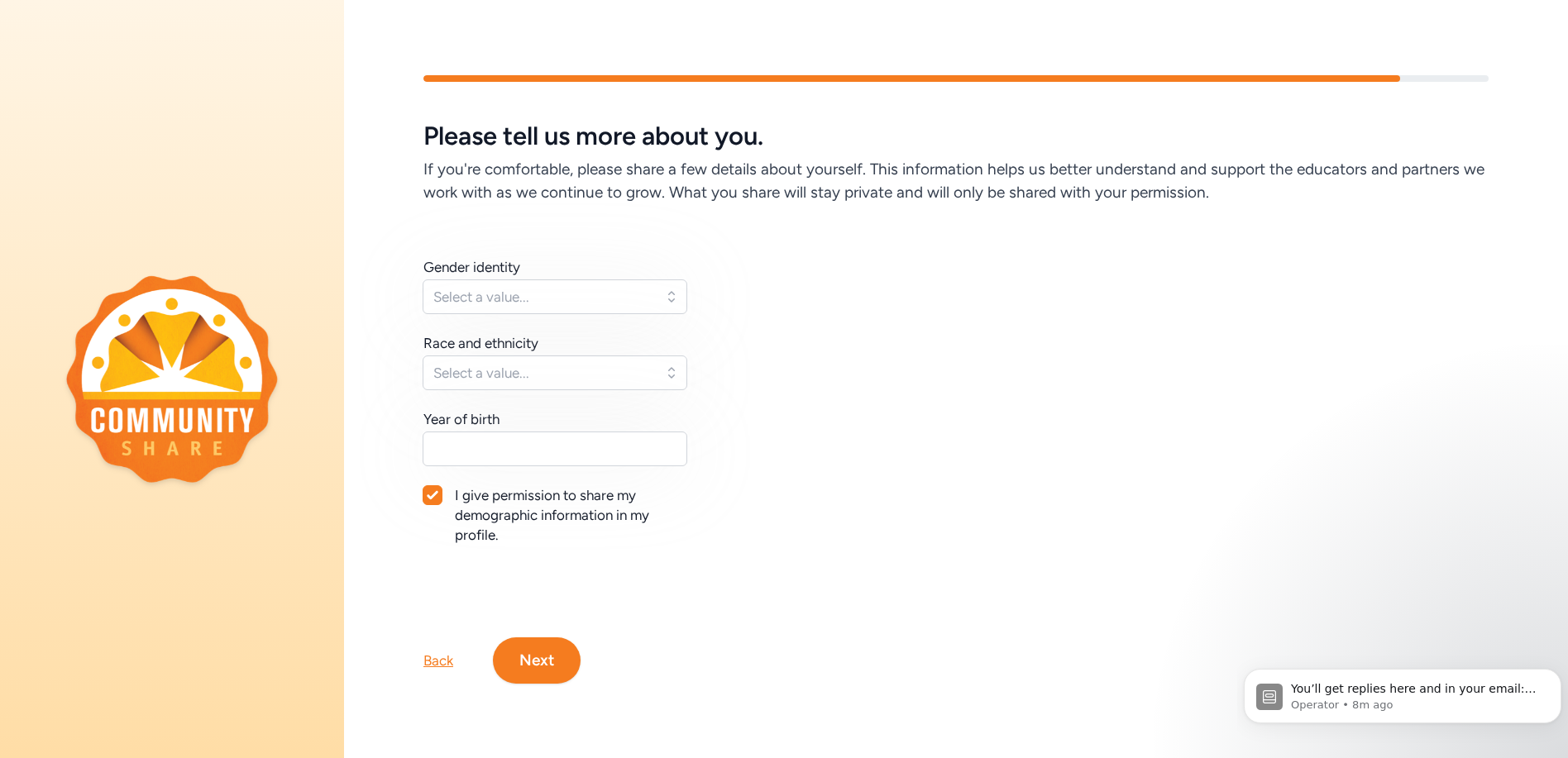
click at [431, 491] on icon at bounding box center [433, 495] width 12 height 10
checkbox input "false"
click at [538, 660] on button "Next" at bounding box center [537, 660] width 88 height 46
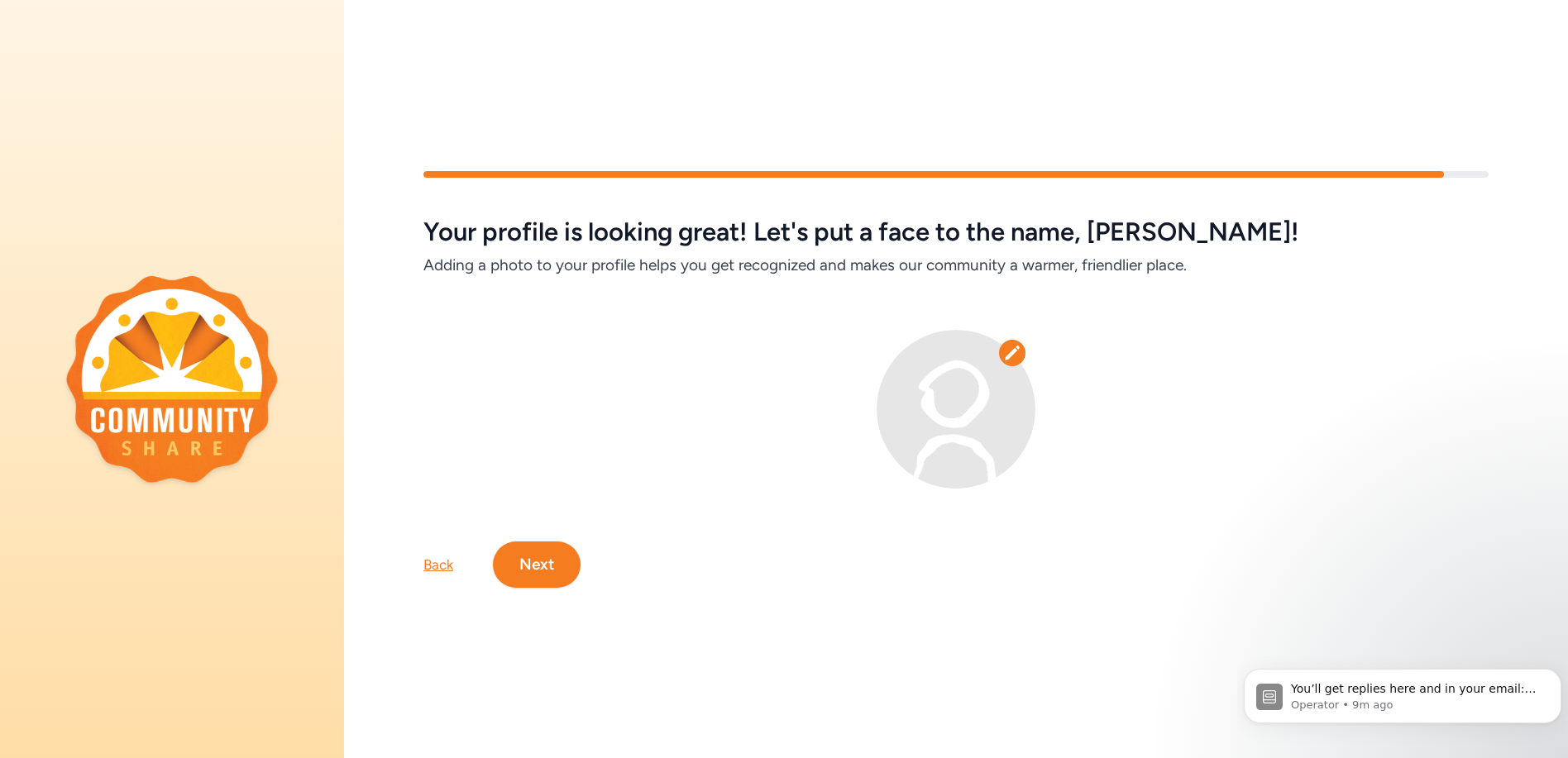
click at [1008, 345] on icon at bounding box center [1012, 352] width 16 height 16
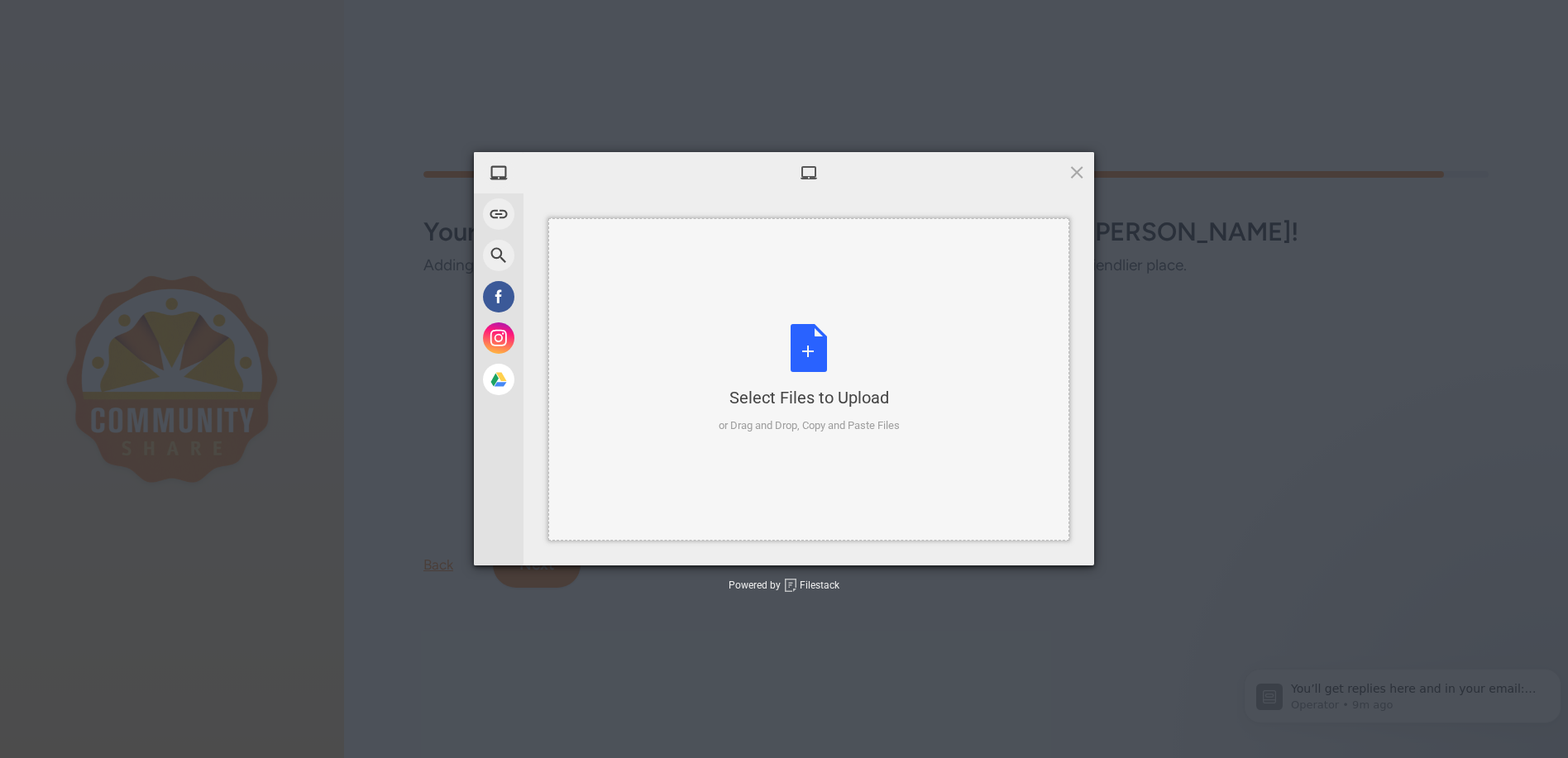
click at [806, 350] on div "Select Files to Upload or Drag and Drop, Copy and Paste Files" at bounding box center [809, 379] width 182 height 110
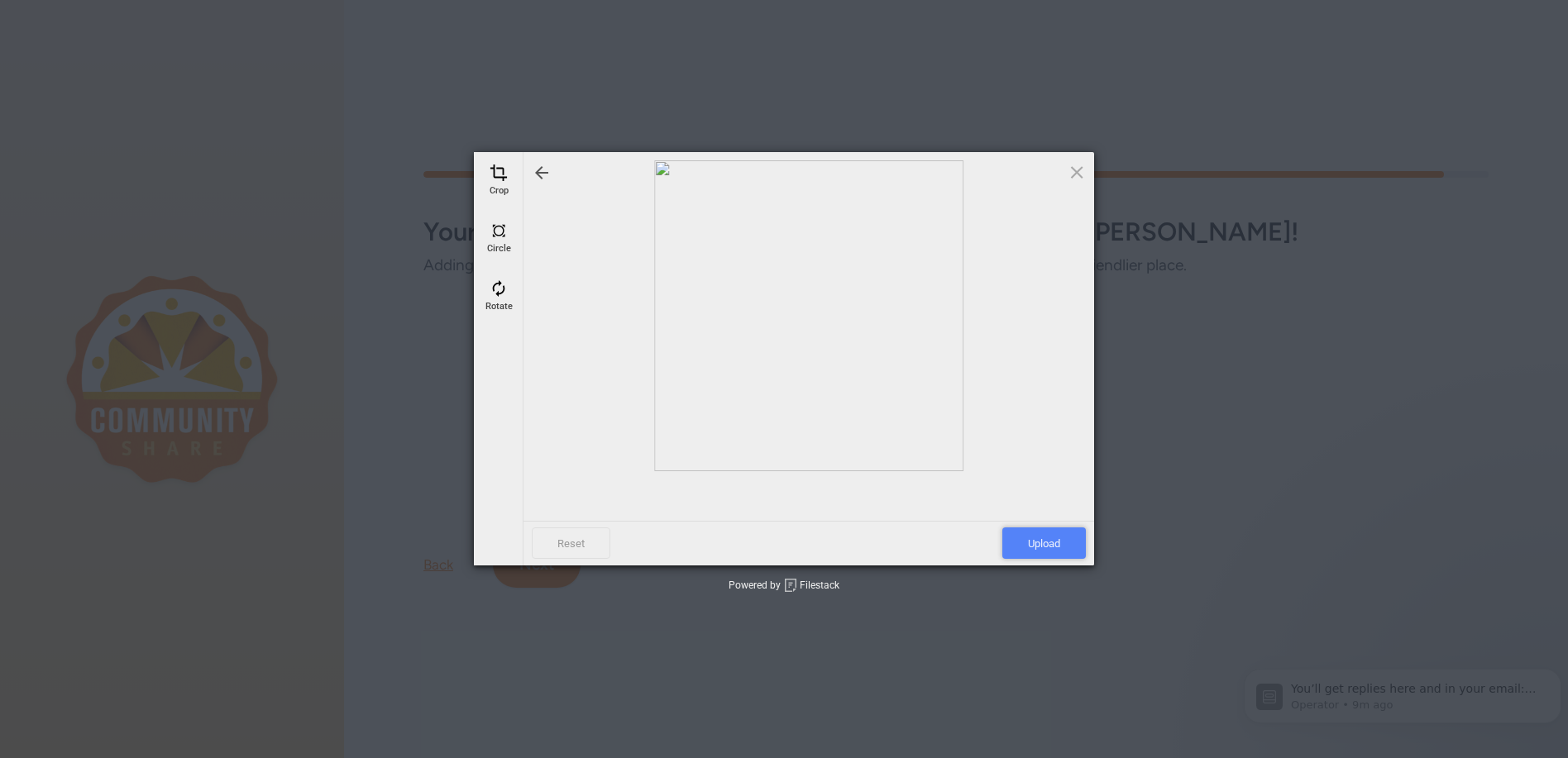
click at [1048, 547] on span "Upload" at bounding box center [1044, 543] width 84 height 32
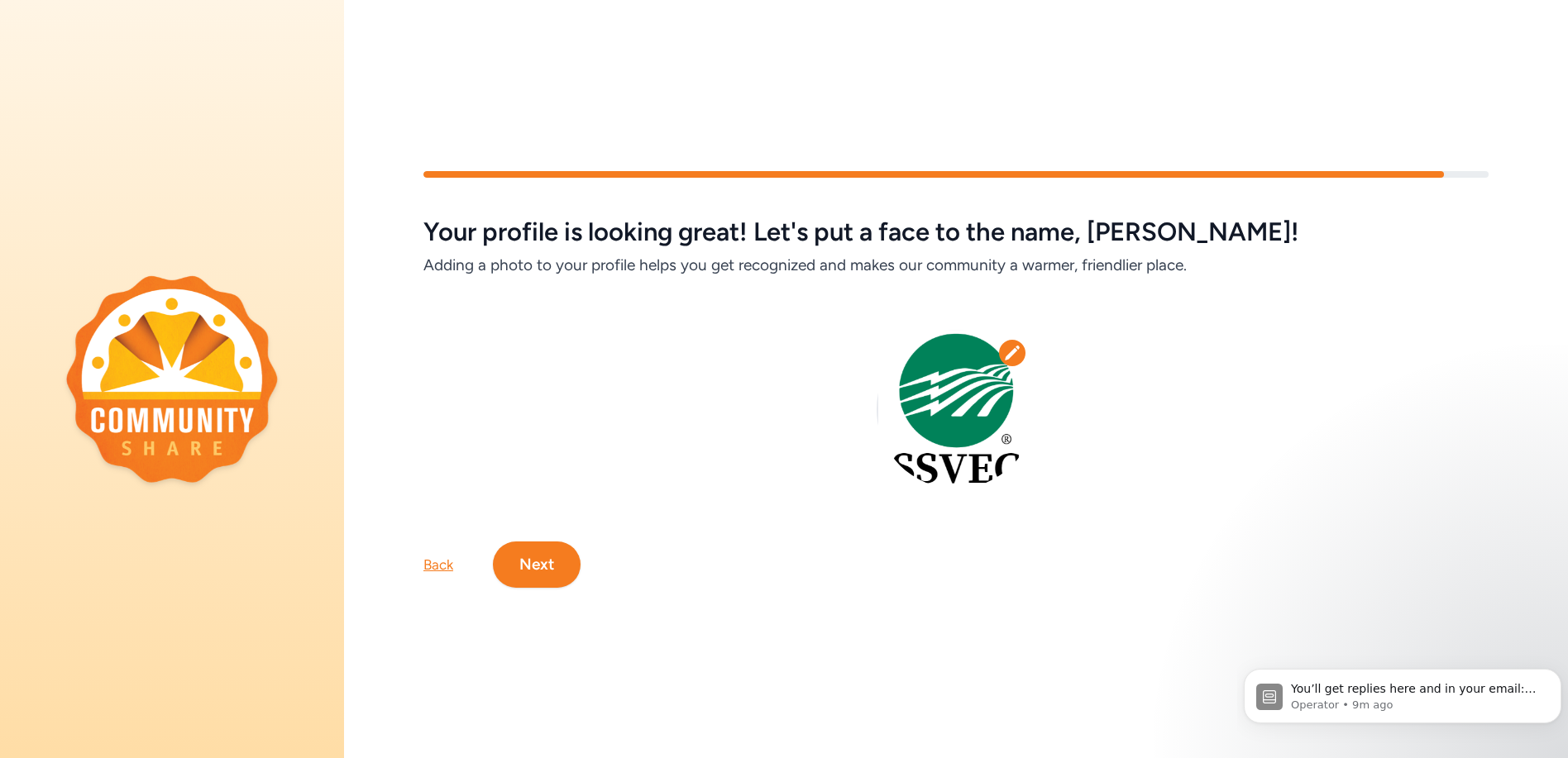
click at [538, 561] on button "Next" at bounding box center [537, 565] width 88 height 46
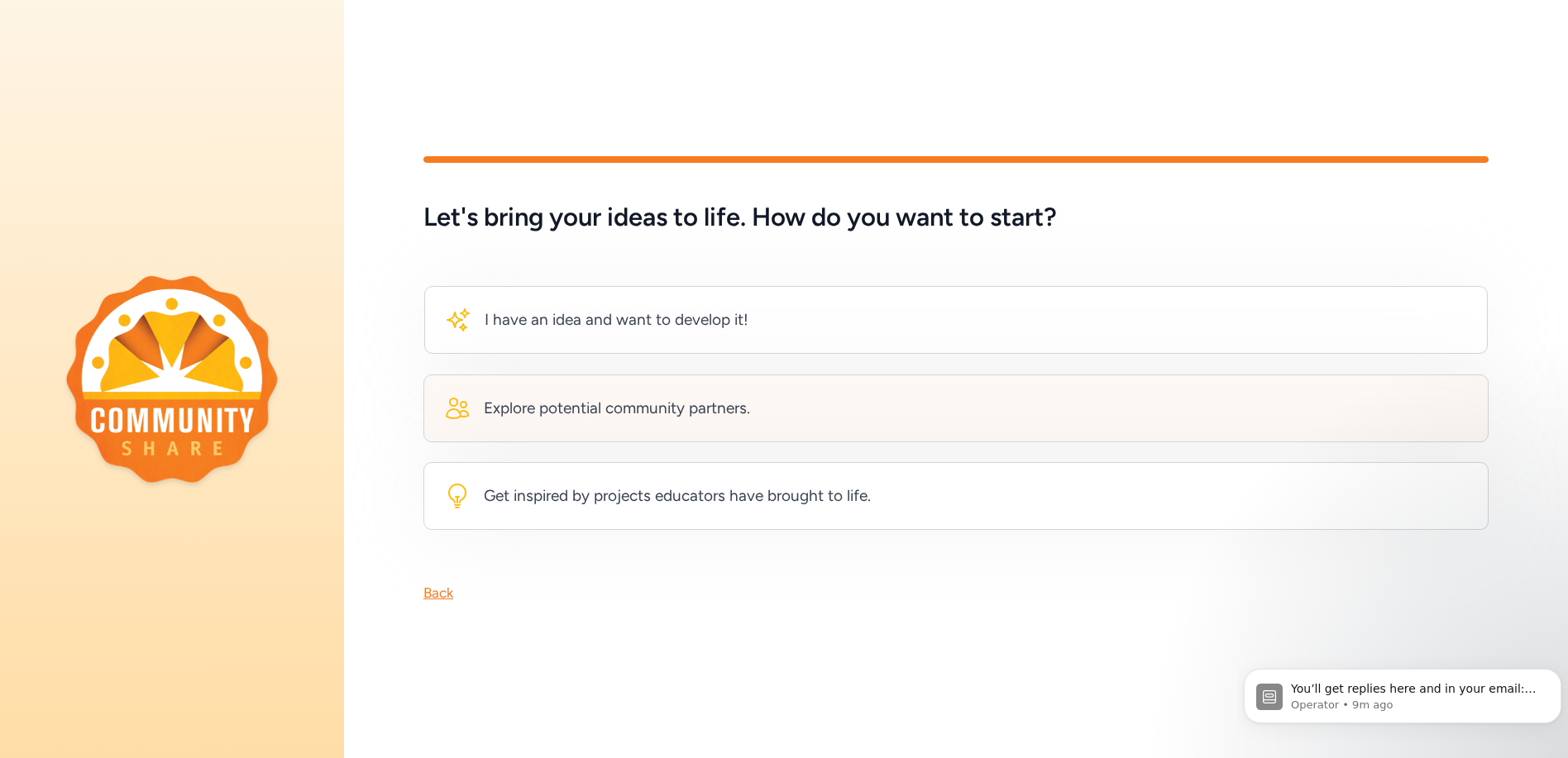
click at [612, 397] on div "Explore potential community partners." at bounding box center [617, 408] width 266 height 23
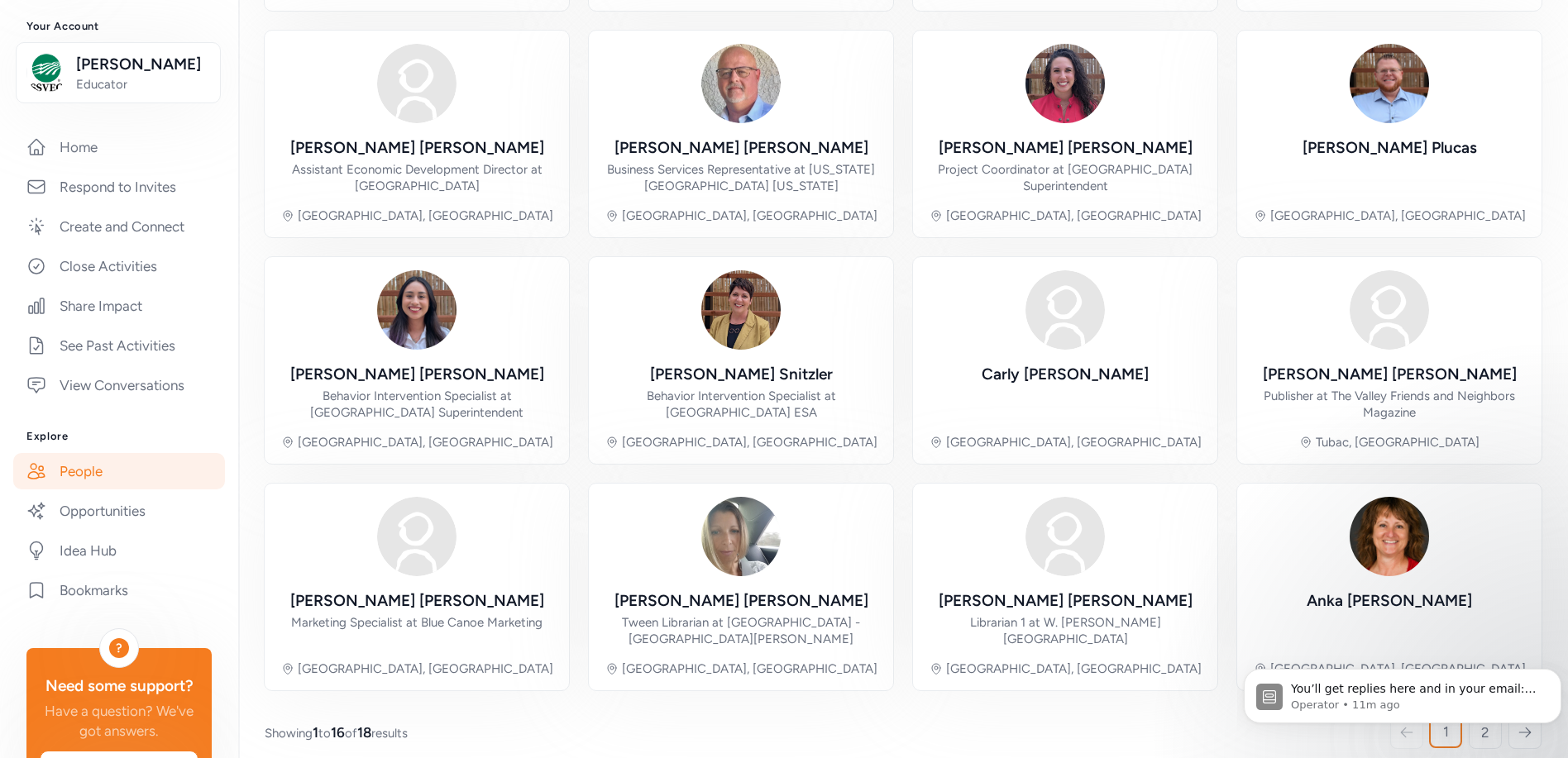
scroll to position [254, 0]
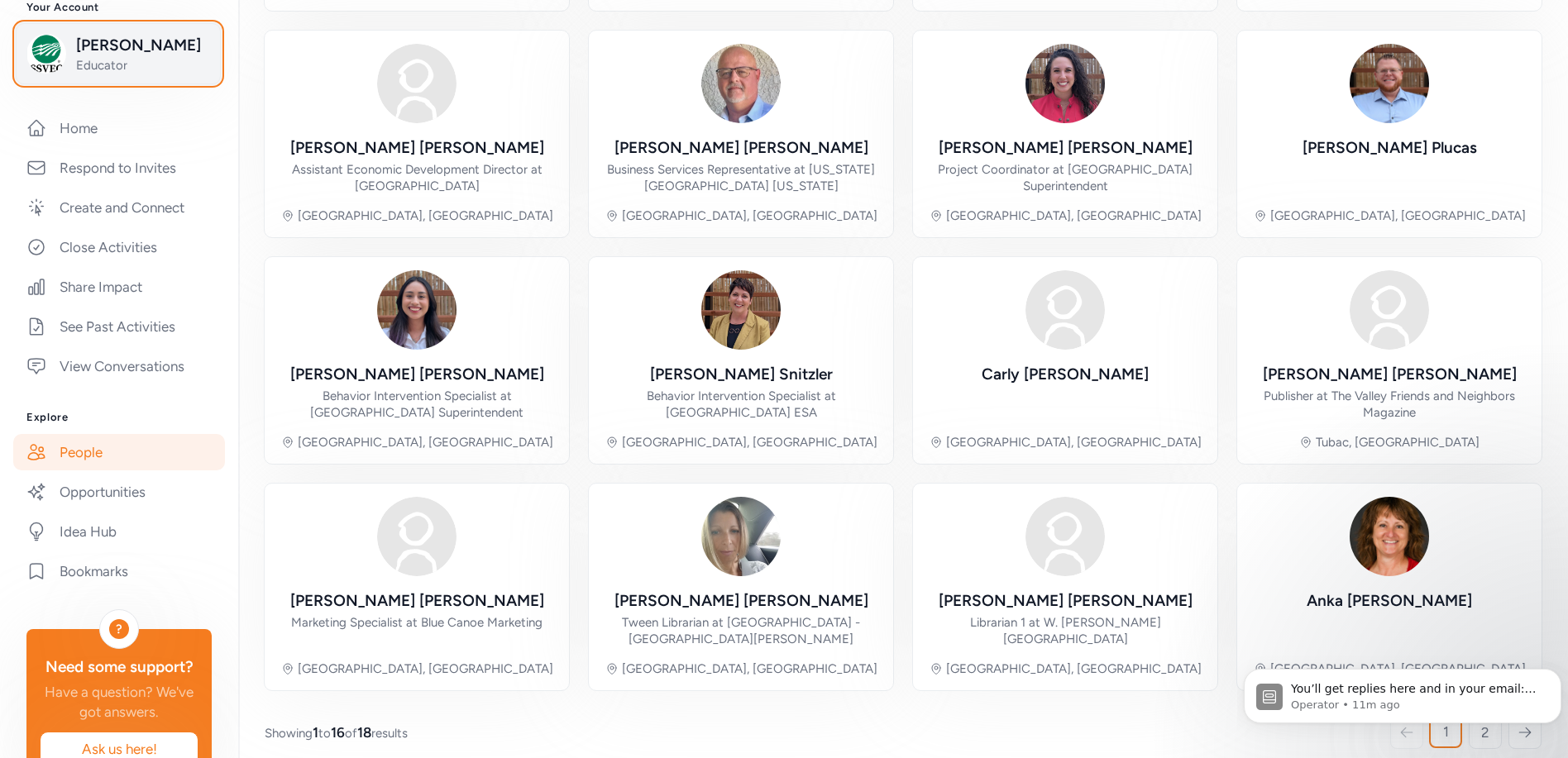
click at [112, 57] on span "Kristin Gray" at bounding box center [143, 45] width 134 height 23
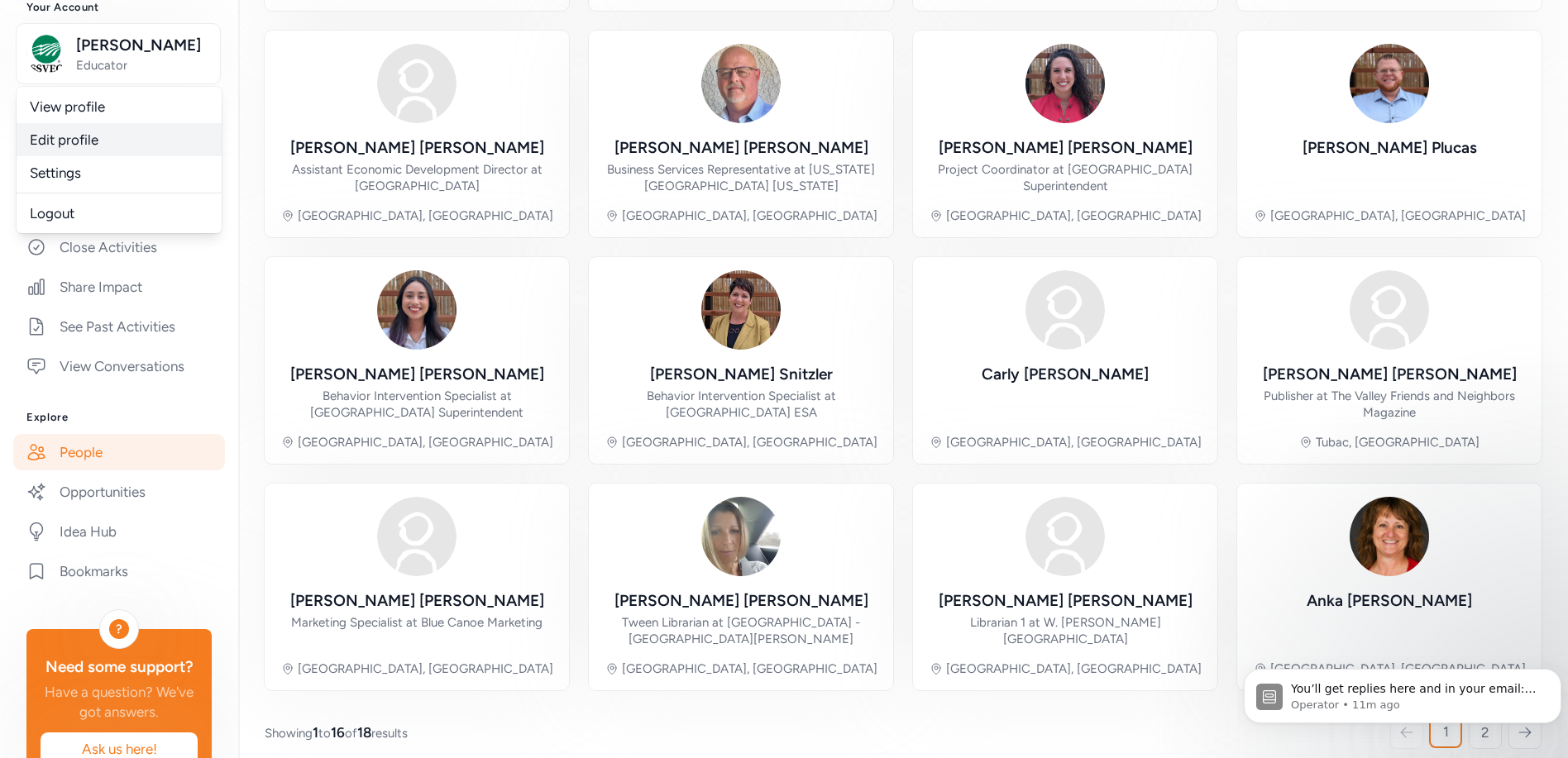
click at [76, 156] on link "Edit profile" at bounding box center [119, 140] width 205 height 33
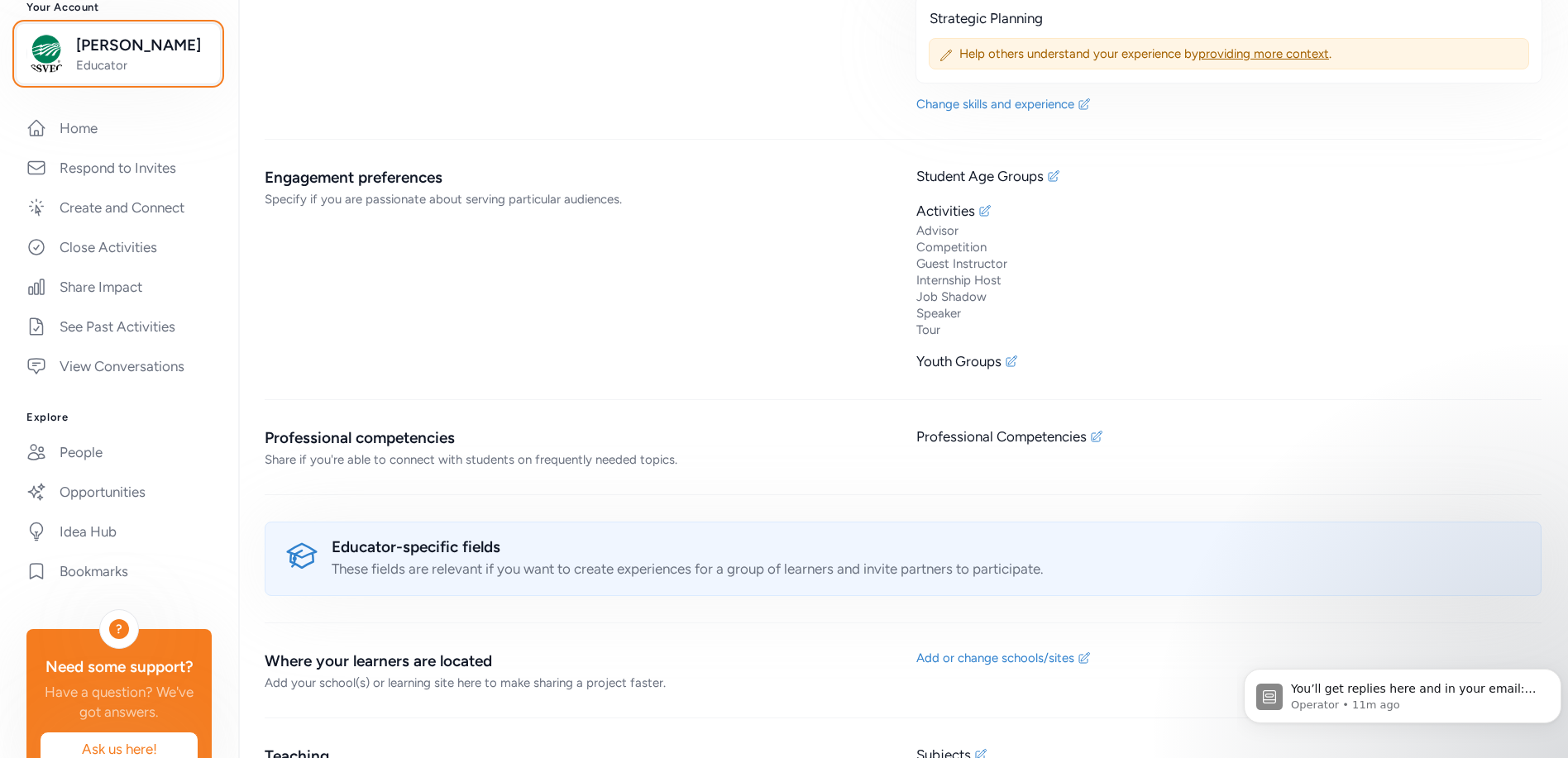
scroll to position [2233, 0]
